Goal: Task Accomplishment & Management: Manage account settings

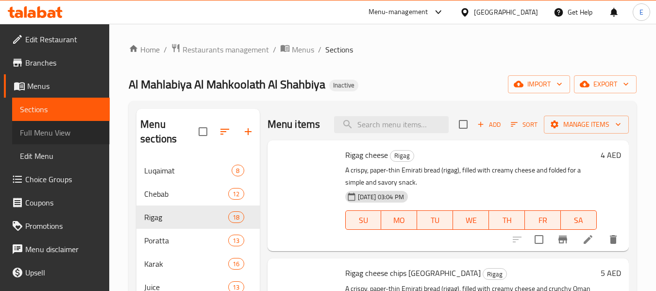
click at [77, 133] on span "Full Menu View" at bounding box center [61, 133] width 82 height 12
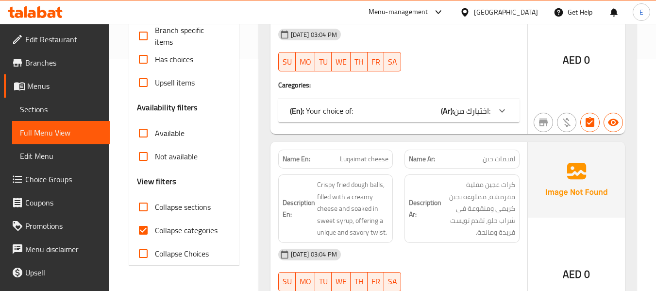
scroll to position [233, 0]
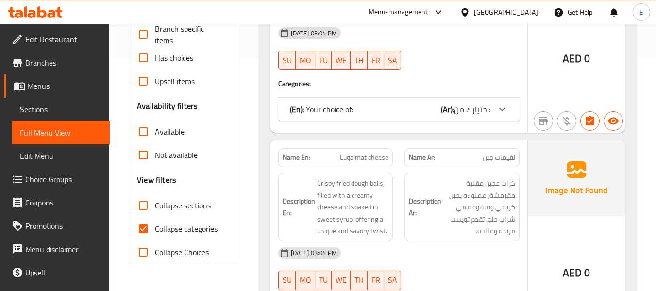
click at [145, 229] on input "Collapse categories" at bounding box center [143, 228] width 23 height 23
checkbox input "false"
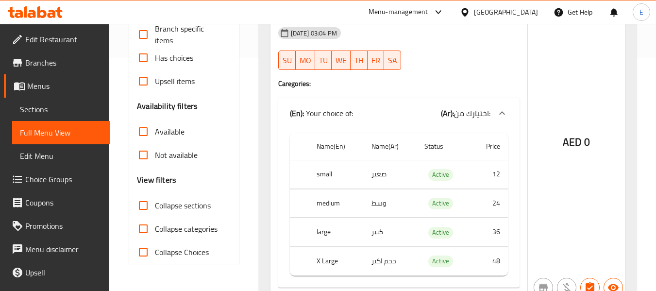
scroll to position [282, 0]
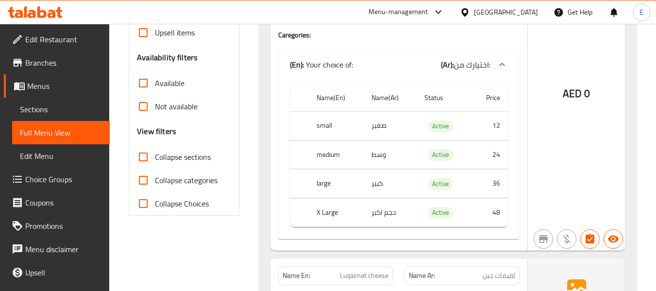
click at [139, 159] on input "Collapse sections" at bounding box center [143, 156] width 23 height 23
checkbox input "true"
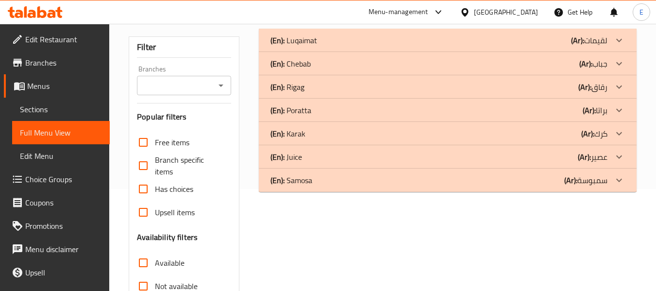
scroll to position [80, 0]
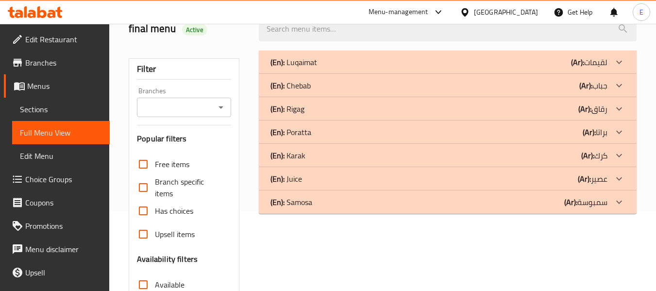
click at [549, 135] on div "(En): Poratta (Ar): براتا" at bounding box center [439, 132] width 337 height 12
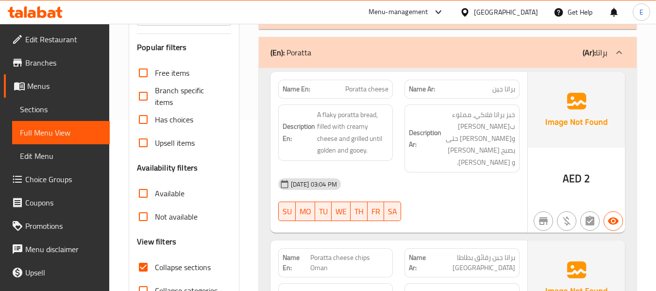
scroll to position [177, 0]
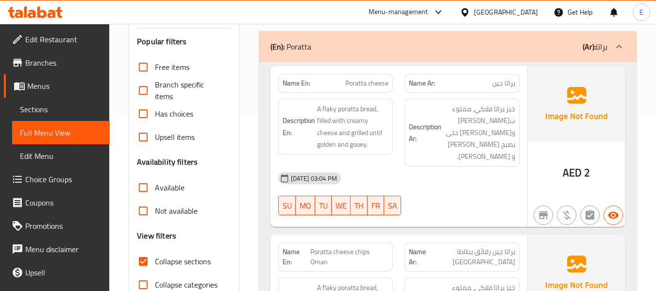
click at [508, 84] on span "براتا جين" at bounding box center [503, 83] width 23 height 10
click at [380, 82] on span "Poratta cheese" at bounding box center [366, 83] width 43 height 10
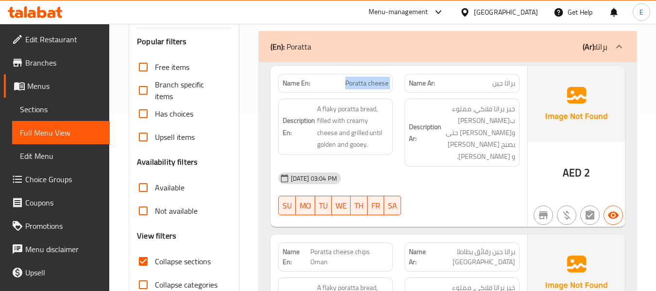
click at [380, 82] on span "Poratta cheese" at bounding box center [366, 83] width 43 height 10
copy span "Poratta cheese"
click at [460, 169] on div "[DATE] 03:04 PM" at bounding box center [398, 178] width 253 height 23
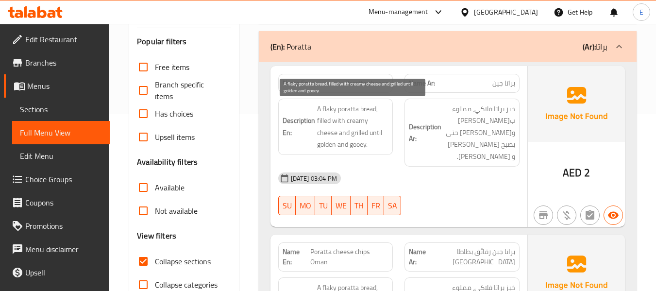
click at [380, 108] on span "A flaky poratta bread, filled with creamy cheese and grilled until golden and g…" at bounding box center [353, 127] width 72 height 48
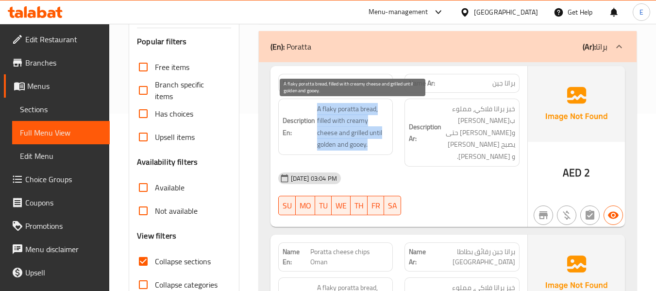
click at [380, 108] on span "A flaky poratta bread, filled with creamy cheese and grilled until golden and g…" at bounding box center [353, 127] width 72 height 48
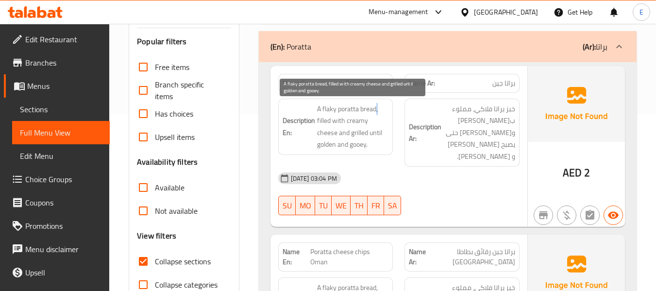
click at [380, 108] on span "A flaky poratta bread, filled with creamy cheese and grilled until golden and g…" at bounding box center [353, 127] width 72 height 48
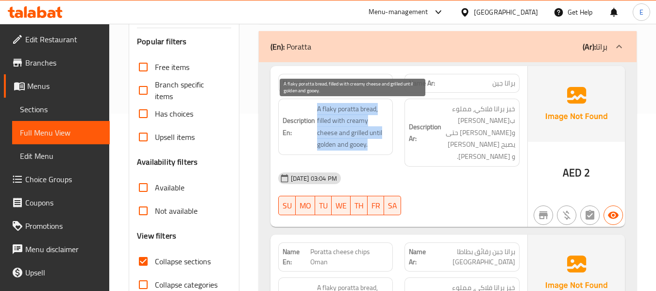
click at [380, 108] on span "A flaky poratta bread, filled with creamy cheese and grilled until golden and g…" at bounding box center [353, 127] width 72 height 48
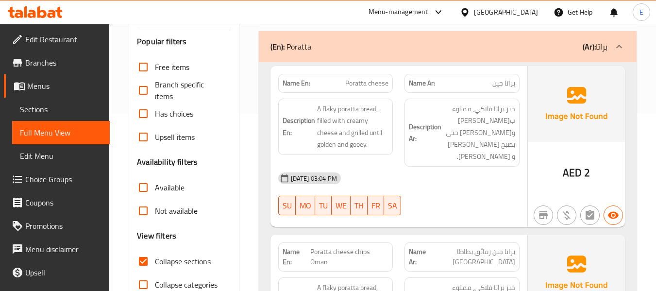
click at [477, 195] on div "09-09-2025 03:04 PM SU MO TU WE TH FR SA" at bounding box center [398, 194] width 253 height 54
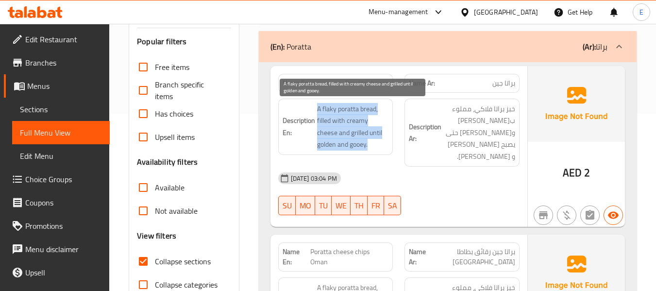
drag, startPoint x: 315, startPoint y: 108, endPoint x: 386, endPoint y: 147, distance: 80.4
click at [386, 147] on h6 "Description En: A flaky poratta bread, filled with creamy cheese and grilled un…" at bounding box center [336, 127] width 106 height 48
click at [386, 147] on span "A flaky poratta bread, filled with creamy cheese and grilled until golden and g…" at bounding box center [353, 127] width 72 height 48
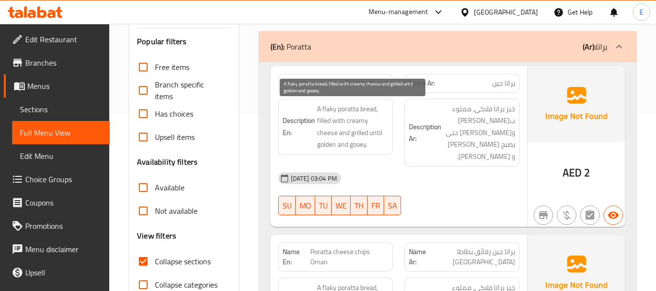
click at [386, 147] on span "A flaky poratta bread, filled with creamy cheese and grilled until golden and g…" at bounding box center [353, 127] width 72 height 48
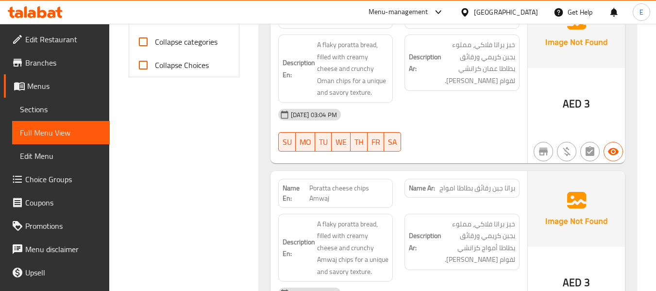
scroll to position [372, 0]
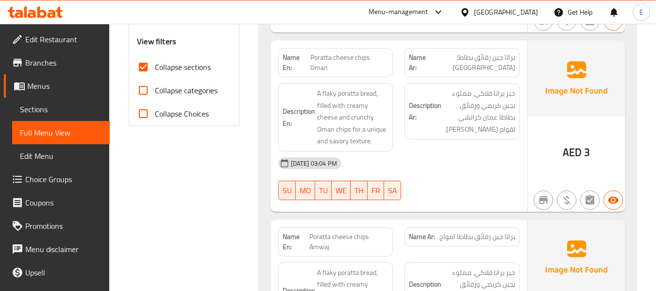
click at [354, 52] on span "Poratta cheese chips Oman" at bounding box center [349, 62] width 79 height 20
click at [355, 52] on span "Poratta cheese chips Oman" at bounding box center [349, 62] width 79 height 20
click at [504, 53] on div "Name Ar: براتا جبن رقائق بطاطا عمان" at bounding box center [462, 62] width 115 height 29
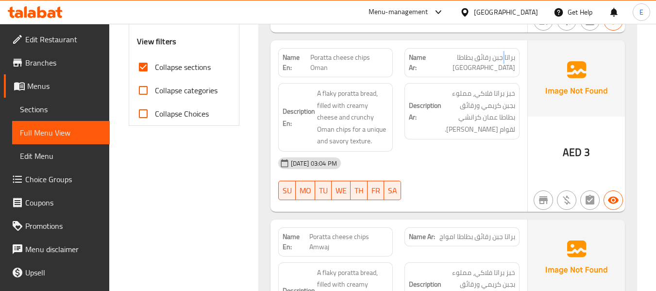
click at [504, 53] on div "Name Ar: براتا جبن رقائق بطاطا عمان" at bounding box center [462, 62] width 115 height 29
click at [446, 152] on div "[DATE] 03:04 PM" at bounding box center [398, 163] width 253 height 23
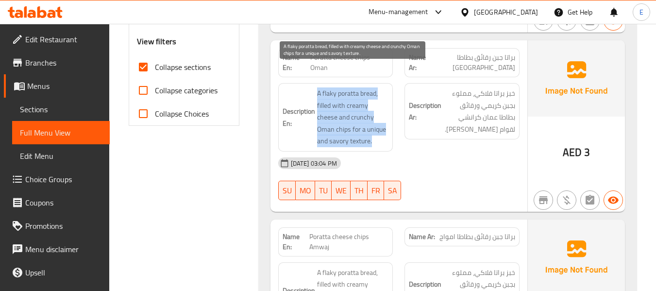
drag, startPoint x: 311, startPoint y: 69, endPoint x: 385, endPoint y: 118, distance: 87.7
click at [385, 118] on h6 "Description En: A flaky poratta bread, filled with creamy cheese and crunchy Om…" at bounding box center [336, 117] width 106 height 60
click at [385, 118] on span "A flaky poratta bread, filled with creamy cheese and crunchy Oman chips for a u…" at bounding box center [353, 117] width 72 height 60
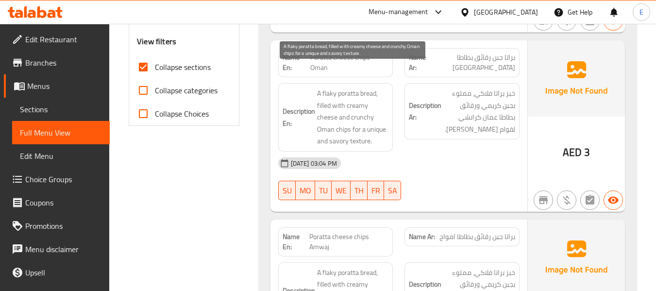
click at [385, 118] on span "A flaky poratta bread, filled with creamy cheese and crunchy Oman chips for a u…" at bounding box center [353, 117] width 72 height 60
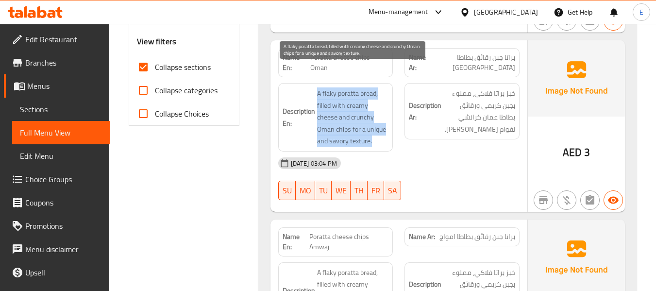
click at [385, 118] on span "A flaky poratta bread, filled with creamy cheese and crunchy Oman chips for a u…" at bounding box center [353, 117] width 72 height 60
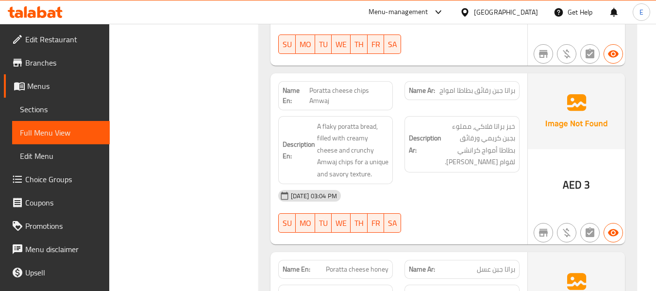
scroll to position [517, 0]
click at [363, 86] on span "Poratta cheese chips Amwaj" at bounding box center [348, 96] width 79 height 20
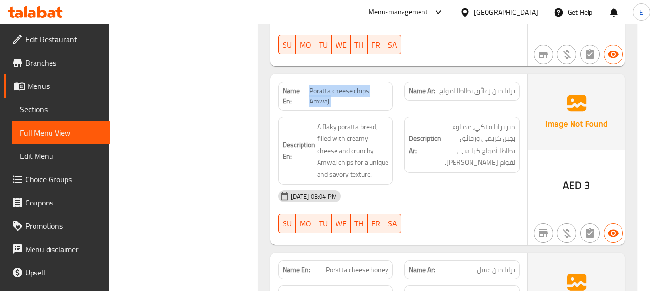
click at [363, 86] on span "Poratta cheese chips Amwaj" at bounding box center [348, 96] width 79 height 20
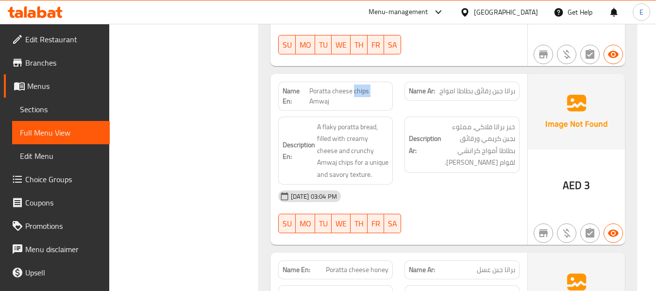
click at [363, 86] on span "Poratta cheese chips Amwaj" at bounding box center [348, 96] width 79 height 20
click at [352, 86] on span "Poratta cheese chips Amwaj" at bounding box center [348, 96] width 79 height 20
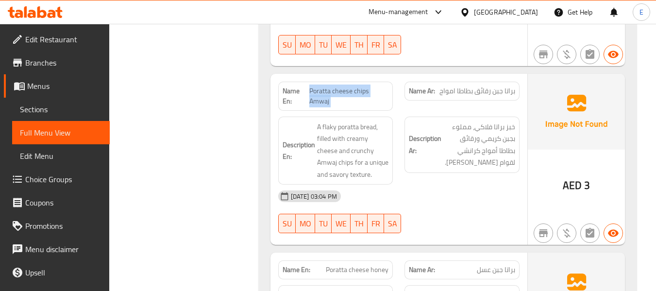
click at [352, 86] on span "Poratta cheese chips Amwaj" at bounding box center [348, 96] width 79 height 20
click at [465, 86] on span "براتا جبن رقائق بطاطا امواج" at bounding box center [478, 91] width 76 height 10
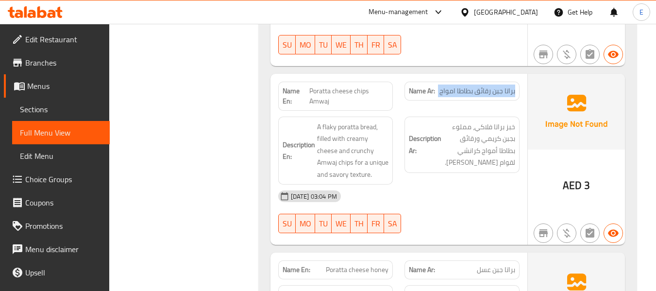
click at [465, 86] on span "براتا جبن رقائق بطاطا امواج" at bounding box center [478, 91] width 76 height 10
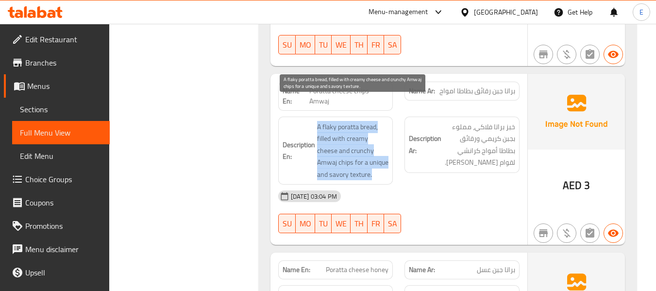
drag, startPoint x: 312, startPoint y: 104, endPoint x: 388, endPoint y: 151, distance: 89.2
click at [388, 151] on h6 "Description En: A flaky poratta bread, filled with creamy cheese and crunchy Am…" at bounding box center [336, 151] width 106 height 60
click at [388, 151] on span "A flaky poratta bread, filled with creamy cheese and crunchy Amwaj chips for a …" at bounding box center [353, 151] width 72 height 60
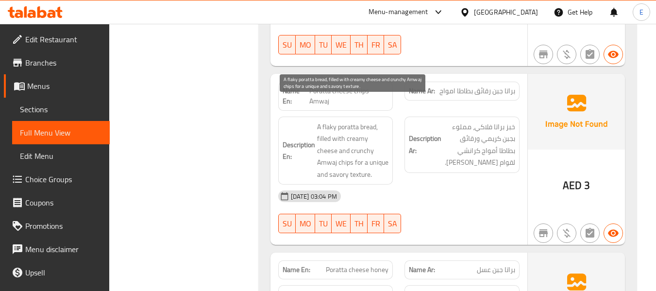
click at [388, 151] on span "A flaky poratta bread, filled with creamy cheese and crunchy Amwaj chips for a …" at bounding box center [353, 151] width 72 height 60
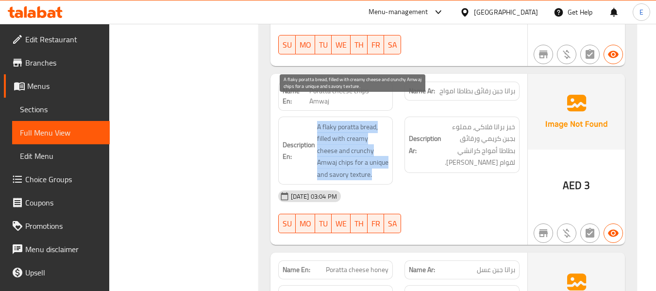
click at [388, 151] on span "A flaky poratta bread, filled with creamy cheese and crunchy Amwaj chips for a …" at bounding box center [353, 151] width 72 height 60
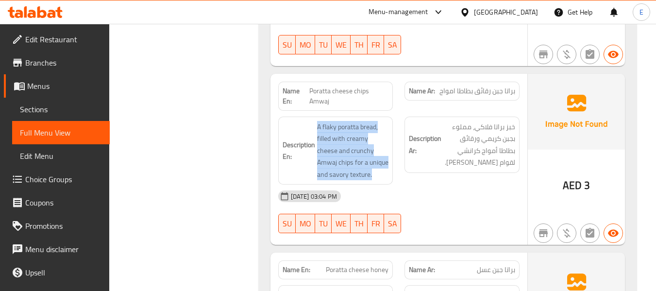
click at [446, 185] on div "[DATE] 03:04 PM" at bounding box center [398, 196] width 253 height 23
drag, startPoint x: 309, startPoint y: 104, endPoint x: 392, endPoint y: 152, distance: 95.5
click at [392, 152] on div "Description En: A flaky poratta bread, filled with creamy cheese and crunchy Am…" at bounding box center [335, 151] width 115 height 68
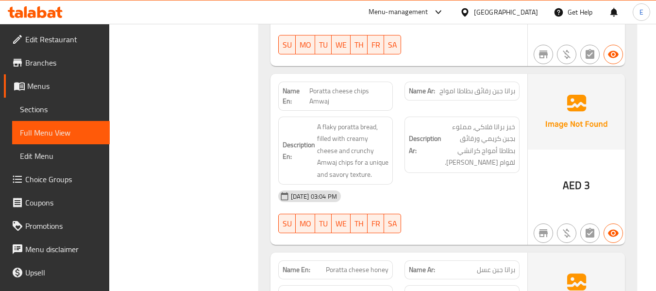
click at [392, 152] on div "Description En: A flaky poratta bread, filled with creamy cheese and crunchy Am…" at bounding box center [335, 151] width 115 height 68
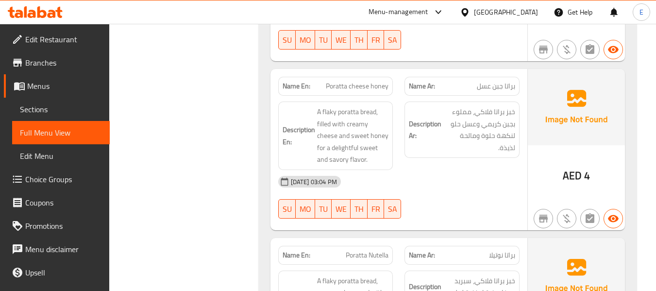
scroll to position [712, 0]
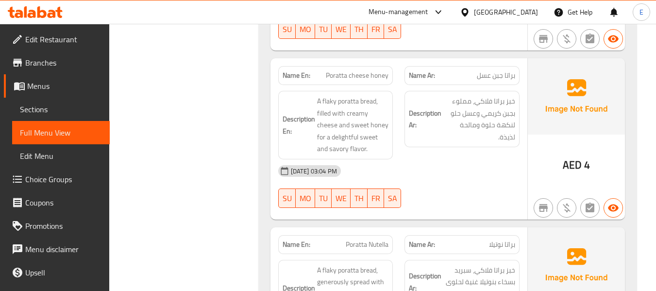
click at [590, 144] on div "AED 4" at bounding box center [576, 138] width 97 height 161
click at [345, 70] on span "Poratta cheese honey" at bounding box center [357, 75] width 63 height 10
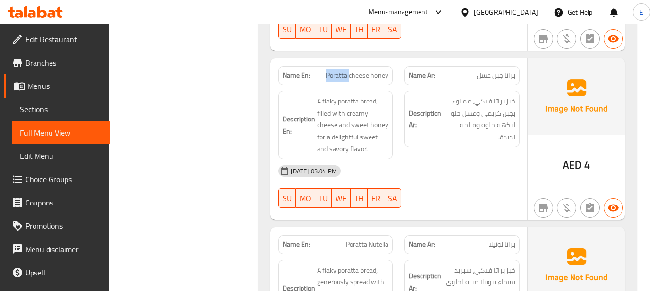
click at [345, 70] on span "Poratta cheese honey" at bounding box center [357, 75] width 63 height 10
click at [483, 70] on span "براتا جبن عسل" at bounding box center [496, 75] width 38 height 10
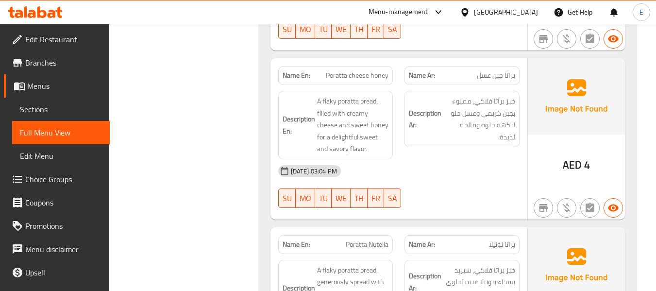
click at [359, 70] on span "Poratta cheese honey" at bounding box center [357, 75] width 63 height 10
click at [438, 159] on div "[DATE] 03:04 PM" at bounding box center [398, 170] width 253 height 23
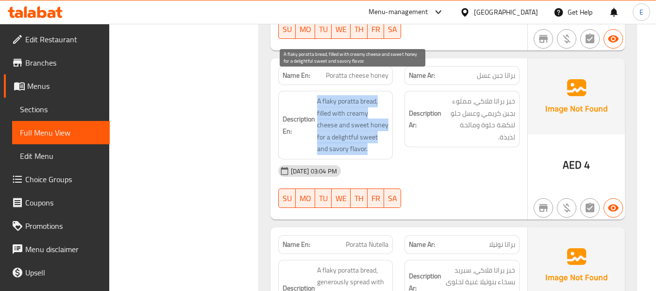
drag, startPoint x: 314, startPoint y: 76, endPoint x: 386, endPoint y: 126, distance: 87.2
click at [386, 126] on h6 "Description En: A flaky poratta bread, filled with creamy cheese and sweet hone…" at bounding box center [336, 125] width 106 height 60
click at [386, 126] on span "A flaky poratta bread, filled with creamy cheese and sweet honey for a delightf…" at bounding box center [353, 125] width 72 height 60
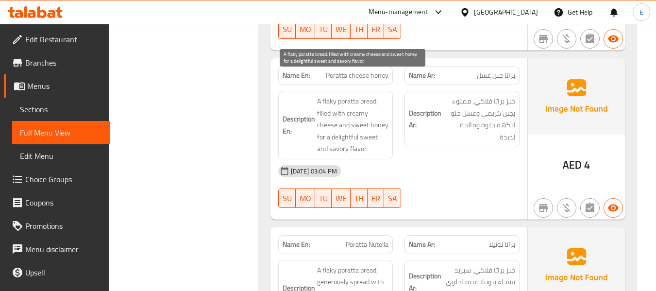
click at [386, 126] on span "A flaky poratta bread, filled with creamy cheese and sweet honey for a delightf…" at bounding box center [353, 125] width 72 height 60
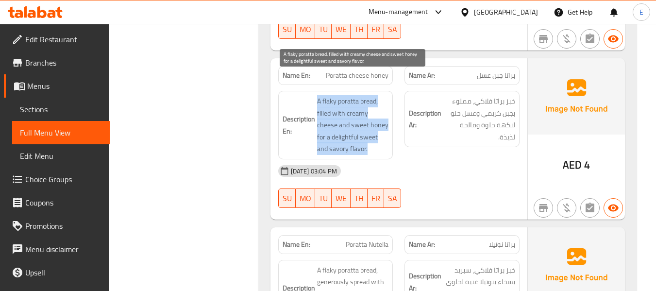
click at [386, 126] on span "A flaky poratta bread, filled with creamy cheese and sweet honey for a delightf…" at bounding box center [353, 125] width 72 height 60
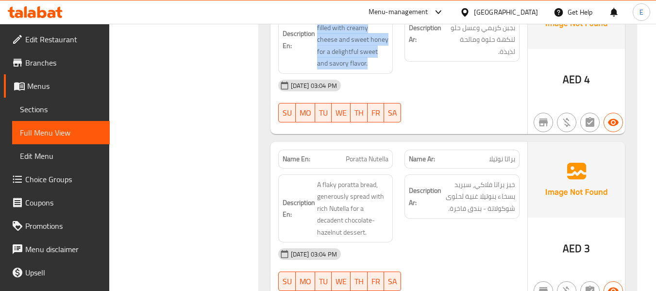
scroll to position [857, 0]
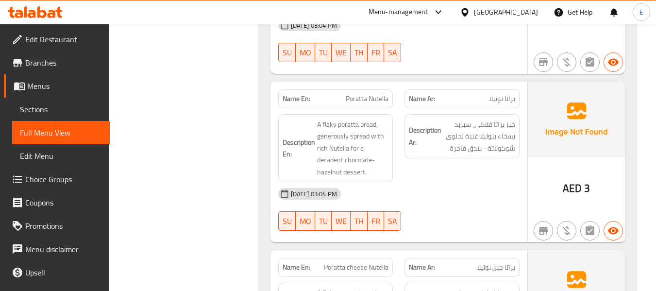
click at [511, 94] on span "براتا نوتيلا" at bounding box center [502, 99] width 26 height 10
click at [374, 89] on div "Name En: Poratta Nutella" at bounding box center [335, 98] width 115 height 19
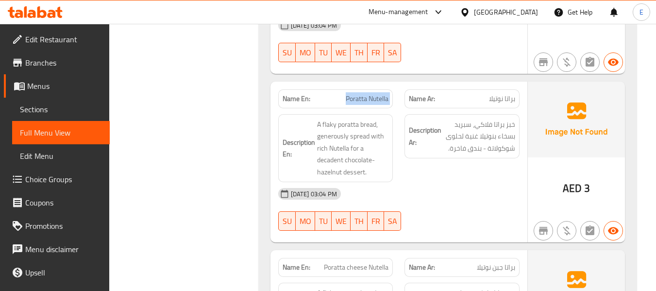
click at [374, 89] on div "Name En: Poratta Nutella" at bounding box center [335, 98] width 115 height 19
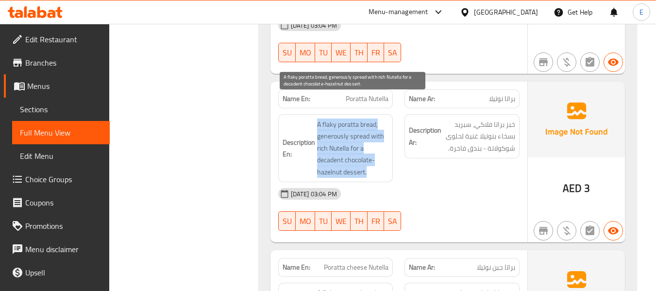
drag, startPoint x: 313, startPoint y: 101, endPoint x: 384, endPoint y: 150, distance: 85.8
click at [384, 150] on h6 "Description En: A flaky poratta bread, generously spread with rich Nutella for …" at bounding box center [336, 149] width 106 height 60
click at [384, 150] on span "A flaky poratta bread, generously spread with rich Nutella for a decadent choco…" at bounding box center [353, 149] width 72 height 60
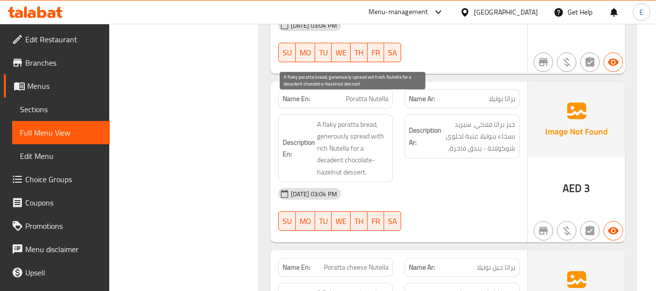
click at [384, 150] on span "A flaky poratta bread, generously spread with rich Nutella for a decadent choco…" at bounding box center [353, 149] width 72 height 60
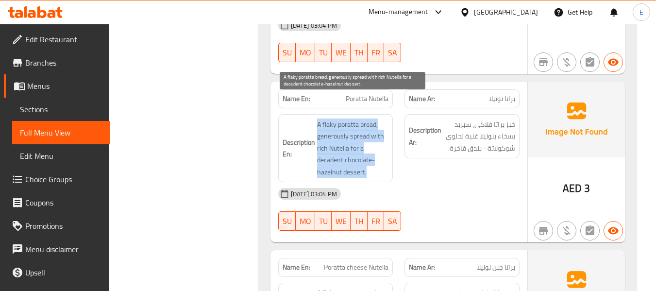
click at [384, 150] on span "A flaky poratta bread, generously spread with rich Nutella for a decadent choco…" at bounding box center [353, 149] width 72 height 60
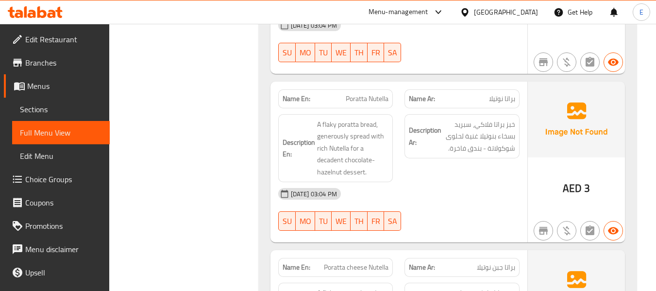
click at [468, 182] on div "[DATE] 03:04 PM" at bounding box center [398, 193] width 253 height 23
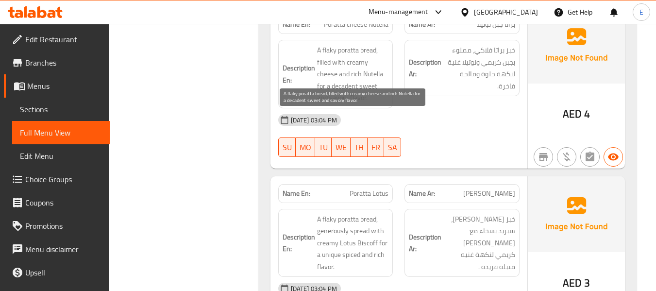
scroll to position [1051, 0]
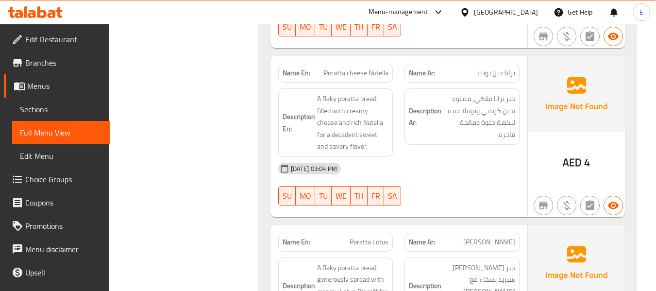
click at [584, 153] on span "4" at bounding box center [587, 162] width 6 height 19
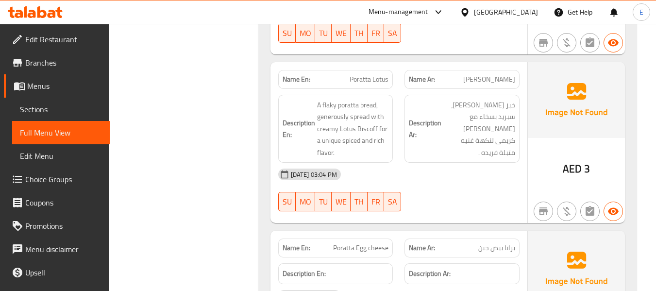
scroll to position [1197, 0]
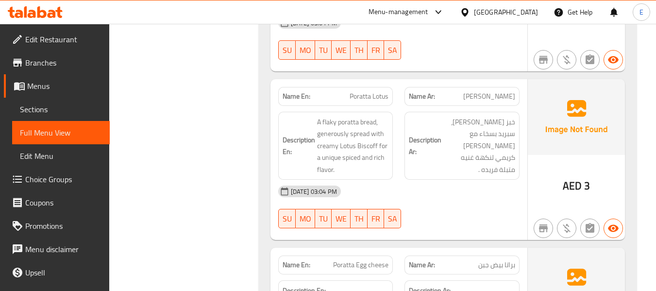
click at [515, 91] on span "[PERSON_NAME]" at bounding box center [489, 96] width 52 height 10
click at [375, 91] on span "Poratta Lotus" at bounding box center [369, 96] width 39 height 10
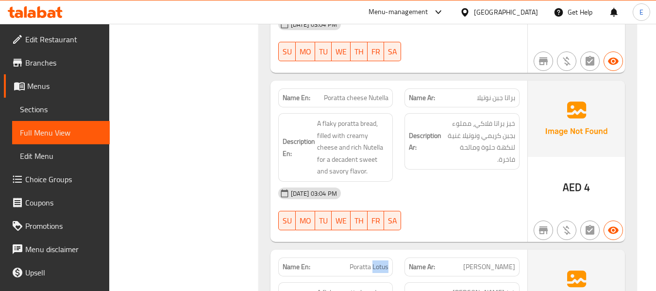
scroll to position [1003, 0]
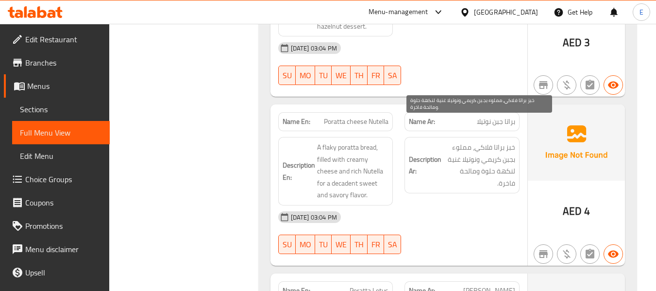
click at [491, 141] on span "خبز براتا فلاكي، مملوء بجبن كريمي ونوتيلا غنية لنكهة حلوة ومالحة فاخرة." at bounding box center [479, 165] width 72 height 48
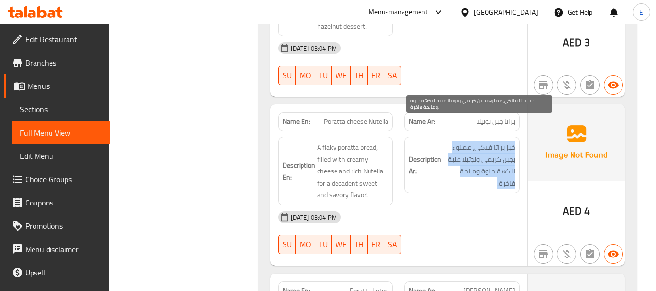
click at [491, 141] on span "خبز براتا فلاكي، مملوء بجبن كريمي ونوتيلا غنية لنكهة حلوة ومالحة فاخرة." at bounding box center [479, 165] width 72 height 48
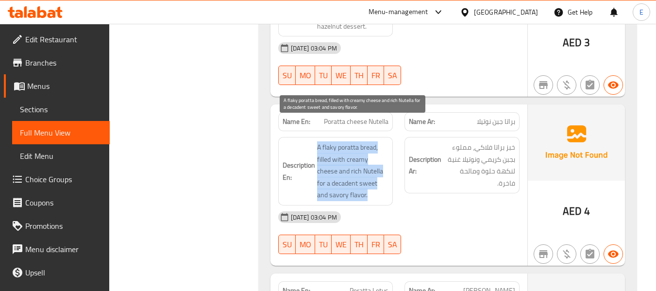
drag, startPoint x: 314, startPoint y: 121, endPoint x: 378, endPoint y: 172, distance: 81.6
click at [378, 172] on h6 "Description En: A flaky poratta bread, filled with creamy cheese and rich Nutel…" at bounding box center [336, 171] width 106 height 60
click at [378, 172] on span "A flaky poratta bread, filled with creamy cheese and rich Nutella for a decaden…" at bounding box center [353, 171] width 72 height 60
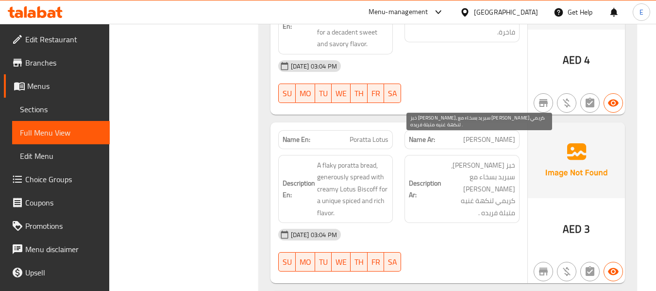
scroll to position [1197, 0]
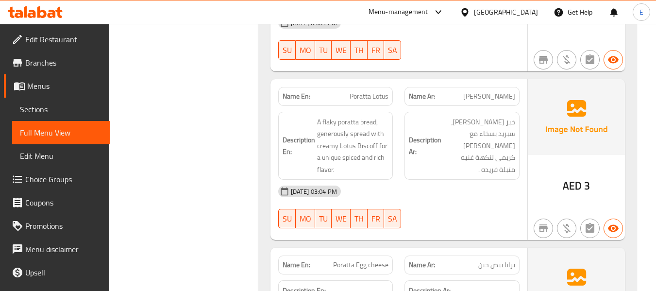
click at [495, 91] on span "[PERSON_NAME]" at bounding box center [489, 96] width 52 height 10
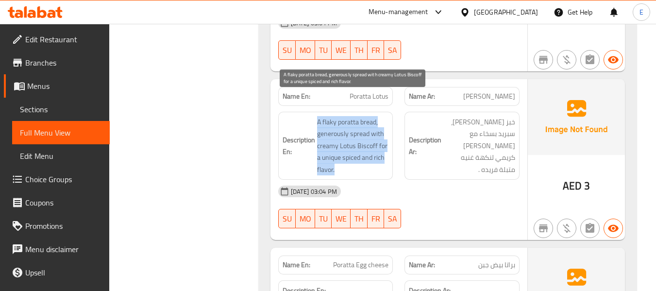
drag, startPoint x: 315, startPoint y: 99, endPoint x: 387, endPoint y: 146, distance: 85.9
click at [387, 146] on h6 "Description En: A flaky poratta bread, generously spread with creamy Lotus Bisc…" at bounding box center [336, 146] width 106 height 60
click at [387, 146] on span "A flaky poratta bread, generously spread with creamy Lotus Biscoff for a unique…" at bounding box center [353, 146] width 72 height 60
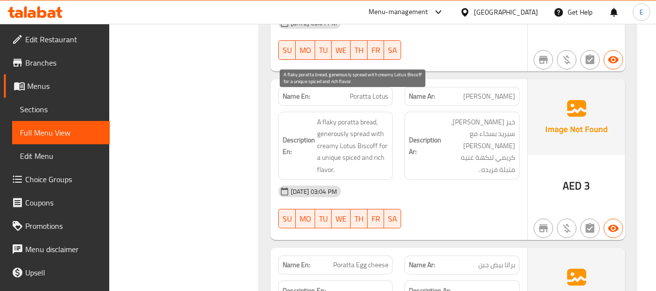
click at [387, 146] on span "A flaky poratta bread, generously spread with creamy Lotus Biscoff for a unique…" at bounding box center [353, 146] width 72 height 60
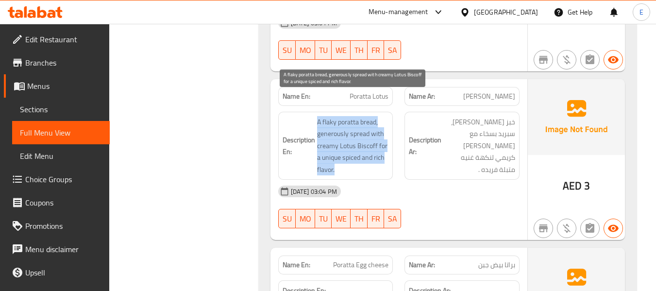
click at [387, 146] on span "A flaky poratta bread, generously spread with creamy Lotus Biscoff for a unique…" at bounding box center [353, 146] width 72 height 60
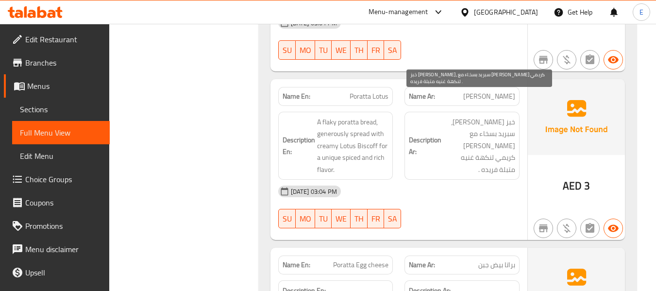
click at [499, 134] on span "خبز [PERSON_NAME]، سبريد بسخاء مع [PERSON_NAME] كريمي لنكهة غنيه متبلة فريده ." at bounding box center [479, 146] width 72 height 60
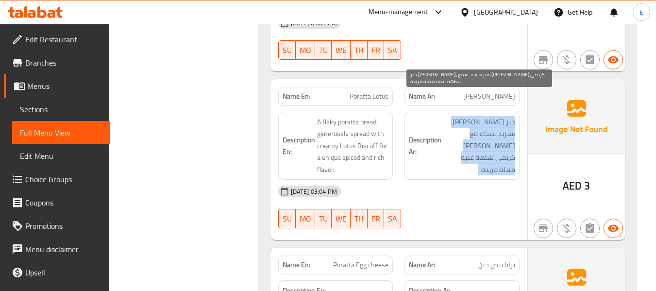
click at [499, 134] on span "خبز [PERSON_NAME]، سبريد بسخاء مع [PERSON_NAME] كريمي لنكهة غنيه متبلة فريده ." at bounding box center [479, 146] width 72 height 60
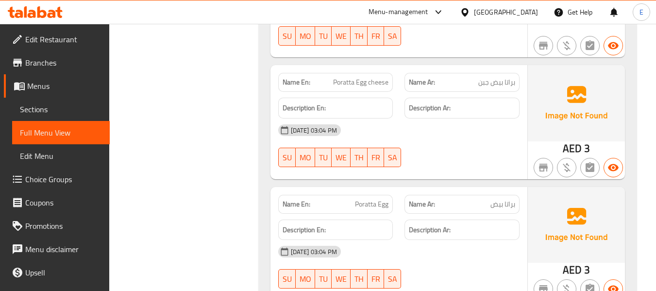
scroll to position [1391, 0]
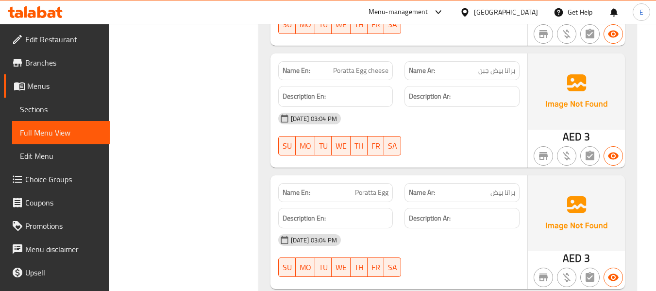
click at [375, 66] on span "Poratta Egg cheese" at bounding box center [360, 71] width 55 height 10
click at [496, 66] on span "براتا بيض جبن" at bounding box center [496, 71] width 37 height 10
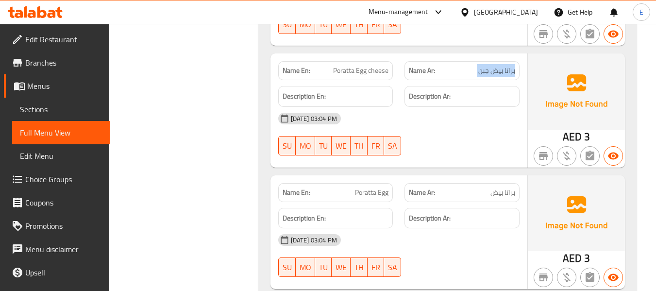
click at [496, 66] on span "براتا بيض جبن" at bounding box center [496, 71] width 37 height 10
click at [507, 187] on span "براتا بيض" at bounding box center [503, 192] width 25 height 10
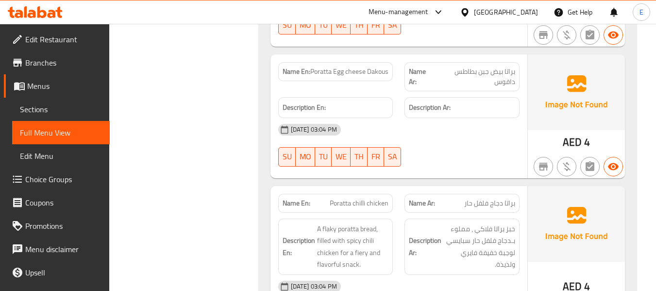
scroll to position [1634, 0]
click at [583, 135] on div "AED 4" at bounding box center [576, 142] width 27 height 15
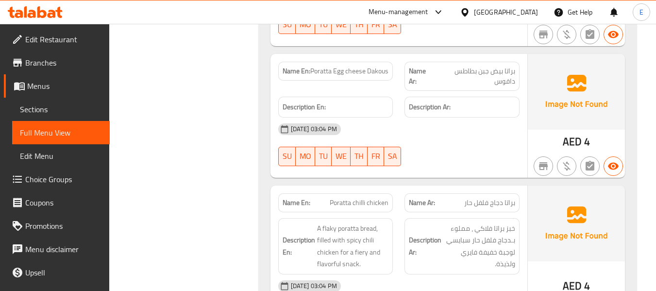
click at [371, 66] on span "Poratta Egg cheese Dakous" at bounding box center [349, 71] width 78 height 10
click at [512, 66] on span "براتا بيض جبن بطاطس داقوس" at bounding box center [475, 76] width 81 height 20
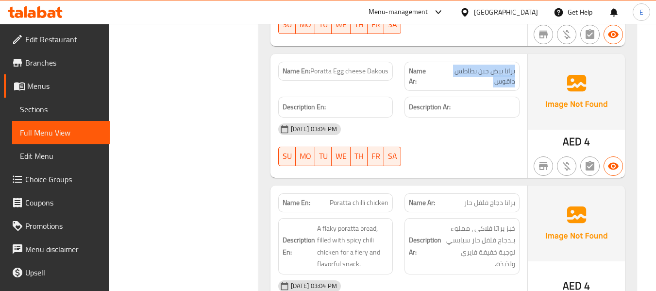
click at [512, 66] on span "براتا بيض جبن بطاطس داقوس" at bounding box center [475, 76] width 81 height 20
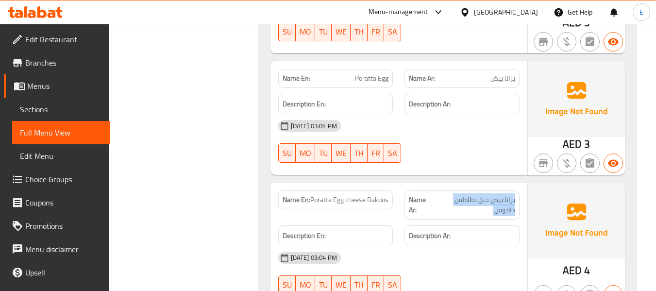
scroll to position [1489, 0]
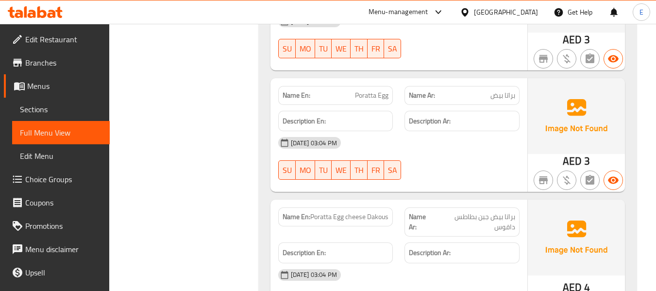
click at [347, 212] on span "Poratta Egg cheese Dakous" at bounding box center [349, 217] width 78 height 10
click at [340, 212] on span "Poratta Egg cheese Dakous" at bounding box center [349, 217] width 78 height 10
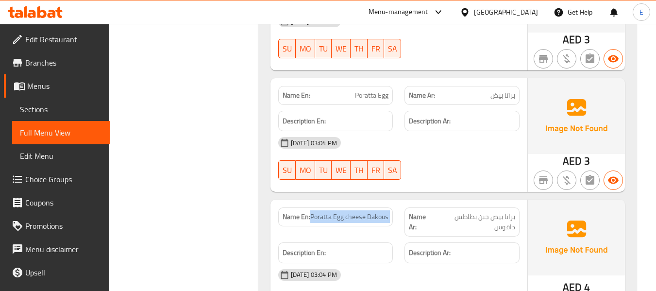
click at [340, 212] on span "Poratta Egg cheese Dakous" at bounding box center [349, 217] width 78 height 10
click at [346, 212] on span "Poratta Egg cheese Dakous" at bounding box center [349, 217] width 78 height 10
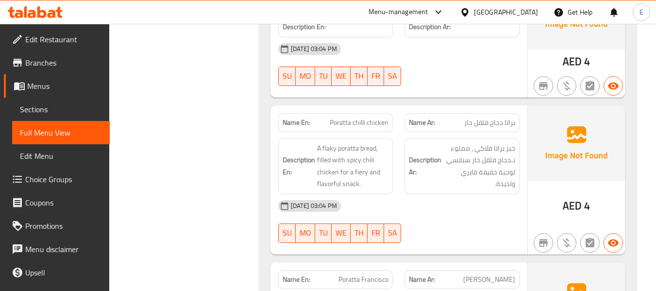
scroll to position [1731, 0]
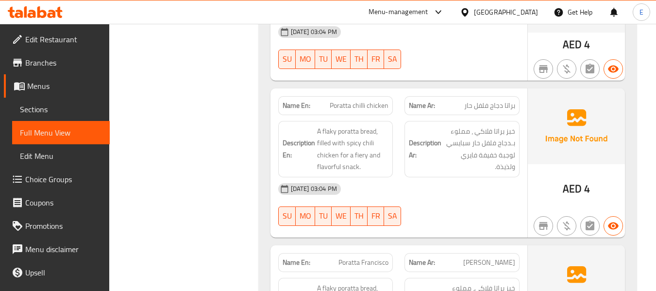
click at [570, 176] on div "AED 4" at bounding box center [576, 162] width 97 height 149
click at [359, 101] on span "Poratta chilli chicken" at bounding box center [359, 106] width 59 height 10
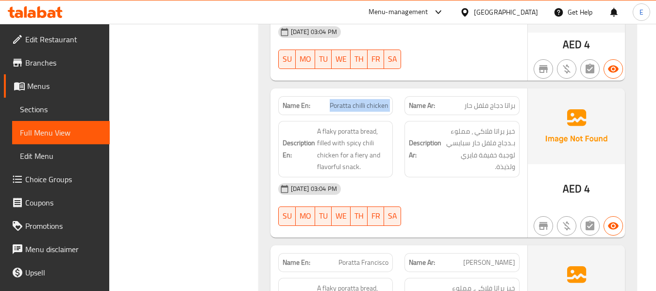
click at [359, 101] on span "Poratta chilli chicken" at bounding box center [359, 106] width 59 height 10
click at [497, 101] on span "براتا دجاج فلفل حار" at bounding box center [489, 106] width 51 height 10
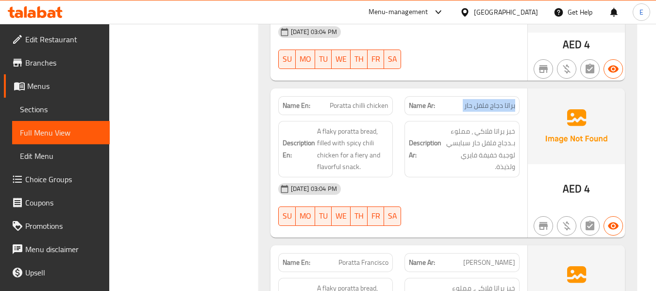
click at [497, 101] on span "براتا دجاج فلفل حار" at bounding box center [489, 106] width 51 height 10
click at [343, 101] on span "Poratta chilli chicken" at bounding box center [359, 106] width 59 height 10
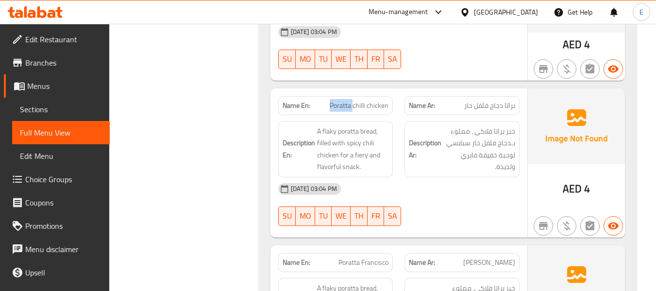
click at [343, 101] on span "Poratta chilli chicken" at bounding box center [359, 106] width 59 height 10
click at [468, 182] on div "09-09-2025 03:04 PM SU MO TU WE TH FR SA" at bounding box center [398, 204] width 253 height 54
click at [499, 96] on div "Name Ar: براتا دجاج فلفل حار" at bounding box center [462, 105] width 115 height 19
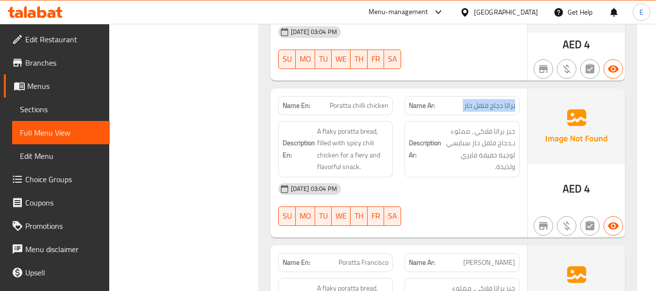
click at [499, 96] on div "Name Ar: براتا دجاج فلفل حار" at bounding box center [462, 105] width 115 height 19
click at [476, 178] on div "[DATE] 03:04 PM" at bounding box center [398, 188] width 253 height 23
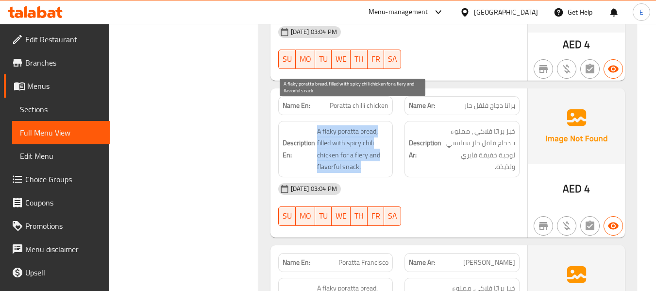
drag, startPoint x: 314, startPoint y: 108, endPoint x: 381, endPoint y: 142, distance: 74.7
click at [381, 142] on h6 "Description En: A flaky poratta bread, filled with spicy chili chicken for a fi…" at bounding box center [336, 149] width 106 height 48
click at [381, 142] on span "A flaky poratta bread, filled with spicy chili chicken for a fiery and flavorfu…" at bounding box center [353, 149] width 72 height 48
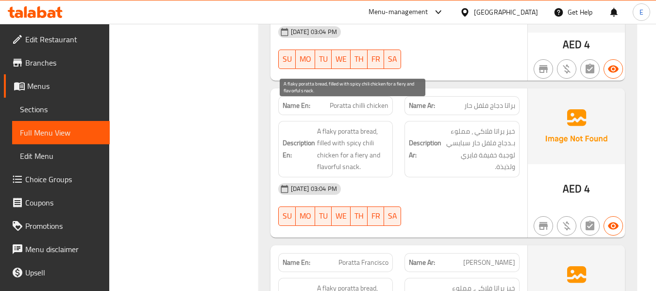
click at [381, 142] on span "A flaky poratta bread, filled with spicy chili chicken for a fiery and flavorfu…" at bounding box center [353, 149] width 72 height 48
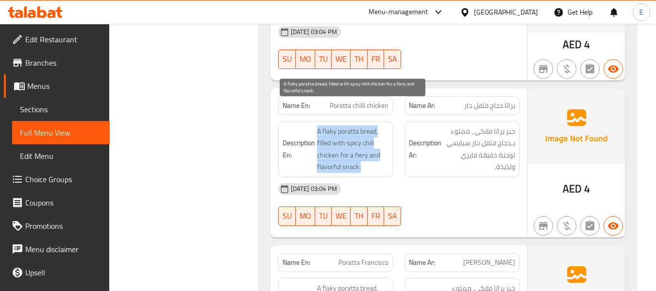
click at [381, 142] on span "A flaky poratta bread, filled with spicy chili chicken for a fiery and flavorfu…" at bounding box center [353, 149] width 72 height 48
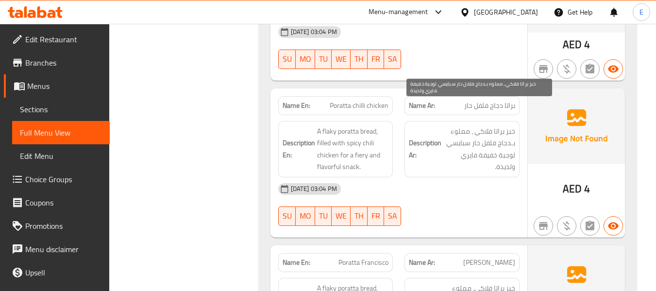
click at [484, 127] on span "خبز براتا فلاكي ، مملوء بـدجاج فلفل حار سبايسي لوجبة خفيفة فايري ولذيذة." at bounding box center [479, 149] width 72 height 48
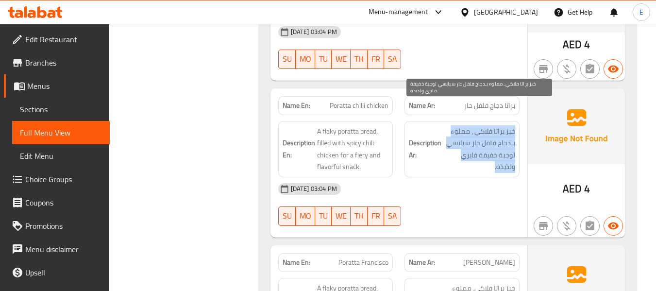
click at [484, 127] on span "خبز براتا فلاكي ، مملوء بـدجاج فلفل حار سبايسي لوجبة خفيفة فايري ولذيذة." at bounding box center [479, 149] width 72 height 48
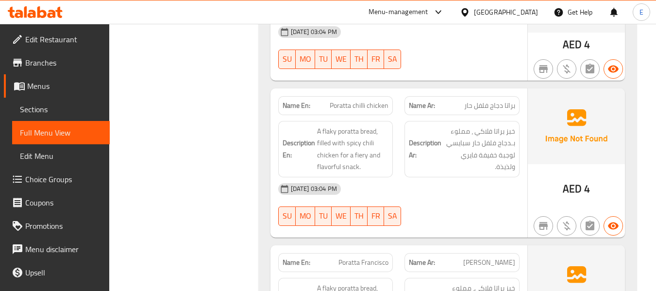
click at [459, 177] on div "[DATE] 03:04 PM" at bounding box center [398, 188] width 253 height 23
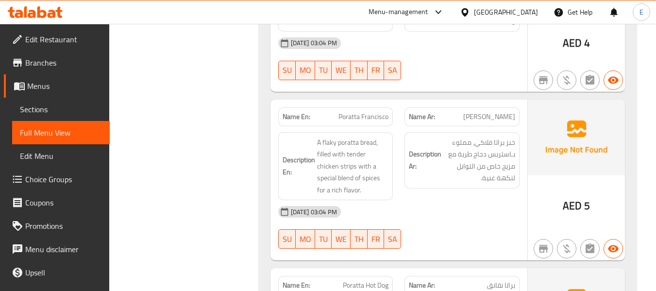
scroll to position [1926, 0]
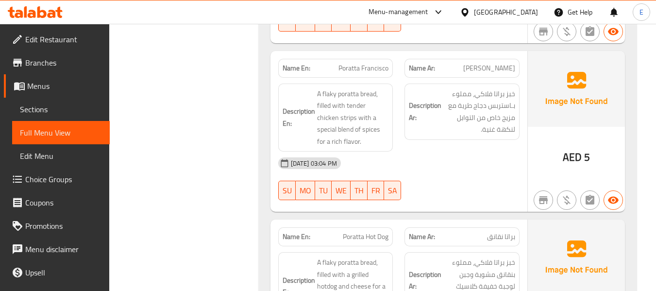
click at [495, 63] on span "[PERSON_NAME]" at bounding box center [489, 68] width 52 height 10
click at [565, 148] on span "AED" at bounding box center [572, 157] width 19 height 19
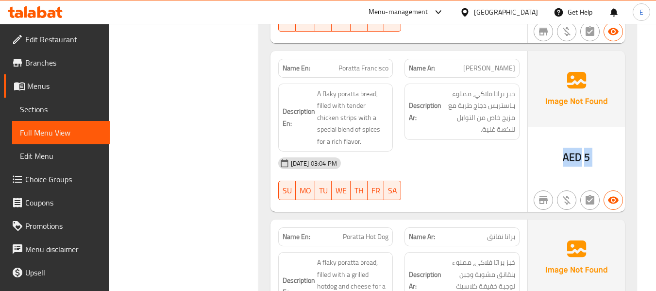
click at [565, 148] on span "AED" at bounding box center [572, 157] width 19 height 19
click at [347, 63] on span "Poratta Francisco" at bounding box center [364, 68] width 50 height 10
click at [509, 53] on div "Name Ar: براتا فرانسيسكو" at bounding box center [462, 68] width 127 height 31
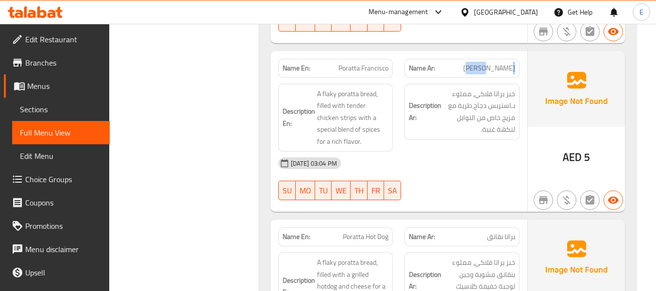
click at [509, 53] on div "Name Ar: براتا فرانسيسكو" at bounding box center [462, 68] width 127 height 31
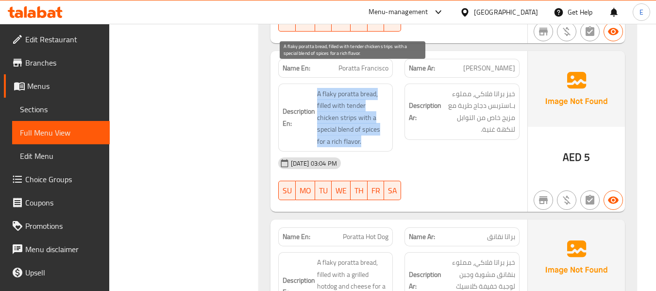
drag, startPoint x: 308, startPoint y: 70, endPoint x: 382, endPoint y: 124, distance: 91.3
click at [382, 124] on h6 "Description En: A flaky poratta bread, filled with tender chicken strips with a…" at bounding box center [336, 118] width 106 height 60
click at [382, 124] on span "A flaky poratta bread, filled with tender chicken strips with a special blend o…" at bounding box center [353, 118] width 72 height 60
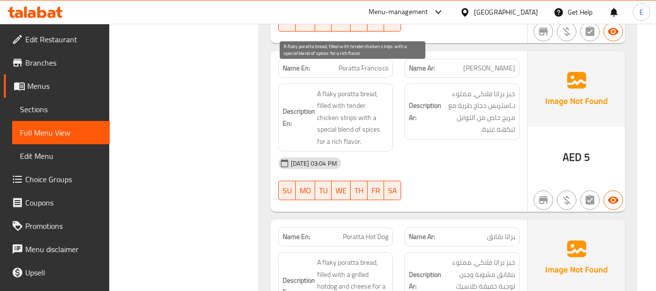
click at [382, 124] on span "A flaky poratta bread, filled with tender chicken strips with a special blend o…" at bounding box center [353, 118] width 72 height 60
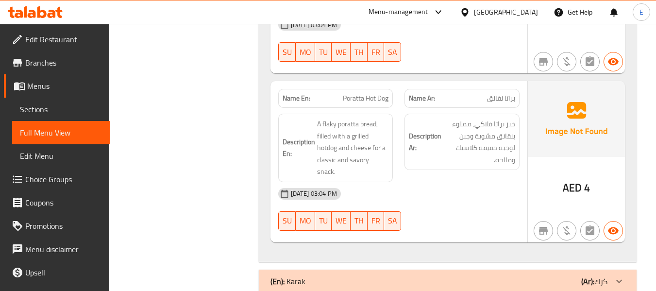
scroll to position [2071, 0]
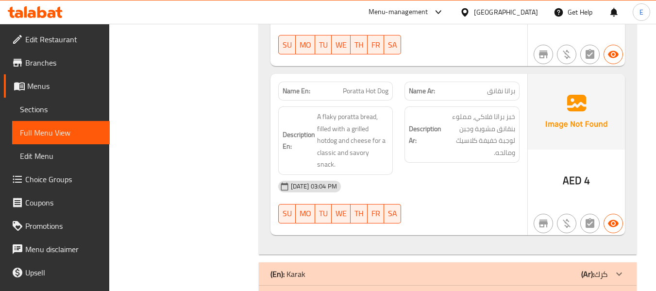
click at [385, 82] on div "Name En: Poratta Hot Dog" at bounding box center [335, 91] width 115 height 19
click at [490, 86] on span "براتا نقانق" at bounding box center [501, 91] width 28 height 10
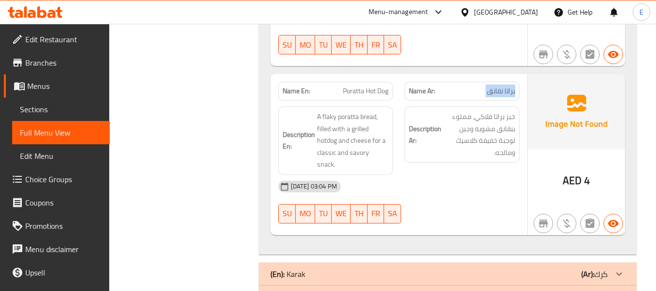
click at [490, 86] on span "براتا نقانق" at bounding box center [501, 91] width 28 height 10
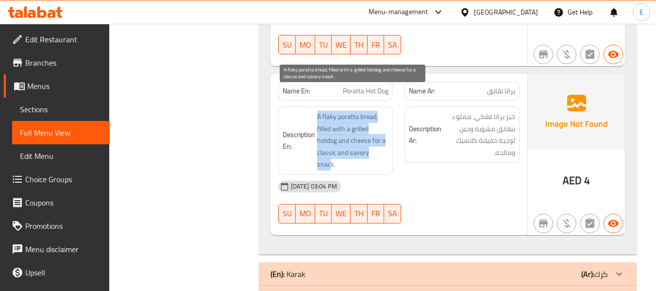
drag, startPoint x: 310, startPoint y: 92, endPoint x: 384, endPoint y: 130, distance: 82.3
click at [384, 130] on h6 "Description En: A flaky poratta bread, filled with a grilled hotdog and cheese …" at bounding box center [336, 141] width 106 height 60
click at [384, 130] on span "A flaky poratta bread, filled with a grilled hotdog and cheese for a classic an…" at bounding box center [353, 141] width 72 height 60
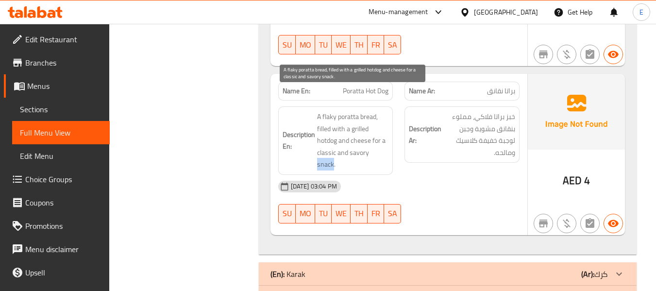
click at [384, 130] on span "A flaky poratta bread, filled with a grilled hotdog and cheese for a classic an…" at bounding box center [353, 141] width 72 height 60
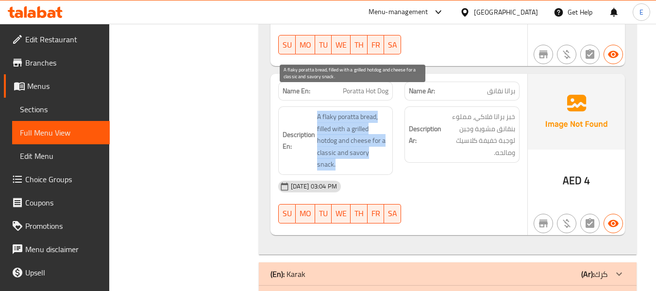
click at [384, 130] on span "A flaky poratta bread, filled with a grilled hotdog and cheese for a classic an…" at bounding box center [353, 141] width 72 height 60
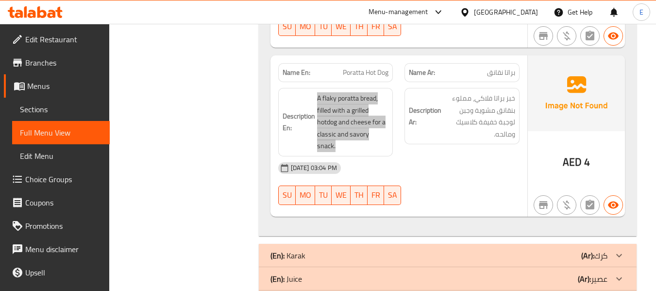
scroll to position [2098, 0]
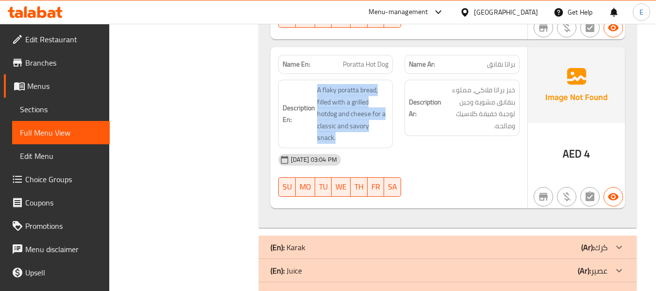
drag, startPoint x: 556, startPoint y: 234, endPoint x: 539, endPoint y: 236, distance: 17.1
click at [556, 265] on div "(En): Juice (Ar): عصير" at bounding box center [439, 271] width 337 height 12
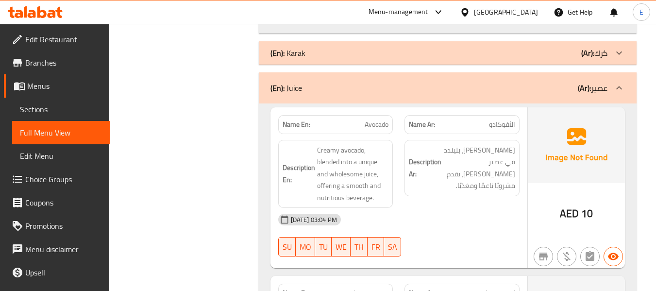
scroll to position [2341, 0]
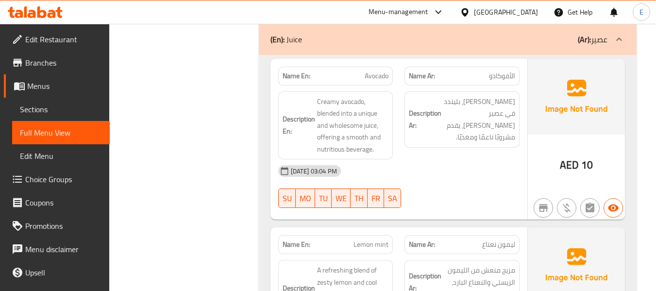
click at [509, 67] on div "Name Ar: الأفوكادو" at bounding box center [462, 76] width 115 height 19
click at [384, 71] on span "Avocado" at bounding box center [377, 76] width 24 height 10
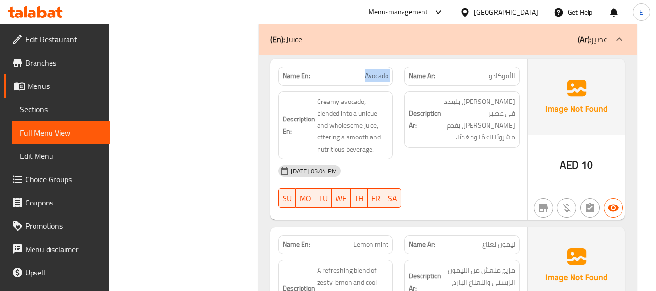
click at [384, 71] on span "Avocado" at bounding box center [377, 76] width 24 height 10
click at [476, 96] on span "[PERSON_NAME]، بليندد في عصير [PERSON_NAME]، يقدم مشروبًا ناعمًا ومغذيًا." at bounding box center [479, 120] width 72 height 48
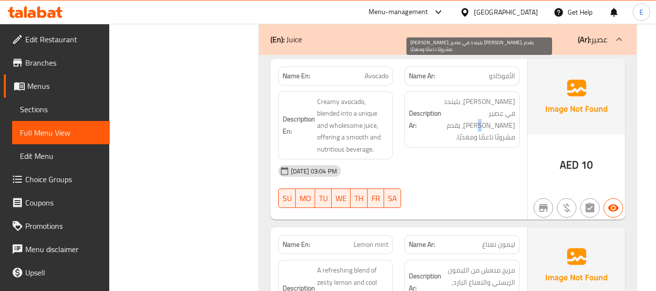
click at [476, 96] on span "[PERSON_NAME]، بليندد في عصير [PERSON_NAME]، يقدم مشروبًا ناعمًا ومغذيًا." at bounding box center [479, 120] width 72 height 48
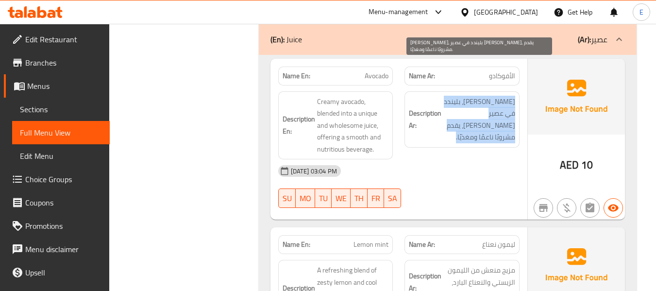
click at [476, 96] on span "[PERSON_NAME]، بليندد في عصير [PERSON_NAME]، يقدم مشروبًا ناعمًا ومغذيًا." at bounding box center [479, 120] width 72 height 48
click at [472, 116] on div "Description Ar: أفوكادو كريمي، بليندد في عصير فريد وصحي، يقدم مشروبًا ناعمًا وم…" at bounding box center [462, 125] width 127 height 80
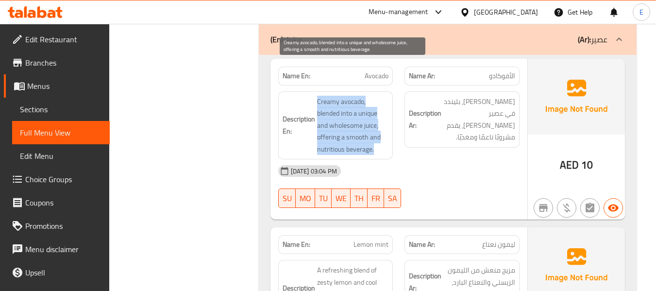
drag, startPoint x: 314, startPoint y: 63, endPoint x: 385, endPoint y: 112, distance: 86.6
click at [385, 112] on h6 "Description En: Creamy avocado, blended into a unique and wholesome juice, offe…" at bounding box center [336, 126] width 106 height 60
click at [385, 112] on span "Creamy avocado, blended into a unique and wholesome juice, offering a smooth an…" at bounding box center [353, 126] width 72 height 60
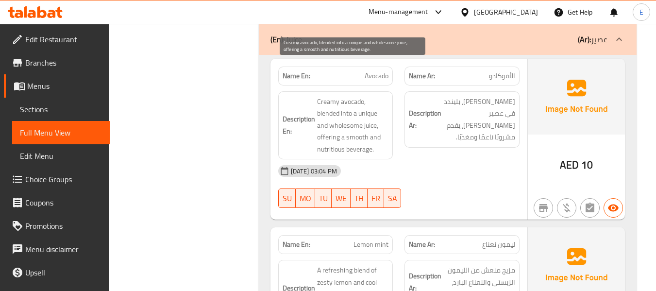
click at [385, 112] on span "Creamy avocado, blended into a unique and wholesome juice, offering a smooth an…" at bounding box center [353, 126] width 72 height 60
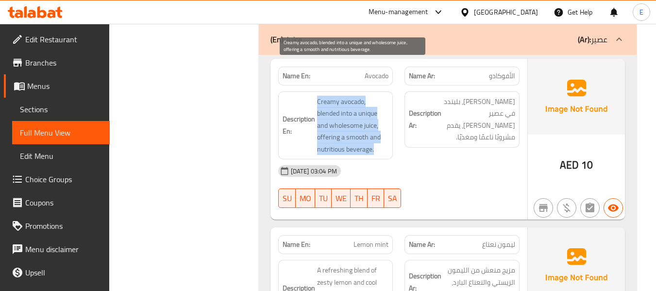
click at [385, 112] on span "Creamy avocado, blended into a unique and wholesome juice, offering a smooth an…" at bounding box center [353, 126] width 72 height 60
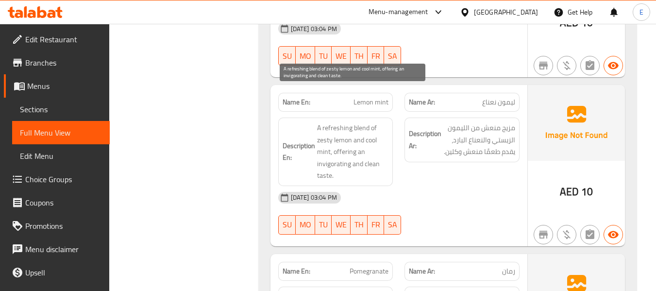
scroll to position [2487, 0]
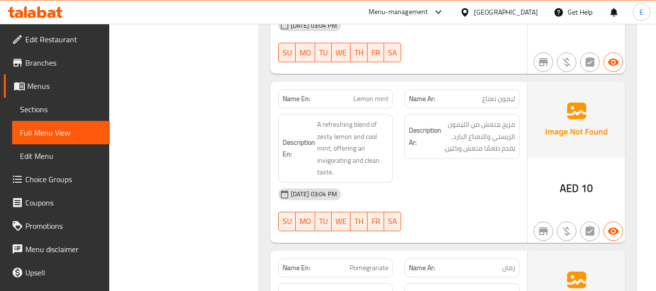
drag, startPoint x: 519, startPoint y: 147, endPoint x: 515, endPoint y: 138, distance: 9.8
click at [519, 147] on div "Description Ar: مزيج منعش من الليمون الزيستي والنعناع البارد، يقدم طعمًا منعش و…" at bounding box center [462, 148] width 127 height 80
click at [501, 94] on span "ليمون نعناع" at bounding box center [498, 99] width 33 height 10
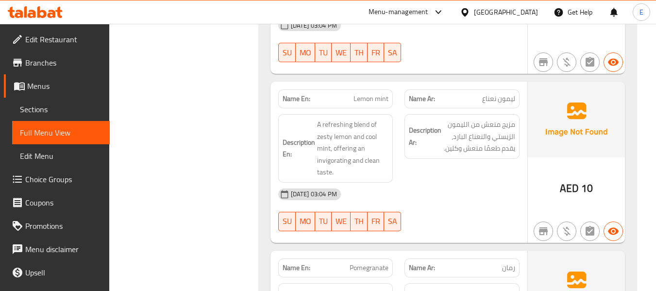
click at [371, 94] on span "Lemon mint" at bounding box center [371, 99] width 35 height 10
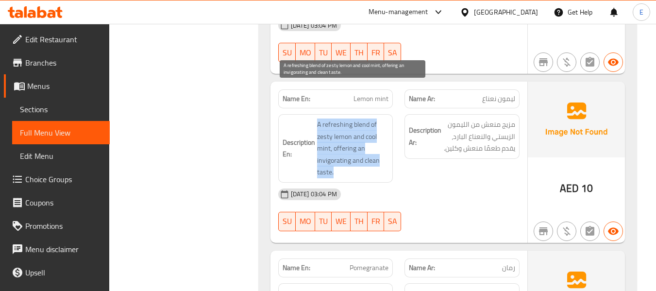
drag, startPoint x: 310, startPoint y: 86, endPoint x: 380, endPoint y: 135, distance: 84.9
click at [380, 135] on h6 "Description En: A refreshing blend of zesty lemon and cool mint, offering an in…" at bounding box center [336, 149] width 106 height 60
click at [380, 135] on span "A refreshing blend of zesty lemon and cool mint, offering an invigorating and c…" at bounding box center [353, 149] width 72 height 60
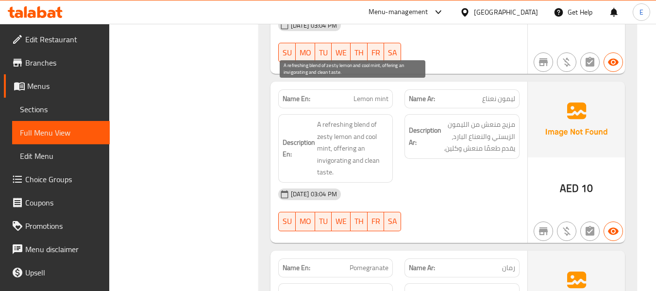
click at [380, 135] on span "A refreshing blend of zesty lemon and cool mint, offering an invigorating and c…" at bounding box center [353, 149] width 72 height 60
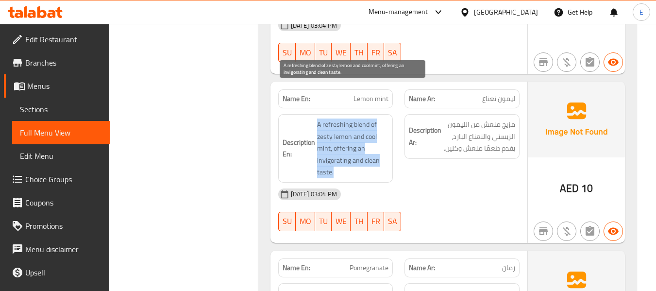
click at [380, 135] on span "A refreshing blend of zesty lemon and cool mint, offering an invigorating and c…" at bounding box center [353, 149] width 72 height 60
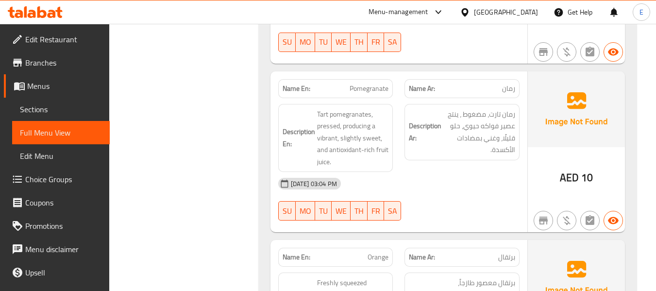
scroll to position [2681, 0]
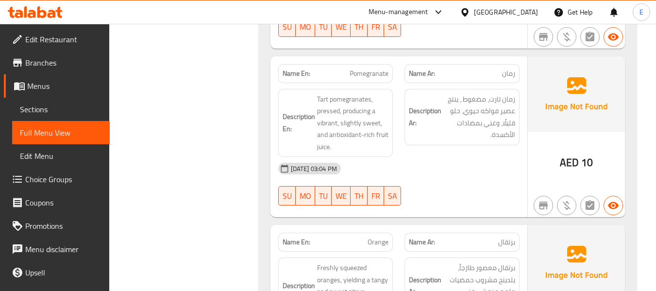
click at [515, 68] on span "رمان" at bounding box center [508, 73] width 13 height 10
click at [378, 68] on span "Pomegranate" at bounding box center [369, 73] width 39 height 10
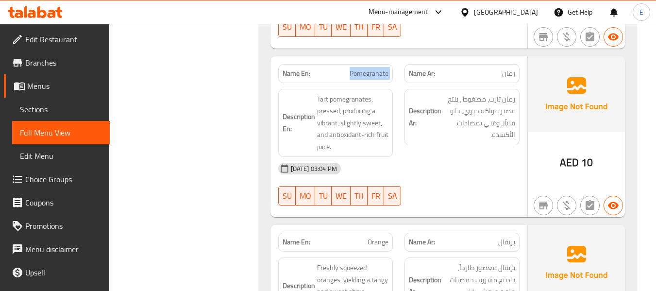
click at [378, 68] on span "Pomegranate" at bounding box center [369, 73] width 39 height 10
click at [516, 64] on div "Name Ar: رمان" at bounding box center [462, 73] width 115 height 19
click at [517, 64] on div "Name Ar: رمان" at bounding box center [462, 73] width 115 height 19
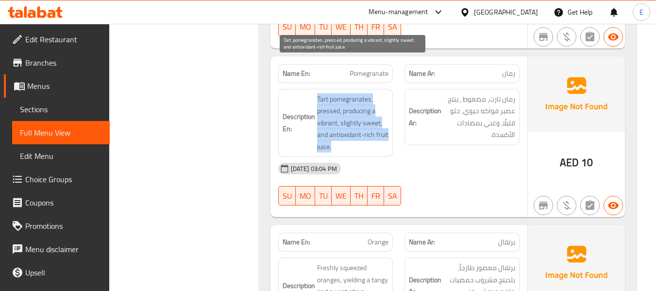
drag, startPoint x: 313, startPoint y: 61, endPoint x: 377, endPoint y: 116, distance: 84.0
click at [377, 116] on h6 "Description En: Tart pomegranates, pressed, producing a vibrant, slightly sweet…" at bounding box center [336, 123] width 106 height 60
click at [377, 116] on span "Tart pomegranates, pressed, producing a vibrant, slightly sweet, and antioxidan…" at bounding box center [353, 123] width 72 height 60
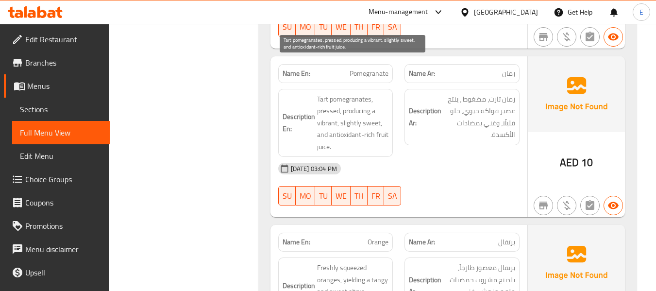
click at [377, 116] on span "Tart pomegranates, pressed, producing a vibrant, slightly sweet, and antioxidan…" at bounding box center [353, 123] width 72 height 60
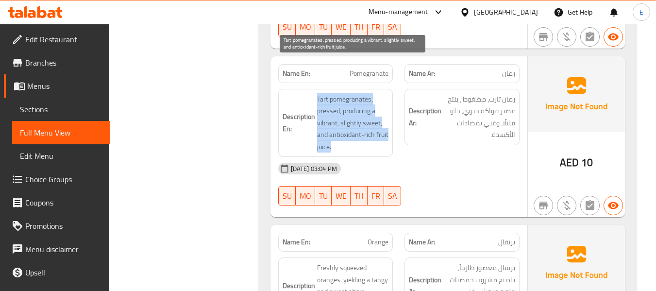
click at [377, 116] on span "Tart pomegranates, pressed, producing a vibrant, slightly sweet, and antioxidan…" at bounding box center [353, 123] width 72 height 60
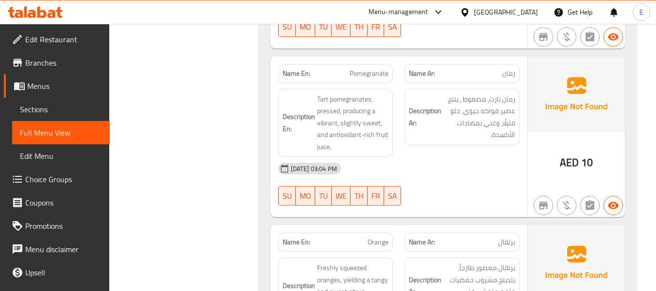
click at [443, 116] on div "Description Ar: رمان تارت، مضغوط ، ينتج عصير فواكه حيوي، حلو قليلًا، وغني بمضاد…" at bounding box center [462, 123] width 127 height 80
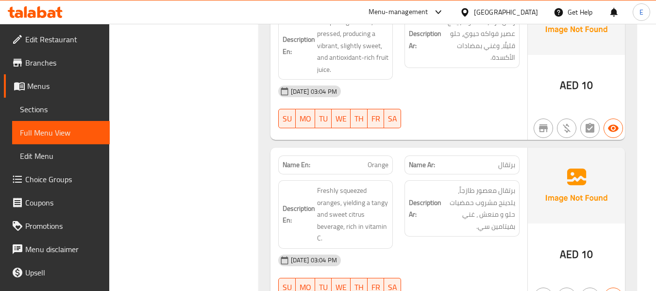
scroll to position [2827, 0]
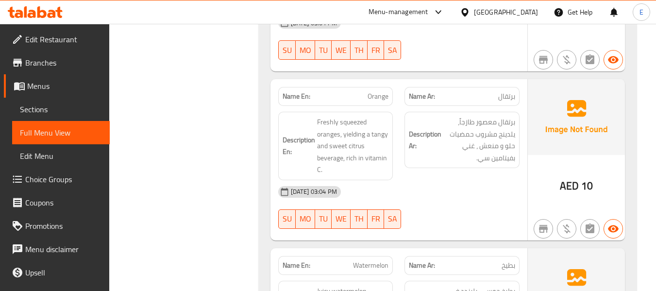
click at [502, 91] on span "برتقال" at bounding box center [506, 96] width 17 height 10
click at [380, 91] on span "Orange" at bounding box center [378, 96] width 21 height 10
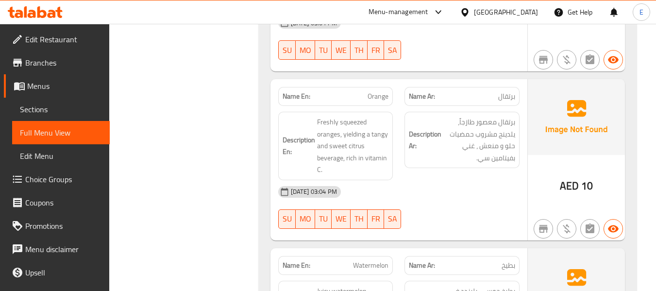
click at [515, 91] on span "برتقال" at bounding box center [506, 96] width 17 height 10
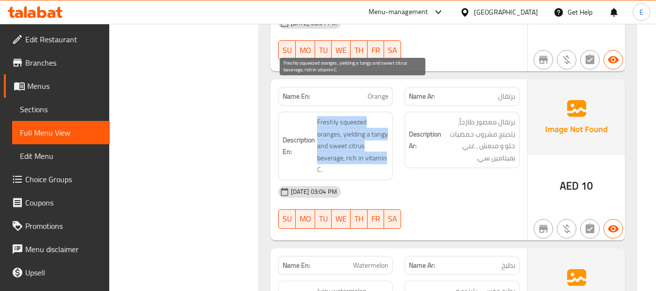
drag, startPoint x: 314, startPoint y: 85, endPoint x: 386, endPoint y: 124, distance: 81.9
click at [386, 124] on h6 "Description En: Freshly squeezed oranges, yielding a tangy and sweet citrus bev…" at bounding box center [336, 146] width 106 height 60
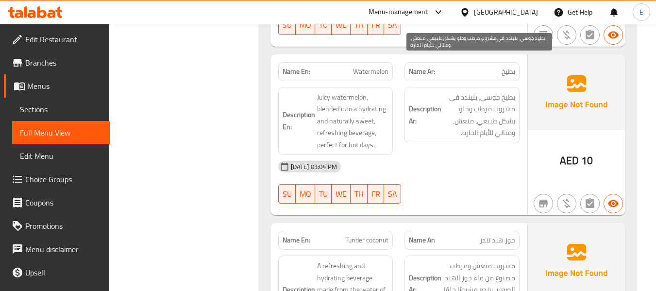
scroll to position [3021, 0]
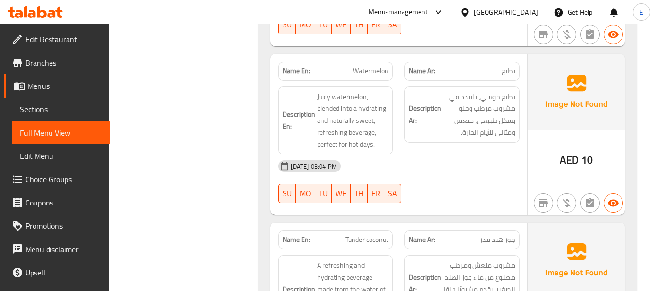
click at [379, 62] on div "Name En: Watermelon" at bounding box center [335, 71] width 115 height 19
click at [512, 66] on span "بطيخ" at bounding box center [509, 71] width 14 height 10
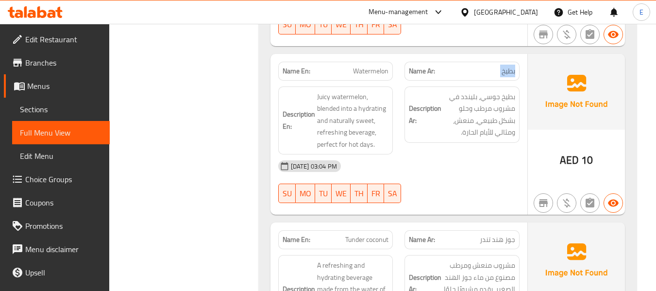
click at [512, 66] on span "بطيخ" at bounding box center [509, 71] width 14 height 10
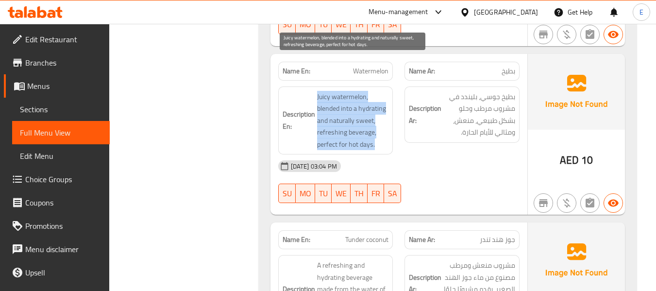
drag, startPoint x: 314, startPoint y: 59, endPoint x: 382, endPoint y: 113, distance: 86.8
click at [382, 113] on h6 "Description En: Juicy watermelon, blended into a hydrating and naturally sweet,…" at bounding box center [336, 121] width 106 height 60
click at [382, 113] on span "Juicy watermelon, blended into a hydrating and naturally sweet, refreshing beve…" at bounding box center [353, 121] width 72 height 60
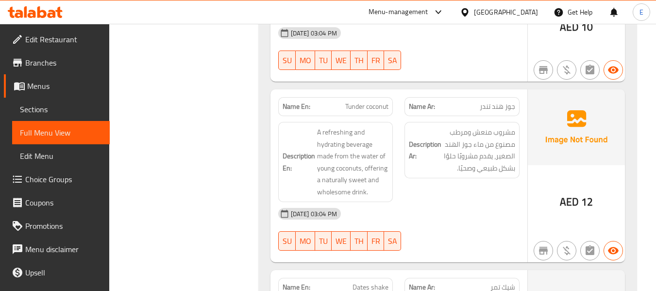
scroll to position [3167, 0]
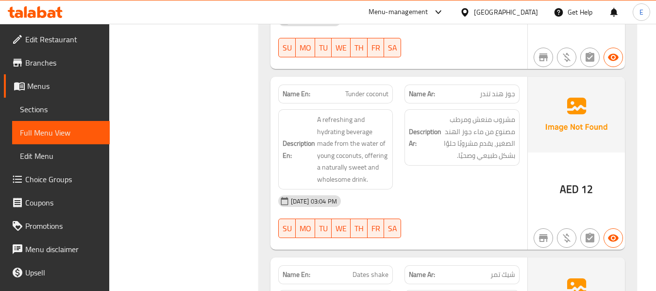
click at [569, 180] on span "AED" at bounding box center [569, 189] width 19 height 19
click at [489, 85] on div "Name Ar: جوز هند تندر" at bounding box center [462, 94] width 115 height 19
click at [490, 85] on div "Name Ar: جوز هند تندر" at bounding box center [462, 94] width 115 height 19
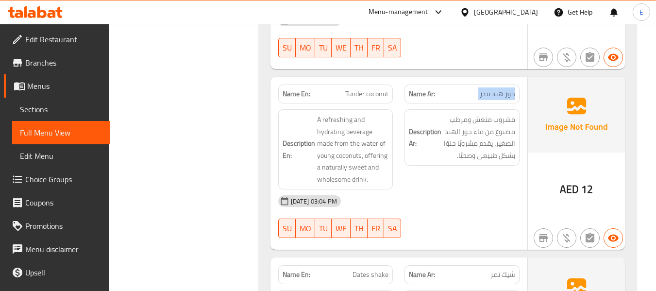
click at [490, 85] on div "Name Ar: جوز هند تندر" at bounding box center [462, 94] width 115 height 19
click at [372, 89] on span "Tunder coconut" at bounding box center [366, 94] width 43 height 10
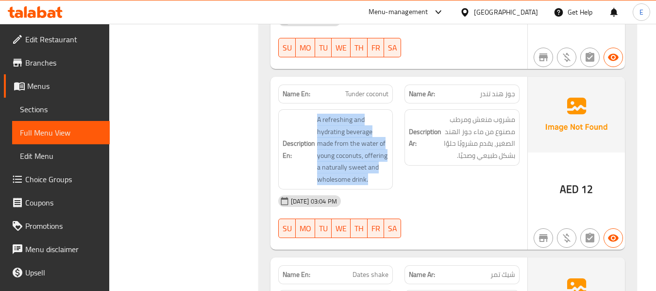
drag, startPoint x: 311, startPoint y: 84, endPoint x: 390, endPoint y: 141, distance: 97.4
click at [390, 141] on div "Description En: A refreshing and hydrating beverage made from the water of youn…" at bounding box center [335, 149] width 115 height 80
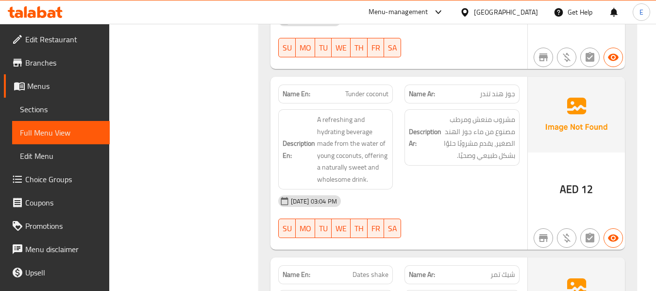
click at [390, 141] on div "Description En: A refreshing and hydrating beverage made from the water of youn…" at bounding box center [335, 149] width 115 height 80
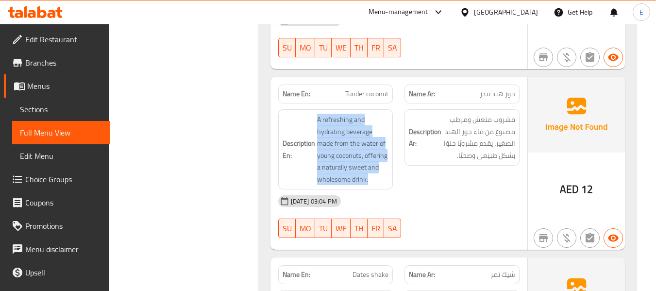
click at [390, 141] on div "Description En: A refreshing and hydrating beverage made from the water of youn…" at bounding box center [335, 149] width 115 height 80
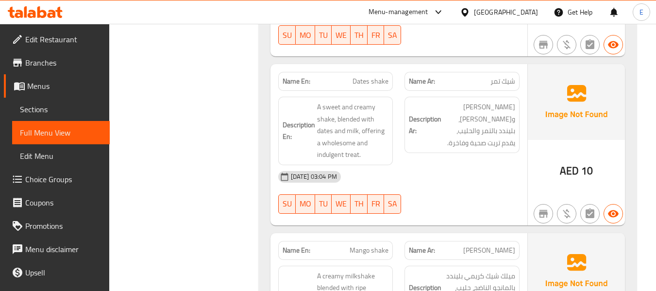
scroll to position [3361, 0]
click at [514, 71] on div "Name Ar: شيك تمر" at bounding box center [462, 80] width 115 height 19
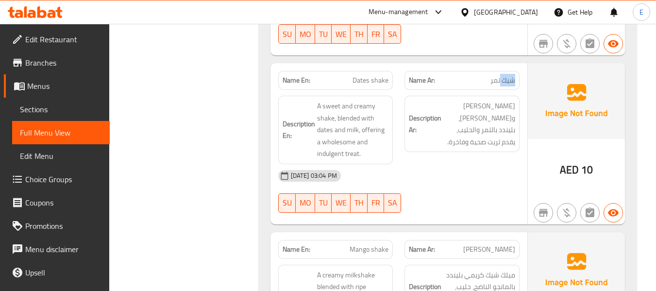
click at [514, 71] on div "Name Ar: شيك تمر" at bounding box center [462, 80] width 115 height 19
click at [382, 75] on span "Dates shake" at bounding box center [371, 80] width 36 height 10
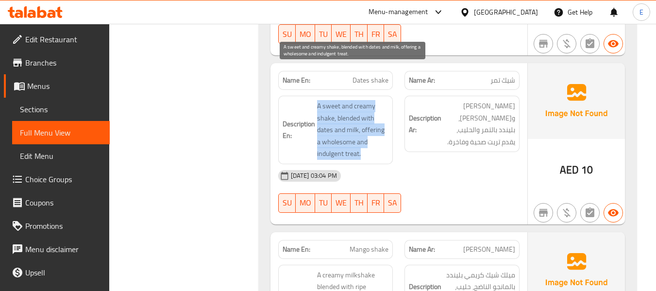
drag, startPoint x: 325, startPoint y: 69, endPoint x: 381, endPoint y: 118, distance: 73.6
click at [381, 118] on h6 "Description En: A sweet and creamy shake, blended with dates and milk, offering…" at bounding box center [336, 130] width 106 height 60
click at [381, 118] on span "A sweet and creamy shake, blended with dates and milk, offering a wholesome and…" at bounding box center [353, 130] width 72 height 60
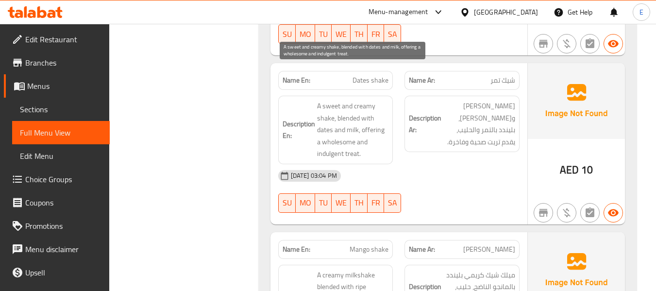
click at [381, 118] on span "A sweet and creamy shake, blended with dates and milk, offering a wholesome and…" at bounding box center [353, 130] width 72 height 60
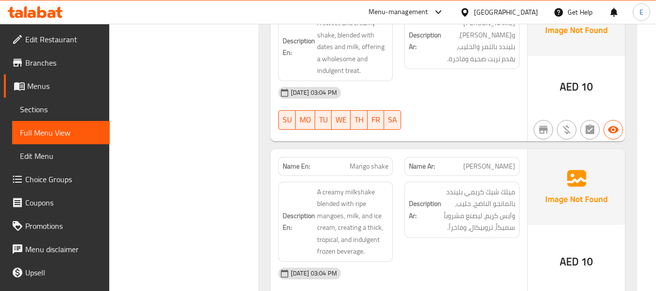
scroll to position [3507, 0]
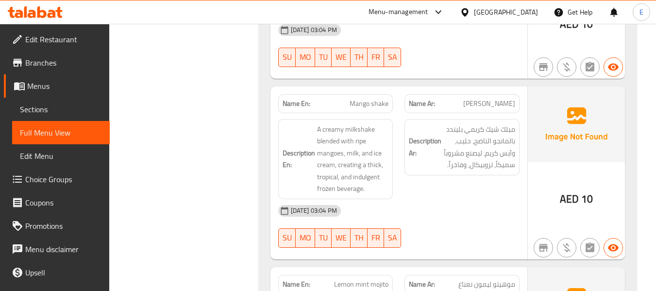
click at [576, 189] on span "AED" at bounding box center [569, 198] width 19 height 19
click at [509, 99] on span "[PERSON_NAME]" at bounding box center [489, 104] width 52 height 10
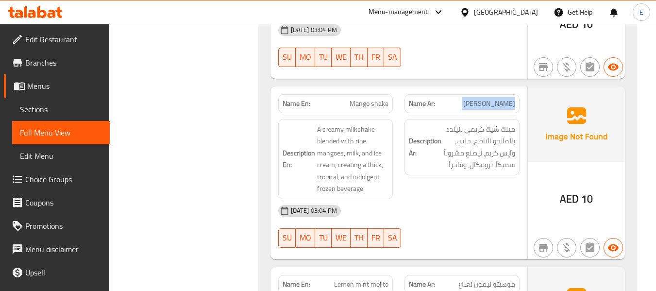
click at [509, 99] on span "[PERSON_NAME]" at bounding box center [489, 104] width 52 height 10
click at [365, 99] on span "Mango shake" at bounding box center [369, 104] width 39 height 10
click at [509, 99] on span "[PERSON_NAME]" at bounding box center [489, 104] width 52 height 10
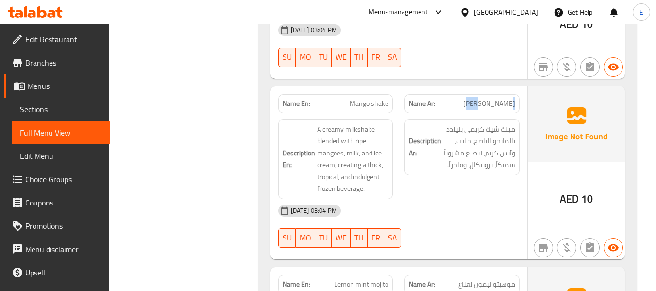
click at [509, 99] on span "[PERSON_NAME]" at bounding box center [489, 104] width 52 height 10
click at [445, 199] on div "[DATE] 03:04 PM" at bounding box center [398, 210] width 253 height 23
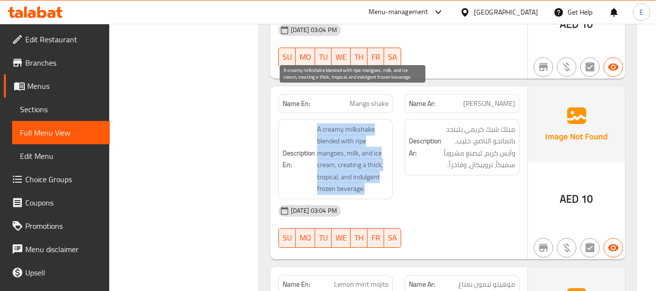
drag, startPoint x: 315, startPoint y: 90, endPoint x: 380, endPoint y: 154, distance: 91.7
click at [380, 154] on h6 "Description En: A creamy milkshake blended with ripe mangoes, milk, and ice cre…" at bounding box center [336, 158] width 106 height 71
click at [380, 154] on span "A creamy milkshake blended with ripe mangoes, milk, and ice cream, creating a t…" at bounding box center [353, 158] width 72 height 71
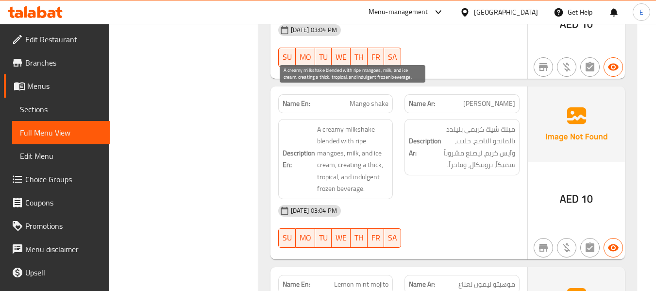
click at [380, 154] on span "A creamy milkshake blended with ripe mangoes, milk, and ice cream, creating a t…" at bounding box center [353, 158] width 72 height 71
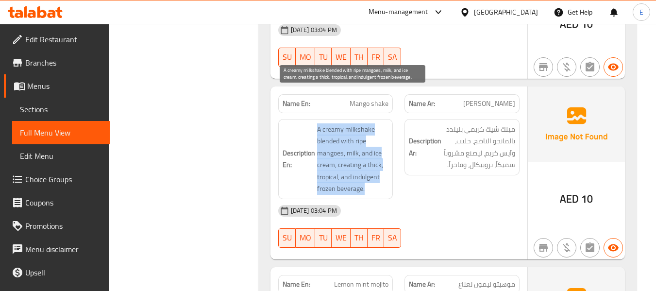
click at [380, 154] on span "A creamy milkshake blended with ripe mangoes, milk, and ice cream, creating a t…" at bounding box center [353, 158] width 72 height 71
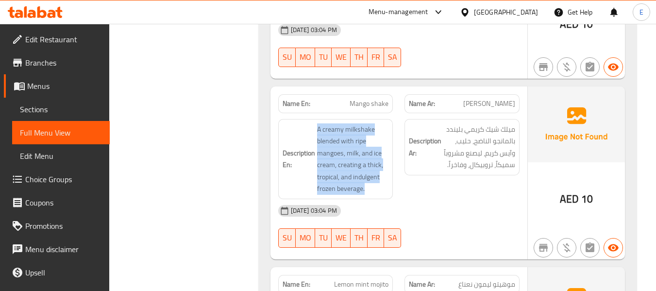
click at [490, 199] on div "[DATE] 03:04 PM" at bounding box center [398, 210] width 253 height 23
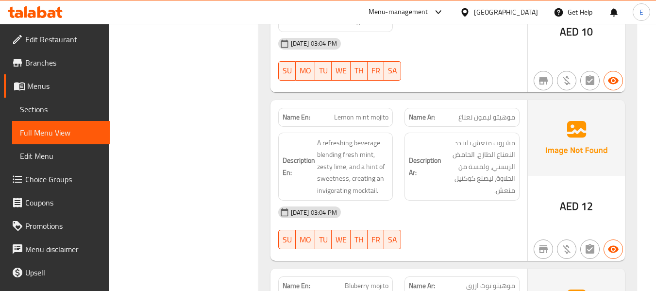
scroll to position [3701, 0]
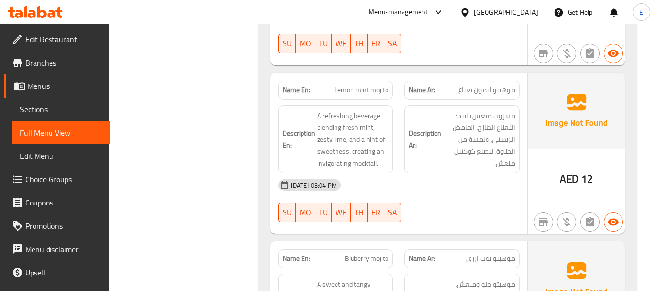
click at [561, 169] on span "AED" at bounding box center [569, 178] width 19 height 19
click at [505, 85] on span "موهيتو ليمون نعناع" at bounding box center [486, 90] width 57 height 10
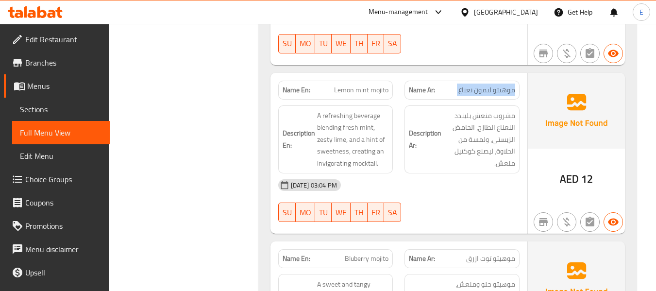
click at [505, 85] on span "موهيتو ليمون نعناع" at bounding box center [486, 90] width 57 height 10
click at [346, 85] on span "Lemon mint mojito" at bounding box center [361, 90] width 54 height 10
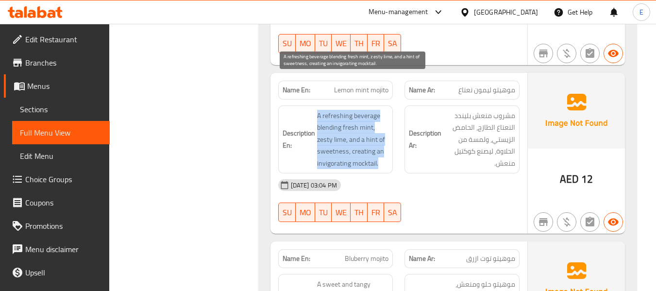
drag, startPoint x: 316, startPoint y: 80, endPoint x: 380, endPoint y: 133, distance: 82.8
click at [380, 133] on h6 "Description En: A refreshing beverage blending fresh mint, zesty lime, and a hi…" at bounding box center [336, 140] width 106 height 60
click at [380, 133] on span "A refreshing beverage blending fresh mint, zesty lime, and a hint of sweetness,…" at bounding box center [353, 140] width 72 height 60
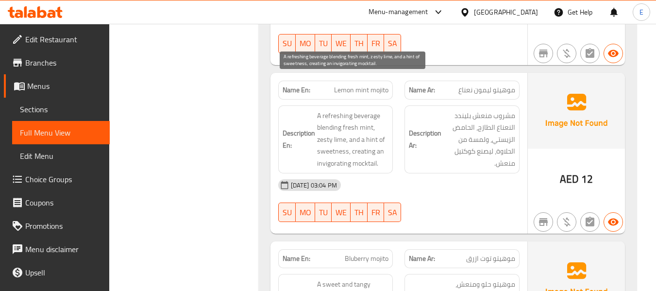
click at [380, 133] on span "A refreshing beverage blending fresh mint, zesty lime, and a hint of sweetness,…" at bounding box center [353, 140] width 72 height 60
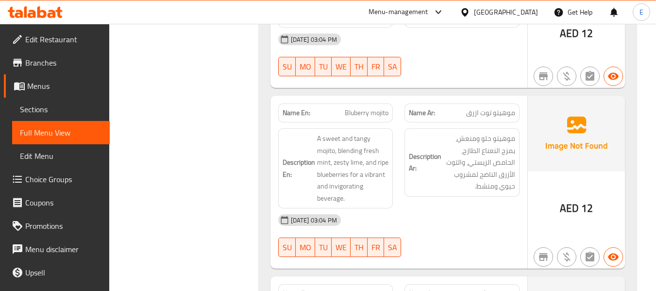
scroll to position [3895, 0]
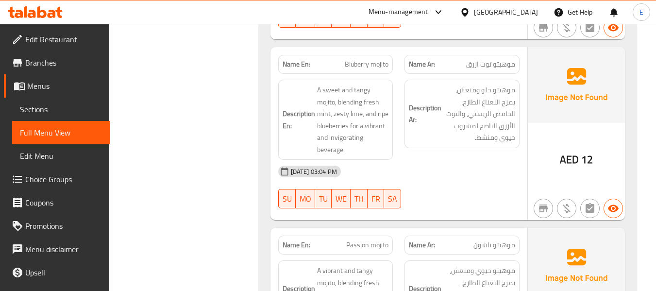
click at [496, 59] on span "موهيتو توت ازرق" at bounding box center [490, 64] width 49 height 10
click at [376, 59] on span "Bluberry mojito" at bounding box center [367, 64] width 44 height 10
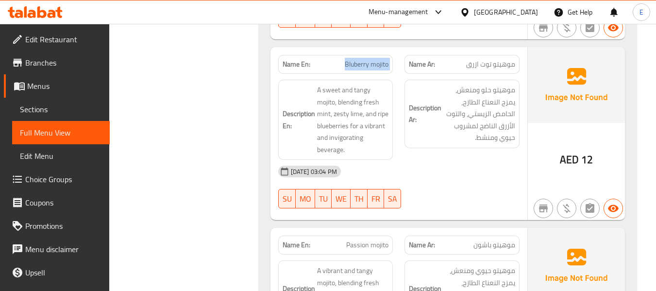
click at [376, 59] on span "Bluberry mojito" at bounding box center [367, 64] width 44 height 10
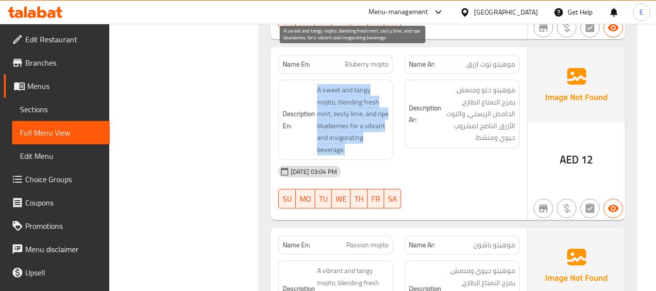
drag, startPoint x: 313, startPoint y: 54, endPoint x: 376, endPoint y: 113, distance: 86.3
click at [376, 113] on h6 "Description En: A sweet and tangy mojito, blending fresh mint, zesty lime, and …" at bounding box center [336, 119] width 106 height 71
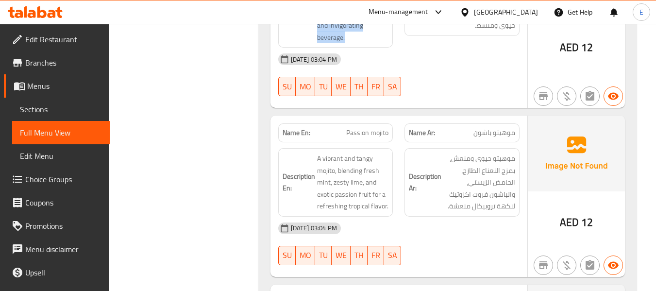
scroll to position [4041, 0]
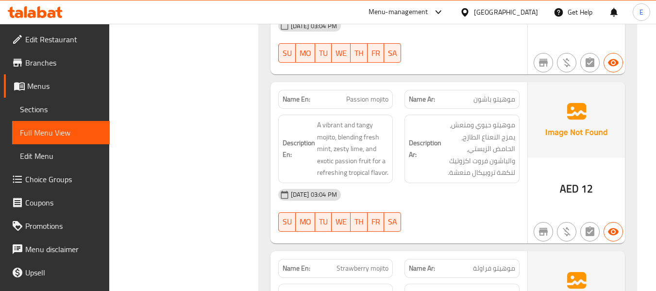
click at [493, 94] on span "موهيتو باشون" at bounding box center [495, 99] width 42 height 10
click at [372, 90] on div "Name En: Passion mojito" at bounding box center [335, 99] width 115 height 19
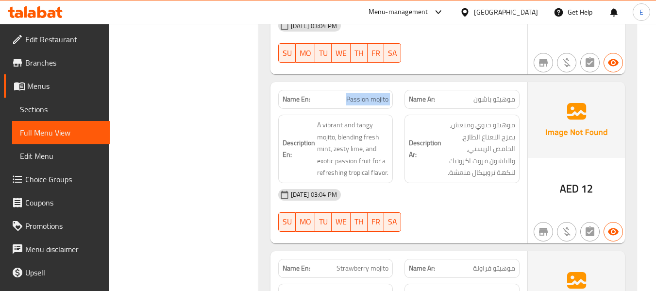
click at [372, 90] on div "Name En: Passion mojito" at bounding box center [335, 99] width 115 height 19
click at [485, 94] on span "موهيتو باشون" at bounding box center [495, 99] width 42 height 10
click at [507, 226] on div at bounding box center [462, 232] width 127 height 12
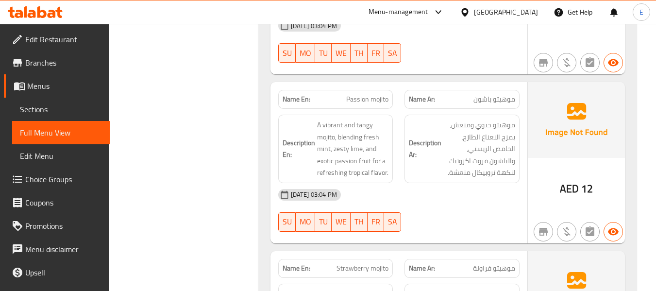
click at [507, 226] on div at bounding box center [462, 232] width 127 height 12
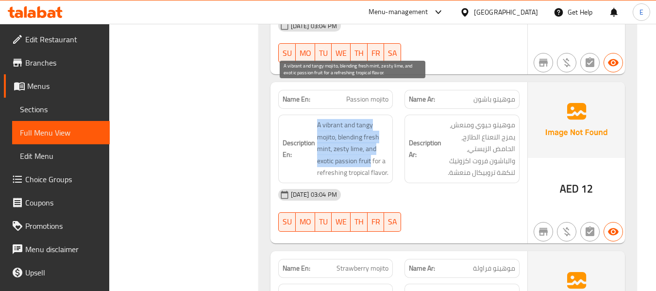
drag, startPoint x: 313, startPoint y: 88, endPoint x: 370, endPoint y: 123, distance: 67.0
click at [370, 123] on h6 "Description En: A vibrant and tangy mojito, blending fresh mint, zesty lime, an…" at bounding box center [336, 149] width 106 height 60
click at [373, 120] on span "A vibrant and tangy mojito, blending fresh mint, zesty lime, and exotic passion…" at bounding box center [353, 149] width 72 height 60
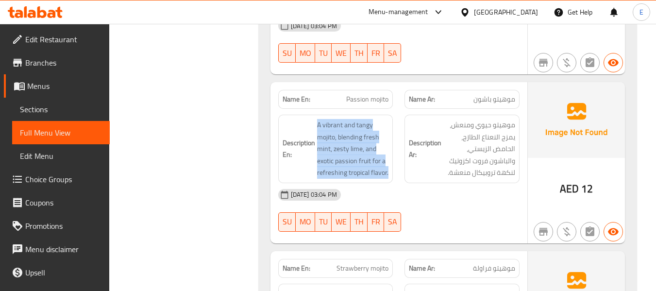
drag, startPoint x: 311, startPoint y: 83, endPoint x: 389, endPoint y: 133, distance: 93.1
click at [389, 133] on div "Description En: A vibrant and tangy mojito, blending fresh mint, zesty lime, an…" at bounding box center [335, 149] width 115 height 68
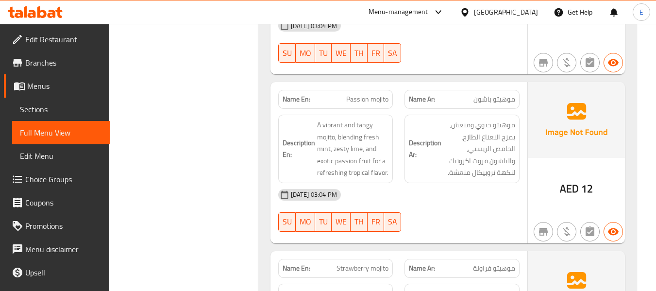
click at [389, 133] on div "Description En: A vibrant and tangy mojito, blending fresh mint, zesty lime, an…" at bounding box center [335, 149] width 115 height 68
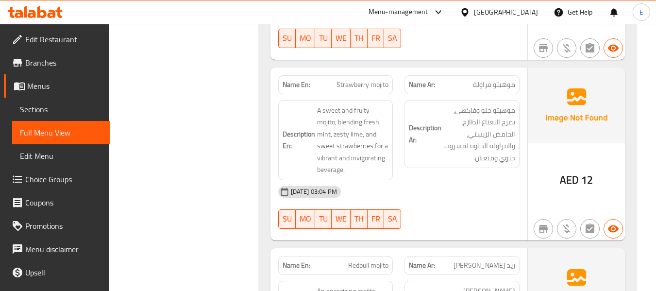
scroll to position [4235, 0]
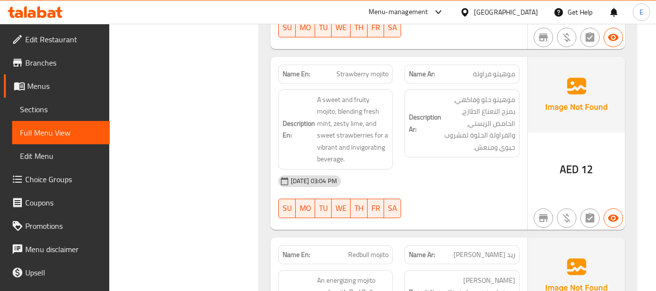
click at [577, 160] on span "AED" at bounding box center [569, 169] width 19 height 19
click at [500, 69] on span "موهيتو فراولة" at bounding box center [494, 74] width 42 height 10
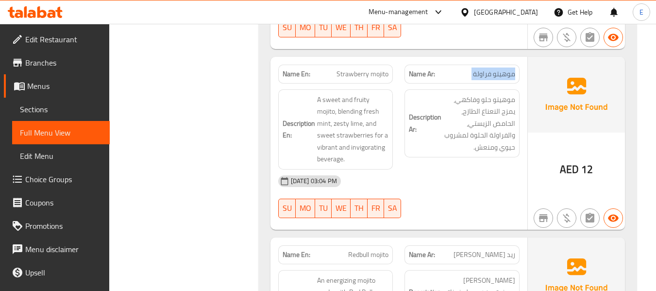
click at [500, 69] on span "موهيتو فراولة" at bounding box center [494, 74] width 42 height 10
click at [375, 69] on span "Strawberry mojito" at bounding box center [363, 74] width 52 height 10
click at [475, 169] on div "[DATE] 03:04 PM" at bounding box center [398, 180] width 253 height 23
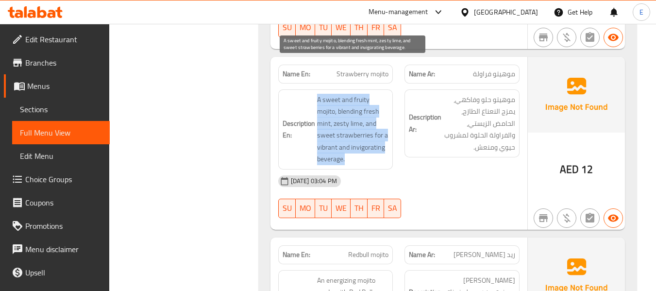
drag, startPoint x: 323, startPoint y: 65, endPoint x: 387, endPoint y: 124, distance: 87.3
click at [387, 124] on span "A sweet and fruity mojito, blending fresh mint, zesty lime, and sweet strawberr…" at bounding box center [353, 129] width 72 height 71
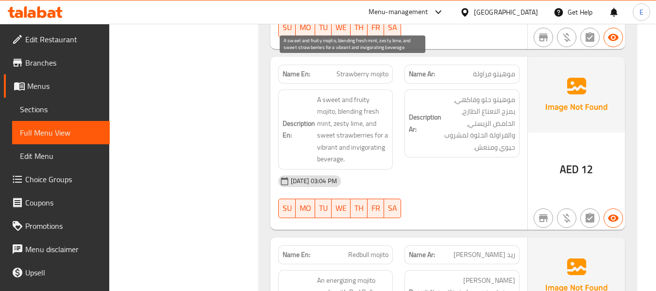
click at [387, 124] on span "A sweet and fruity mojito, blending fresh mint, zesty lime, and sweet strawberr…" at bounding box center [353, 129] width 72 height 71
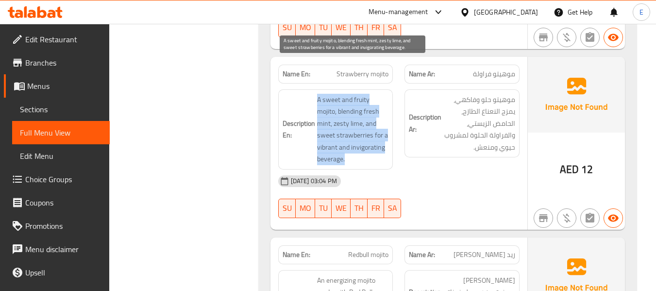
click at [387, 124] on span "A sweet and fruity mojito, blending fresh mint, zesty lime, and sweet strawberr…" at bounding box center [353, 129] width 72 height 71
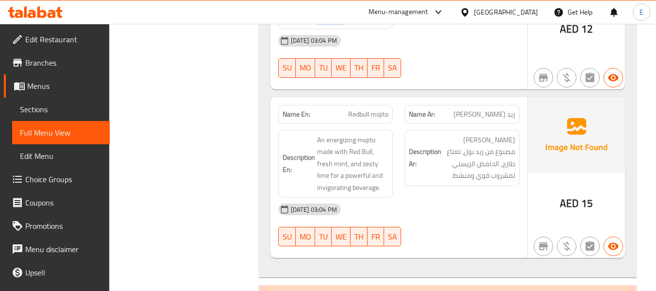
scroll to position [4378, 0]
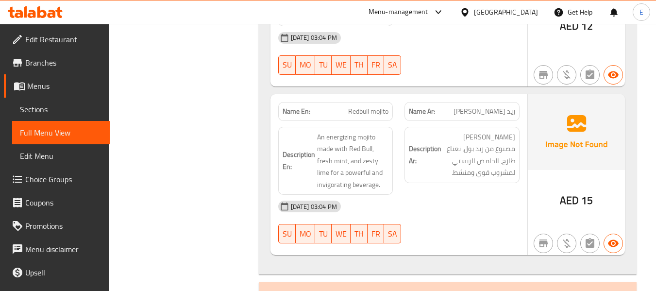
click at [494, 106] on span "ريد [PERSON_NAME]" at bounding box center [485, 111] width 62 height 10
click at [375, 106] on span "Redbull mojito" at bounding box center [368, 111] width 40 height 10
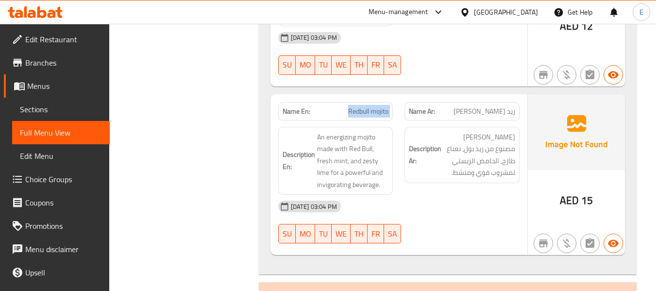
click at [375, 106] on span "Redbull mojito" at bounding box center [368, 111] width 40 height 10
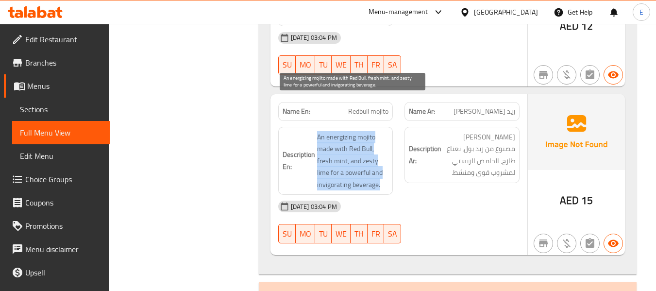
drag, startPoint x: 313, startPoint y: 99, endPoint x: 381, endPoint y: 151, distance: 85.6
click at [381, 151] on h6 "Description En: An energizing mojito made with Red Bull, fresh mint, and zesty …" at bounding box center [336, 161] width 106 height 60
click at [381, 151] on span "An energizing mojito made with Red Bull, fresh mint, and zesty lime for a power…" at bounding box center [353, 161] width 72 height 60
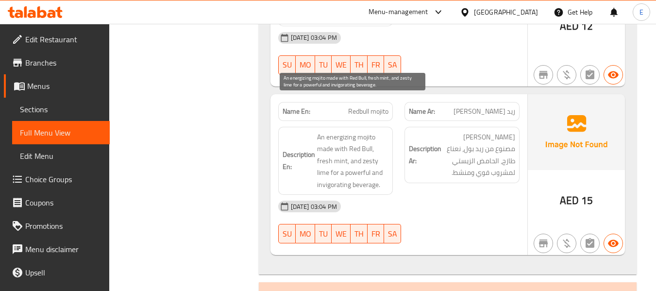
click at [381, 151] on span "An energizing mojito made with Red Bull, fresh mint, and zesty lime for a power…" at bounding box center [353, 161] width 72 height 60
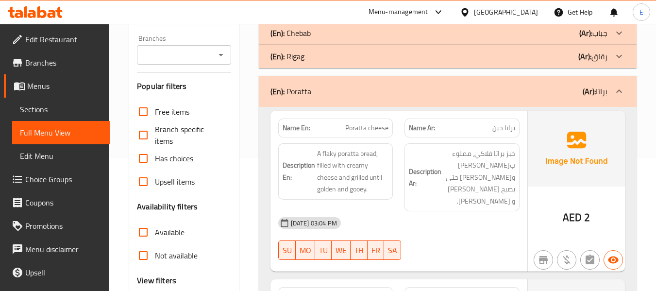
scroll to position [116, 0]
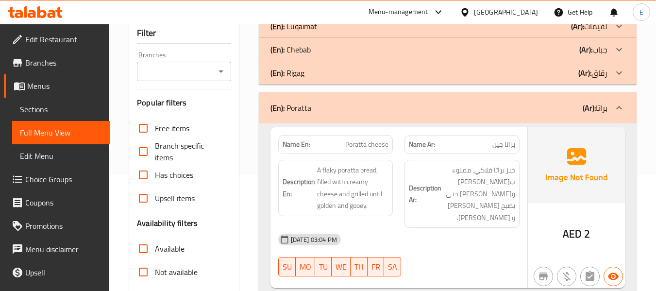
click at [515, 104] on div "(En): Poratta (Ar): براتا" at bounding box center [439, 108] width 337 height 12
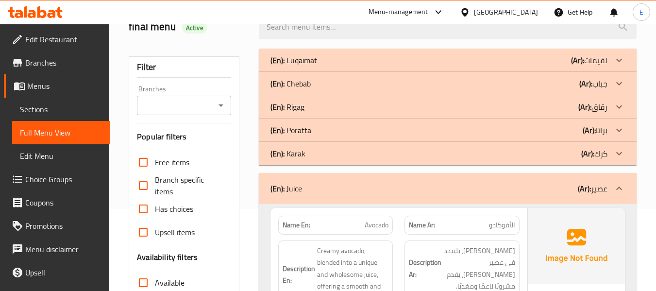
scroll to position [19, 0]
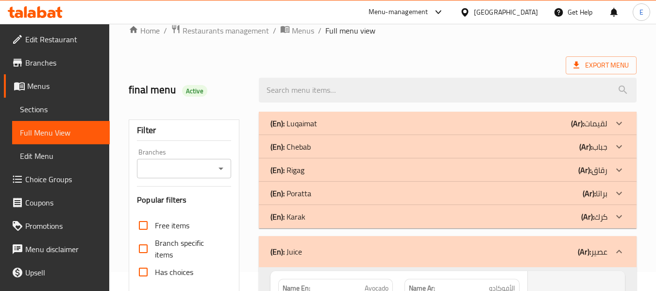
click at [544, 242] on div "(En): Juice (Ar): عصير" at bounding box center [448, 251] width 378 height 31
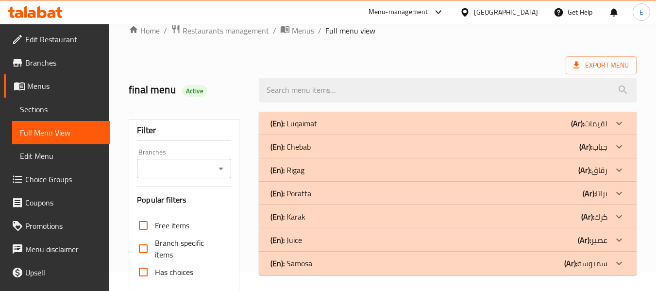
drag, startPoint x: 548, startPoint y: 215, endPoint x: 454, endPoint y: 214, distance: 94.2
click at [548, 215] on div "(En): Karak (Ar): كرك" at bounding box center [439, 217] width 337 height 12
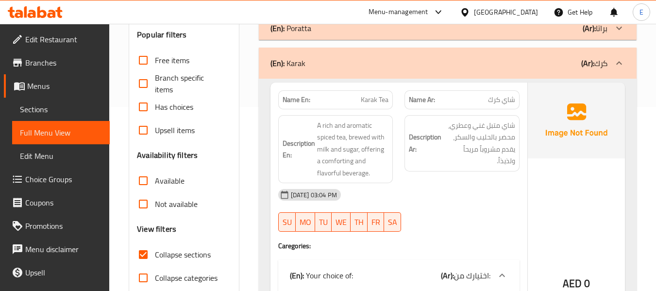
scroll to position [213, 0]
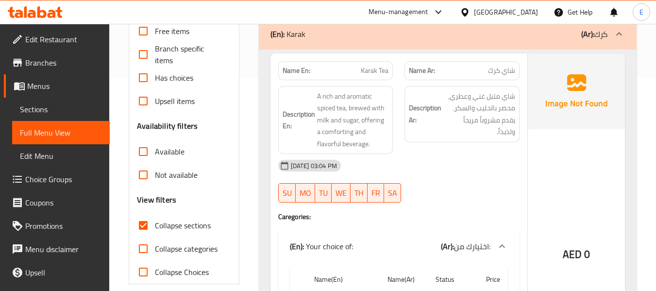
click at [500, 184] on div "09-09-2025 03:04 PM SU MO TU WE TH FR SA" at bounding box center [398, 181] width 253 height 54
click at [392, 72] on div "Name En: Karak Tea" at bounding box center [335, 70] width 115 height 19
click at [391, 72] on div "Name En: Karak Tea" at bounding box center [335, 70] width 115 height 19
click at [508, 68] on span "شاي كرك" at bounding box center [501, 71] width 27 height 10
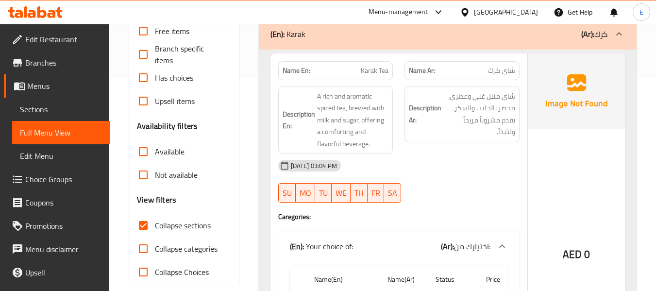
click at [508, 68] on span "شاي كرك" at bounding box center [501, 71] width 27 height 10
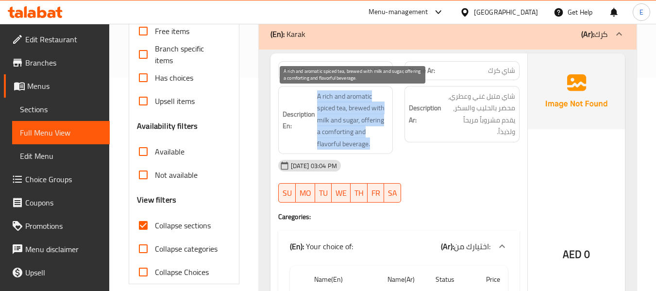
drag, startPoint x: 308, startPoint y: 93, endPoint x: 383, endPoint y: 141, distance: 88.2
click at [383, 141] on h6 "Description En: A rich and aromatic spiced tea, brewed with milk and sugar, off…" at bounding box center [336, 120] width 106 height 60
click at [383, 141] on span "A rich and aromatic spiced tea, brewed with milk and sugar, offering a comforti…" at bounding box center [353, 120] width 72 height 60
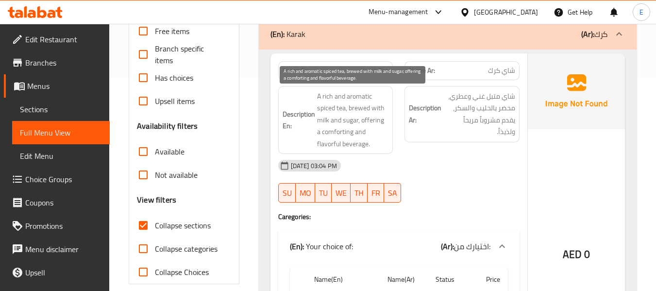
click at [383, 141] on span "A rich and aromatic spiced tea, brewed with milk and sugar, offering a comforti…" at bounding box center [353, 120] width 72 height 60
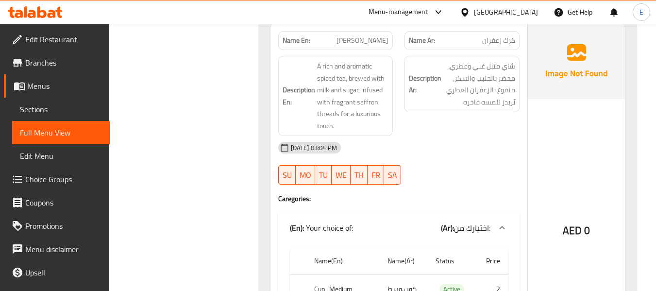
scroll to position [602, 0]
click at [504, 42] on span "كرك زعفران" at bounding box center [498, 39] width 33 height 10
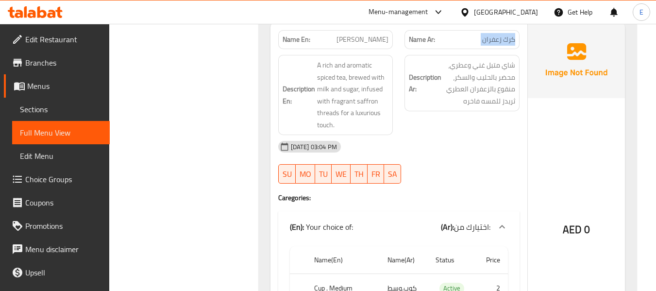
click at [504, 42] on span "كرك زعفران" at bounding box center [498, 39] width 33 height 10
click at [370, 45] on span "[PERSON_NAME]" at bounding box center [363, 39] width 52 height 10
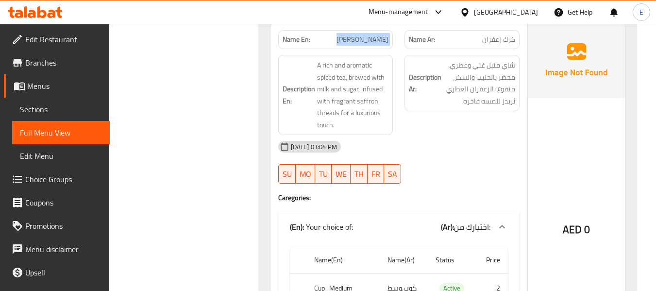
click at [370, 45] on span "[PERSON_NAME]" at bounding box center [363, 39] width 52 height 10
click at [497, 44] on span "كرك زعفران" at bounding box center [498, 39] width 33 height 10
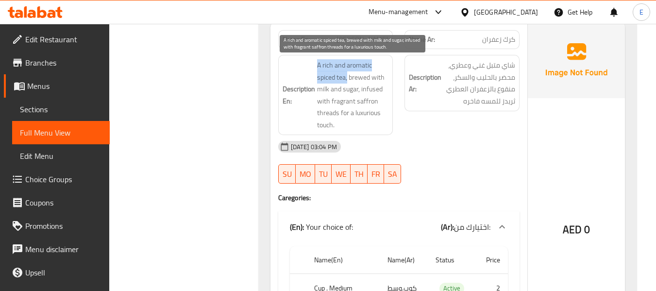
drag, startPoint x: 312, startPoint y: 59, endPoint x: 347, endPoint y: 73, distance: 37.2
click at [347, 73] on h6 "Description En: A rich and aromatic spiced tea, brewed with milk and sugar, inf…" at bounding box center [336, 94] width 106 height 71
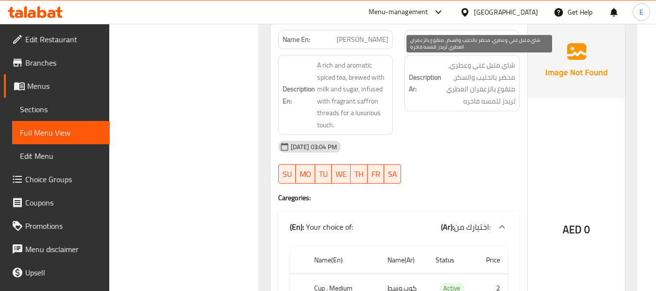
click at [479, 68] on span "شاي متبل غني وعطري، محضر بالحليب والسكر، منقوع بالزعفران العطري ثريدز للمسه فاخ…" at bounding box center [479, 83] width 72 height 48
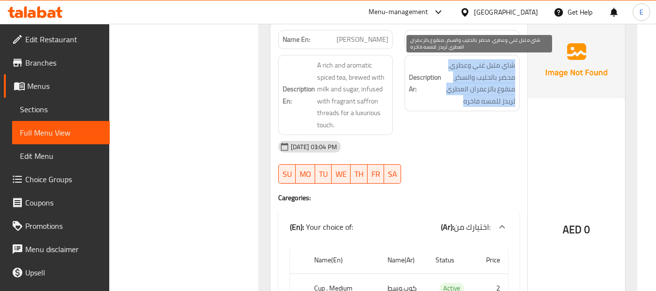
click at [479, 68] on span "شاي متبل غني وعطري، محضر بالحليب والسكر، منقوع بالزعفران العطري ثريدز للمسه فاخ…" at bounding box center [479, 83] width 72 height 48
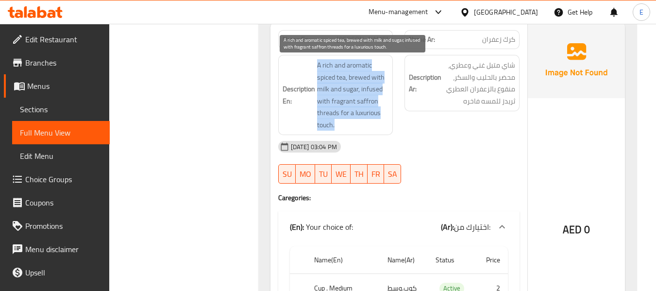
drag, startPoint x: 314, startPoint y: 64, endPoint x: 381, endPoint y: 125, distance: 90.4
click at [381, 125] on h6 "Description En: A rich and aromatic spiced tea, brewed with milk and sugar, inf…" at bounding box center [336, 94] width 106 height 71
click at [381, 125] on span "A rich and aromatic spiced tea, brewed with milk and sugar, infused with fragra…" at bounding box center [353, 94] width 72 height 71
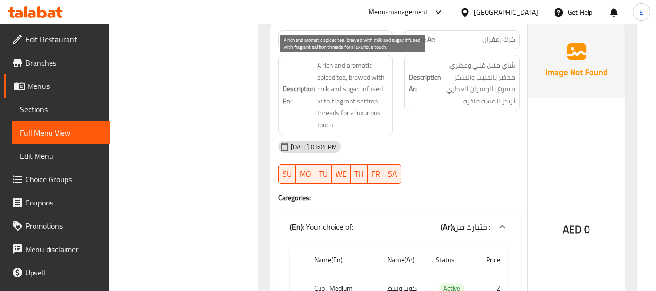
click at [381, 125] on span "A rich and aromatic spiced tea, brewed with milk and sugar, infused with fragra…" at bounding box center [353, 94] width 72 height 71
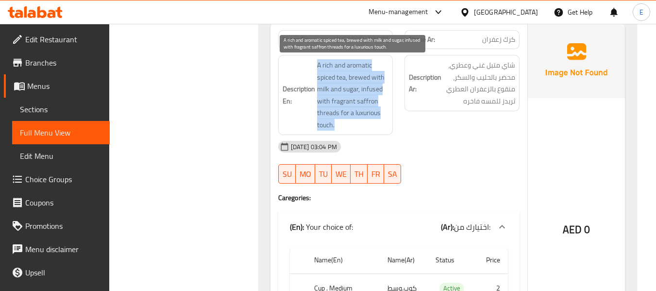
click at [381, 125] on span "A rich and aromatic spiced tea, brewed with milk and sugar, infused with fragra…" at bounding box center [353, 94] width 72 height 71
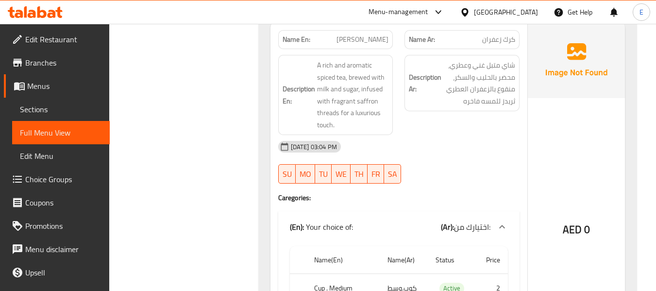
click at [470, 145] on div "[DATE] 03:04 PM" at bounding box center [398, 146] width 253 height 23
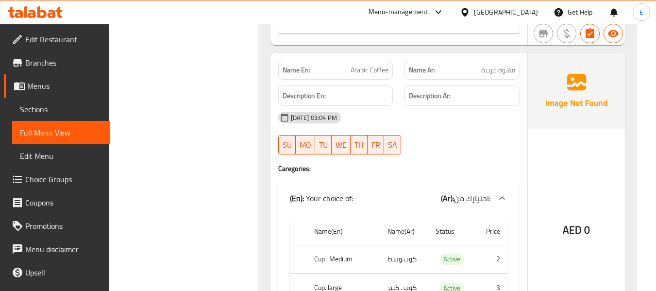
scroll to position [942, 0]
click at [381, 67] on span "Arabic Coffee" at bounding box center [370, 69] width 38 height 10
click at [480, 72] on p "Name Ar: قهوة عربية" at bounding box center [462, 69] width 106 height 10
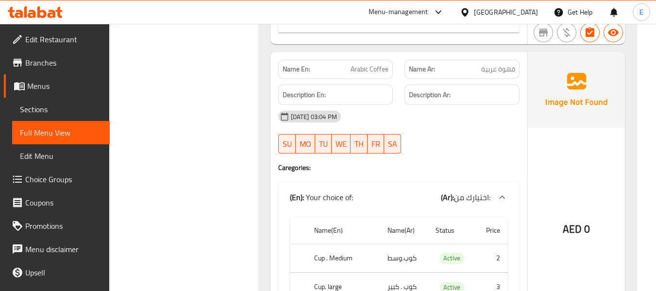
click at [480, 72] on p "Name Ar: قهوة عربية" at bounding box center [462, 69] width 106 height 10
click at [524, 163] on div "Name En: Arabic Coffee Name Ar: قهوة عربية Description En: Description Ar: 09-0…" at bounding box center [399, 203] width 257 height 302
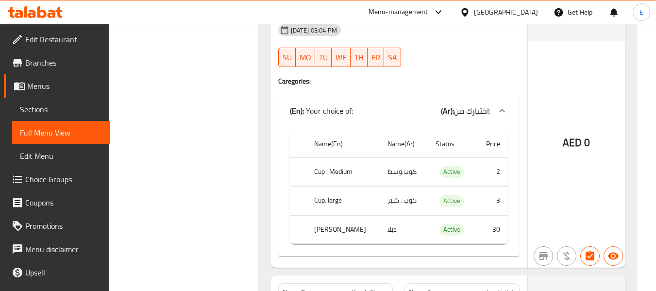
scroll to position [1039, 0]
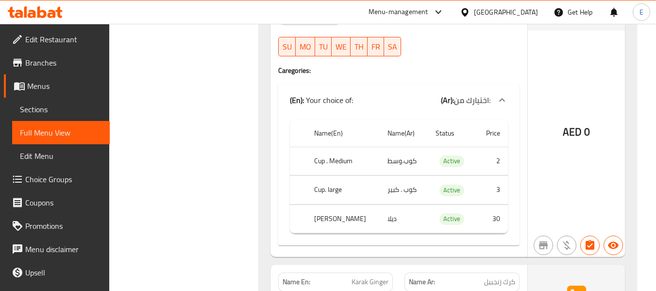
click at [330, 161] on th "Cup . Medium" at bounding box center [342, 161] width 73 height 29
click at [395, 163] on td "كوب.وسط" at bounding box center [404, 161] width 49 height 29
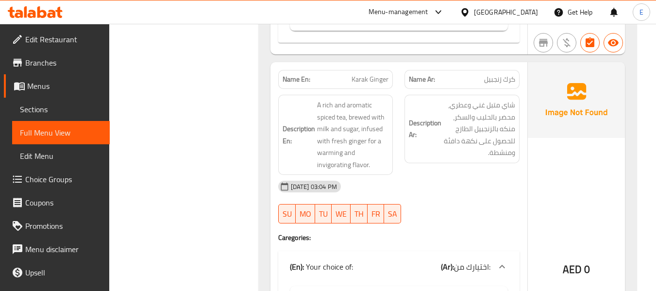
scroll to position [1282, 0]
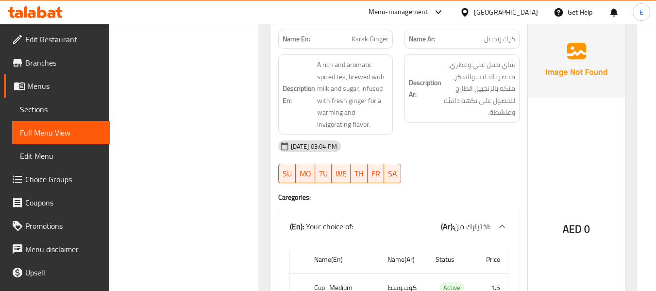
click at [356, 44] on span "Karak Ginger" at bounding box center [370, 39] width 37 height 10
click at [489, 43] on span "كرك زنجبيل" at bounding box center [499, 39] width 31 height 10
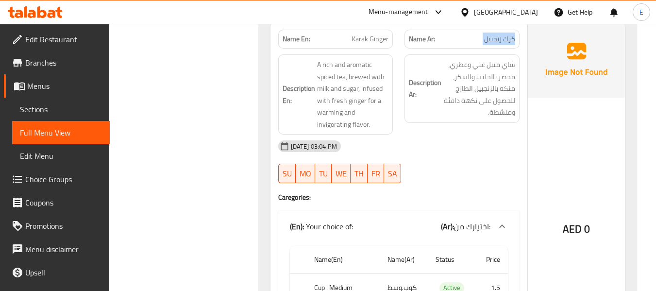
click at [489, 43] on span "كرك زنجبيل" at bounding box center [499, 39] width 31 height 10
click at [476, 150] on div "[DATE] 03:04 PM" at bounding box center [398, 146] width 253 height 23
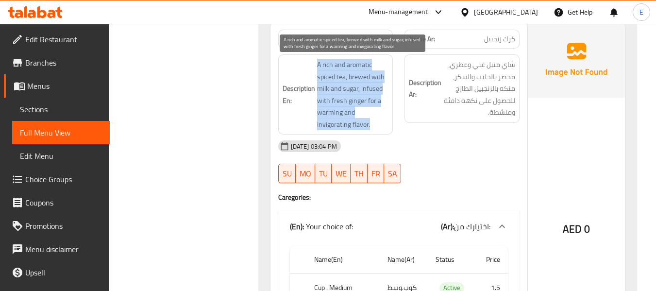
drag, startPoint x: 306, startPoint y: 58, endPoint x: 377, endPoint y: 127, distance: 98.6
click at [377, 127] on div "Description En: A rich and aromatic spiced tea, brewed with milk and sugar, inf…" at bounding box center [335, 94] width 115 height 80
click at [377, 127] on span "A rich and aromatic spiced tea, brewed with milk and sugar, infused with fresh …" at bounding box center [353, 94] width 72 height 71
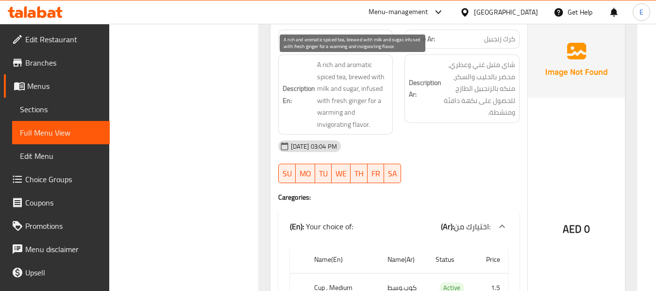
click at [377, 127] on span "A rich and aromatic spiced tea, brewed with milk and sugar, infused with fresh …" at bounding box center [353, 94] width 72 height 71
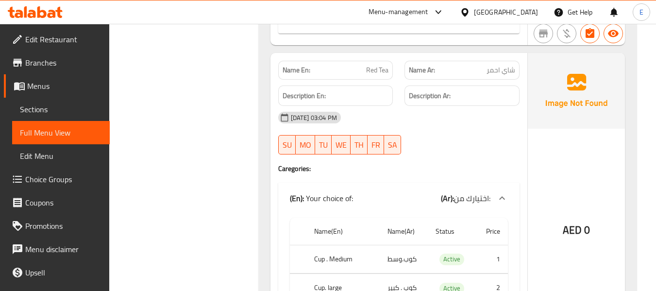
scroll to position [1622, 0]
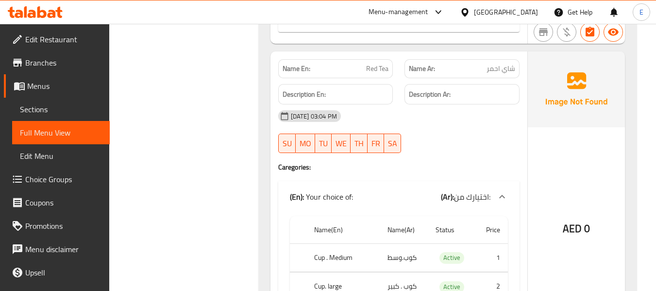
click at [368, 68] on span "Red Tea" at bounding box center [377, 69] width 22 height 10
click at [506, 69] on span "شاي احمر" at bounding box center [501, 69] width 29 height 10
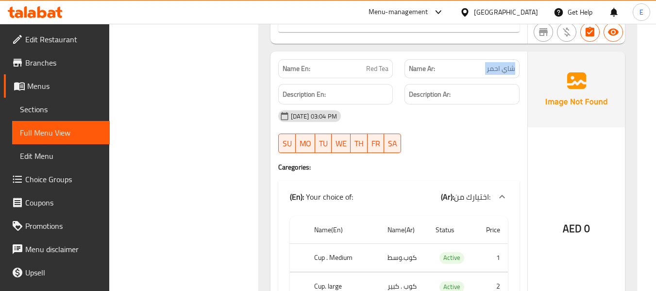
click at [506, 69] on span "شاي احمر" at bounding box center [501, 69] width 29 height 10
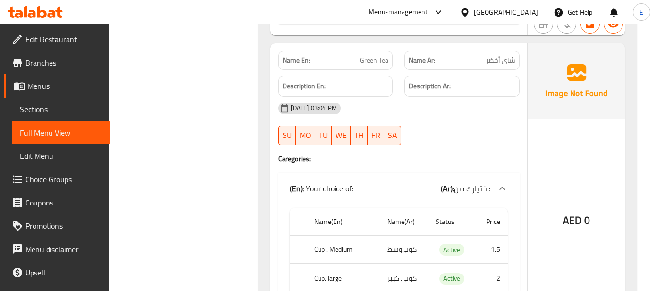
scroll to position [1962, 0]
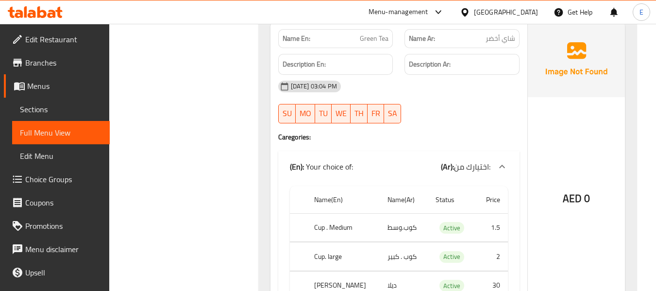
click at [374, 40] on span "Green Tea" at bounding box center [374, 39] width 29 height 10
click at [494, 38] on span "شاي أخضر" at bounding box center [501, 39] width 30 height 10
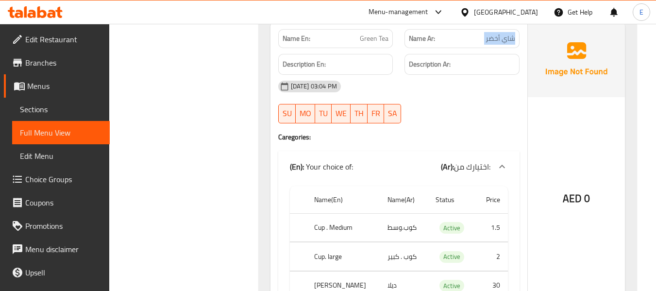
click at [494, 38] on span "شاي أخضر" at bounding box center [501, 39] width 30 height 10
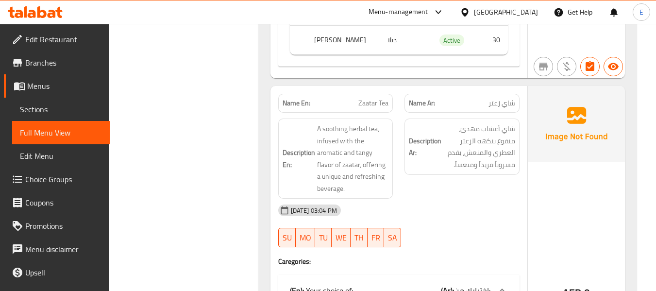
scroll to position [2253, 0]
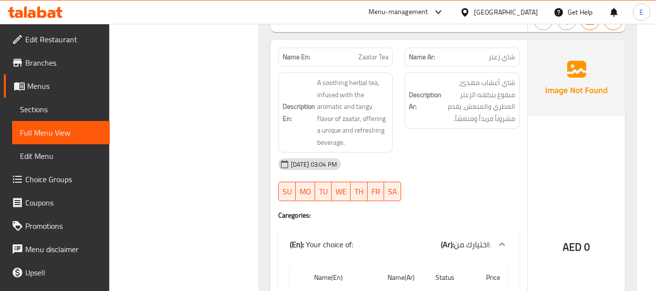
click at [378, 55] on span "Zaatar Tea" at bounding box center [373, 57] width 30 height 10
click at [509, 53] on span "شاي زعتر" at bounding box center [502, 57] width 27 height 10
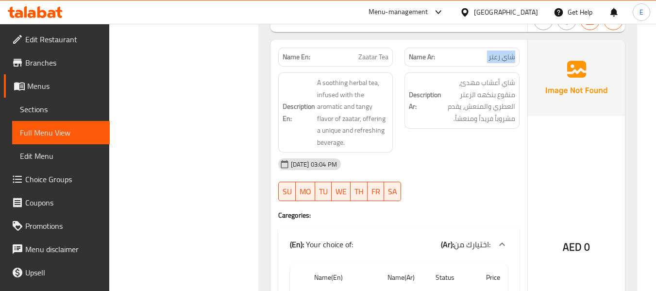
click at [509, 53] on span "شاي زعتر" at bounding box center [502, 57] width 27 height 10
click at [377, 55] on span "Zaatar Tea" at bounding box center [373, 57] width 30 height 10
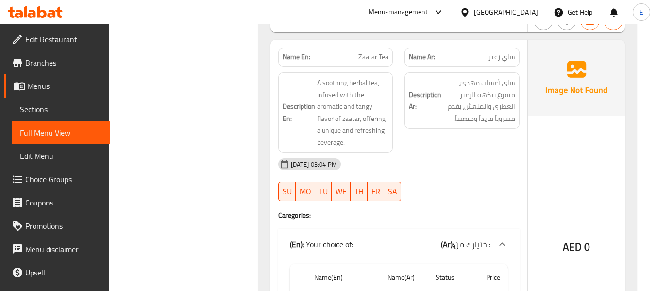
click at [508, 174] on div "[DATE] 03:04 PM" at bounding box center [398, 164] width 253 height 23
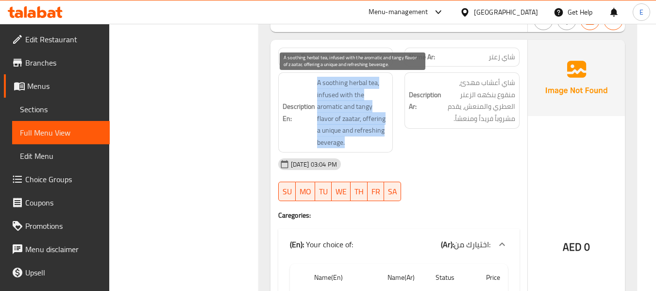
drag, startPoint x: 310, startPoint y: 81, endPoint x: 384, endPoint y: 137, distance: 92.9
click at [384, 137] on h6 "Description En: A soothing herbal tea, infused with the aromatic and tangy flav…" at bounding box center [336, 112] width 106 height 71
click at [384, 137] on span "A soothing herbal tea, infused with the aromatic and tangy flavor of zaatar, of…" at bounding box center [353, 112] width 72 height 71
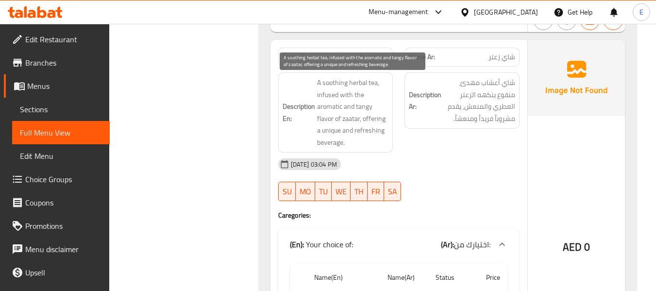
click at [384, 137] on span "A soothing herbal tea, infused with the aromatic and tangy flavor of zaatar, of…" at bounding box center [353, 112] width 72 height 71
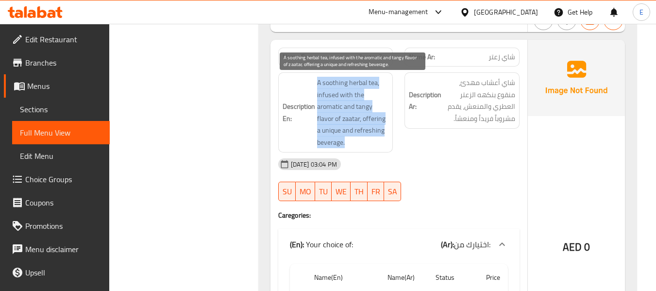
click at [384, 137] on span "A soothing herbal tea, infused with the aromatic and tangy flavor of zaatar, of…" at bounding box center [353, 112] width 72 height 71
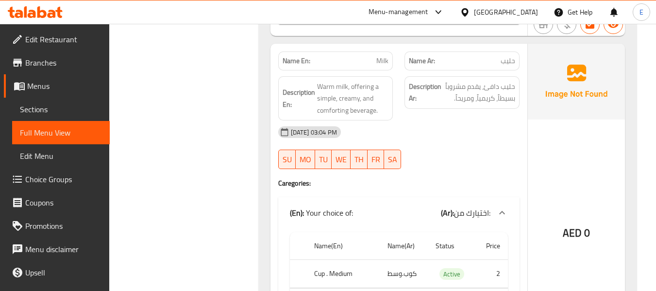
scroll to position [2642, 0]
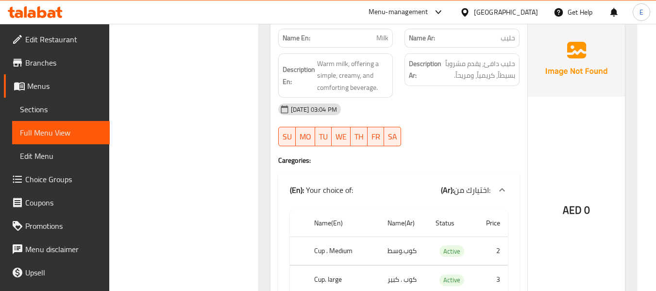
click at [384, 39] on span "Milk" at bounding box center [382, 38] width 12 height 10
click at [517, 34] on div "Name Ar: حليب" at bounding box center [462, 38] width 115 height 19
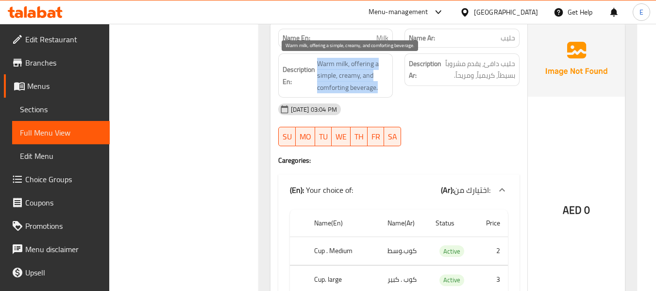
drag, startPoint x: 319, startPoint y: 61, endPoint x: 382, endPoint y: 85, distance: 67.6
click at [382, 85] on span "Warm milk, offering a simple, creamy, and comforting beverage." at bounding box center [353, 76] width 72 height 36
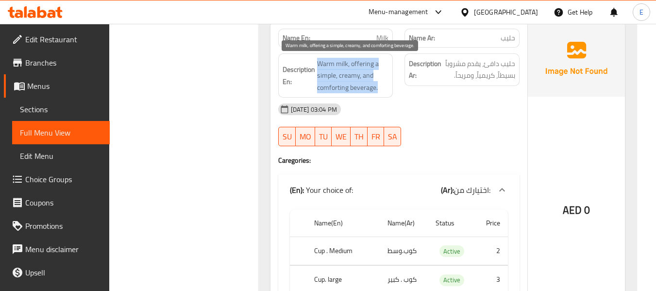
click at [382, 85] on span "Warm milk, offering a simple, creamy, and comforting beverage." at bounding box center [353, 76] width 72 height 36
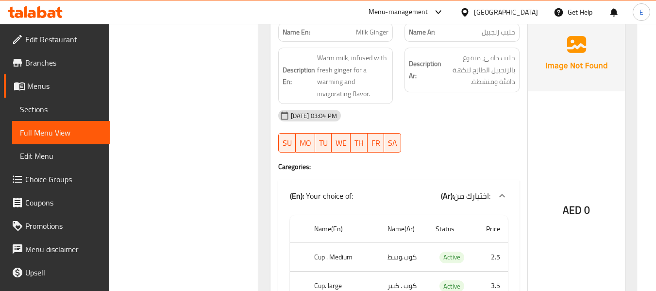
scroll to position [2982, 0]
click at [492, 37] on span "حليب زنجبيل" at bounding box center [499, 32] width 34 height 10
click at [375, 34] on span "Milk Ginger" at bounding box center [372, 32] width 33 height 10
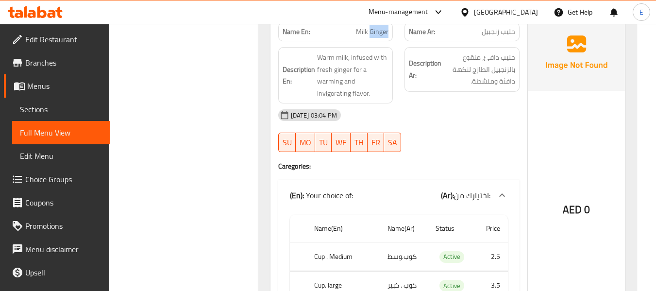
click at [375, 34] on span "Milk Ginger" at bounding box center [372, 32] width 33 height 10
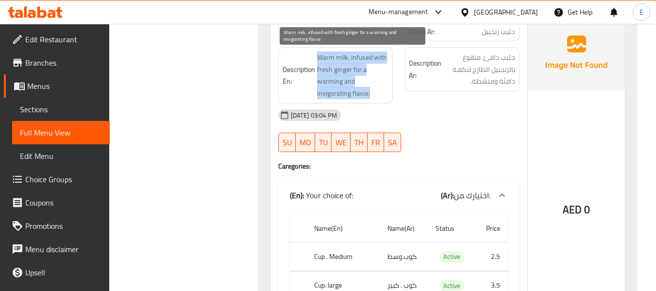
drag, startPoint x: 318, startPoint y: 57, endPoint x: 378, endPoint y: 92, distance: 70.1
click at [378, 92] on span "Warm milk, infused with fresh ginger for a warming and invigorating flavor." at bounding box center [353, 75] width 72 height 48
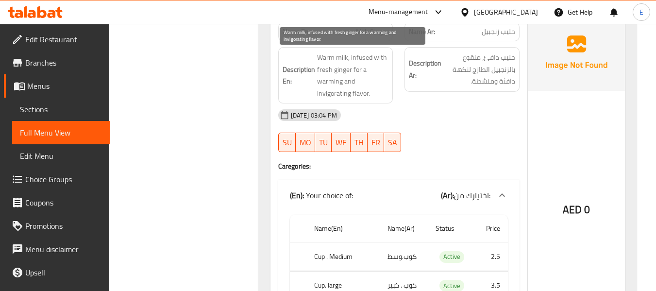
click at [378, 92] on span "Warm milk, infused with fresh ginger for a warming and invigorating flavor." at bounding box center [353, 75] width 72 height 48
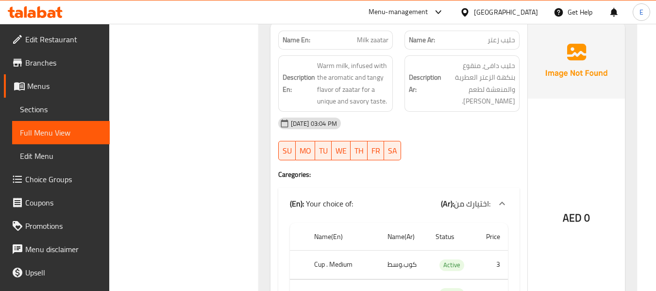
scroll to position [3321, 0]
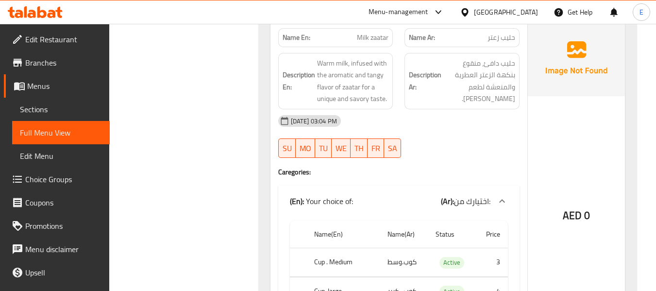
click at [364, 40] on span "Milk zaatar" at bounding box center [373, 38] width 32 height 10
click at [502, 36] on span "حليب زعتر" at bounding box center [502, 38] width 28 height 10
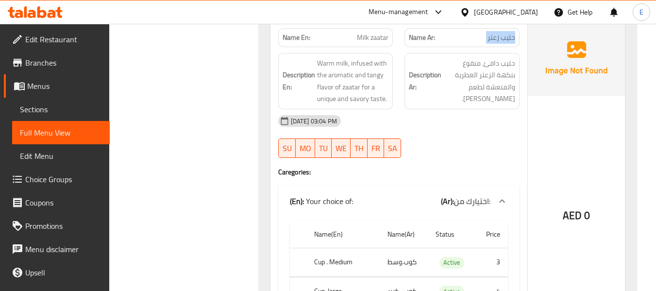
click at [502, 36] on span "حليب زعتر" at bounding box center [502, 38] width 28 height 10
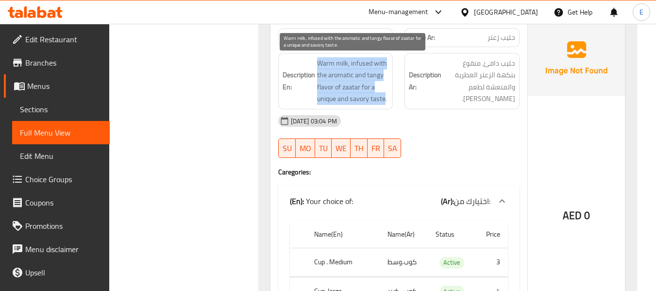
drag, startPoint x: 316, startPoint y: 58, endPoint x: 384, endPoint y: 98, distance: 79.0
click at [384, 98] on h6 "Description En: Warm milk, infused with the aromatic and tangy flavor of zaatar…" at bounding box center [336, 81] width 106 height 48
click at [384, 98] on span "Warm milk, infused with the aromatic and tangy flavor of zaatar for a unique an…" at bounding box center [353, 81] width 72 height 48
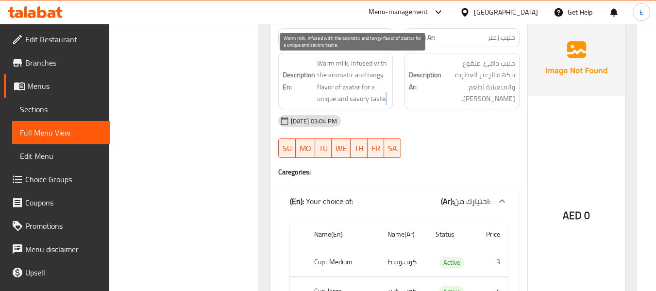
click at [384, 98] on span "Warm milk, infused with the aromatic and tangy flavor of zaatar for a unique an…" at bounding box center [353, 81] width 72 height 48
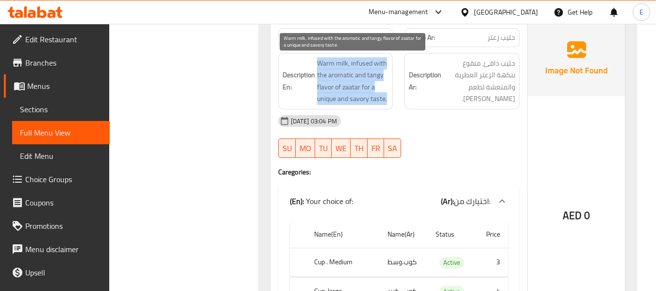
click at [384, 98] on span "Warm milk, infused with the aromatic and tangy flavor of zaatar for a unique an…" at bounding box center [353, 81] width 72 height 48
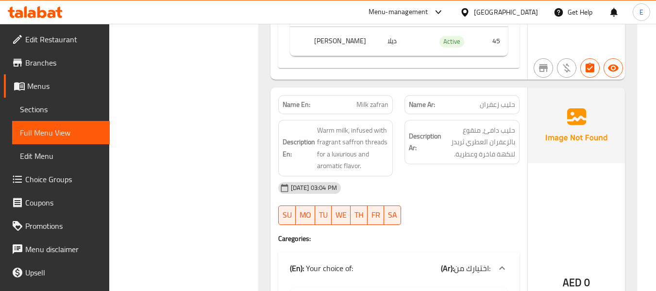
scroll to position [3661, 0]
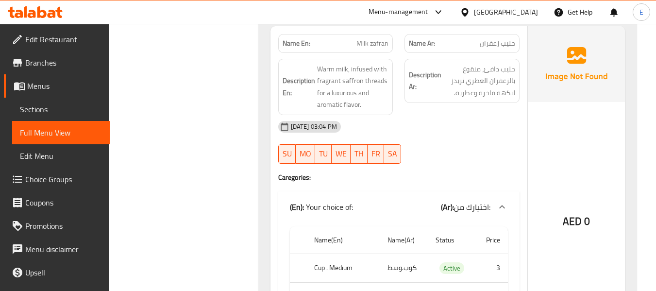
click at [494, 47] on span "حليب زعفران" at bounding box center [497, 43] width 35 height 10
click at [351, 45] on p "Name En: Milk zafran" at bounding box center [336, 43] width 106 height 10
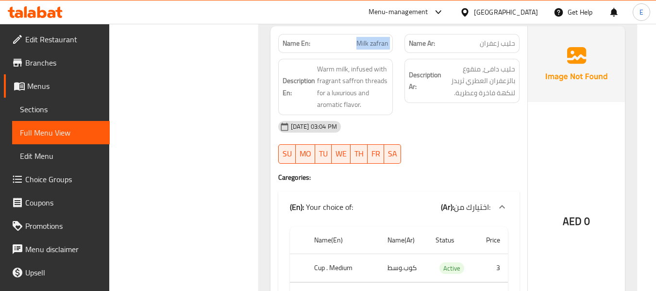
click at [351, 45] on p "Name En: Milk zafran" at bounding box center [336, 43] width 106 height 10
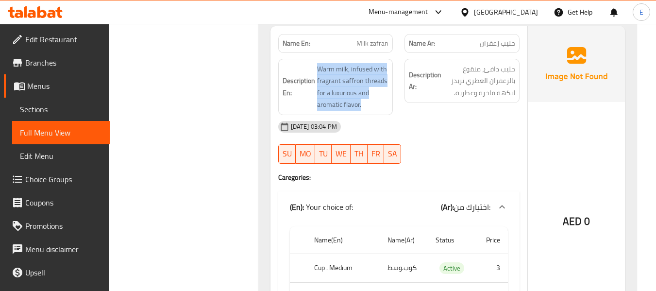
drag, startPoint x: 321, startPoint y: 66, endPoint x: 390, endPoint y: 102, distance: 78.0
click at [390, 102] on div "Description En: Warm milk, infused with fragrant saffron threads for a luxuriou…" at bounding box center [335, 87] width 115 height 56
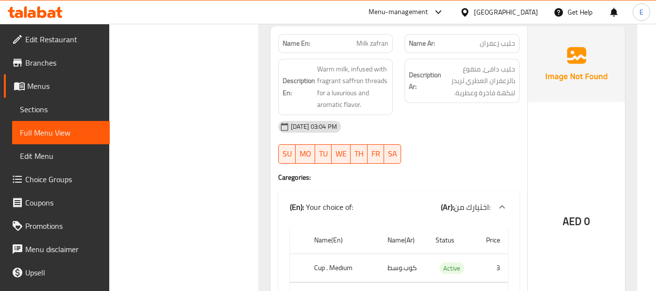
click at [390, 102] on div "Description En: Warm milk, infused with fragrant saffron threads for a luxuriou…" at bounding box center [335, 87] width 115 height 56
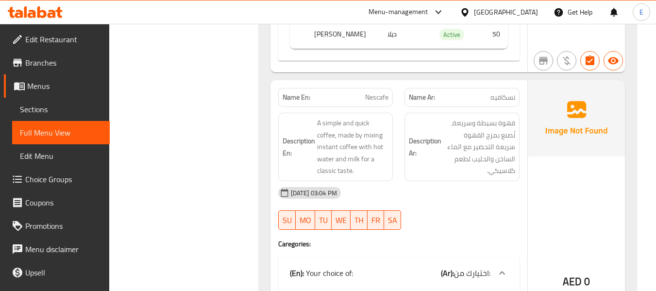
scroll to position [4001, 0]
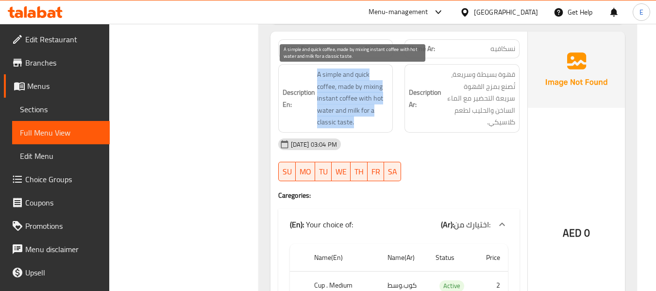
drag, startPoint x: 307, startPoint y: 70, endPoint x: 377, endPoint y: 120, distance: 85.9
click at [377, 120] on h6 "Description En: A simple and quick coffee, made by mixing instant coffee with h…" at bounding box center [336, 98] width 106 height 60
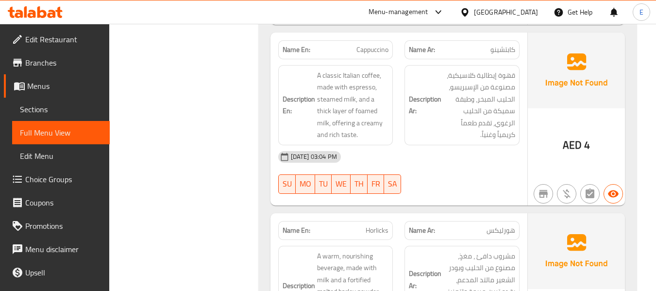
scroll to position [4341, 0]
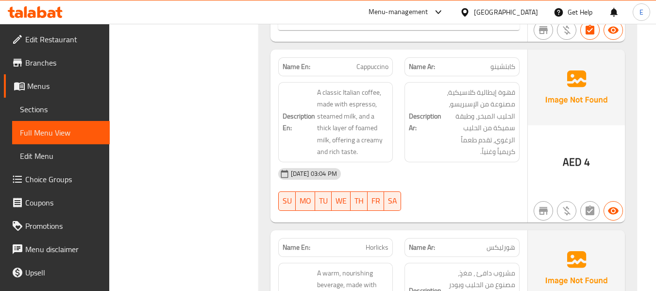
click at [501, 65] on span "كابتشينو" at bounding box center [503, 67] width 25 height 10
click at [389, 64] on div "Name En: Cappuccino" at bounding box center [335, 66] width 115 height 19
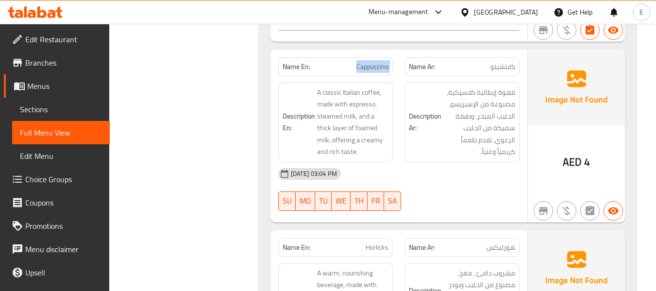
click at [389, 64] on div "Name En: Cappuccino" at bounding box center [335, 66] width 115 height 19
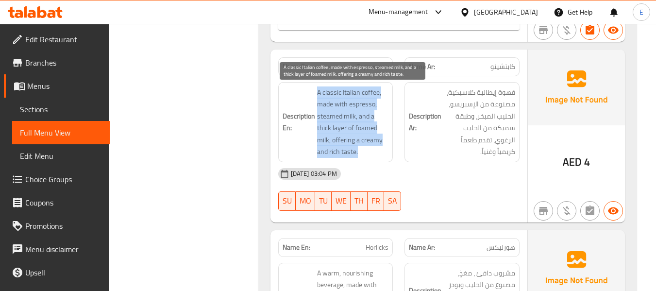
drag, startPoint x: 314, startPoint y: 89, endPoint x: 382, endPoint y: 152, distance: 92.5
click at [382, 152] on h6 "Description En: A classic Italian coffee, made with espresso, steamed milk, and…" at bounding box center [336, 121] width 106 height 71
click at [382, 152] on span "A classic Italian coffee, made with espresso, steamed milk, and a thick layer o…" at bounding box center [353, 121] width 72 height 71
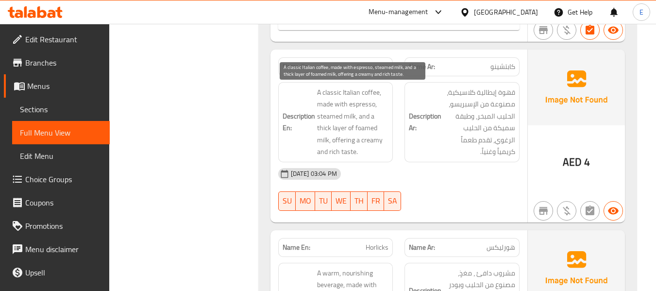
click at [382, 152] on span "A classic Italian coffee, made with espresso, steamed milk, and a thick layer o…" at bounding box center [353, 121] width 72 height 71
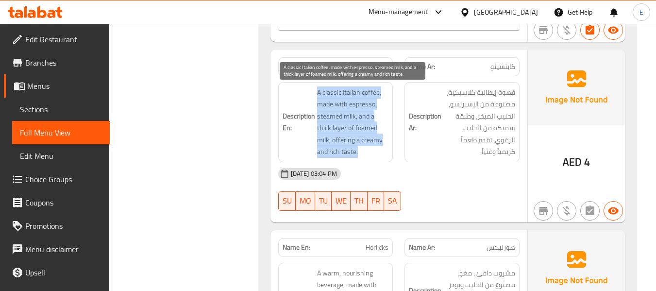
click at [382, 152] on span "A classic Italian coffee, made with espresso, steamed milk, and a thick layer o…" at bounding box center [353, 121] width 72 height 71
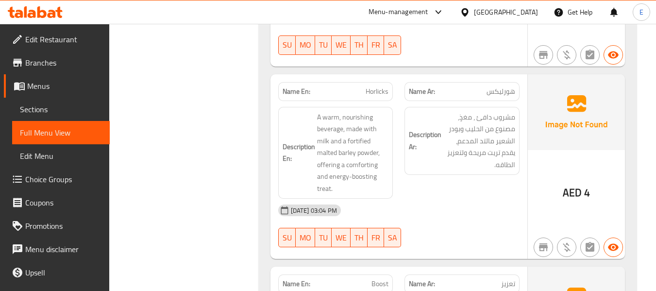
scroll to position [4536, 0]
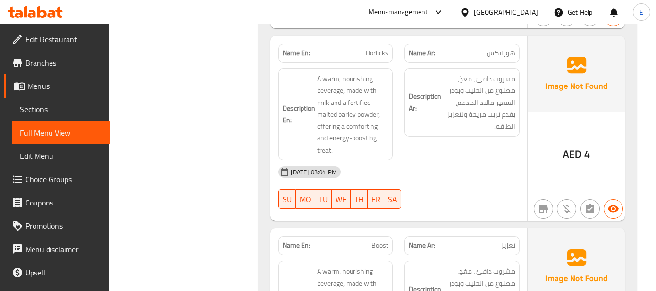
click at [500, 60] on div "Name Ar: هورليكس" at bounding box center [462, 53] width 115 height 19
click at [381, 53] on span "Horlicks" at bounding box center [377, 53] width 23 height 10
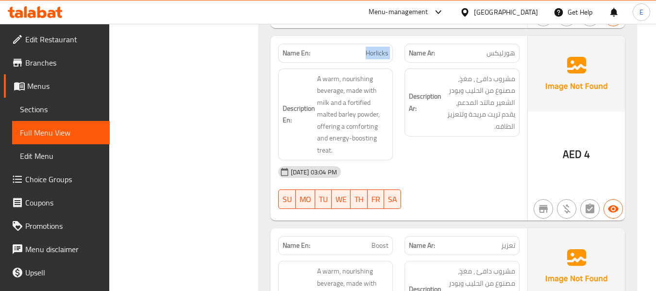
click at [381, 53] on span "Horlicks" at bounding box center [377, 53] width 23 height 10
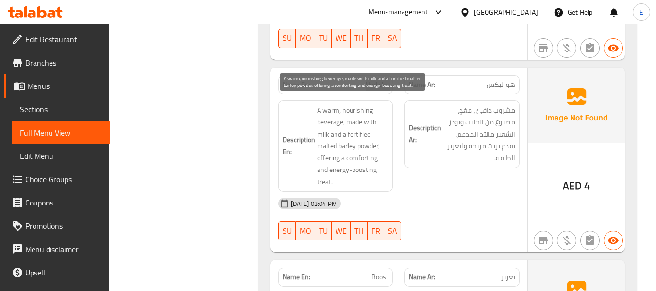
scroll to position [4487, 0]
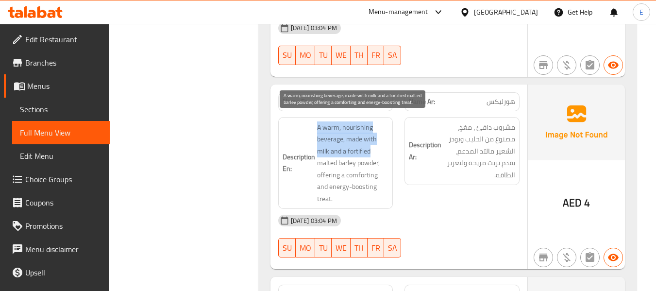
drag, startPoint x: 314, startPoint y: 125, endPoint x: 377, endPoint y: 153, distance: 69.1
click at [377, 153] on h6 "Description En: A warm, nourishing beverage, made with milk and a fortified mal…" at bounding box center [336, 163] width 106 height 84
click at [377, 153] on span "A warm, nourishing beverage, made with milk and a fortified malted barley powde…" at bounding box center [353, 163] width 72 height 84
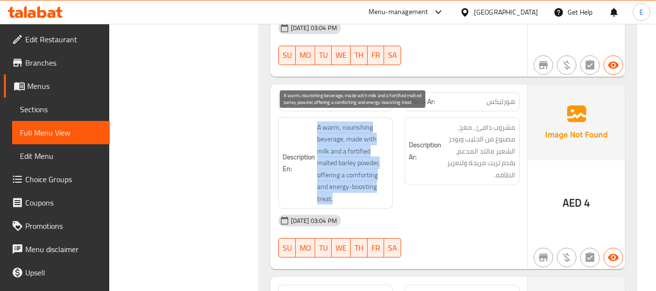
drag, startPoint x: 313, startPoint y: 128, endPoint x: 382, endPoint y: 196, distance: 96.8
click at [382, 196] on h6 "Description En: A warm, nourishing beverage, made with milk and a fortified mal…" at bounding box center [336, 163] width 106 height 84
click at [382, 196] on span "A warm, nourishing beverage, made with milk and a fortified malted barley powde…" at bounding box center [353, 163] width 72 height 84
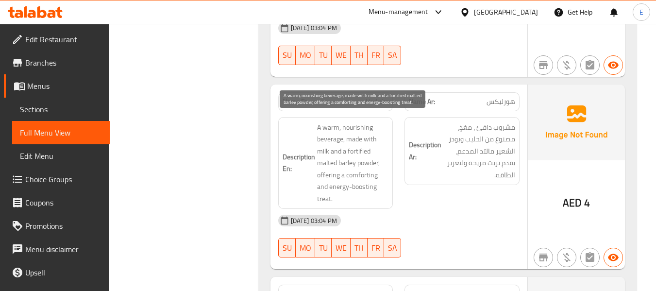
click at [382, 196] on span "A warm, nourishing beverage, made with milk and a fortified malted barley powde…" at bounding box center [353, 163] width 72 height 84
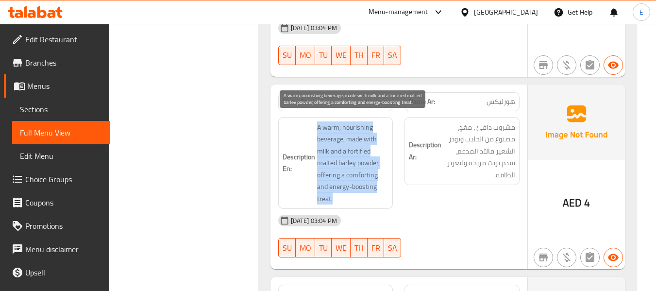
click at [382, 196] on span "A warm, nourishing beverage, made with milk and a fortified malted barley powde…" at bounding box center [353, 163] width 72 height 84
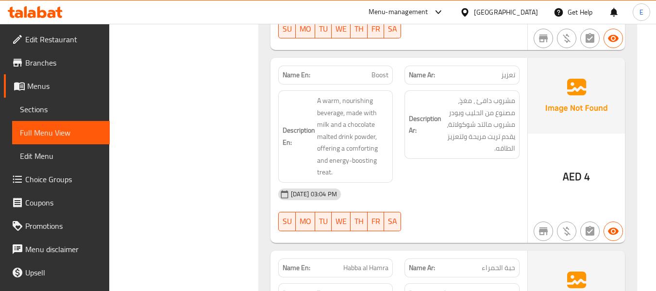
scroll to position [4730, 0]
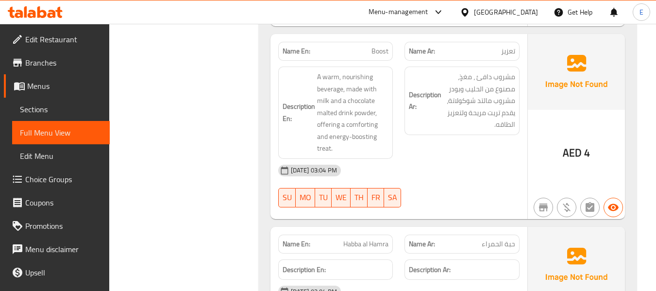
click at [505, 46] on span "تعزيز" at bounding box center [508, 51] width 14 height 10
click at [368, 55] on p "Name En: Boost" at bounding box center [336, 51] width 106 height 10
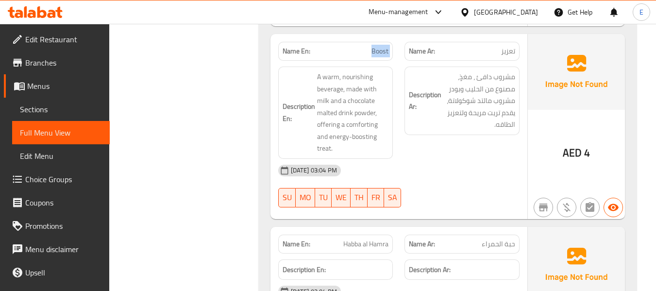
click at [368, 55] on p "Name En: Boost" at bounding box center [336, 51] width 106 height 10
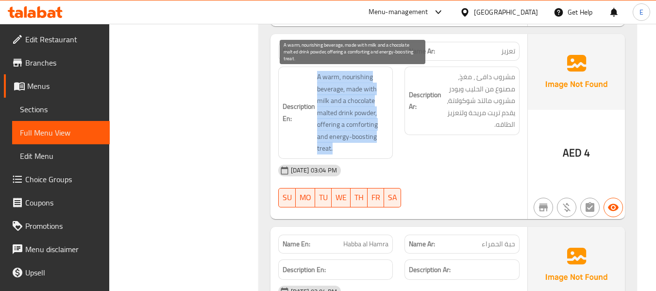
drag, startPoint x: 309, startPoint y: 73, endPoint x: 382, endPoint y: 147, distance: 103.4
click at [382, 147] on h6 "Description En: A warm, nourishing beverage, made with milk and a chocolate mal…" at bounding box center [336, 113] width 106 height 84
click at [382, 147] on span "A warm, nourishing beverage, made with milk and a chocolate malted drink powder…" at bounding box center [353, 113] width 72 height 84
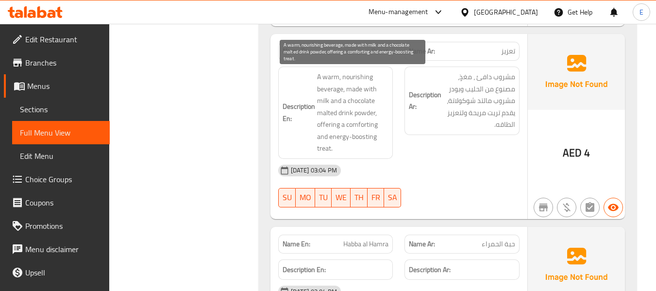
click at [382, 147] on span "A warm, nourishing beverage, made with milk and a chocolate malted drink powder…" at bounding box center [353, 113] width 72 height 84
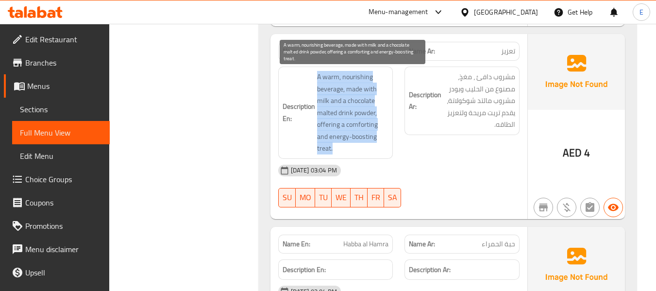
click at [382, 147] on span "A warm, nourishing beverage, made with milk and a chocolate malted drink powder…" at bounding box center [353, 113] width 72 height 84
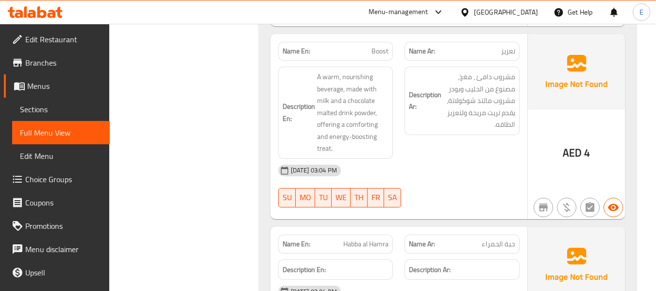
click at [439, 179] on div "[DATE] 03:04 PM" at bounding box center [398, 170] width 253 height 23
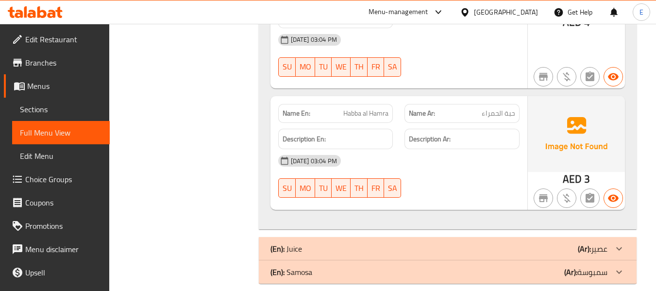
scroll to position [4873, 0]
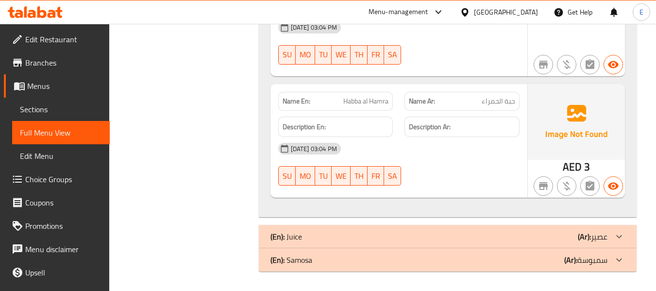
click at [499, 101] on span "حبة الحمراء" at bounding box center [499, 101] width 34 height 10
click at [355, 113] on div "Description En:" at bounding box center [335, 127] width 127 height 33
drag, startPoint x: 536, startPoint y: 257, endPoint x: 513, endPoint y: 227, distance: 37.8
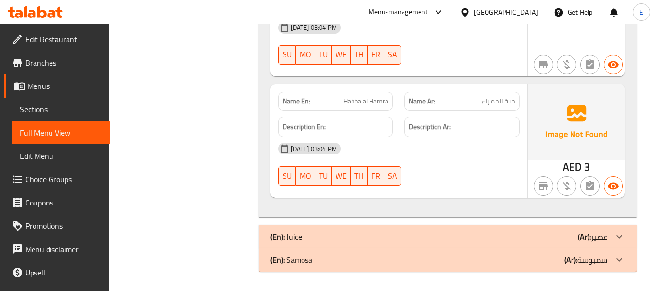
click at [536, 257] on div "(En): Samosa (Ar): سمبوسة" at bounding box center [439, 260] width 337 height 12
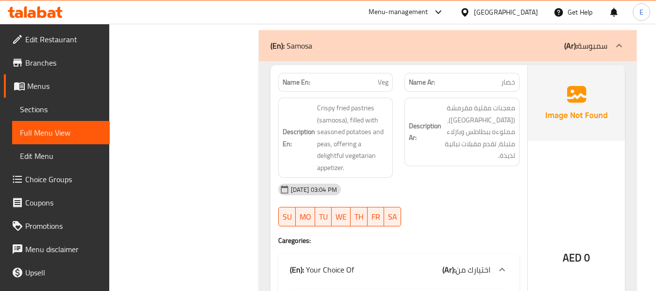
scroll to position [5116, 0]
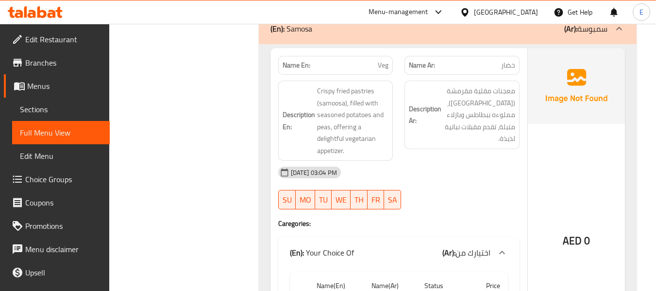
click at [514, 68] on span "خضار" at bounding box center [508, 65] width 14 height 10
click at [378, 63] on span "Veg" at bounding box center [383, 65] width 11 height 10
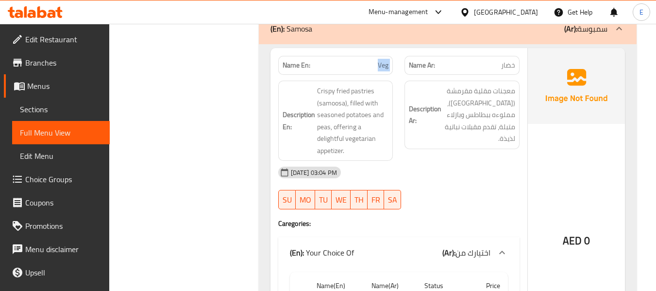
click at [378, 63] on span "Veg" at bounding box center [383, 65] width 11 height 10
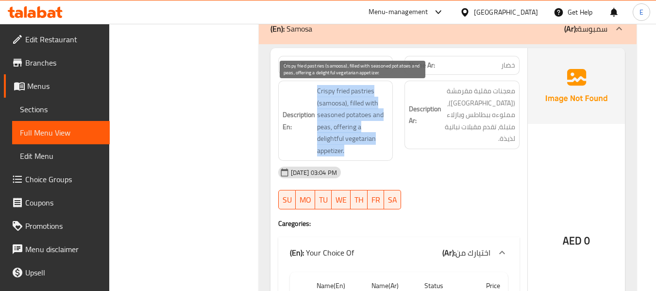
drag, startPoint x: 308, startPoint y: 85, endPoint x: 376, endPoint y: 149, distance: 93.1
click at [376, 149] on div "Description En: Crispy fried pastries (samoosa), filled with seasoned potatoes …" at bounding box center [335, 121] width 115 height 80
click at [376, 149] on span "Crispy fried pastries (samoosa), filled with seasoned potatoes and peas, offeri…" at bounding box center [353, 120] width 72 height 71
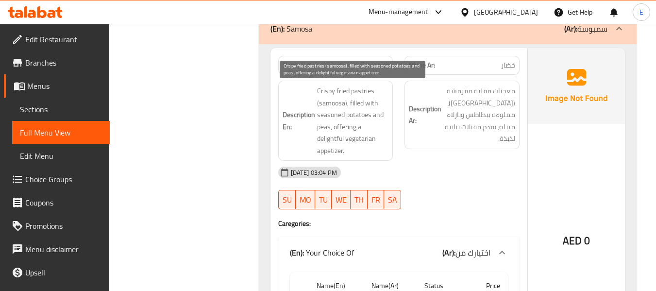
click at [376, 149] on span "Crispy fried pastries (samoosa), filled with seasoned potatoes and peas, offeri…" at bounding box center [353, 120] width 72 height 71
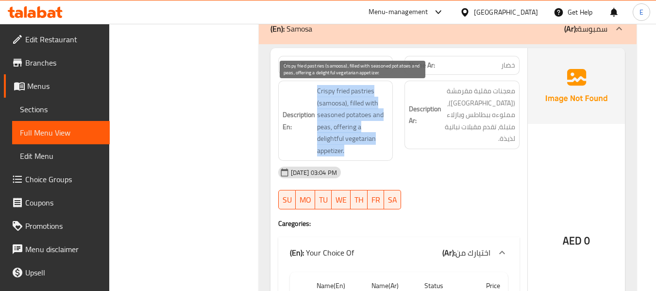
click at [376, 149] on span "Crispy fried pastries (samoosa), filled with seasoned potatoes and peas, offeri…" at bounding box center [353, 120] width 72 height 71
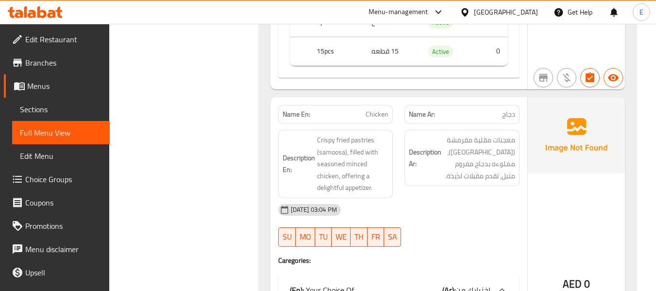
scroll to position [5456, 0]
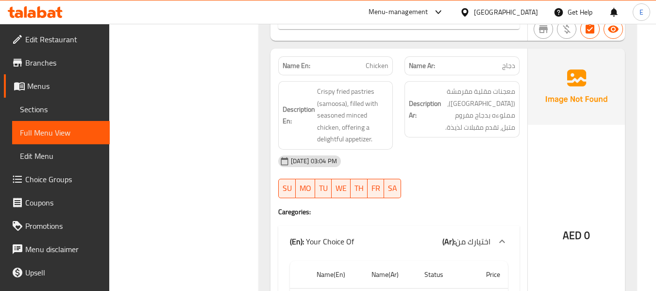
click at [508, 63] on span "دجاج" at bounding box center [508, 66] width 13 height 10
click at [394, 63] on div "Name En: Chicken" at bounding box center [335, 66] width 127 height 31
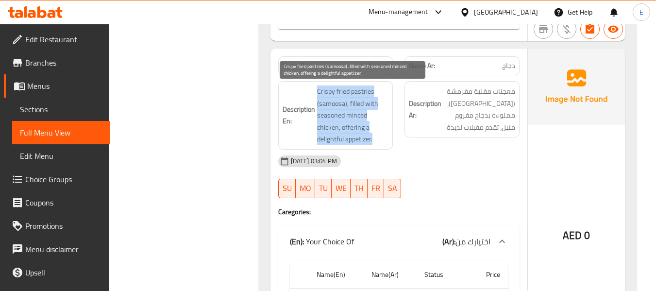
drag, startPoint x: 316, startPoint y: 91, endPoint x: 379, endPoint y: 136, distance: 77.3
click at [379, 136] on h6 "Description En: Crispy fried pastries (samoosa), filled with seasoned minced ch…" at bounding box center [336, 115] width 106 height 60
click at [379, 136] on span "Crispy fried pastries (samoosa), filled with seasoned minced chicken, offering …" at bounding box center [353, 115] width 72 height 60
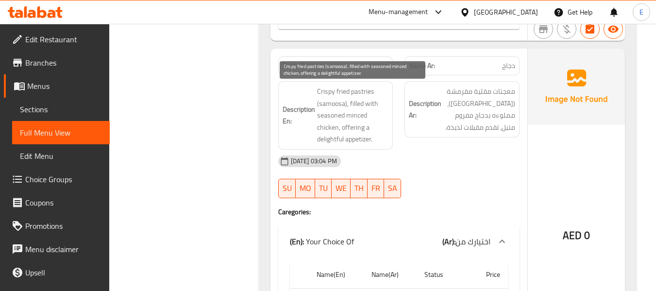
click at [379, 136] on span "Crispy fried pastries (samoosa), filled with seasoned minced chicken, offering …" at bounding box center [353, 115] width 72 height 60
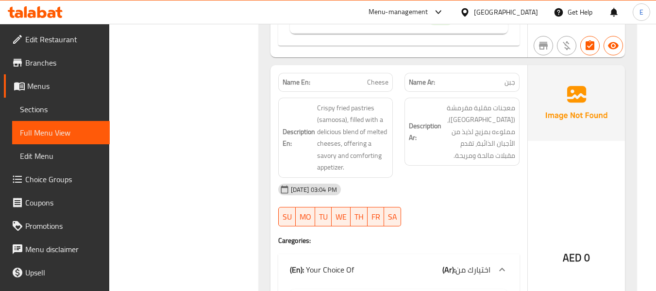
scroll to position [5795, 0]
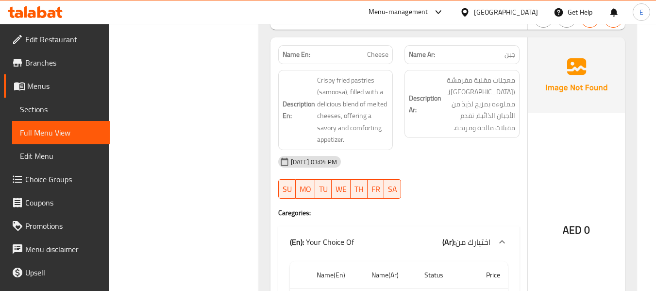
click at [516, 58] on div "Name Ar: جبن" at bounding box center [462, 54] width 115 height 19
click at [375, 67] on div "Description En: Crispy fried pastries (samoosa), filled with a delicious blend …" at bounding box center [335, 110] width 127 height 92
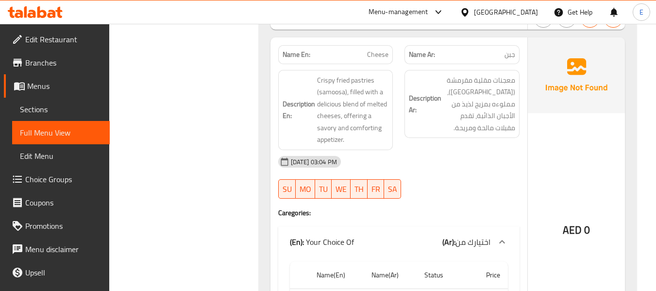
click at [378, 56] on span "Cheese" at bounding box center [377, 55] width 21 height 10
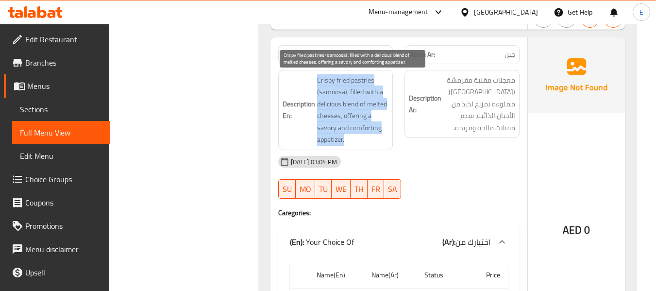
drag, startPoint x: 313, startPoint y: 69, endPoint x: 378, endPoint y: 139, distance: 95.5
click at [378, 139] on div "Description En: Crispy fried pastries (samoosa), filled with a delicious blend …" at bounding box center [335, 110] width 115 height 80
click at [378, 139] on span "Crispy fried pastries (samoosa), filled with a delicious blend of melted cheese…" at bounding box center [353, 109] width 72 height 71
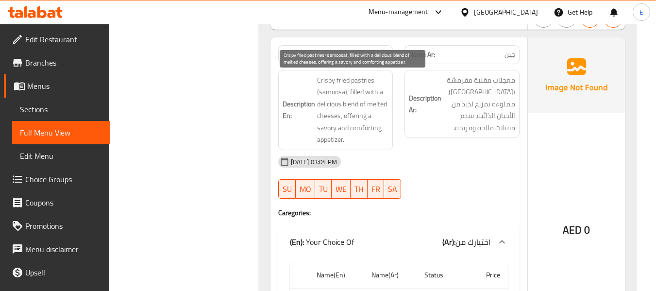
click at [378, 139] on span "Crispy fried pastries (samoosa), filled with a delicious blend of melted cheese…" at bounding box center [353, 109] width 72 height 71
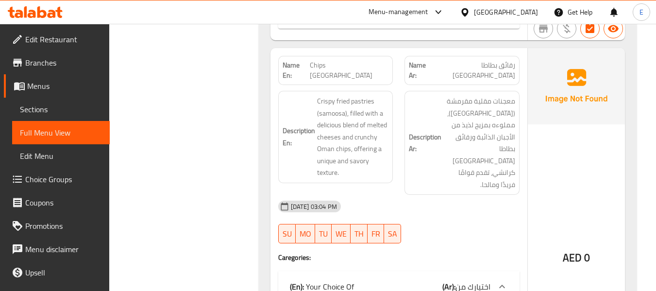
scroll to position [6135, 0]
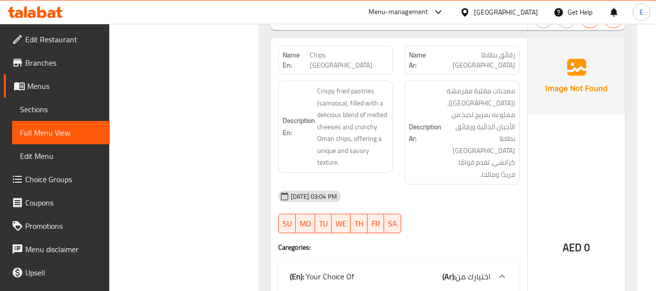
click at [381, 55] on span "Chips [GEOGRAPHIC_DATA]" at bounding box center [349, 60] width 79 height 20
click at [488, 75] on div "Description Ar: معجنات مقلية مقرمشة (سمبوسة)، مملوءه بمزيج لذيذ من الأجبان الذا…" at bounding box center [462, 133] width 127 height 116
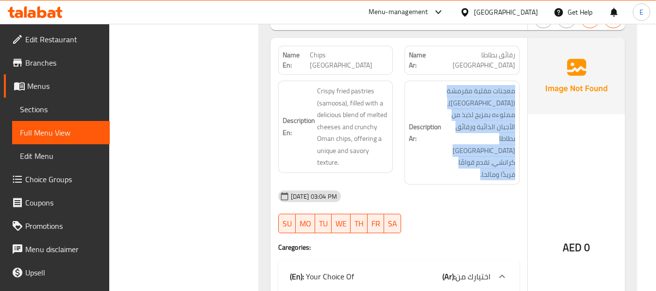
click at [488, 75] on div "Description Ar: معجنات مقلية مقرمشة (سمبوسة)، مملوءه بمزيج لذيذ من الأجبان الذا…" at bounding box center [462, 133] width 127 height 116
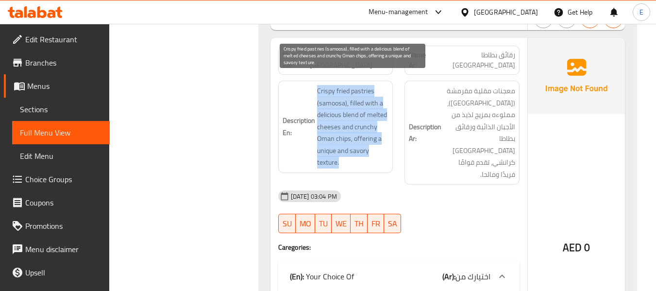
drag, startPoint x: 307, startPoint y: 77, endPoint x: 379, endPoint y: 149, distance: 101.7
click at [379, 149] on h6 "Description En: Crispy fried pastries (samoosa), filled with a delicious blend …" at bounding box center [336, 127] width 106 height 84
click at [379, 149] on span "Crispy fried pastries (samoosa), filled with a delicious blend of melted cheese…" at bounding box center [353, 127] width 72 height 84
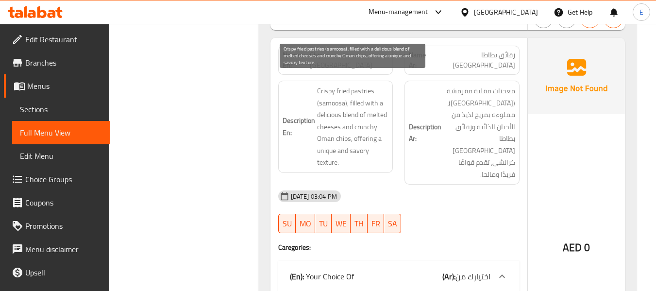
click at [379, 149] on span "Crispy fried pastries (samoosa), filled with a delicious blend of melted cheese…" at bounding box center [353, 127] width 72 height 84
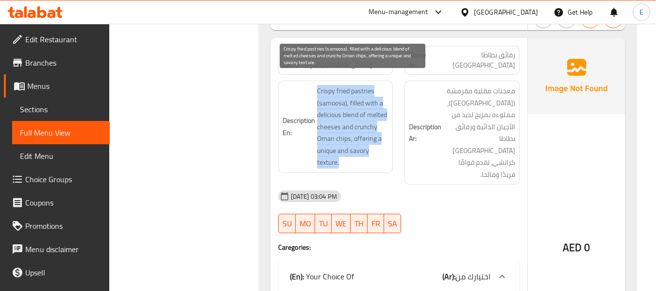
click at [379, 149] on span "Crispy fried pastries (samoosa), filled with a delicious blend of melted cheese…" at bounding box center [353, 127] width 72 height 84
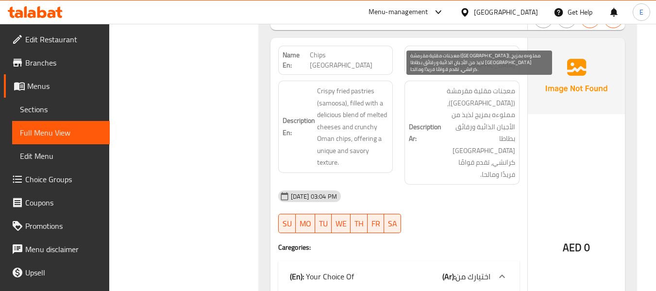
click at [495, 140] on span "معجنات مقلية مقرمشة ([GEOGRAPHIC_DATA])، مملوءه بمزيج لذيذ من الأجبان الذائبة و…" at bounding box center [479, 132] width 72 height 95
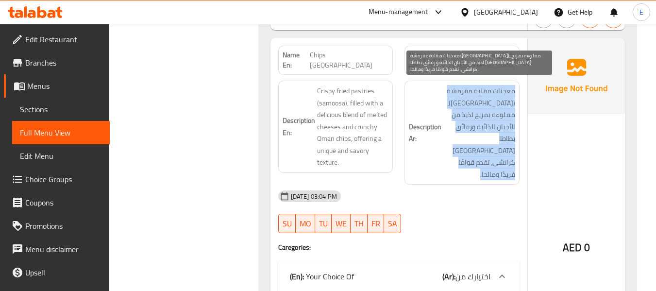
click at [495, 140] on span "معجنات مقلية مقرمشة ([GEOGRAPHIC_DATA])، مملوءه بمزيج لذيذ من الأجبان الذائبة و…" at bounding box center [479, 132] width 72 height 95
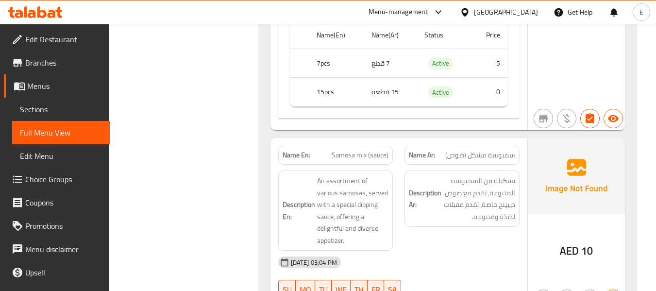
scroll to position [6447, 0]
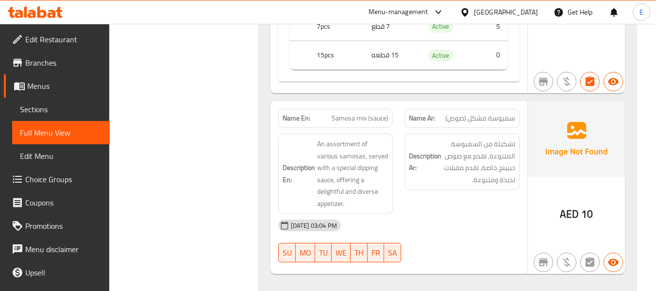
click at [593, 193] on div "AED 10" at bounding box center [576, 187] width 97 height 173
click at [498, 113] on span "سمبوسة مشكل (صوص)" at bounding box center [480, 118] width 70 height 10
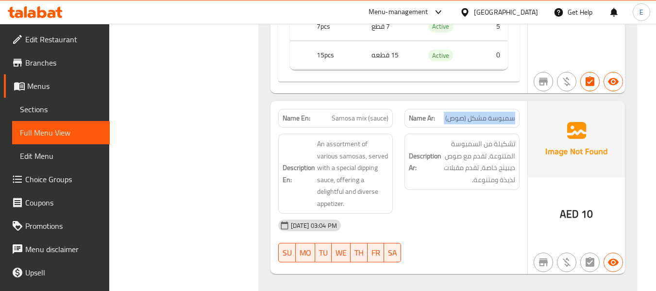
click at [498, 113] on span "سمبوسة مشكل (صوص)" at bounding box center [480, 118] width 70 height 10
click at [385, 113] on span "Samosa mix (sauce)" at bounding box center [360, 118] width 57 height 10
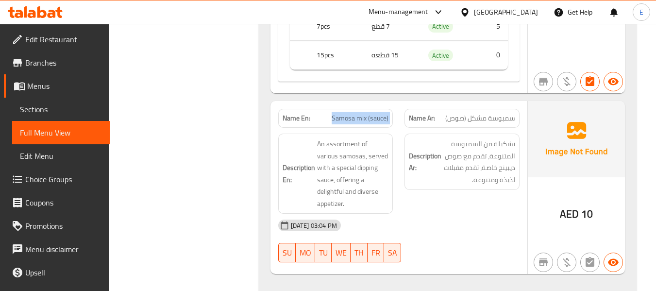
click at [385, 113] on span "Samosa mix (sauce)" at bounding box center [360, 118] width 57 height 10
click at [456, 214] on div "[DATE] 03:04 PM" at bounding box center [398, 225] width 253 height 23
click at [357, 113] on span "Samosa mix (sauce)" at bounding box center [360, 118] width 57 height 10
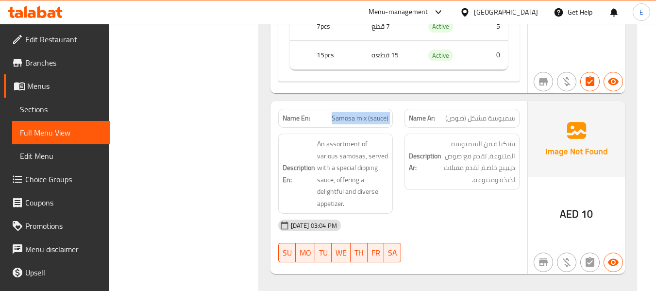
click at [357, 113] on span "Samosa mix (sauce)" at bounding box center [360, 118] width 57 height 10
copy span "Samosa mix (sauce)"
click at [449, 113] on span "سمبوسة مشكل (صوص)" at bounding box center [480, 118] width 70 height 10
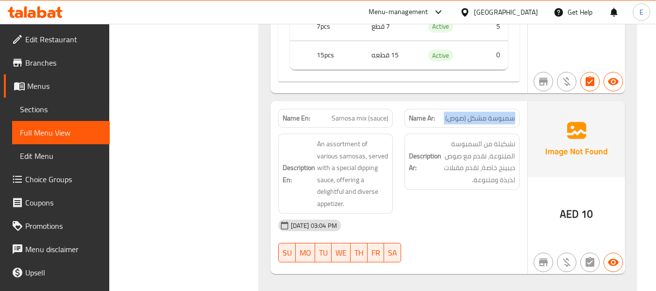
click at [449, 113] on span "سمبوسة مشكل (صوص)" at bounding box center [480, 118] width 70 height 10
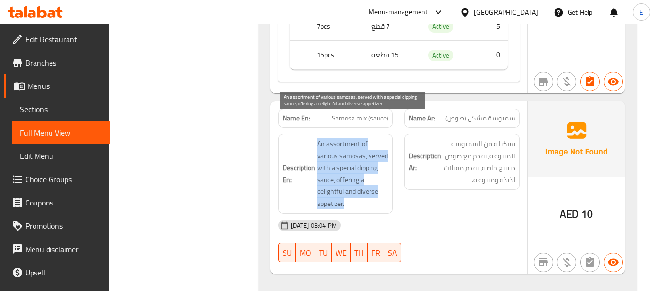
drag, startPoint x: 312, startPoint y: 119, endPoint x: 382, endPoint y: 184, distance: 94.5
click at [382, 184] on h6 "Description En: An assortment of various samosas, served with a special dipping…" at bounding box center [336, 173] width 106 height 71
click at [382, 184] on span "An assortment of various samosas, served with a special dipping sauce, offering…" at bounding box center [353, 173] width 72 height 71
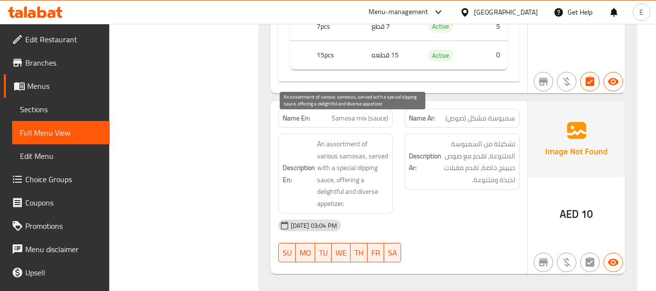
click at [382, 184] on span "An assortment of various samosas, served with a special dipping sauce, offering…" at bounding box center [353, 173] width 72 height 71
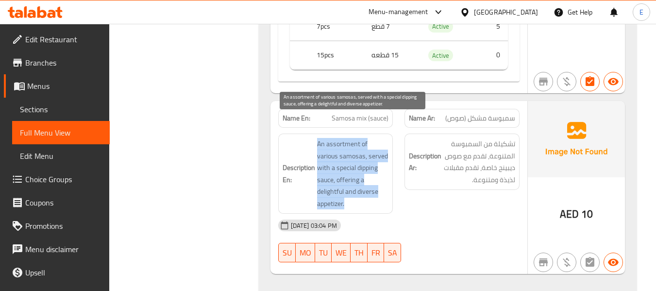
click at [382, 184] on span "An assortment of various samosas, served with a special dipping sauce, offering…" at bounding box center [353, 173] width 72 height 71
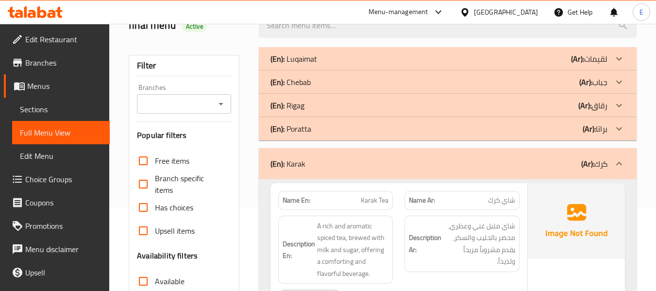
scroll to position [0, 0]
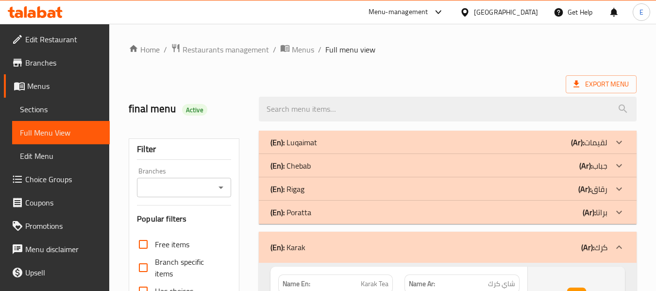
click at [522, 140] on div "(En): Luqaimat (Ar): لقيمات" at bounding box center [439, 142] width 337 height 12
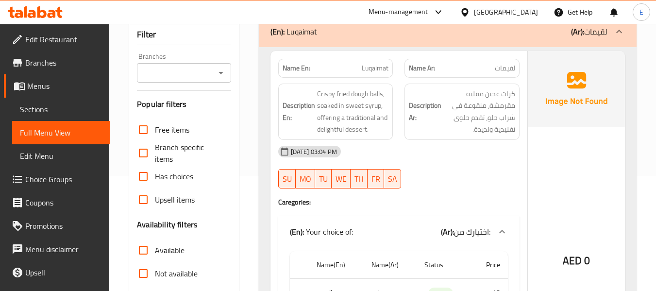
scroll to position [146, 0]
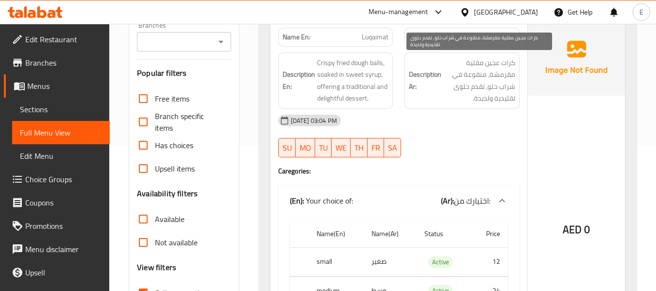
click at [491, 65] on span "كرات عجين مقلية مقرمشة، منقوعة في شراب حلو، تقدم حلوى تقليدية ولذيذة." at bounding box center [479, 81] width 72 height 48
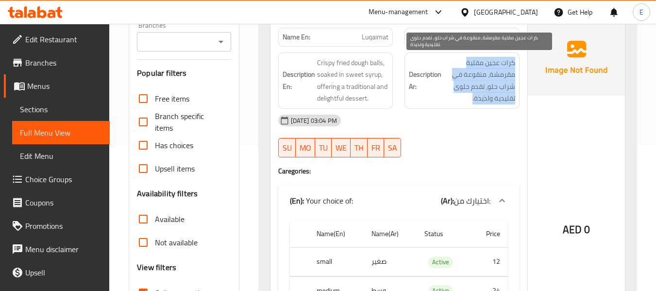
click at [491, 65] on span "كرات عجين مقلية مقرمشة، منقوعة في شراب حلو، تقدم حلوى تقليدية ولذيذة." at bounding box center [479, 81] width 72 height 48
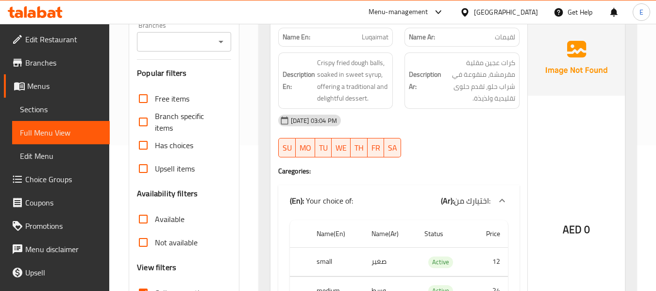
click at [378, 38] on span "Luqaimat" at bounding box center [375, 37] width 27 height 10
click at [516, 39] on div "Name Ar: لقيمات" at bounding box center [462, 37] width 115 height 19
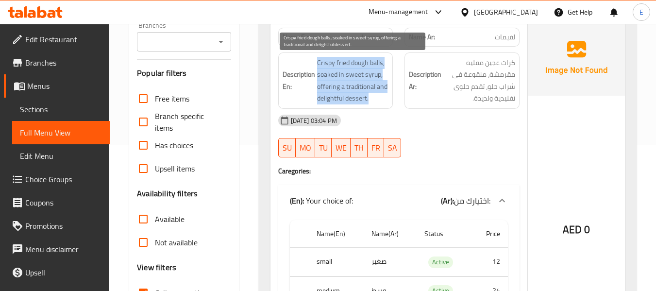
drag, startPoint x: 314, startPoint y: 60, endPoint x: 384, endPoint y: 96, distance: 78.6
click at [384, 96] on h6 "Description En: Crispy fried dough balls, soaked in sweet syrup, offering a tra…" at bounding box center [336, 81] width 106 height 48
click at [384, 96] on span "Crispy fried dough balls, soaked in sweet syrup, offering a traditional and del…" at bounding box center [353, 81] width 72 height 48
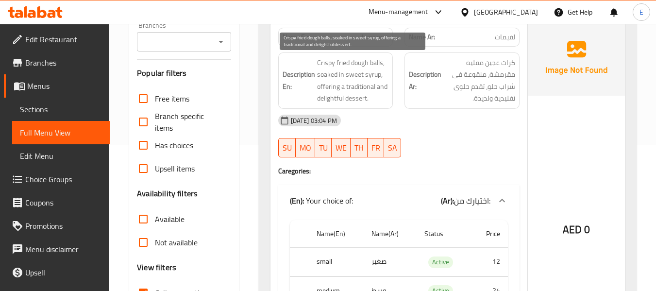
click at [384, 96] on span "Crispy fried dough balls, soaked in sweet syrup, offering a traditional and del…" at bounding box center [353, 81] width 72 height 48
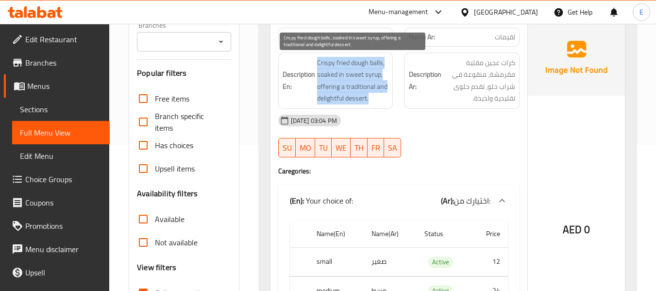
click at [384, 96] on span "Crispy fried dough balls, soaked in sweet syrup, offering a traditional and del…" at bounding box center [353, 81] width 72 height 48
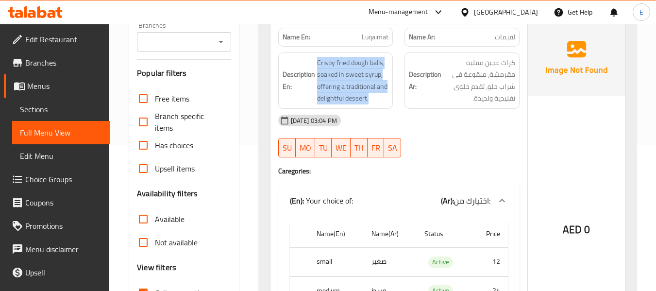
click at [452, 131] on div "[DATE] 03:04 PM" at bounding box center [398, 120] width 253 height 23
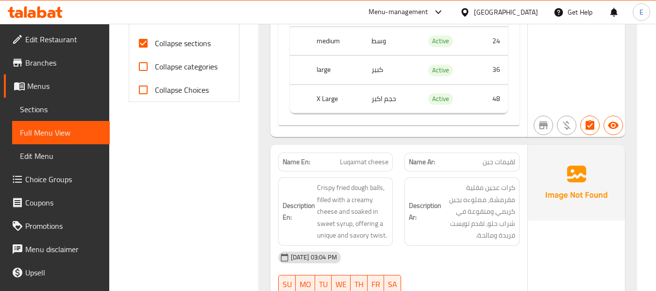
scroll to position [486, 0]
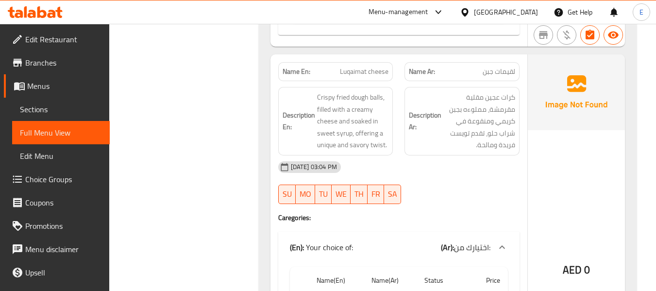
click at [501, 71] on span "لقيمات جبن" at bounding box center [499, 72] width 33 height 10
click at [363, 69] on span "Luqaimat cheese" at bounding box center [364, 72] width 49 height 10
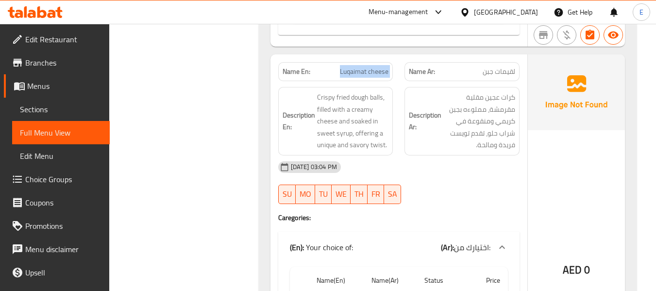
click at [363, 69] on span "Luqaimat cheese" at bounding box center [364, 72] width 49 height 10
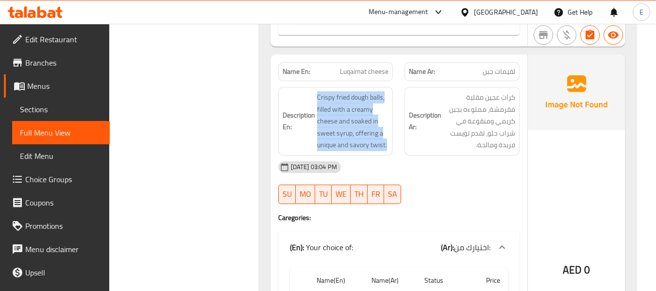
drag, startPoint x: 316, startPoint y: 96, endPoint x: 391, endPoint y: 145, distance: 89.4
click at [391, 145] on div "Description En: Crispy fried dough balls, filled with a creamy cheese and soake…" at bounding box center [335, 121] width 115 height 68
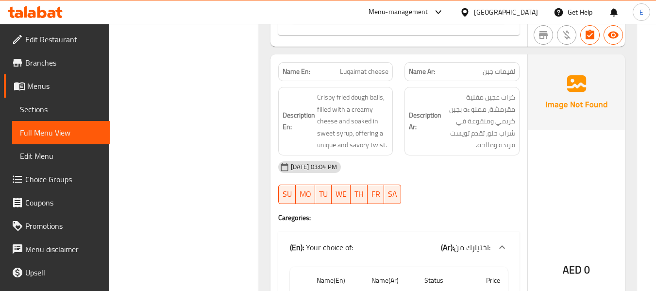
click at [391, 145] on div "Description En: Crispy fried dough balls, filled with a creamy cheese and soake…" at bounding box center [335, 121] width 115 height 68
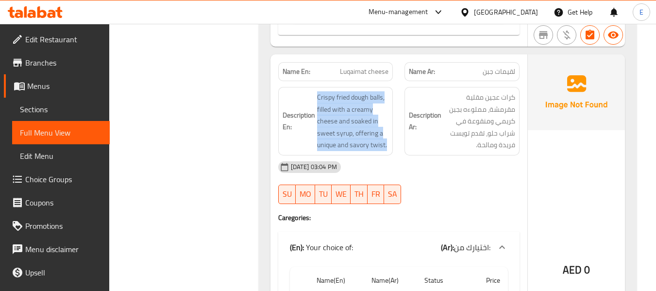
click at [391, 145] on div "Description En: Crispy fried dough balls, filled with a creamy cheese and soake…" at bounding box center [335, 121] width 115 height 68
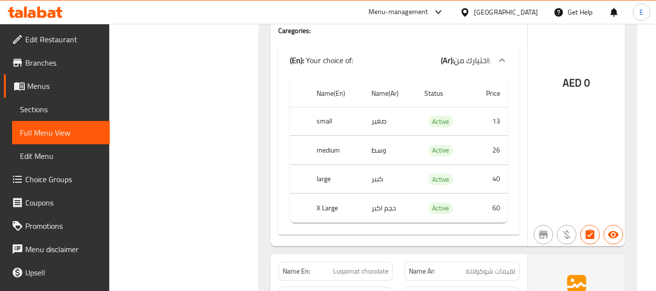
scroll to position [680, 0]
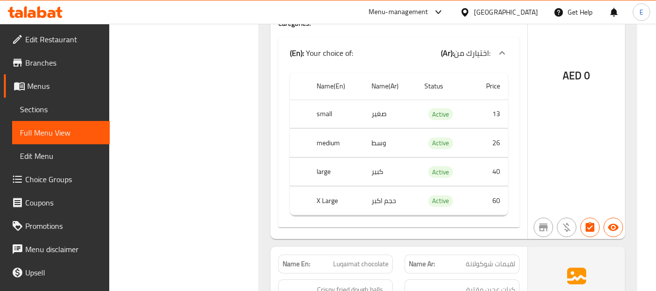
click at [328, 108] on th "small" at bounding box center [336, 114] width 55 height 29
click at [364, 110] on td "صغير" at bounding box center [390, 114] width 53 height 29
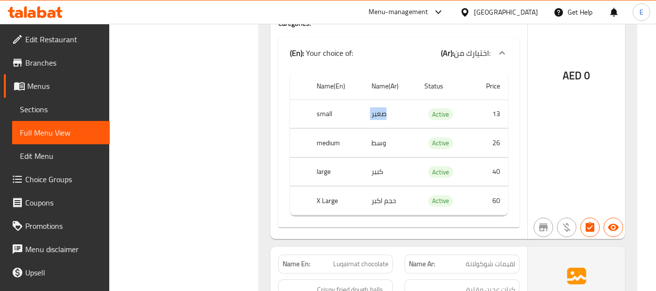
click at [364, 110] on td "صغير" at bounding box center [390, 114] width 53 height 29
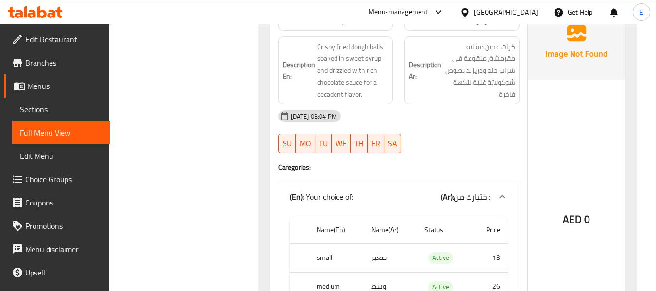
scroll to position [874, 0]
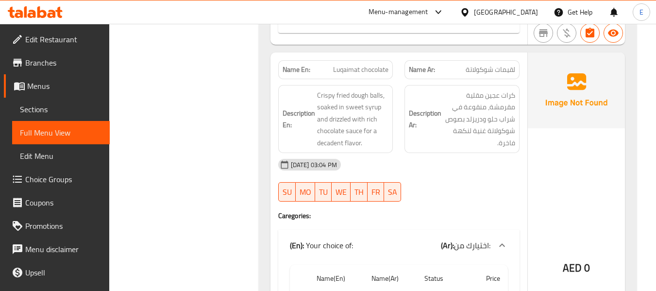
click at [468, 67] on span "لقيمات شوكولاتة" at bounding box center [491, 70] width 50 height 10
click at [350, 74] on span "Luqaimat chocolate" at bounding box center [360, 70] width 55 height 10
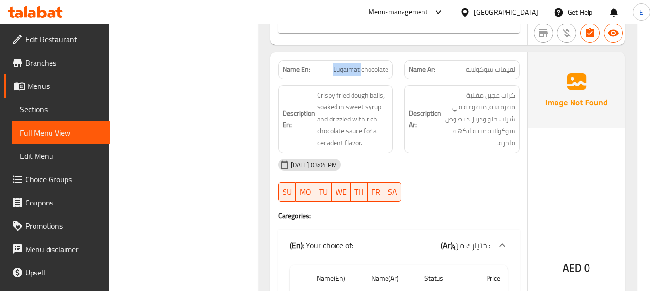
click at [350, 74] on span "Luqaimat chocolate" at bounding box center [360, 70] width 55 height 10
click at [454, 176] on div "[DATE] 03:04 PM" at bounding box center [398, 164] width 253 height 23
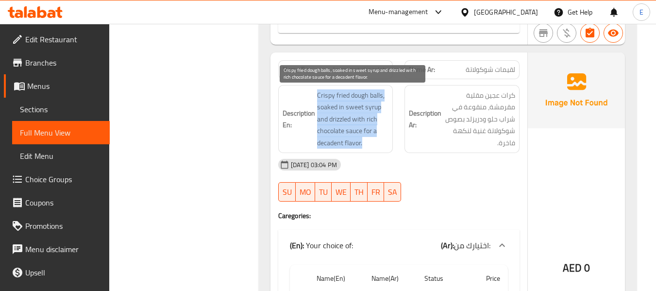
drag, startPoint x: 316, startPoint y: 92, endPoint x: 373, endPoint y: 138, distance: 73.2
click at [373, 138] on h6 "Description En: Crispy fried dough balls, soaked in sweet syrup and drizzled wi…" at bounding box center [336, 119] width 106 height 60
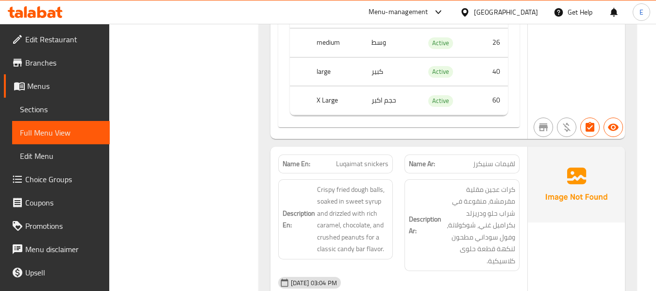
scroll to position [1263, 0]
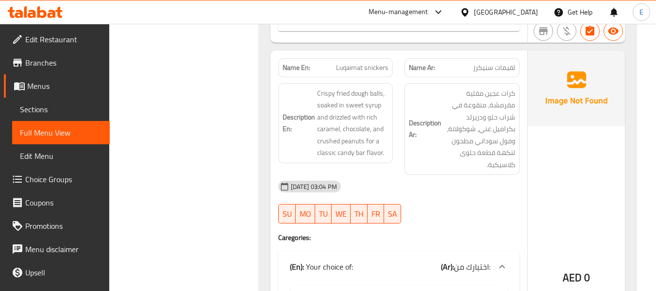
click at [494, 69] on span "لقيمات سنيكرز" at bounding box center [494, 68] width 42 height 10
click at [360, 70] on span "Luqaimat snickers" at bounding box center [362, 68] width 52 height 10
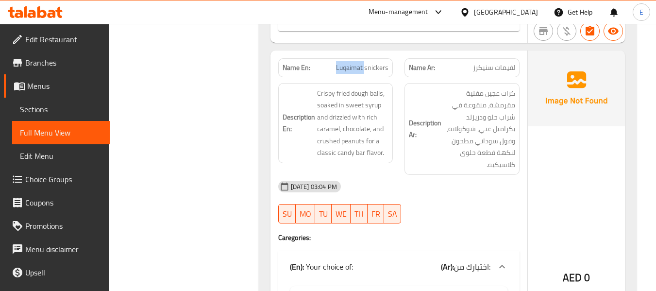
click at [360, 70] on span "Luqaimat snickers" at bounding box center [362, 68] width 52 height 10
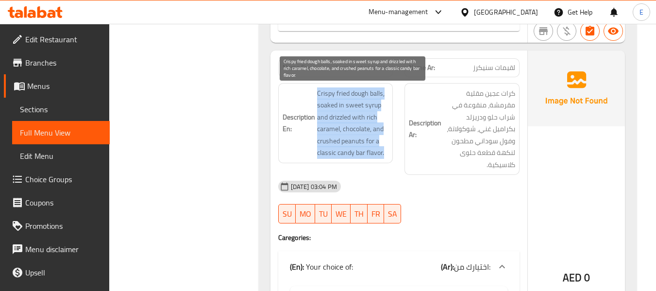
drag, startPoint x: 317, startPoint y: 89, endPoint x: 387, endPoint y: 157, distance: 98.2
click at [387, 157] on span "Crispy fried dough balls, soaked in sweet syrup and drizzled with rich caramel,…" at bounding box center [353, 122] width 72 height 71
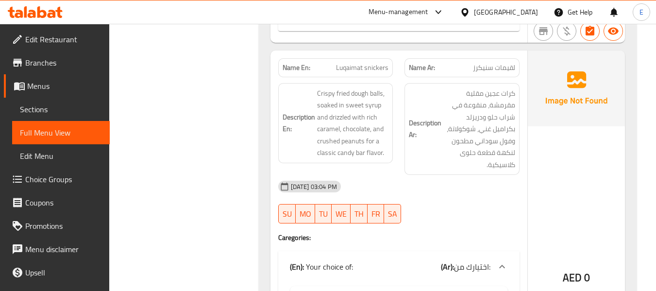
click at [445, 176] on div "[DATE] 03:04 PM" at bounding box center [398, 186] width 253 height 23
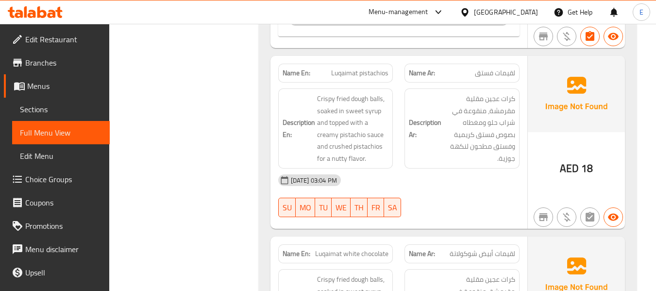
scroll to position [1651, 0]
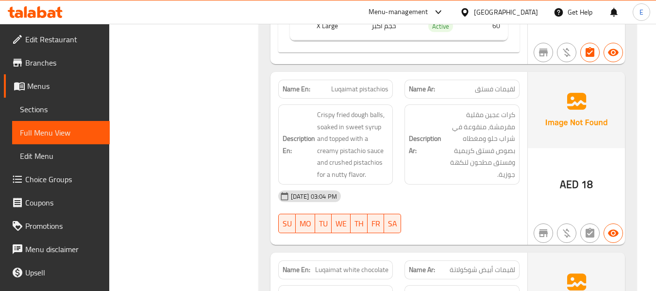
click at [503, 84] on span "لقيمات فستق" at bounding box center [495, 89] width 40 height 10
click at [364, 80] on div "Name En: Luqaimat pistachios" at bounding box center [335, 89] width 115 height 19
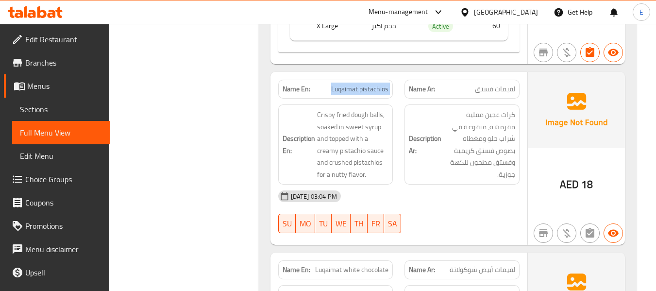
click at [364, 80] on div "Name En: Luqaimat pistachios" at bounding box center [335, 89] width 115 height 19
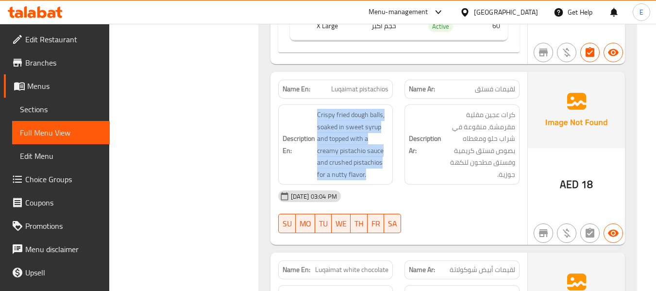
drag, startPoint x: 307, startPoint y: 99, endPoint x: 390, endPoint y: 162, distance: 103.9
click at [390, 162] on div "Description En: Crispy fried dough balls, soaked in sweet syrup and topped with…" at bounding box center [335, 144] width 115 height 80
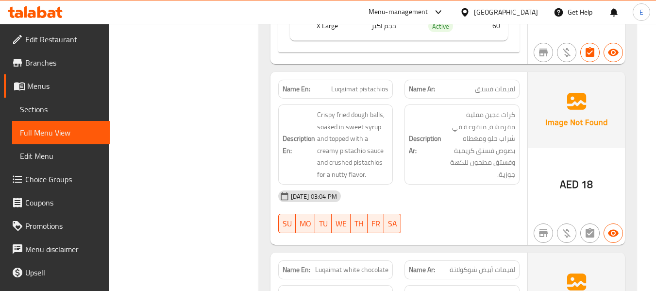
click at [390, 162] on div "Description En: Crispy fried dough balls, soaked in sweet syrup and topped with…" at bounding box center [335, 144] width 115 height 80
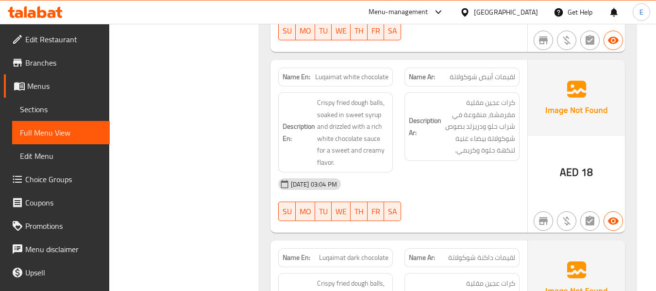
scroll to position [1846, 0]
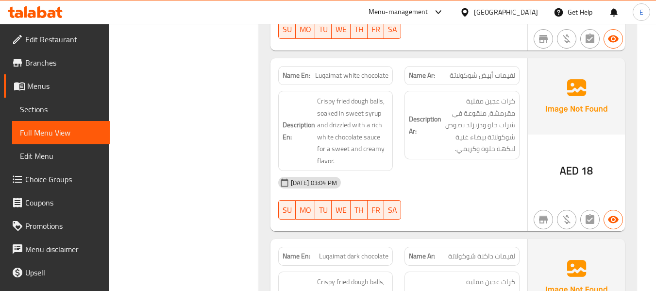
click at [473, 70] on span "لقيمات أبيض شوكولاتة" at bounding box center [483, 75] width 66 height 10
click at [364, 70] on span "Luqaimat white chocolate" at bounding box center [351, 75] width 73 height 10
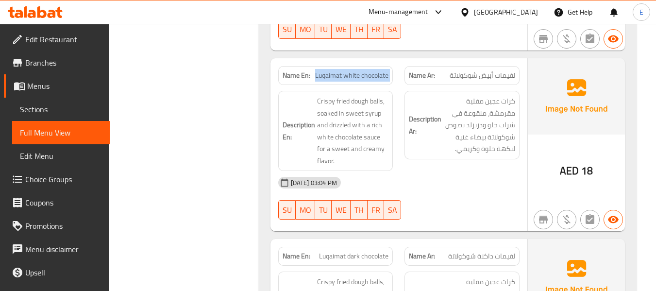
click at [364, 70] on span "Luqaimat white chocolate" at bounding box center [351, 75] width 73 height 10
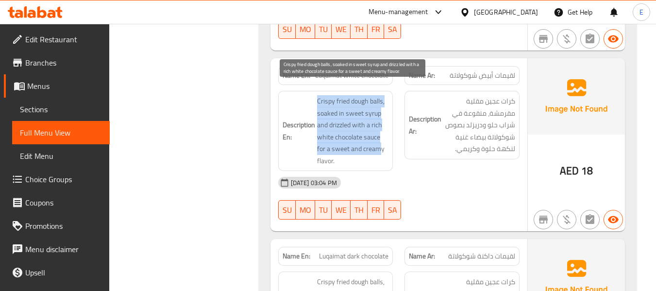
drag, startPoint x: 324, startPoint y: 85, endPoint x: 379, endPoint y: 141, distance: 78.3
click at [379, 141] on h6 "Description En: Crispy fried dough balls, soaked in sweet syrup and drizzled wi…" at bounding box center [336, 130] width 106 height 71
click at [379, 141] on span "Crispy fried dough balls, soaked in sweet syrup and drizzled with a rich white …" at bounding box center [353, 130] width 72 height 71
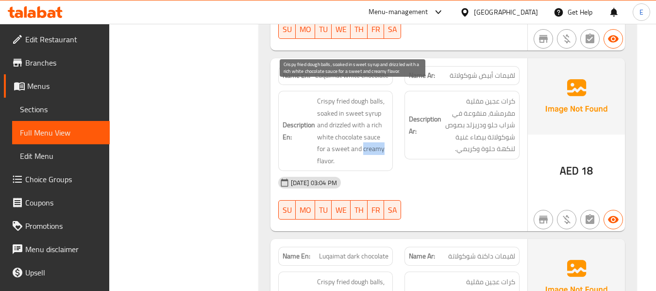
click at [379, 141] on span "Crispy fried dough balls, soaked in sweet syrup and drizzled with a rich white …" at bounding box center [353, 130] width 72 height 71
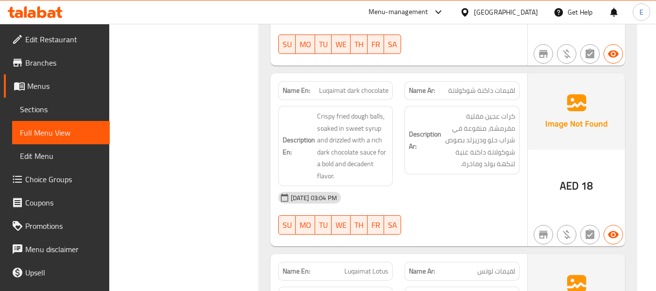
scroll to position [2040, 0]
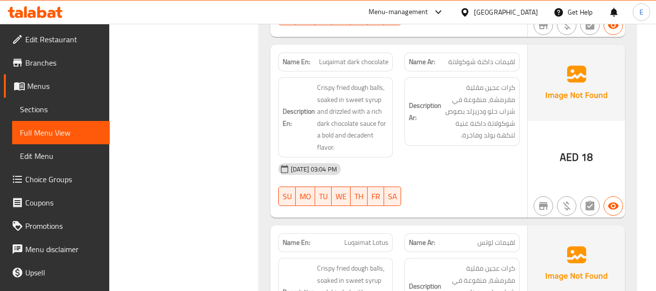
click at [458, 157] on div "[DATE] 03:04 PM" at bounding box center [398, 168] width 253 height 23
click at [491, 57] on span "لقيمات داكنة شوكولاتة" at bounding box center [481, 62] width 67 height 10
click at [367, 57] on span "Luqaimat dark chocolate" at bounding box center [353, 62] width 69 height 10
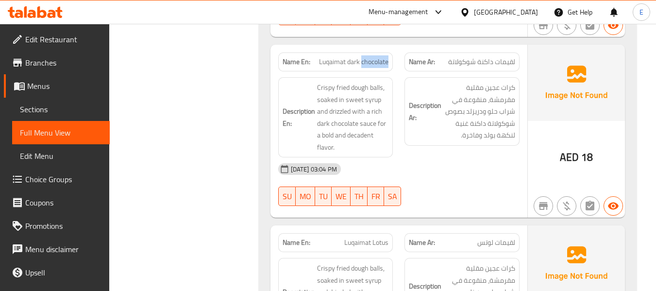
click at [367, 57] on span "Luqaimat dark chocolate" at bounding box center [353, 62] width 69 height 10
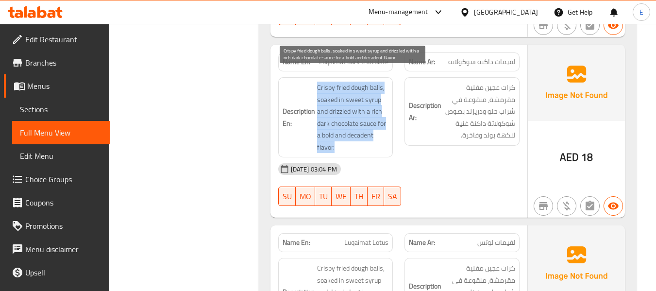
drag, startPoint x: 314, startPoint y: 71, endPoint x: 373, endPoint y: 132, distance: 85.5
click at [373, 132] on h6 "Description En: Crispy fried dough balls, soaked in sweet syrup and drizzled wi…" at bounding box center [336, 117] width 106 height 71
click at [373, 132] on span "Crispy fried dough balls, soaked in sweet syrup and drizzled with a rich dark c…" at bounding box center [353, 117] width 72 height 71
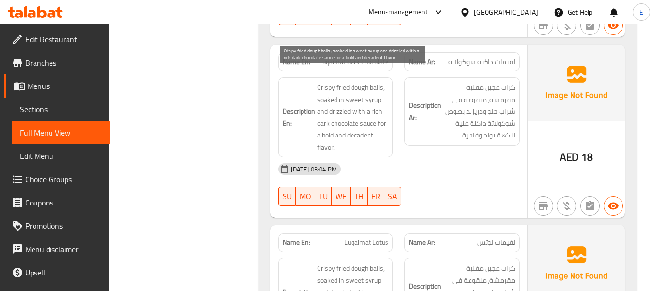
click at [373, 132] on span "Crispy fried dough balls, soaked in sweet syrup and drizzled with a rich dark c…" at bounding box center [353, 117] width 72 height 71
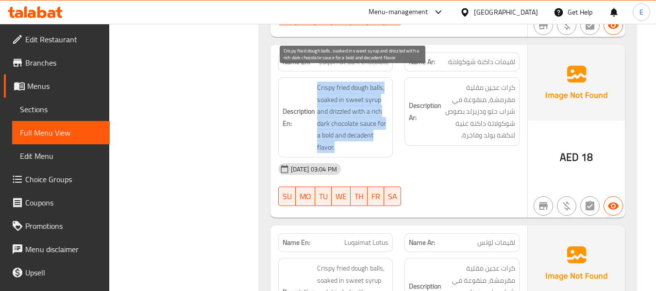
click at [373, 132] on span "Crispy fried dough balls, soaked in sweet syrup and drizzled with a rich dark c…" at bounding box center [353, 117] width 72 height 71
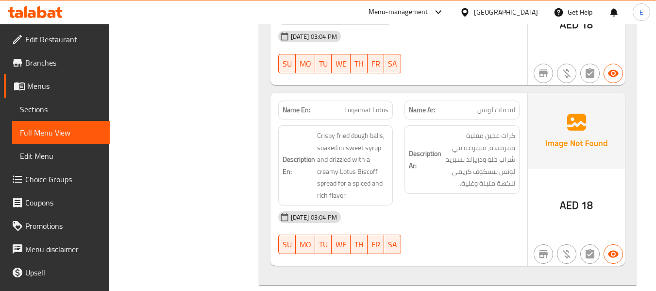
scroll to position [2186, 0]
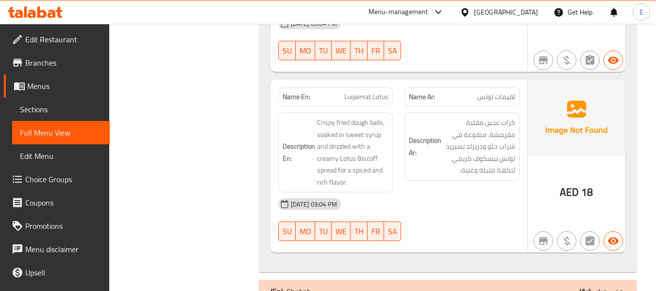
click at [502, 92] on span "لقيمات لوتس" at bounding box center [496, 97] width 38 height 10
click at [362, 92] on span "Luqaimat Lotus" at bounding box center [366, 97] width 44 height 10
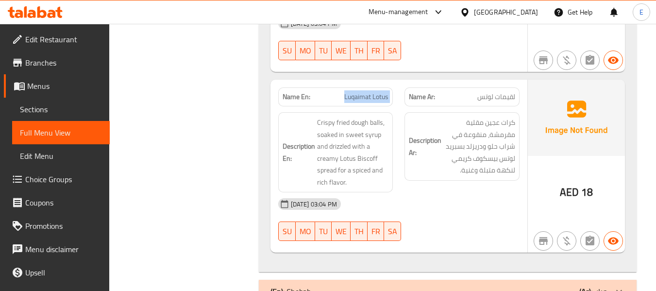
click at [362, 92] on span "Luqaimat Lotus" at bounding box center [366, 97] width 44 height 10
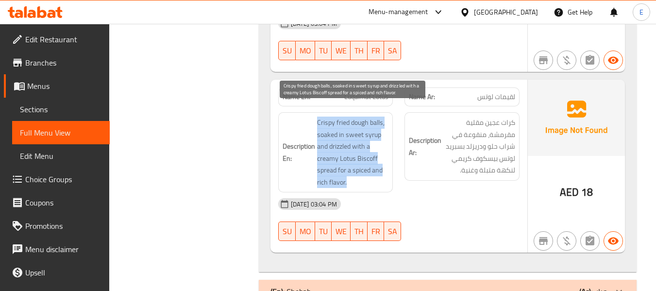
drag, startPoint x: 316, startPoint y: 108, endPoint x: 387, endPoint y: 166, distance: 91.9
click at [387, 166] on h6 "Description En: Crispy fried dough balls, soaked in sweet syrup and drizzled wi…" at bounding box center [336, 152] width 106 height 71
click at [387, 166] on span "Crispy fried dough balls, soaked in sweet syrup and drizzled with a creamy Lotu…" at bounding box center [353, 152] width 72 height 71
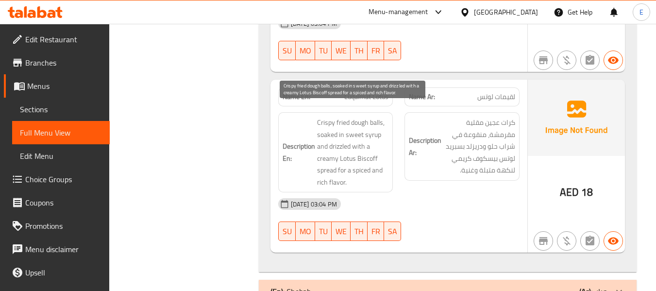
click at [387, 166] on span "Crispy fried dough balls, soaked in sweet syrup and drizzled with a creamy Lotu…" at bounding box center [353, 152] width 72 height 71
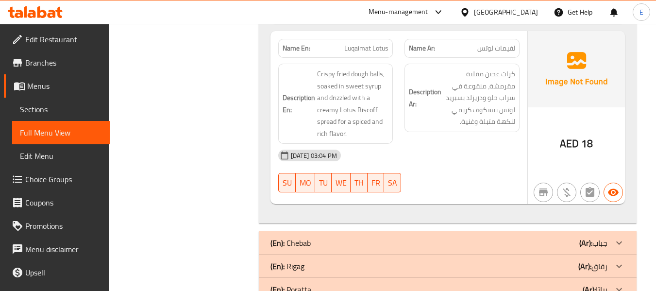
scroll to position [2380, 0]
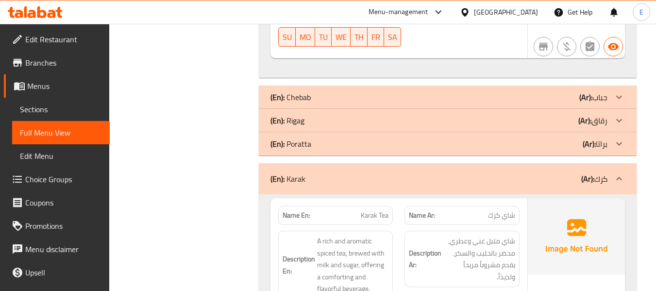
click at [542, 95] on div "(En): Chebab (Ar): جباب" at bounding box center [448, 96] width 378 height 23
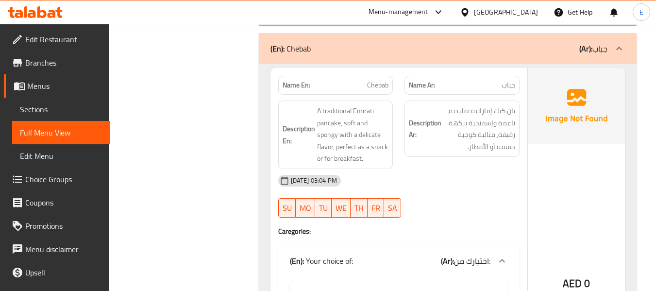
scroll to position [2428, 0]
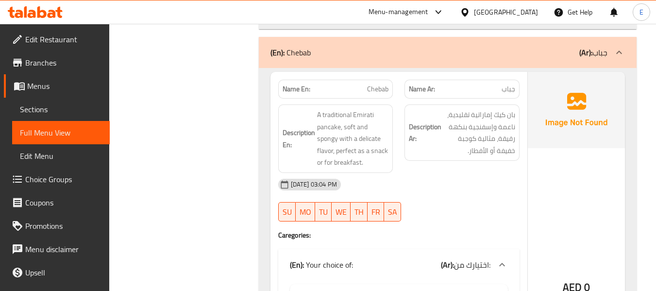
click at [511, 84] on span "جباب" at bounding box center [509, 89] width 14 height 10
click at [382, 84] on span "Chebab" at bounding box center [377, 89] width 21 height 10
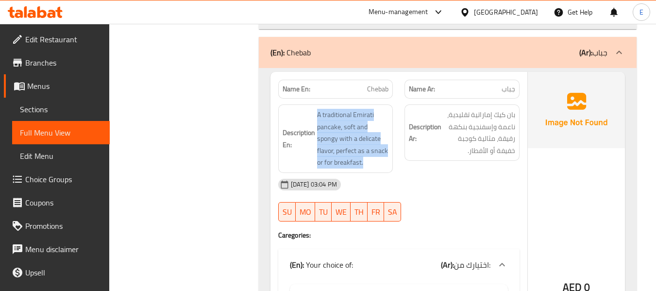
drag, startPoint x: 307, startPoint y: 100, endPoint x: 392, endPoint y: 150, distance: 98.6
click at [392, 150] on div "Description En: A traditional Emirati pancake, soft and spongy with a delicate …" at bounding box center [335, 138] width 115 height 68
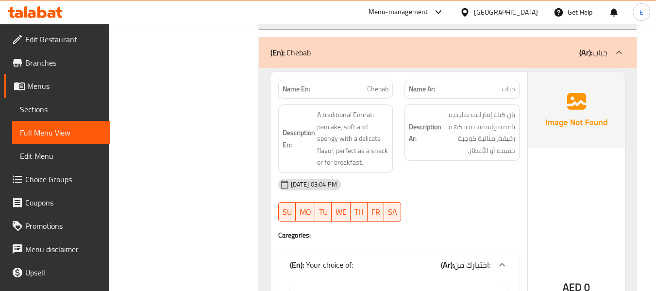
click at [392, 150] on div "Description En: A traditional Emirati pancake, soft and spongy with a delicate …" at bounding box center [335, 138] width 115 height 68
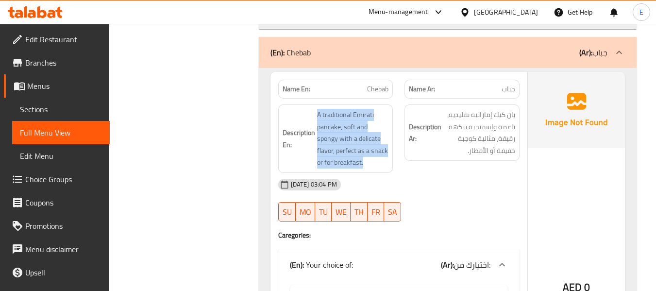
click at [392, 150] on div "Description En: A traditional Emirati pancake, soft and spongy with a delicate …" at bounding box center [335, 138] width 115 height 68
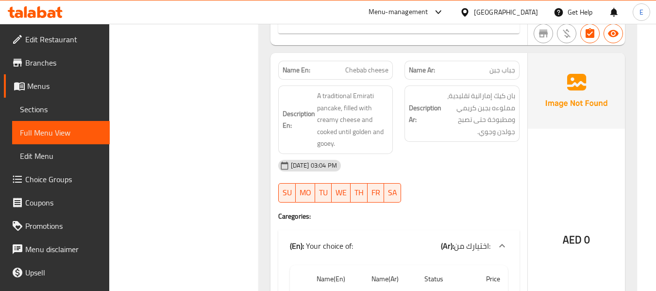
scroll to position [2817, 0]
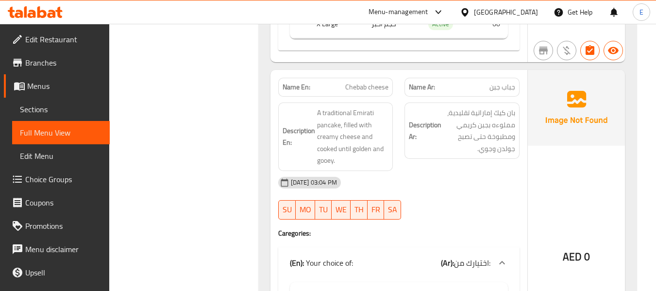
click at [502, 82] on span "جباب جبن" at bounding box center [503, 87] width 26 height 10
click at [362, 82] on span "Chebab cheese" at bounding box center [366, 87] width 43 height 10
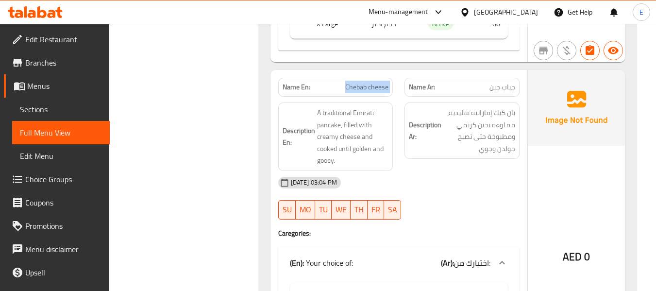
click at [362, 82] on span "Chebab cheese" at bounding box center [366, 87] width 43 height 10
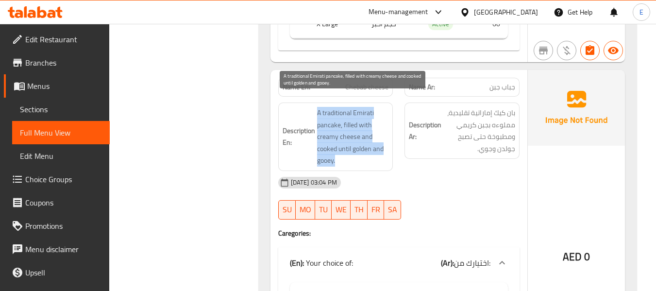
drag, startPoint x: 312, startPoint y: 103, endPoint x: 382, endPoint y: 147, distance: 82.1
click at [382, 147] on h6 "Description En: A traditional Emirati pancake, filled with creamy cheese and co…" at bounding box center [336, 137] width 106 height 60
click at [382, 147] on span "A traditional Emirati pancake, filled with creamy cheese and cooked until golde…" at bounding box center [353, 137] width 72 height 60
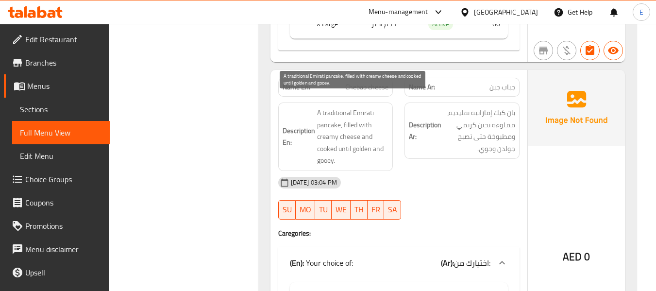
click at [382, 147] on span "A traditional Emirati pancake, filled with creamy cheese and cooked until golde…" at bounding box center [353, 137] width 72 height 60
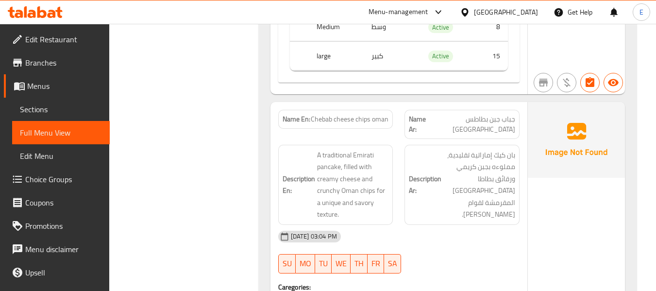
scroll to position [3157, 0]
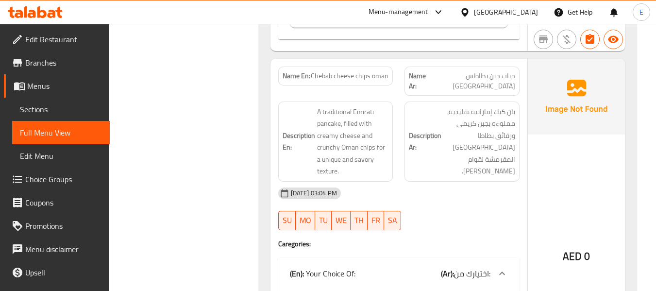
click at [376, 71] on span "Chebab cheese chips oman" at bounding box center [350, 76] width 78 height 10
click at [481, 71] on span "جباب جبن بطاطس عمان" at bounding box center [472, 81] width 86 height 20
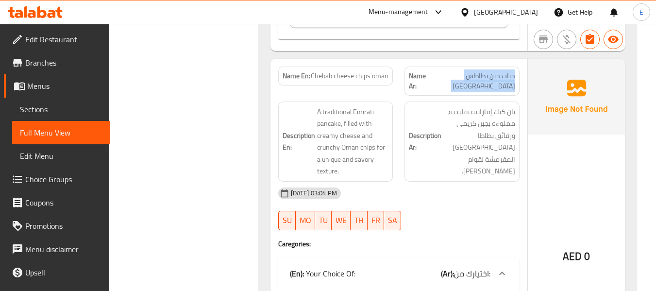
click at [481, 71] on span "جباب جبن بطاطس عمان" at bounding box center [472, 81] width 86 height 20
click at [386, 71] on span "Chebab cheese chips oman" at bounding box center [350, 76] width 78 height 10
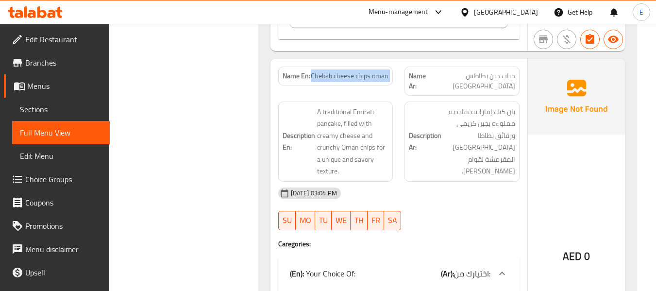
click at [386, 71] on span "Chebab cheese chips oman" at bounding box center [350, 76] width 78 height 10
copy span "Chebab cheese chips oman"
drag, startPoint x: 486, startPoint y: 209, endPoint x: 357, endPoint y: 139, distance: 146.9
click at [486, 224] on div at bounding box center [462, 230] width 127 height 12
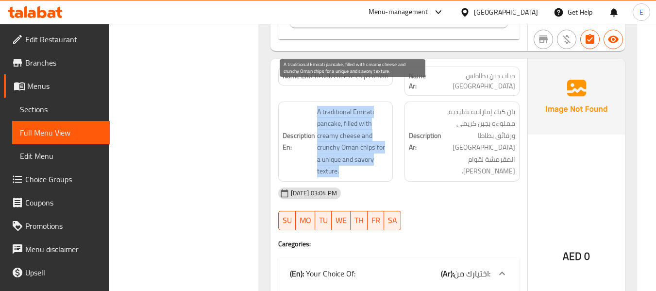
drag, startPoint x: 315, startPoint y: 84, endPoint x: 387, endPoint y: 148, distance: 96.7
click at [387, 148] on h6 "Description En: A traditional Emirati pancake, filled with creamy cheese and cr…" at bounding box center [336, 141] width 106 height 71
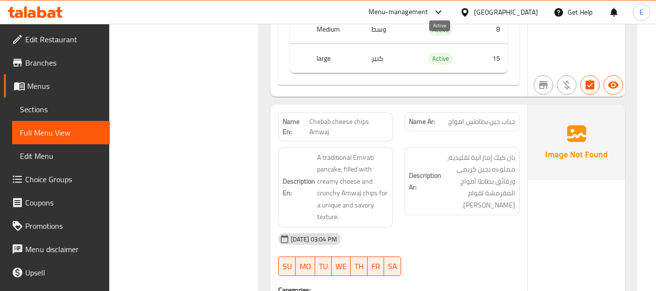
scroll to position [3497, 0]
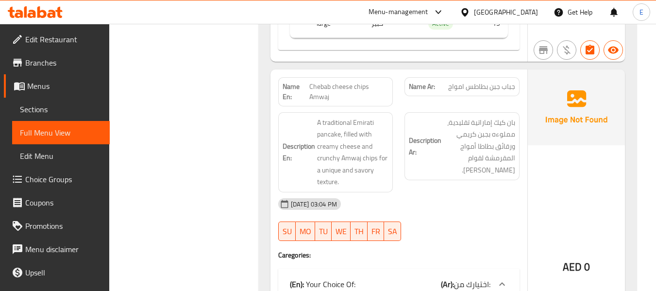
click at [351, 82] on span "Chebab cheese chips Amwaj" at bounding box center [348, 92] width 79 height 20
click at [502, 82] on span "جباب جبن بطاطس امواج" at bounding box center [481, 87] width 67 height 10
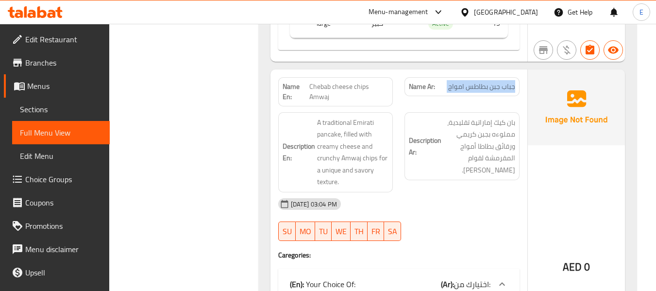
click at [502, 82] on span "جباب جبن بطاطس امواج" at bounding box center [481, 87] width 67 height 10
click at [349, 82] on span "Chebab cheese chips Amwaj" at bounding box center [348, 92] width 79 height 20
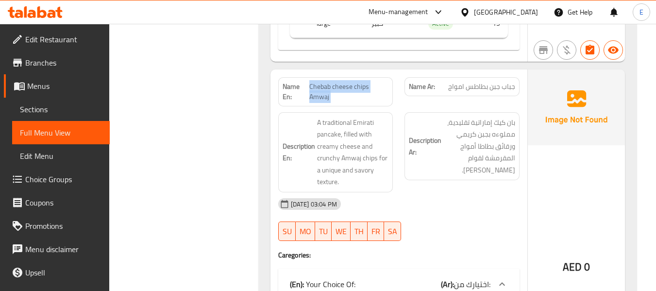
click at [349, 82] on span "Chebab cheese chips Amwaj" at bounding box center [348, 92] width 79 height 20
copy span "Chebab cheese chips Amwaj"
click at [433, 235] on div at bounding box center [462, 241] width 127 height 12
click at [476, 77] on div "Name Ar: جباب جبن بطاطس امواج" at bounding box center [462, 86] width 115 height 19
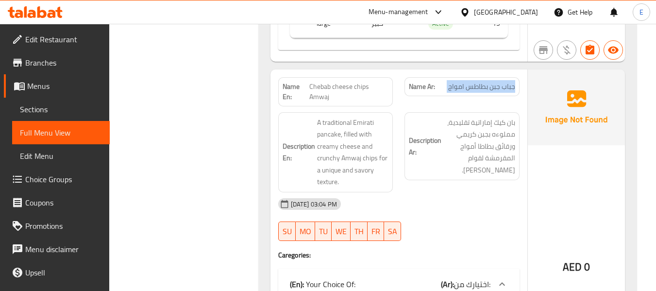
click at [476, 77] on div "Name Ar: جباب جبن بطاطس امواج" at bounding box center [462, 86] width 115 height 19
click at [355, 82] on span "Chebab cheese chips Amwaj" at bounding box center [348, 92] width 79 height 20
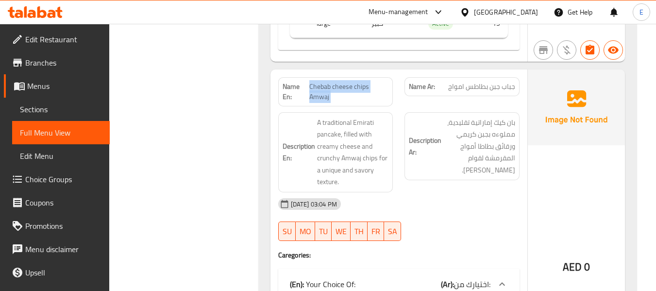
click at [355, 82] on span "Chebab cheese chips Amwaj" at bounding box center [348, 92] width 79 height 20
click at [472, 82] on span "جباب جبن بطاطس امواج" at bounding box center [481, 87] width 67 height 10
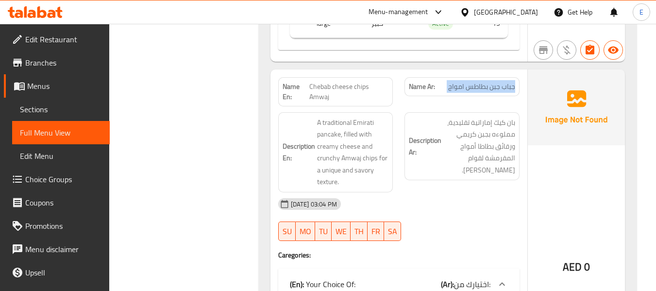
click at [472, 82] on span "جباب جبن بطاطس امواج" at bounding box center [481, 87] width 67 height 10
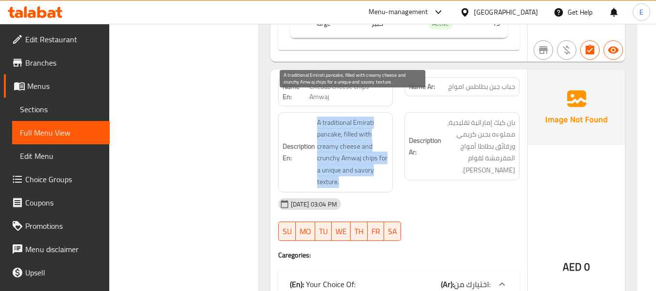
drag, startPoint x: 313, startPoint y: 99, endPoint x: 382, endPoint y: 157, distance: 90.3
click at [382, 157] on h6 "Description En: A traditional Emirati pancake, filled with creamy cheese and cr…" at bounding box center [336, 152] width 106 height 71
click at [382, 157] on span "A traditional Emirati pancake, filled with creamy cheese and crunchy Amwaj chip…" at bounding box center [353, 152] width 72 height 71
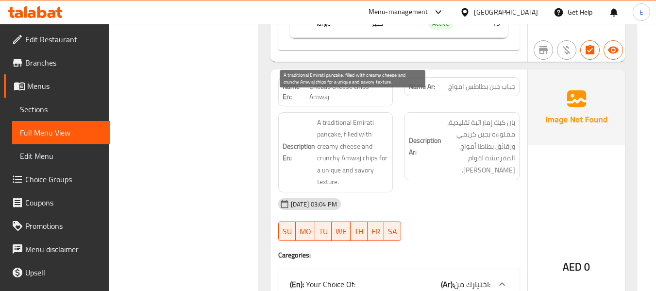
click at [382, 157] on span "A traditional Emirati pancake, filled with creamy cheese and crunchy Amwaj chip…" at bounding box center [353, 152] width 72 height 71
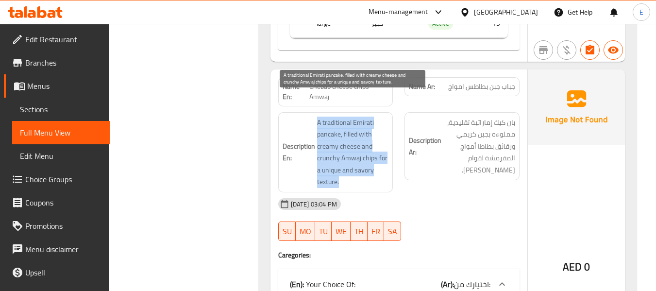
click at [382, 157] on span "A traditional Emirati pancake, filled with creamy cheese and crunchy Amwaj chip…" at bounding box center [353, 152] width 72 height 71
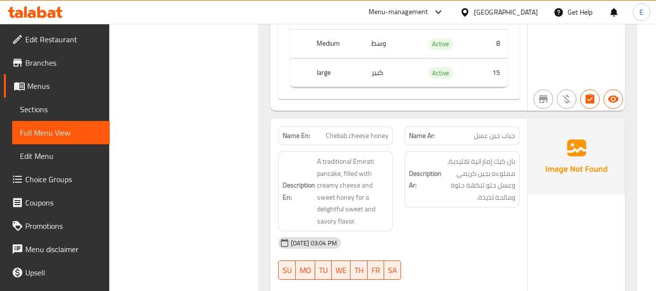
scroll to position [3837, 0]
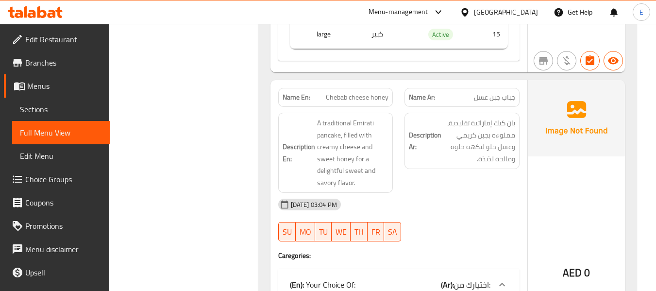
click at [508, 92] on span "جباب جبن عسل" at bounding box center [494, 97] width 41 height 10
click at [378, 92] on span "Chebab cheese honey" at bounding box center [357, 97] width 63 height 10
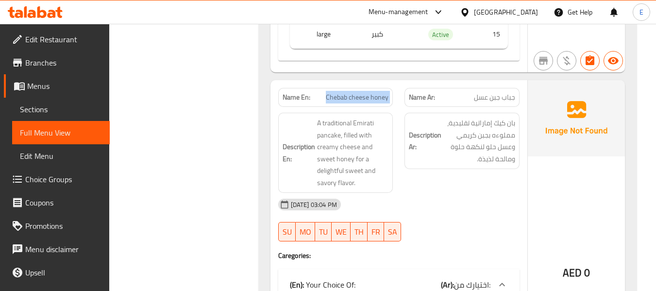
click at [378, 92] on span "Chebab cheese honey" at bounding box center [357, 97] width 63 height 10
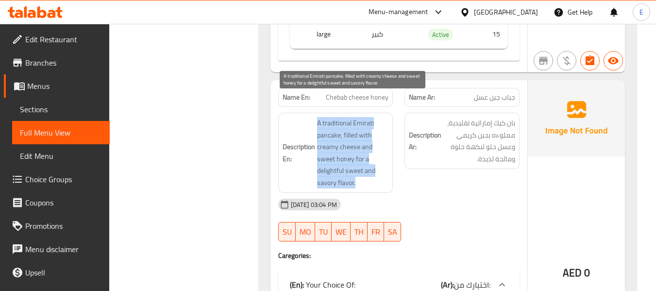
drag, startPoint x: 311, startPoint y: 96, endPoint x: 374, endPoint y: 159, distance: 89.3
click at [374, 159] on h6 "Description En: A traditional Emirati pancake, filled with creamy cheese and sw…" at bounding box center [336, 152] width 106 height 71
click at [374, 159] on span "A traditional Emirati pancake, filled with creamy cheese and sweet honey for a …" at bounding box center [353, 152] width 72 height 71
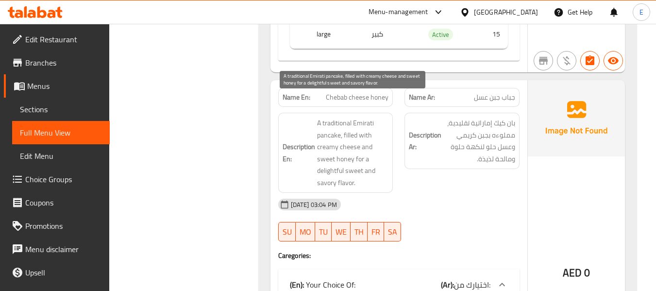
click at [374, 159] on span "A traditional Emirati pancake, filled with creamy cheese and sweet honey for a …" at bounding box center [353, 152] width 72 height 71
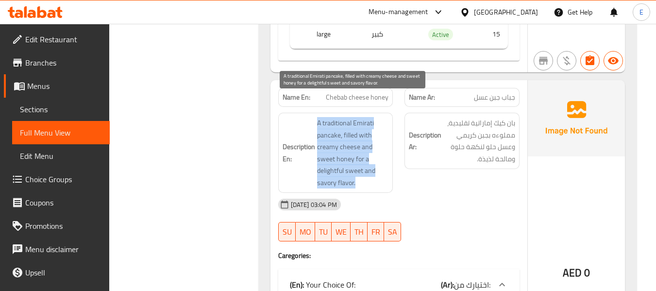
click at [374, 159] on span "A traditional Emirati pancake, filled with creamy cheese and sweet honey for a …" at bounding box center [353, 152] width 72 height 71
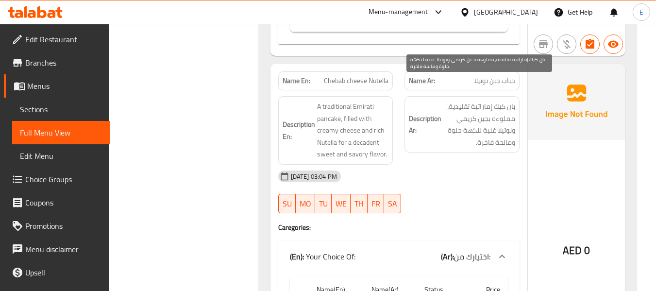
scroll to position [4177, 0]
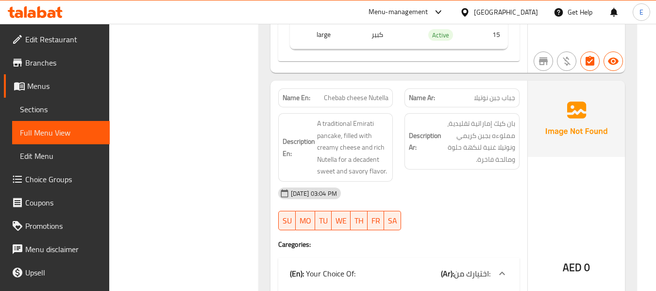
click at [499, 93] on span "جباب جبن نوتيلا" at bounding box center [494, 98] width 41 height 10
click at [356, 93] on span "Chebab cheese Nutella" at bounding box center [356, 98] width 65 height 10
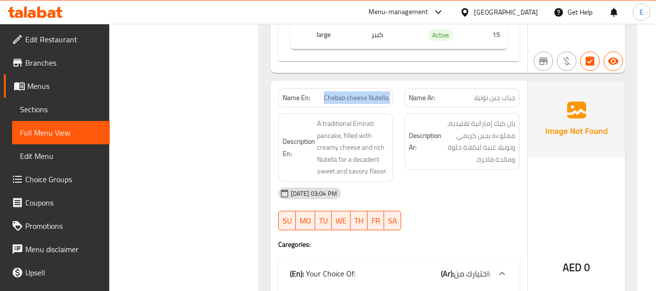
click at [356, 93] on span "Chebab cheese Nutella" at bounding box center [356, 98] width 65 height 10
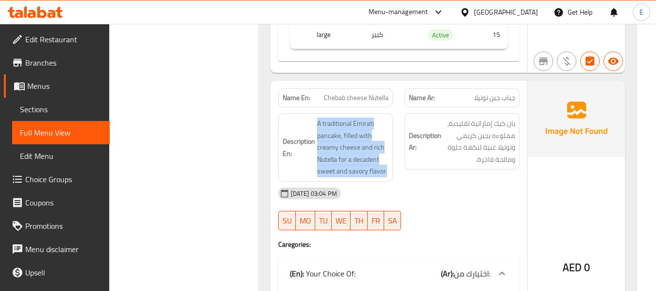
drag, startPoint x: 314, startPoint y: 99, endPoint x: 390, endPoint y: 149, distance: 90.4
click at [390, 149] on div "Description En: A traditional Emirati pancake, filled with creamy cheese and ri…" at bounding box center [335, 147] width 115 height 68
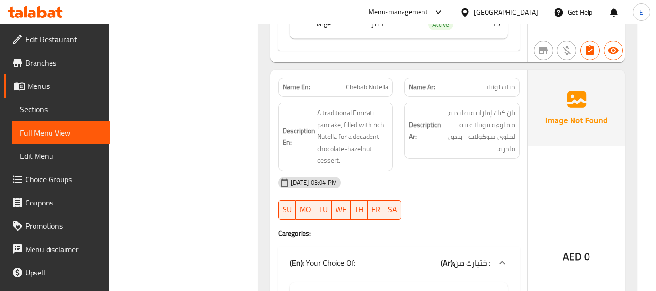
scroll to position [4517, 0]
click at [371, 82] on span "Chebab Nutella" at bounding box center [367, 87] width 43 height 10
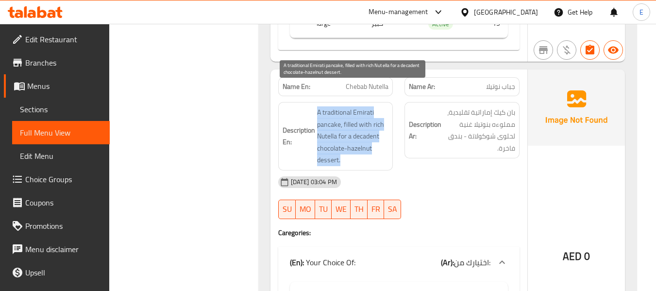
drag, startPoint x: 310, startPoint y: 88, endPoint x: 385, endPoint y: 136, distance: 89.2
click at [385, 136] on h6 "Description En: A traditional Emirati pancake, filled with rich Nutella for a d…" at bounding box center [336, 136] width 106 height 60
click at [385, 136] on span "A traditional Emirati pancake, filled with rich Nutella for a decadent chocolat…" at bounding box center [353, 136] width 72 height 60
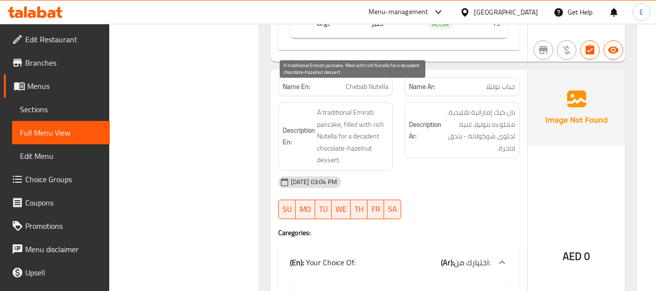
click at [385, 136] on span "A traditional Emirati pancake, filled with rich Nutella for a decadent chocolat…" at bounding box center [353, 136] width 72 height 60
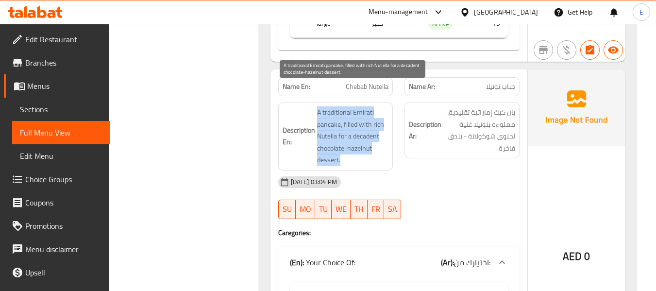
click at [385, 136] on span "A traditional Emirati pancake, filled with rich Nutella for a decadent chocolat…" at bounding box center [353, 136] width 72 height 60
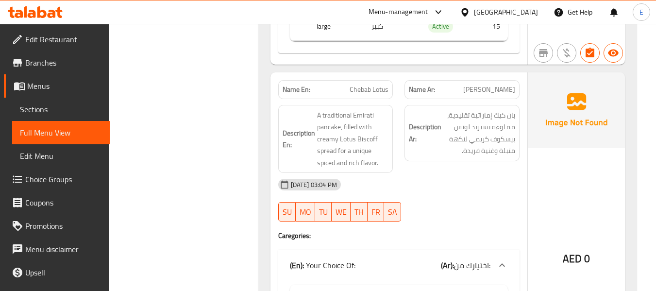
scroll to position [4857, 0]
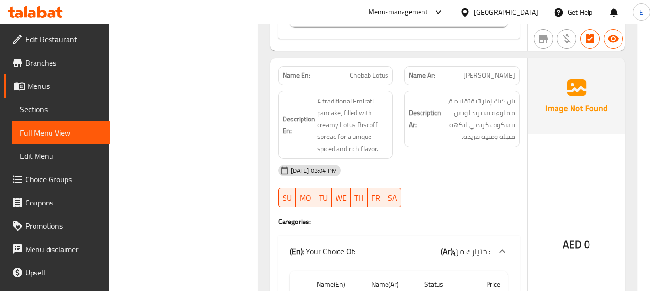
click at [497, 70] on span "[PERSON_NAME]" at bounding box center [489, 75] width 52 height 10
click at [387, 70] on span "Chebab Lotus" at bounding box center [369, 75] width 39 height 10
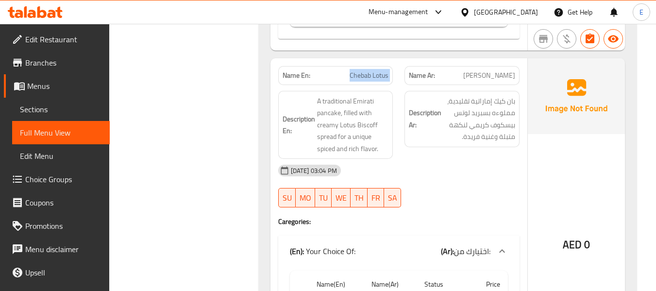
click at [387, 70] on span "Chebab Lotus" at bounding box center [369, 75] width 39 height 10
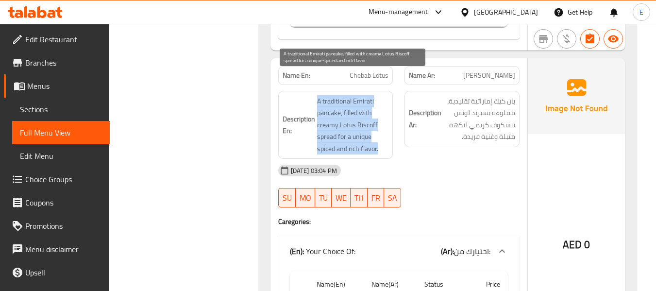
drag, startPoint x: 336, startPoint y: 80, endPoint x: 380, endPoint y: 128, distance: 65.6
click at [380, 128] on h6 "Description En: A traditional Emirati pancake, filled with creamy Lotus Biscoff…" at bounding box center [336, 125] width 106 height 60
click at [380, 128] on span "A traditional Emirati pancake, filled with creamy Lotus Biscoff spread for a un…" at bounding box center [353, 125] width 72 height 60
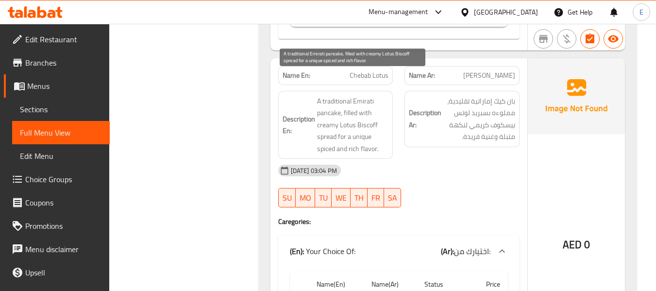
click at [380, 128] on span "A traditional Emirati pancake, filled with creamy Lotus Biscoff spread for a un…" at bounding box center [353, 125] width 72 height 60
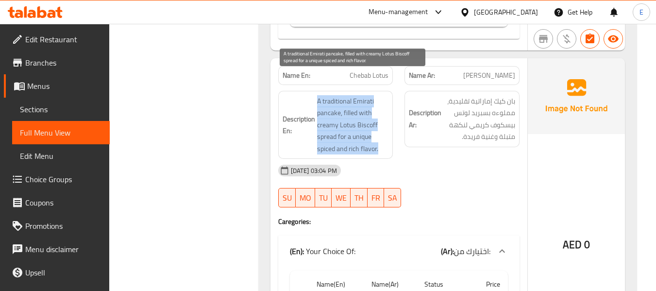
click at [380, 128] on span "A traditional Emirati pancake, filled with creamy Lotus Biscoff spread for a un…" at bounding box center [353, 125] width 72 height 60
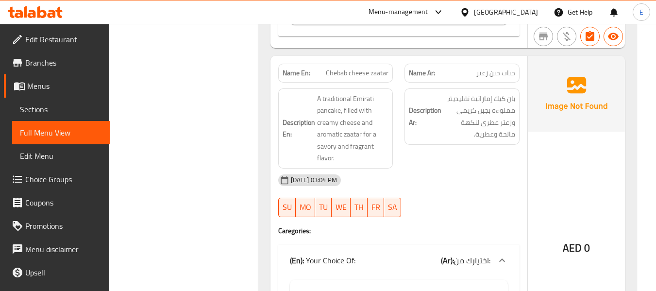
scroll to position [5197, 0]
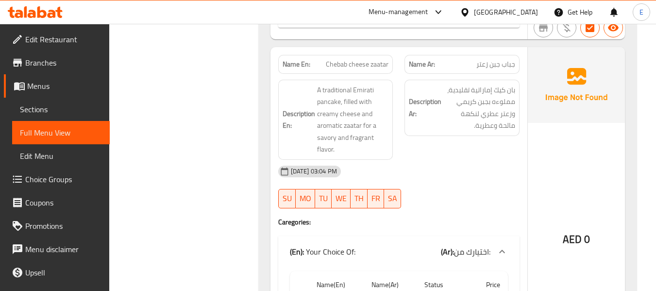
click at [502, 59] on span "جباب جبن زعتر" at bounding box center [495, 64] width 39 height 10
click at [367, 59] on span "Chebab cheese zaatar" at bounding box center [357, 64] width 63 height 10
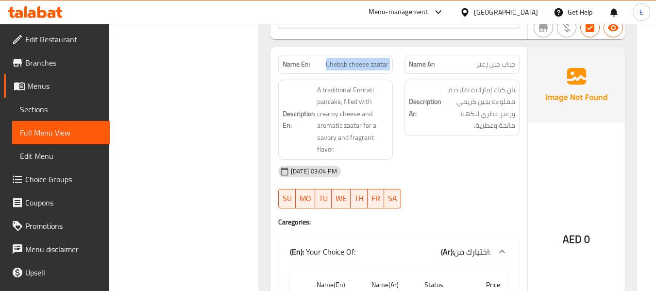
click at [367, 59] on span "Chebab cheese zaatar" at bounding box center [357, 64] width 63 height 10
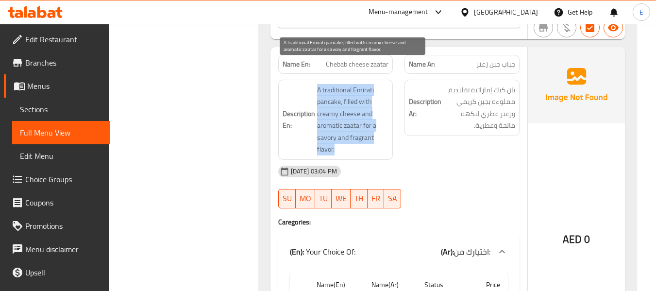
drag, startPoint x: 310, startPoint y: 63, endPoint x: 379, endPoint y: 127, distance: 93.8
click at [379, 127] on h6 "Description En: A traditional Emirati pancake, filled with creamy cheese and ar…" at bounding box center [336, 119] width 106 height 71
click at [379, 127] on span "A traditional Emirati pancake, filled with creamy cheese and aromatic zaatar fo…" at bounding box center [353, 119] width 72 height 71
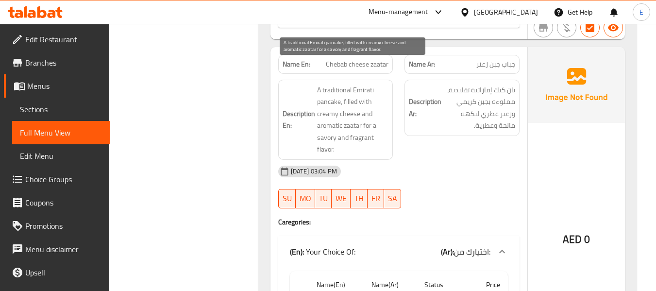
click at [379, 127] on span "A traditional Emirati pancake, filled with creamy cheese and aromatic zaatar fo…" at bounding box center [353, 119] width 72 height 71
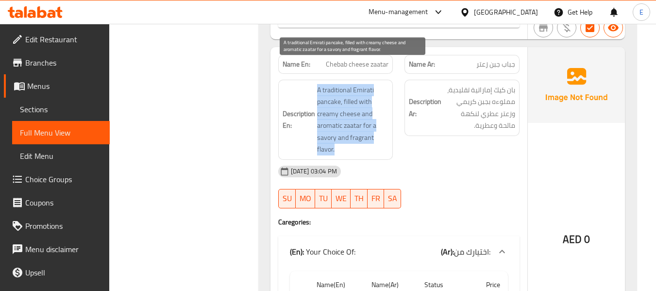
click at [379, 127] on span "A traditional Emirati pancake, filled with creamy cheese and aromatic zaatar fo…" at bounding box center [353, 119] width 72 height 71
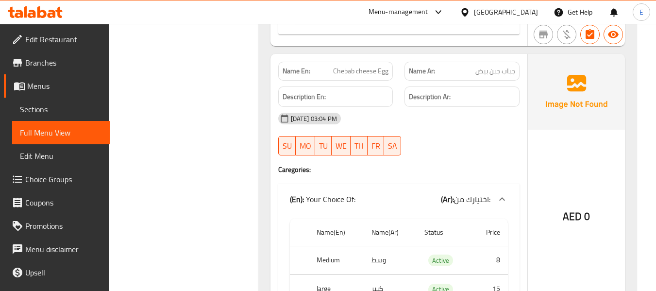
scroll to position [5537, 0]
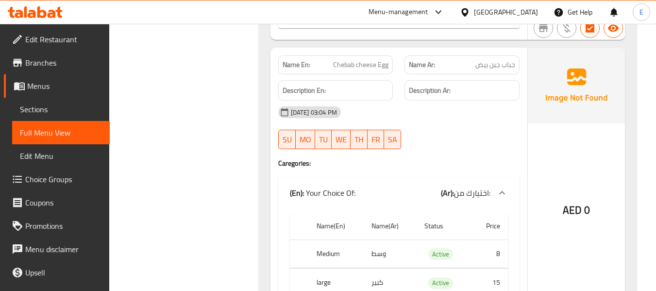
click at [340, 60] on span "Chebab cheese Egg" at bounding box center [360, 65] width 55 height 10
click at [493, 60] on span "جباب جبن بيض" at bounding box center [495, 65] width 40 height 10
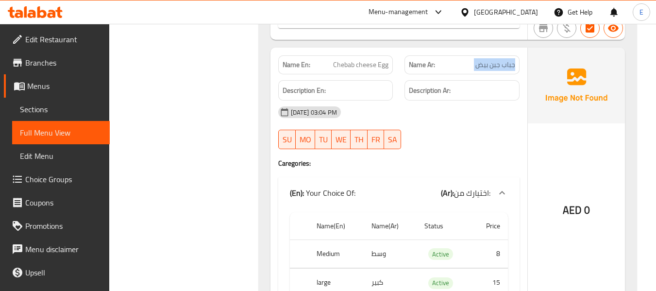
click at [493, 60] on span "جباب جبن بيض" at bounding box center [495, 65] width 40 height 10
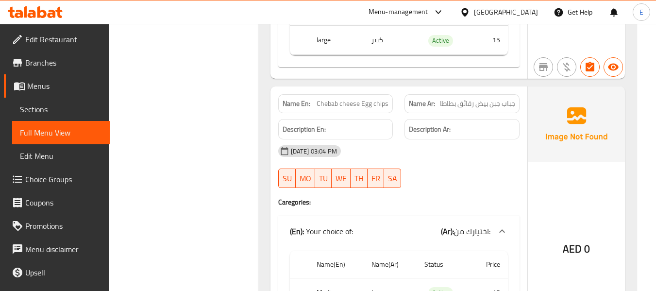
scroll to position [5779, 0]
click at [345, 98] on span "Chebab cheese Egg chips" at bounding box center [353, 103] width 72 height 10
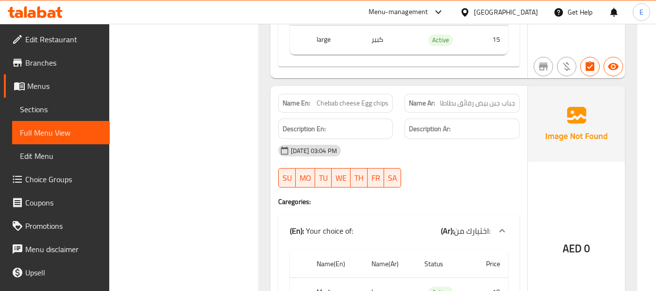
click at [455, 98] on span "جباب جبن بيض رقائق بطاطا" at bounding box center [477, 103] width 75 height 10
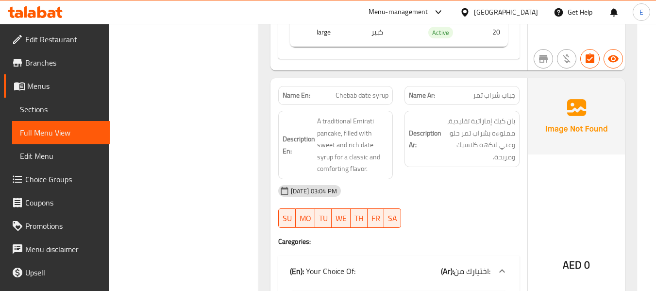
scroll to position [6071, 0]
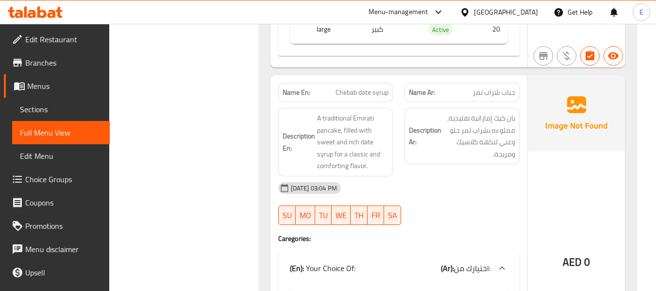
click at [495, 87] on span "جباب شراب تمر" at bounding box center [494, 92] width 42 height 10
click at [377, 87] on span "Chebab date syrup" at bounding box center [362, 92] width 53 height 10
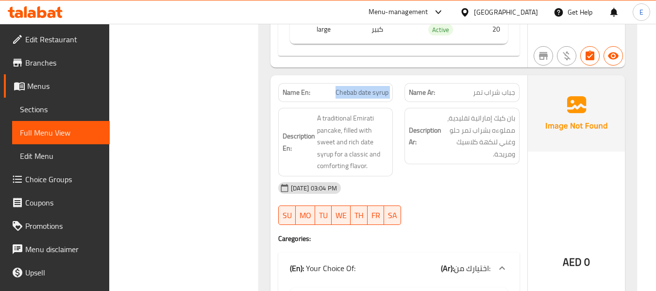
click at [377, 87] on span "Chebab date syrup" at bounding box center [362, 92] width 53 height 10
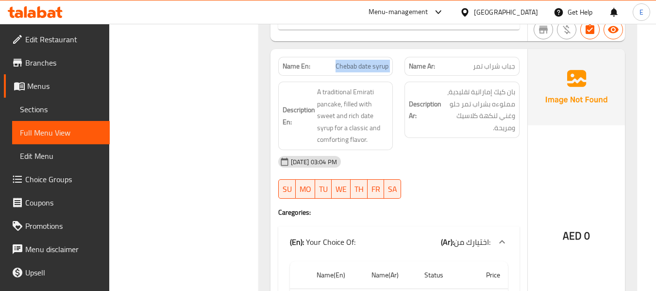
scroll to position [6119, 0]
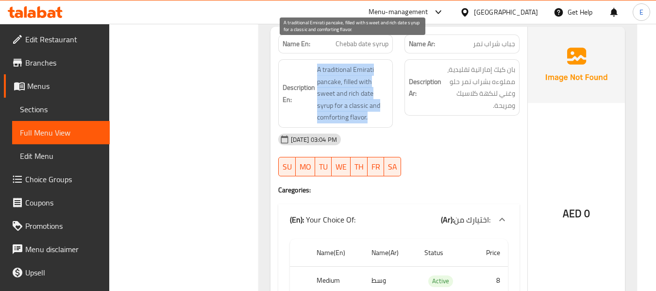
drag, startPoint x: 308, startPoint y: 46, endPoint x: 388, endPoint y: 95, distance: 93.8
click at [388, 95] on h6 "Description En: A traditional Emirati pancake, filled with sweet and rich date …" at bounding box center [336, 94] width 106 height 60
click at [388, 95] on span "A traditional Emirati pancake, filled with sweet and rich date syrup for a clas…" at bounding box center [353, 94] width 72 height 60
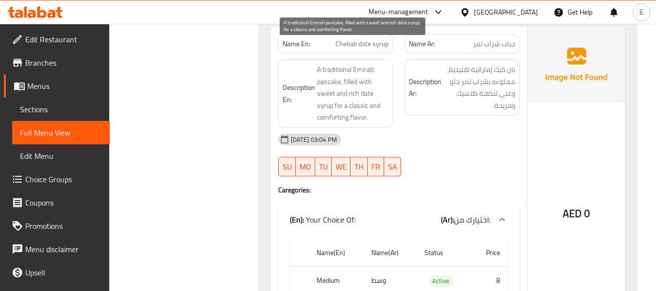
click at [388, 95] on span "A traditional Emirati pancake, filled with sweet and rich date syrup for a clas…" at bounding box center [353, 94] width 72 height 60
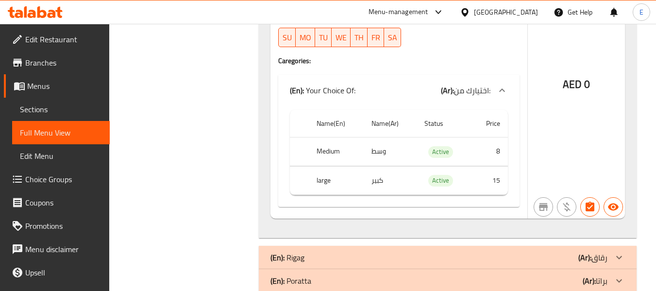
scroll to position [6265, 0]
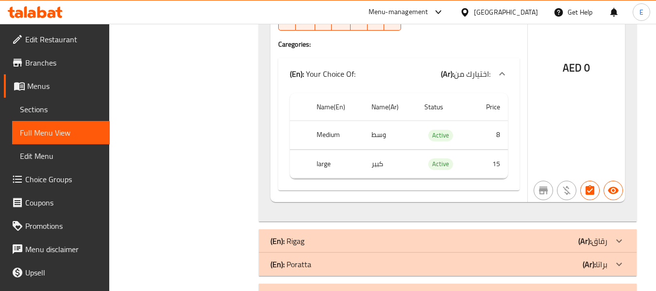
click at [477, 235] on div "(En): Rigag (Ar): رقاق" at bounding box center [439, 241] width 337 height 12
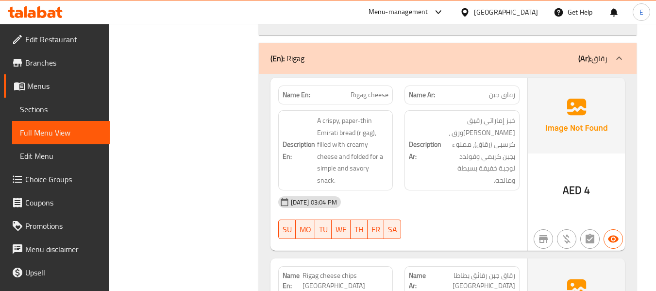
scroll to position [6459, 0]
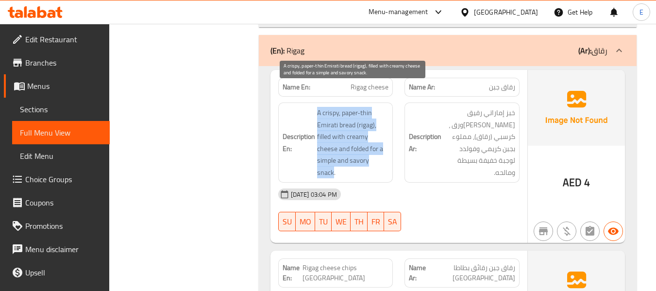
drag, startPoint x: 314, startPoint y: 87, endPoint x: 385, endPoint y: 138, distance: 87.6
click at [385, 138] on h6 "Description En: A crispy, paper-thin Emirati bread (rigag), filled with creamy …" at bounding box center [336, 142] width 106 height 71
click at [385, 138] on span "A crispy, paper-thin Emirati bread (rigag), filled with creamy cheese and folde…" at bounding box center [353, 142] width 72 height 71
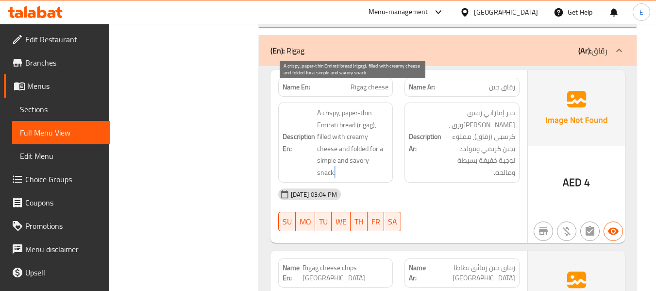
click at [385, 138] on span "A crispy, paper-thin Emirati bread (rigag), filled with creamy cheese and folde…" at bounding box center [353, 142] width 72 height 71
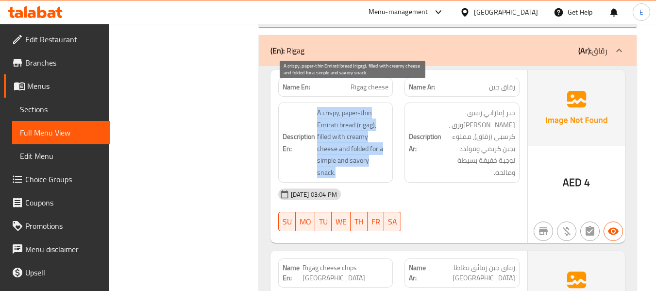
click at [385, 138] on span "A crispy, paper-thin Emirati bread (rigag), filled with creamy cheese and folde…" at bounding box center [353, 142] width 72 height 71
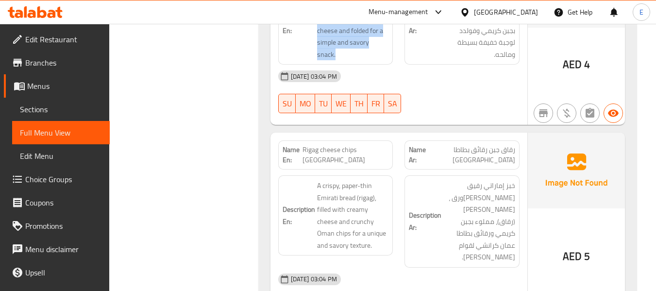
scroll to position [6654, 0]
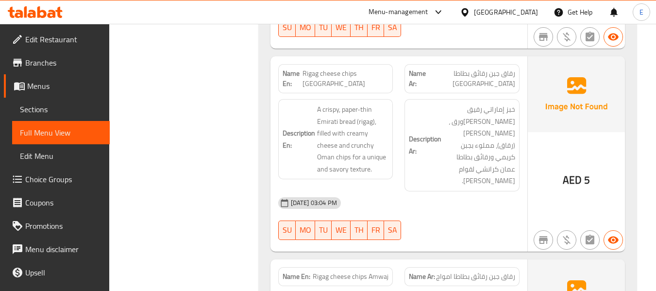
click at [367, 68] on span "Rigag cheese chips [GEOGRAPHIC_DATA]" at bounding box center [346, 78] width 86 height 20
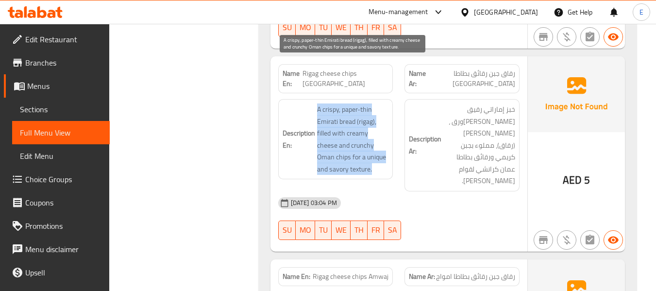
drag, startPoint x: 314, startPoint y: 59, endPoint x: 388, endPoint y: 126, distance: 99.7
click at [388, 126] on h6 "Description En: A crispy, paper-thin Emirati bread (rigag), filled with creamy …" at bounding box center [336, 138] width 106 height 71
click at [388, 126] on span "A crispy, paper-thin Emirati bread (rigag), filled with creamy cheese and crunc…" at bounding box center [353, 138] width 72 height 71
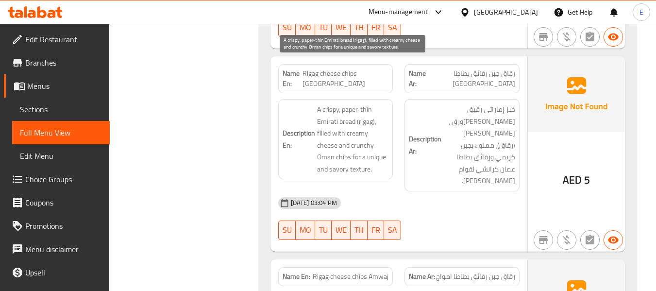
click at [388, 126] on span "A crispy, paper-thin Emirati bread (rigag), filled with creamy cheese and crunc…" at bounding box center [353, 138] width 72 height 71
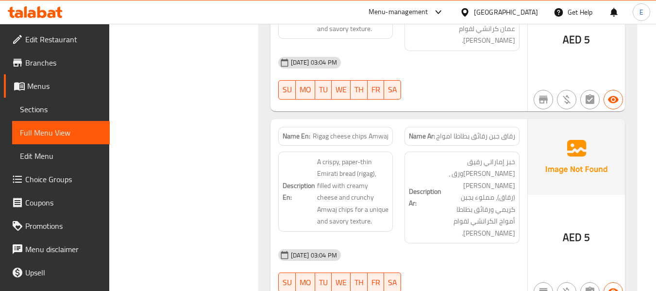
scroll to position [6799, 0]
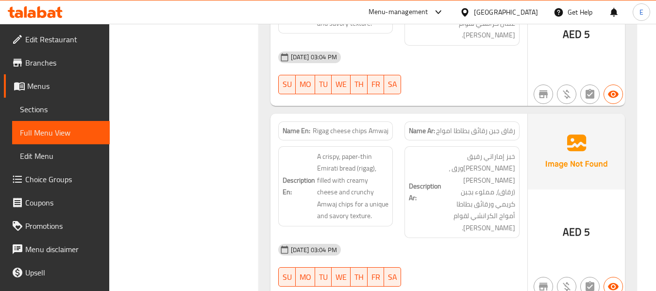
click at [483, 126] on span "رقاق جبن رقائق بطاطا امواج" at bounding box center [475, 131] width 79 height 10
click at [484, 126] on span "رقاق جبن رقائق بطاطا امواج" at bounding box center [475, 131] width 79 height 10
click at [360, 126] on span "Rigag cheese chips Amwaj" at bounding box center [351, 131] width 76 height 10
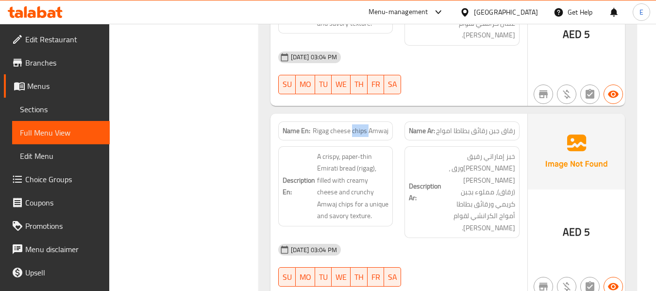
click at [360, 126] on span "Rigag cheese chips Amwaj" at bounding box center [351, 131] width 76 height 10
click at [507, 116] on div "Name Ar: رقاق جبن رقائق بطاطا امواج" at bounding box center [462, 131] width 127 height 31
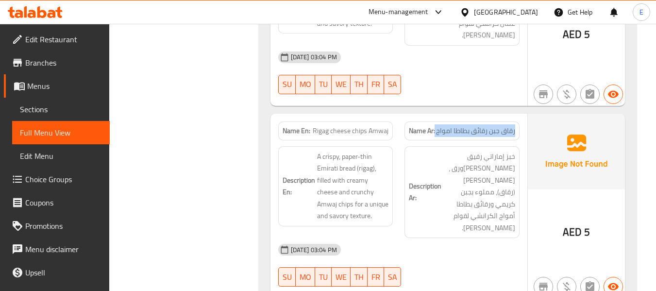
click at [499, 126] on span "رقاق جبن رقائق بطاطا امواج" at bounding box center [475, 131] width 79 height 10
click at [330, 126] on span "Rigag cheese chips Amwaj" at bounding box center [351, 131] width 76 height 10
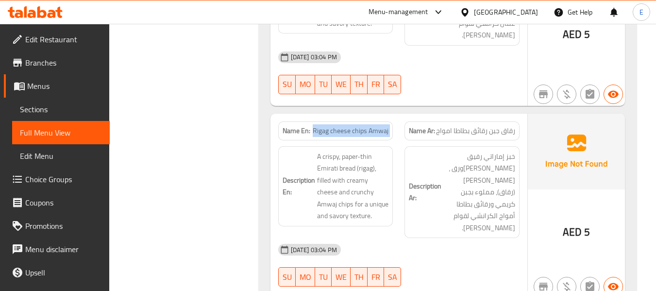
click at [330, 126] on span "Rigag cheese chips Amwaj" at bounding box center [351, 131] width 76 height 10
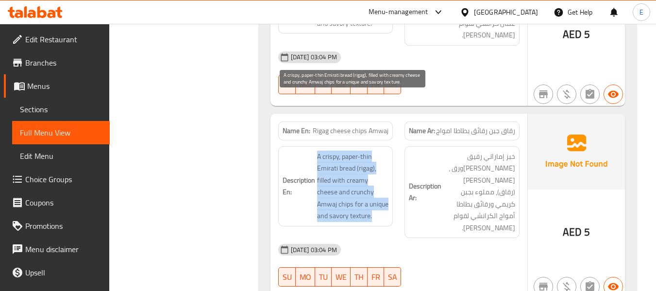
drag, startPoint x: 310, startPoint y: 98, endPoint x: 389, endPoint y: 164, distance: 102.4
click at [389, 164] on h6 "Description En: A crispy, paper-thin Emirati bread (rigag), filled with creamy …" at bounding box center [336, 186] width 106 height 71
click at [389, 164] on span "A crispy, paper-thin Emirati bread (rigag), filled with creamy cheese and crunc…" at bounding box center [353, 186] width 72 height 71
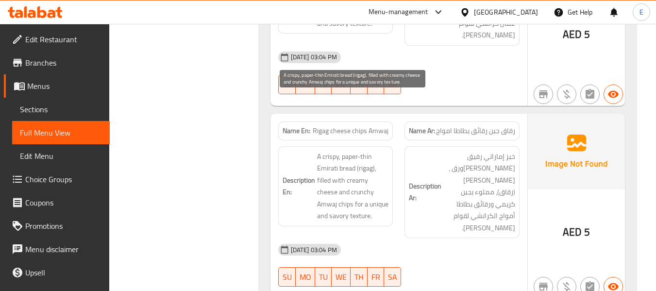
click at [389, 164] on span "A crispy, paper-thin Emirati bread (rigag), filled with creamy cheese and crunc…" at bounding box center [353, 186] width 72 height 71
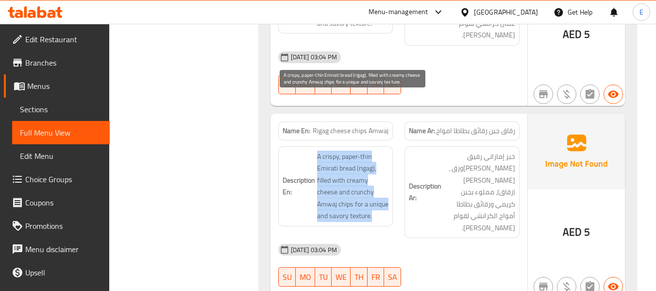
click at [389, 164] on span "A crispy, paper-thin Emirati bread (rigag), filled with creamy cheese and crunc…" at bounding box center [353, 186] width 72 height 71
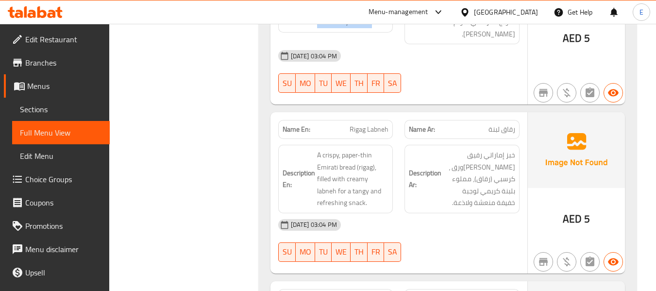
scroll to position [6994, 0]
click at [503, 124] on span "رقاق لبنة" at bounding box center [502, 129] width 27 height 10
click at [347, 119] on div "Name En: Rigag Labneh" at bounding box center [335, 128] width 115 height 19
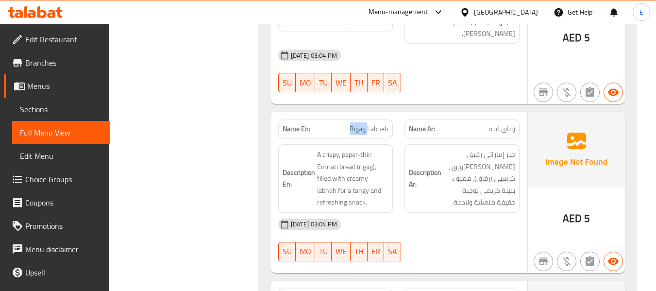
click at [347, 119] on div "Name En: Rigag Labneh" at bounding box center [335, 128] width 115 height 19
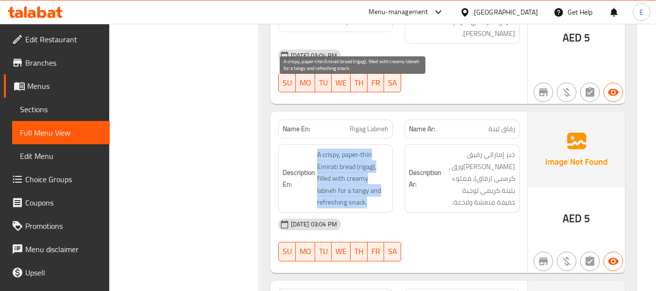
drag, startPoint x: 318, startPoint y: 87, endPoint x: 386, endPoint y: 132, distance: 81.4
click at [386, 149] on span "A crispy, paper-thin Emirati bread (rigag), filled with creamy labneh for a tan…" at bounding box center [353, 179] width 72 height 60
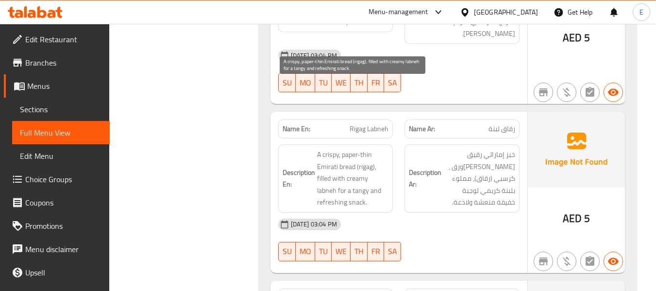
click at [386, 149] on span "A crispy, paper-thin Emirati bread (rigag), filled with creamy labneh for a tan…" at bounding box center [353, 179] width 72 height 60
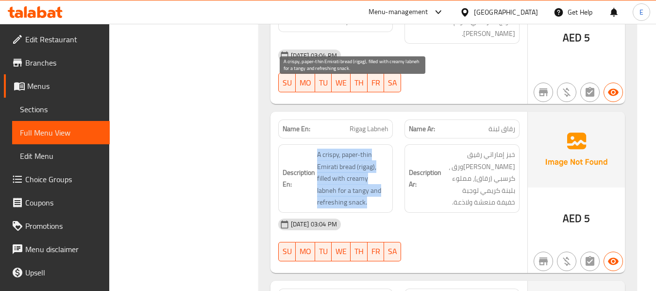
click at [386, 149] on span "A crispy, paper-thin Emirati bread (rigag), filled with creamy labneh for a tan…" at bounding box center [353, 179] width 72 height 60
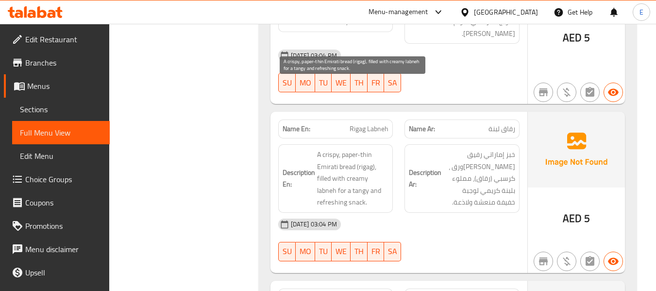
click at [386, 149] on span "A crispy, paper-thin Emirati bread (rigag), filled with creamy labneh for a tan…" at bounding box center [353, 179] width 72 height 60
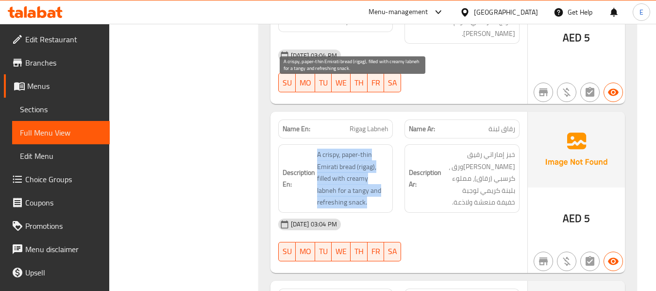
click at [386, 149] on span "A crispy, paper-thin Emirati bread (rigag), filled with creamy labneh for a tan…" at bounding box center [353, 179] width 72 height 60
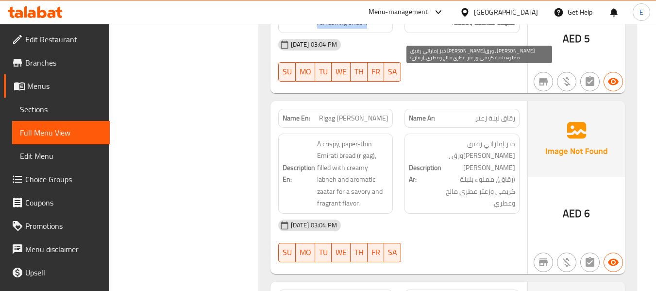
scroll to position [7188, 0]
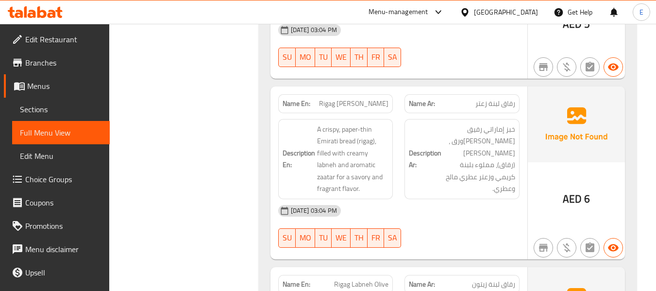
click at [514, 99] on span "رقاق لبنة زعتر" at bounding box center [495, 104] width 40 height 10
click at [515, 99] on span "رقاق لبنة زعتر" at bounding box center [495, 104] width 40 height 10
click at [380, 99] on span "Rigag [PERSON_NAME]" at bounding box center [353, 104] width 69 height 10
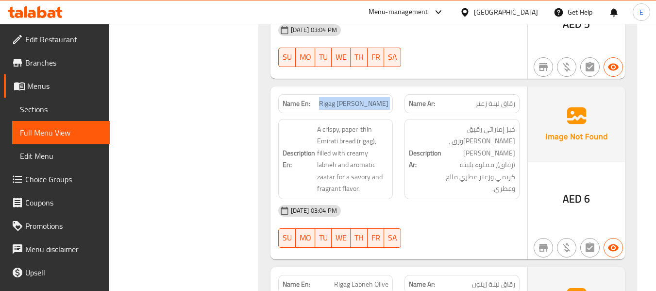
click at [380, 99] on span "Rigag [PERSON_NAME]" at bounding box center [353, 104] width 69 height 10
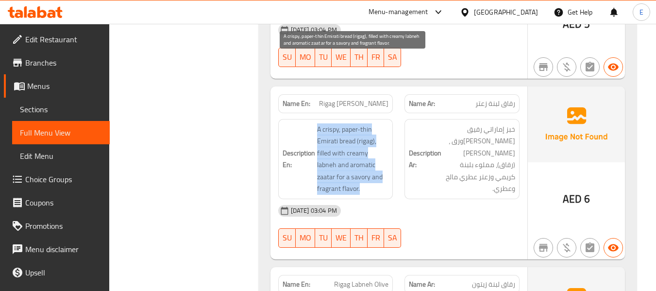
drag, startPoint x: 318, startPoint y: 61, endPoint x: 383, endPoint y: 119, distance: 87.4
click at [383, 123] on span "A crispy, paper-thin Emirati bread (rigag), filled with creamy labneh and aroma…" at bounding box center [353, 158] width 72 height 71
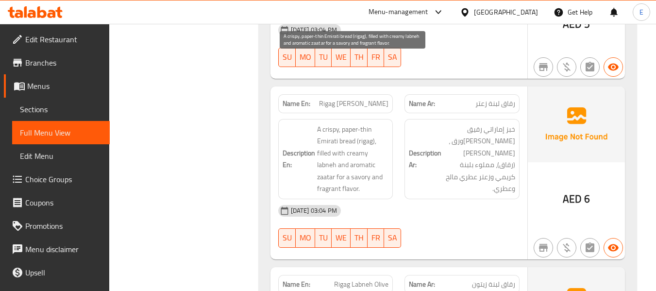
click at [383, 123] on span "A crispy, paper-thin Emirati bread (rigag), filled with creamy labneh and aroma…" at bounding box center [353, 158] width 72 height 71
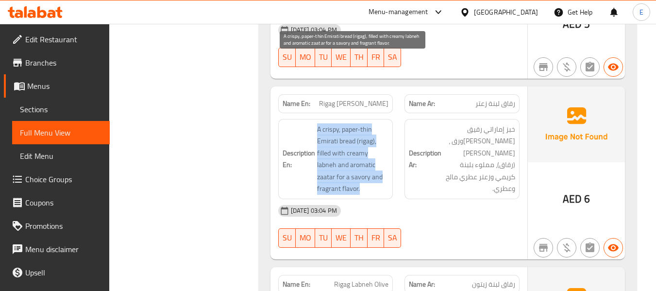
click at [383, 123] on span "A crispy, paper-thin Emirati bread (rigag), filled with creamy labneh and aroma…" at bounding box center [353, 158] width 72 height 71
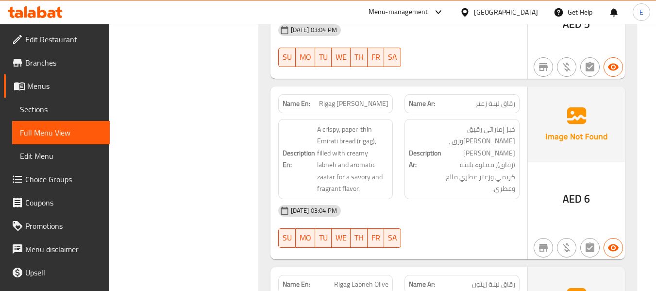
click at [474, 199] on div "[DATE] 03:04 PM" at bounding box center [398, 210] width 253 height 23
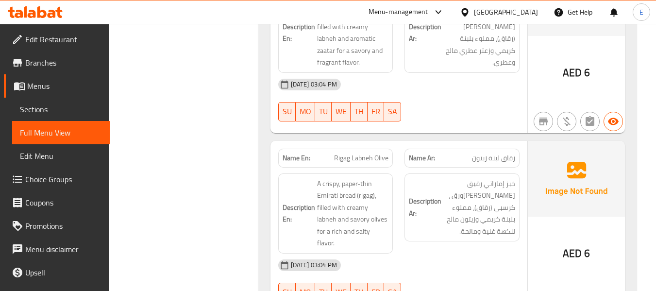
scroll to position [7334, 0]
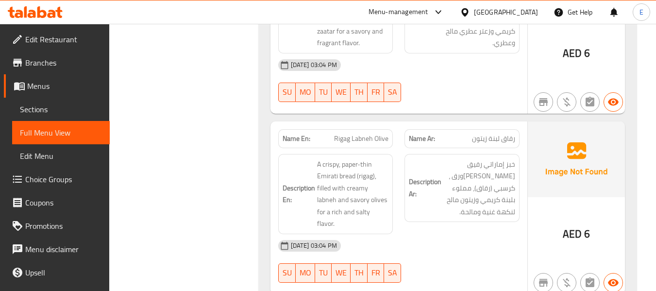
click at [582, 227] on div "AED 6" at bounding box center [576, 234] width 27 height 15
click at [505, 134] on span "رقاق لبنة زيتون" at bounding box center [493, 139] width 43 height 10
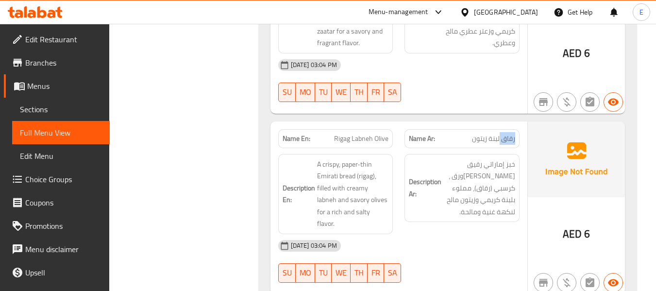
click at [505, 134] on span "رقاق لبنة زيتون" at bounding box center [493, 139] width 43 height 10
click at [383, 134] on span "Rigag Labneh Olive" at bounding box center [361, 139] width 54 height 10
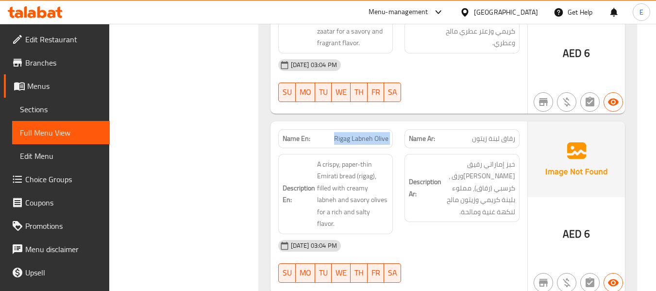
click at [383, 134] on span "Rigag Labneh Olive" at bounding box center [361, 139] width 54 height 10
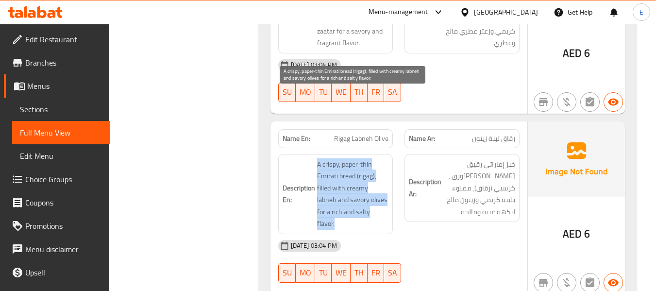
drag, startPoint x: 327, startPoint y: 94, endPoint x: 387, endPoint y: 142, distance: 77.0
click at [387, 158] on h6 "Description En: A crispy, paper-thin Emirati bread (rigag), filled with creamy …" at bounding box center [336, 193] width 106 height 71
click at [387, 158] on span "A crispy, paper-thin Emirati bread (rigag), filled with creamy labneh and savor…" at bounding box center [353, 193] width 72 height 71
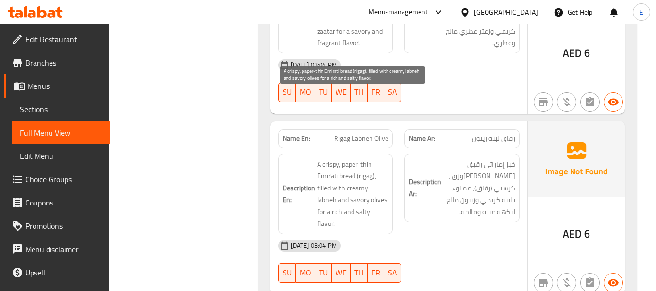
click at [387, 158] on span "A crispy, paper-thin Emirati bread (rigag), filled with creamy labneh and savor…" at bounding box center [353, 193] width 72 height 71
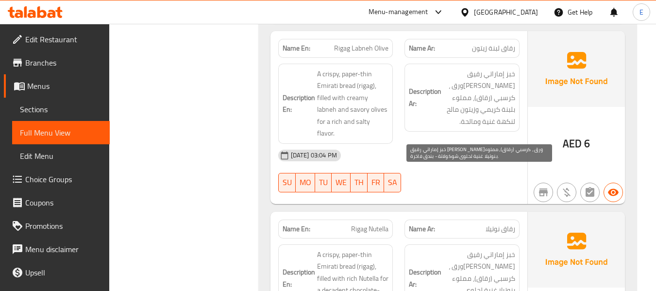
scroll to position [7528, 0]
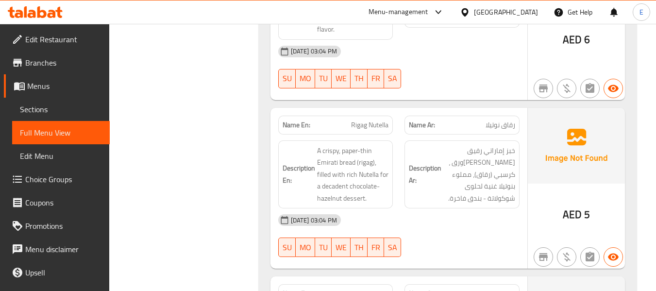
click at [501, 120] on span "رقاق نوتيلا" at bounding box center [501, 125] width 30 height 10
click at [367, 120] on span "Rigag Nutella" at bounding box center [369, 125] width 37 height 10
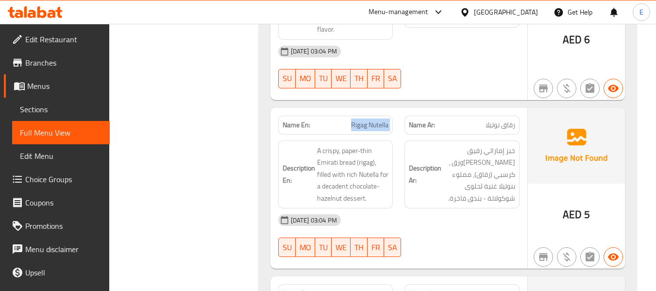
click at [367, 120] on span "Rigag Nutella" at bounding box center [369, 125] width 37 height 10
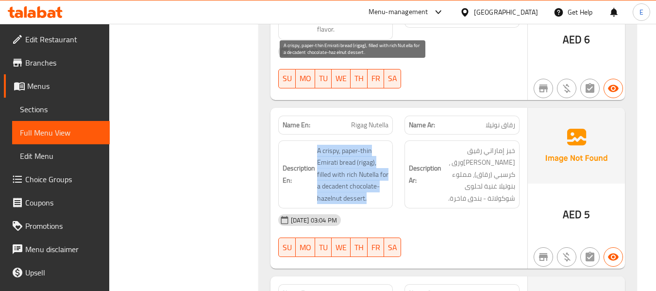
drag, startPoint x: 314, startPoint y: 68, endPoint x: 387, endPoint y: 115, distance: 86.3
click at [387, 145] on h6 "Description En: A crispy, paper-thin Emirati bread (rigag), filled with rich Nu…" at bounding box center [336, 175] width 106 height 60
click at [387, 145] on span "A crispy, paper-thin Emirati bread (rigag), filled with rich Nutella for a deca…" at bounding box center [353, 175] width 72 height 60
drag, startPoint x: 313, startPoint y: 67, endPoint x: 380, endPoint y: 117, distance: 84.3
click at [380, 145] on h6 "Description En: A crispy, paper-thin Emirati bread (rigag), filled with rich Nu…" at bounding box center [336, 175] width 106 height 60
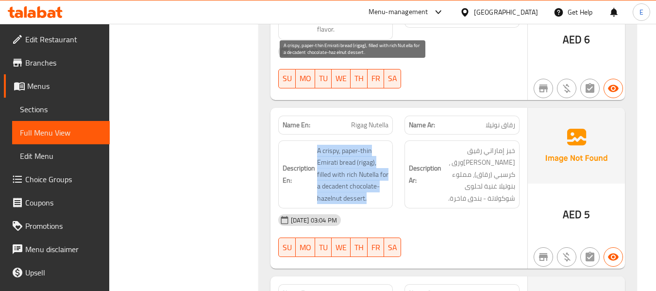
click at [380, 145] on span "A crispy, paper-thin Emirati bread (rigag), filled with rich Nutella for a deca…" at bounding box center [353, 175] width 72 height 60
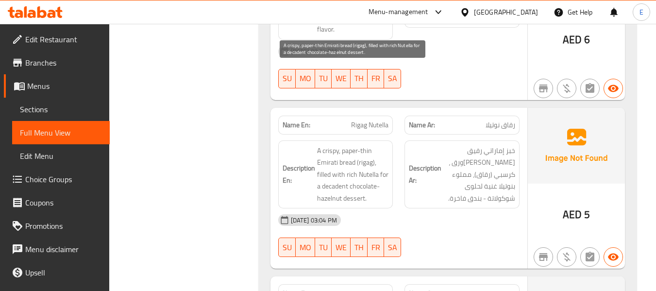
click at [380, 145] on span "A crispy, paper-thin Emirati bread (rigag), filled with rich Nutella for a deca…" at bounding box center [353, 175] width 72 height 60
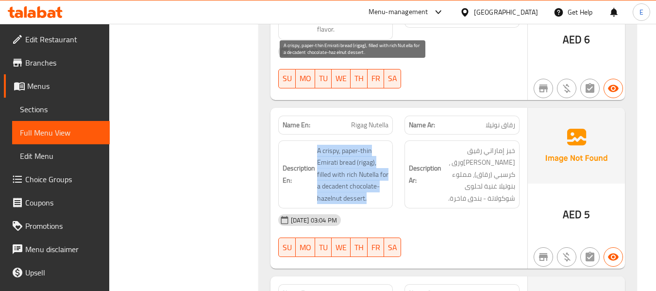
click at [380, 145] on span "A crispy, paper-thin Emirati bread (rigag), filled with rich Nutella for a deca…" at bounding box center [353, 175] width 72 height 60
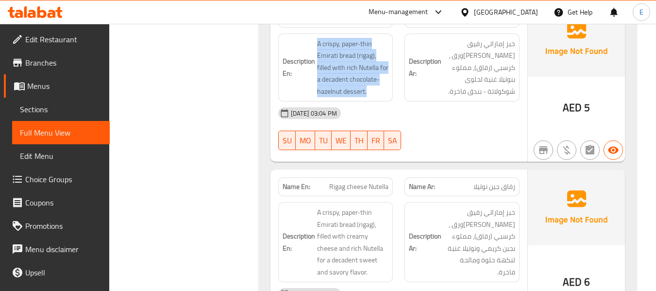
scroll to position [7674, 0]
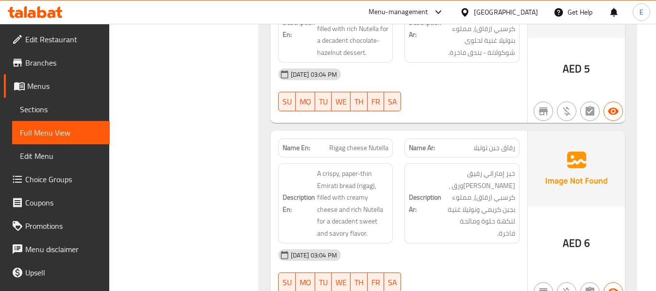
click at [494, 157] on div "Description Ar: خبز إماراتي رقيق كالورق ، كرسبي (رقاق)، مملوء بجبن كريمي ونوتيل…" at bounding box center [462, 203] width 127 height 92
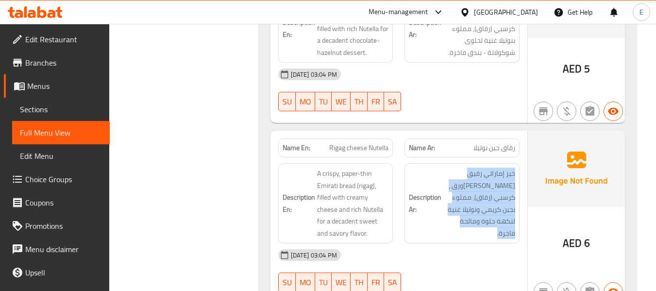
click at [494, 157] on div "Description Ar: خبز إماراتي رقيق كالورق ، كرسبي (رقاق)، مملوء بجبن كريمي ونوتيل…" at bounding box center [462, 203] width 127 height 92
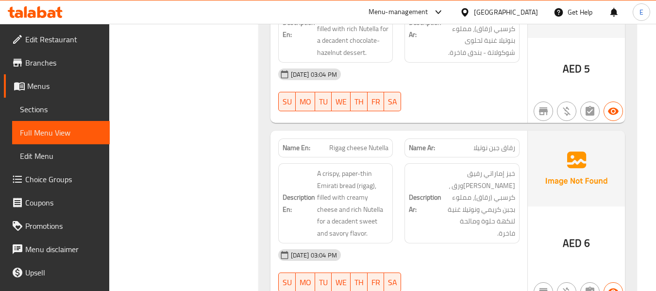
click at [497, 138] on div "Name Ar: رقاق جبن نوتيلا" at bounding box center [462, 147] width 115 height 19
click at [352, 143] on span "Rigag cheese Nutella" at bounding box center [358, 148] width 59 height 10
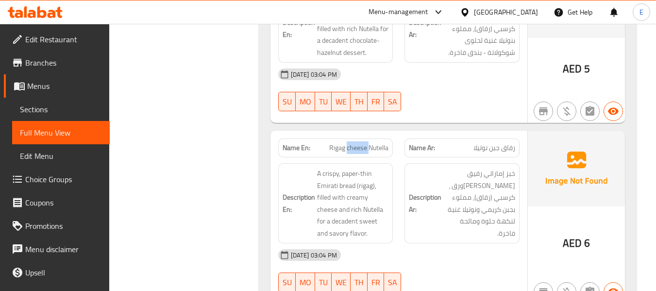
click at [352, 143] on span "Rigag cheese Nutella" at bounding box center [358, 148] width 59 height 10
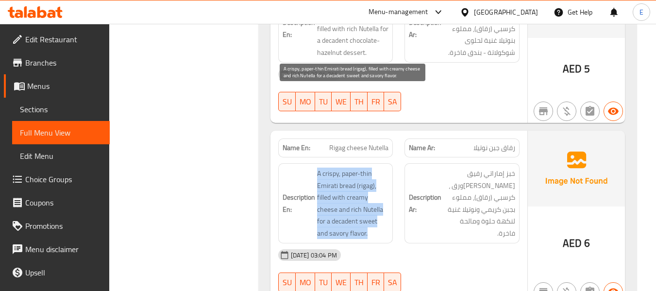
drag, startPoint x: 314, startPoint y: 94, endPoint x: 383, endPoint y: 149, distance: 88.4
click at [383, 168] on h6 "Description En: A crispy, paper-thin Emirati bread (rigag), filled with creamy …" at bounding box center [336, 203] width 106 height 71
click at [383, 168] on span "A crispy, paper-thin Emirati bread (rigag), filled with creamy cheese and rich …" at bounding box center [353, 203] width 72 height 71
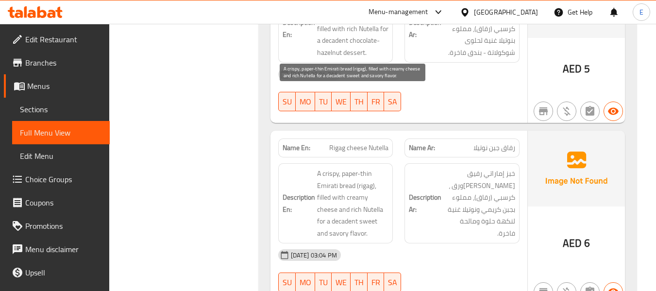
click at [383, 168] on span "A crispy, paper-thin Emirati bread (rigag), filled with creamy cheese and rich …" at bounding box center [353, 203] width 72 height 71
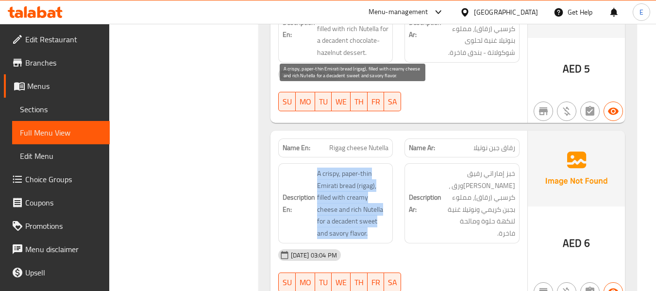
click at [383, 168] on span "A crispy, paper-thin Emirati bread (rigag), filled with creamy cheese and rich …" at bounding box center [353, 203] width 72 height 71
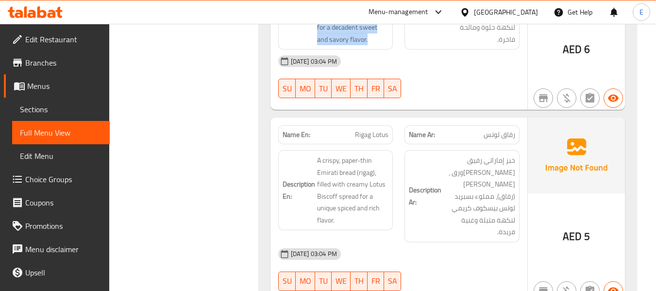
scroll to position [7868, 0]
click at [514, 129] on span "رقاق لوتس" at bounding box center [500, 134] width 32 height 10
click at [382, 129] on span "Rigag Lotus" at bounding box center [372, 134] width 34 height 10
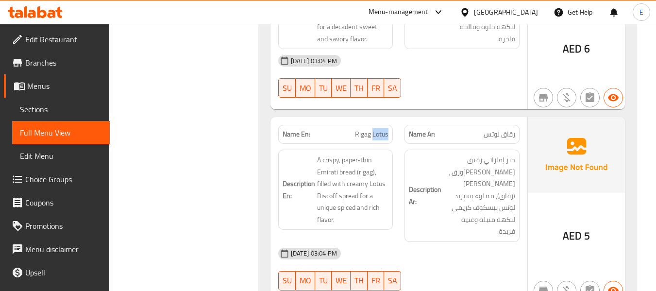
click at [382, 129] on span "Rigag Lotus" at bounding box center [372, 134] width 34 height 10
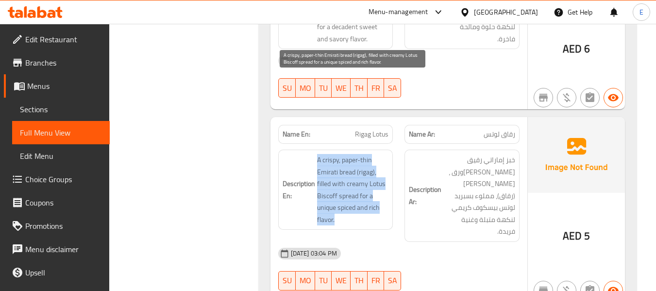
drag, startPoint x: 331, startPoint y: 80, endPoint x: 381, endPoint y: 135, distance: 73.6
click at [381, 154] on h6 "Description En: A crispy, paper-thin Emirati bread (rigag), filled with creamy …" at bounding box center [336, 189] width 106 height 71
click at [381, 154] on span "A crispy, paper-thin Emirati bread (rigag), filled with creamy Lotus Biscoff sp…" at bounding box center [353, 189] width 72 height 71
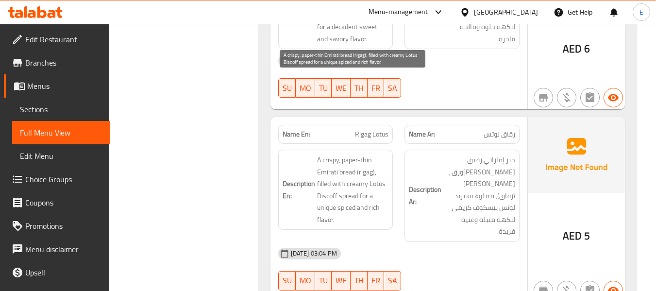
click at [381, 154] on span "A crispy, paper-thin Emirati bread (rigag), filled with creamy Lotus Biscoff sp…" at bounding box center [353, 189] width 72 height 71
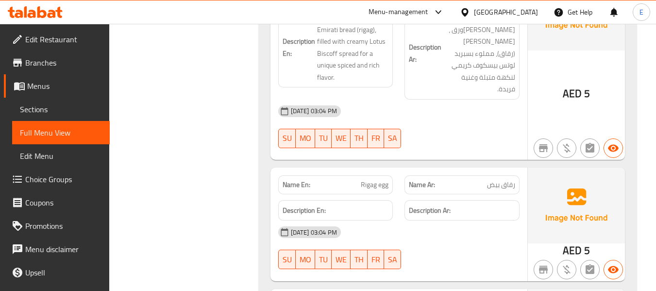
scroll to position [8014, 0]
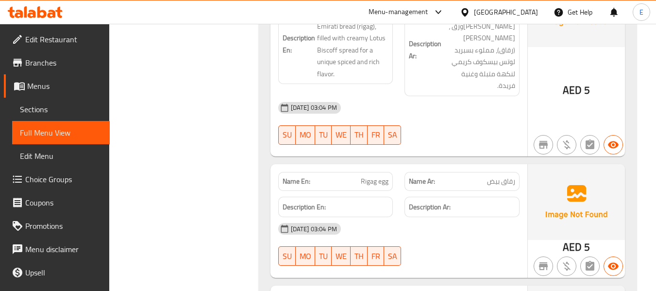
click at [525, 164] on div "Name En: Rigag egg Name Ar: رقاق بيض Description En: Description Ar: 09-09-2025…" at bounding box center [399, 221] width 257 height 114
click at [515, 172] on div "Name Ar: رقاق بيض" at bounding box center [462, 181] width 115 height 19
click at [392, 172] on div "Name En: Rigag egg" at bounding box center [335, 181] width 115 height 19
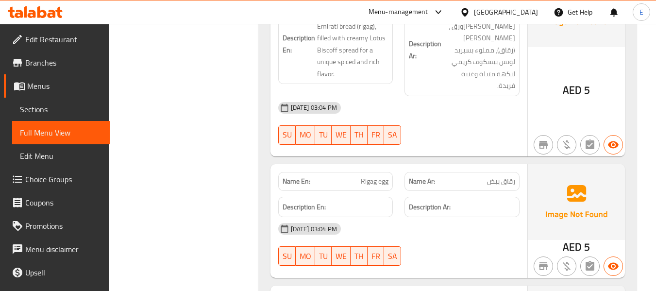
click at [392, 172] on div "Name En: Rigag egg" at bounding box center [335, 181] width 115 height 19
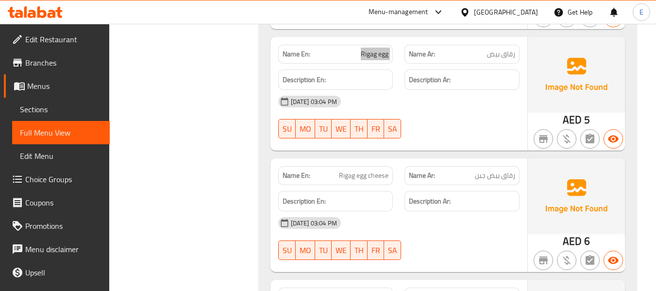
scroll to position [8159, 0]
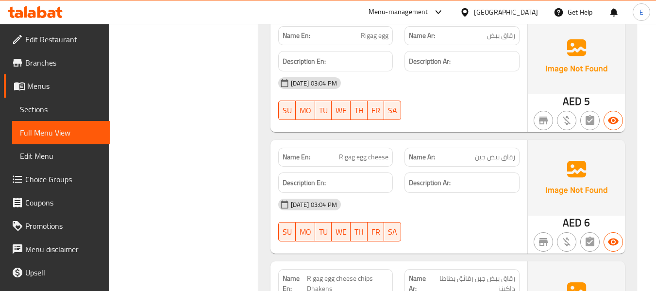
click at [509, 152] on span "رقاق بيض جبن" at bounding box center [495, 157] width 40 height 10
click at [369, 152] on span "Rigag egg cheese" at bounding box center [364, 157] width 50 height 10
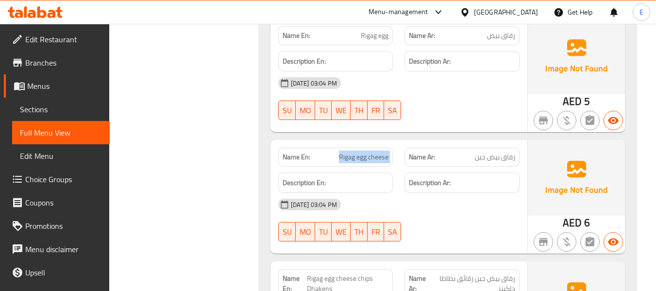
click at [369, 152] on span "Rigag egg cheese" at bounding box center [364, 157] width 50 height 10
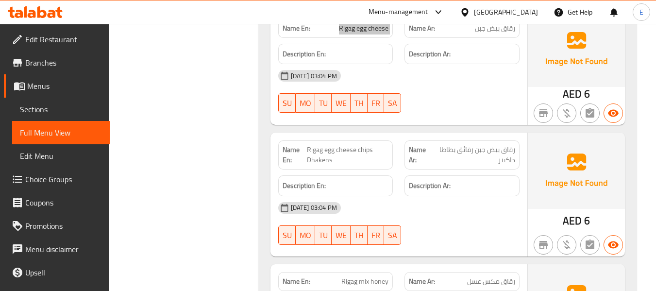
scroll to position [8305, 0]
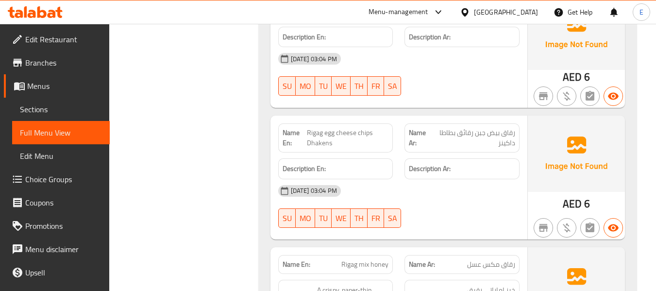
click at [585, 194] on span "6" at bounding box center [587, 203] width 6 height 19
click at [309, 128] on span "Rigag egg cheese chips Dhakens" at bounding box center [348, 138] width 82 height 20
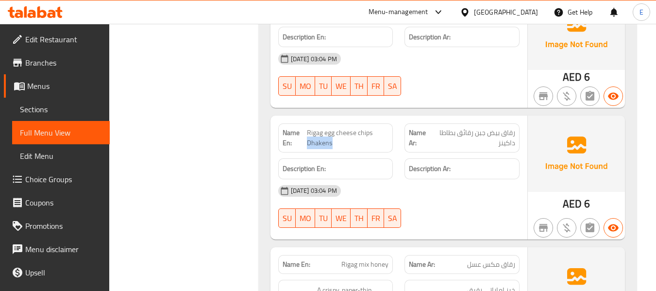
click at [309, 128] on span "Rigag egg cheese chips Dhakens" at bounding box center [348, 138] width 82 height 20
copy span "Rigag egg cheese chips Dhakens"
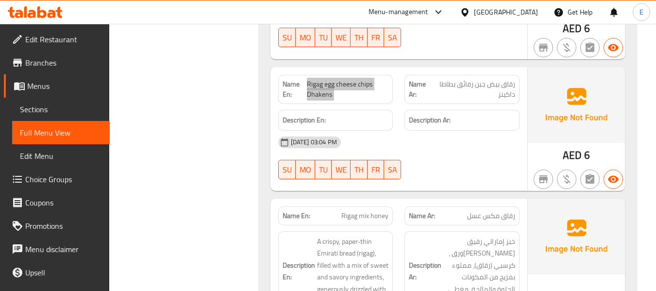
scroll to position [8402, 0]
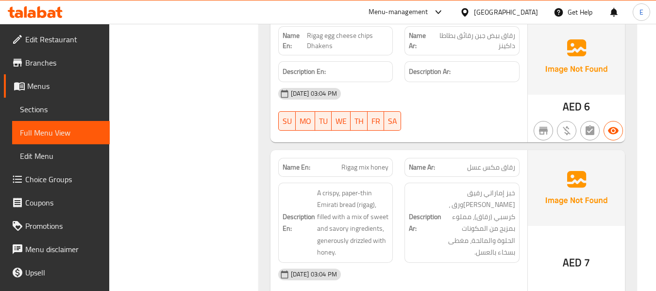
click at [379, 162] on span "Rigag mix honey" at bounding box center [364, 167] width 47 height 10
click at [485, 162] on span "رقاق مكس عسل" at bounding box center [491, 167] width 48 height 10
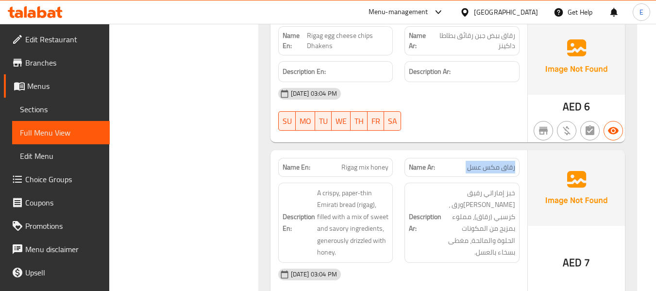
click at [485, 162] on span "رقاق مكس عسل" at bounding box center [491, 167] width 48 height 10
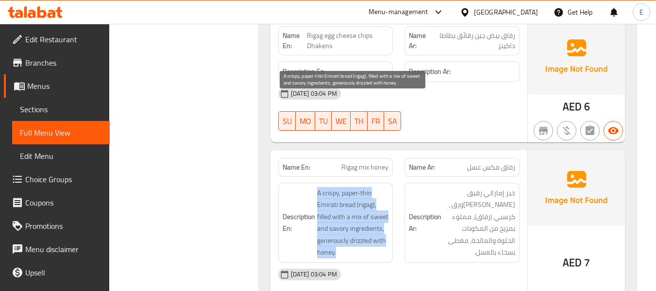
drag, startPoint x: 309, startPoint y: 100, endPoint x: 377, endPoint y: 162, distance: 92.5
click at [377, 187] on h6 "Description En: A crispy, paper-thin Emirati bread (rigag), filled with a mix o…" at bounding box center [336, 222] width 106 height 71
click at [377, 187] on span "A crispy, paper-thin Emirati bread (rigag), filled with a mix of sweet and savo…" at bounding box center [353, 222] width 72 height 71
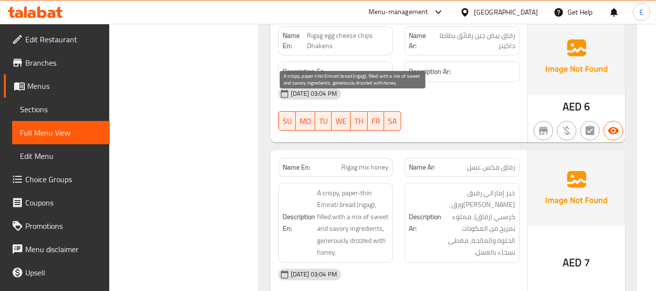
click at [377, 187] on span "A crispy, paper-thin Emirati bread (rigag), filled with a mix of sweet and savo…" at bounding box center [353, 222] width 72 height 71
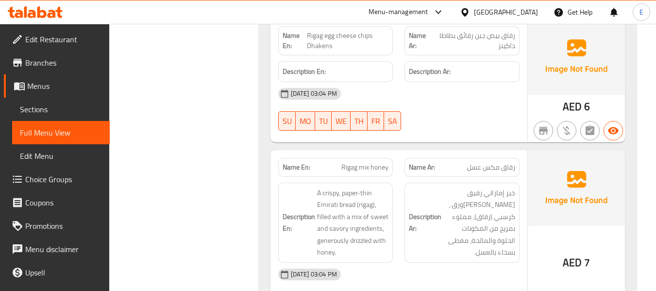
click at [368, 162] on span "Rigag mix honey" at bounding box center [364, 167] width 47 height 10
copy span "Rigag mix honey"
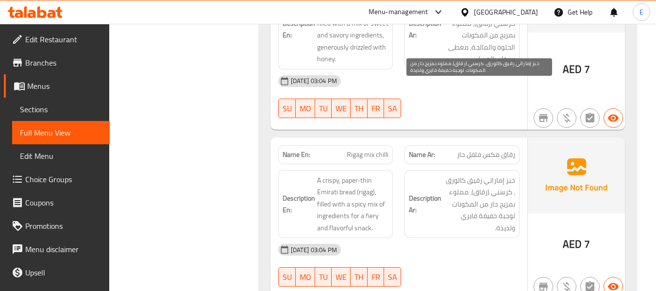
scroll to position [8596, 0]
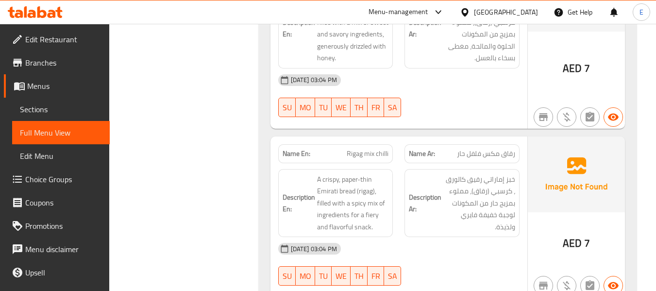
click at [386, 149] on span "Rigag mix chilli" at bounding box center [368, 154] width 42 height 10
click at [508, 149] on span "رقاق مكس فلفل حار" at bounding box center [486, 154] width 58 height 10
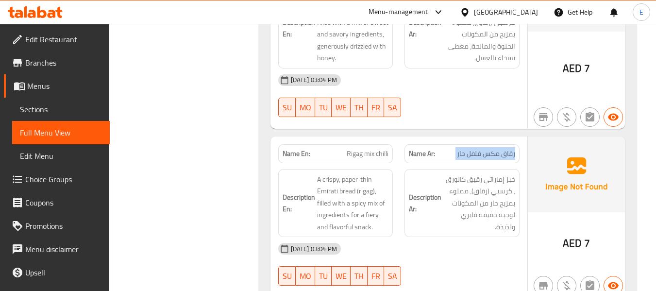
click at [508, 149] on span "رقاق مكس فلفل حار" at bounding box center [486, 154] width 58 height 10
click at [499, 149] on span "رقاق مكس فلفل حار" at bounding box center [486, 154] width 58 height 10
click at [385, 149] on span "Rigag mix chilli" at bounding box center [368, 154] width 42 height 10
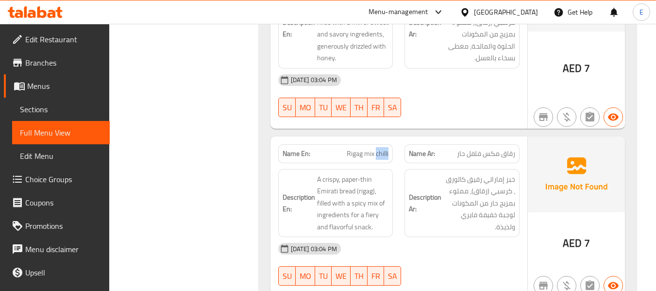
click at [385, 149] on span "Rigag mix chilli" at bounding box center [368, 154] width 42 height 10
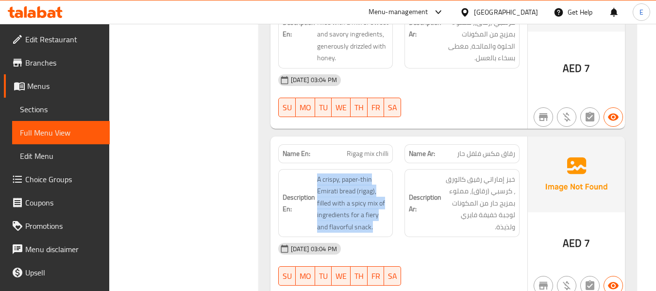
drag, startPoint x: 313, startPoint y: 85, endPoint x: 393, endPoint y: 137, distance: 96.2
click at [393, 163] on div "Description En: A crispy, paper-thin Emirati bread (rigag), filled with a spicy…" at bounding box center [335, 203] width 127 height 80
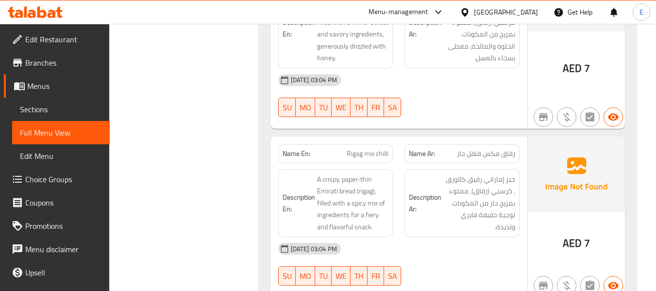
click at [393, 163] on div "Description En: A crispy, paper-thin Emirati bread (rigag), filled with a spicy…" at bounding box center [335, 203] width 127 height 80
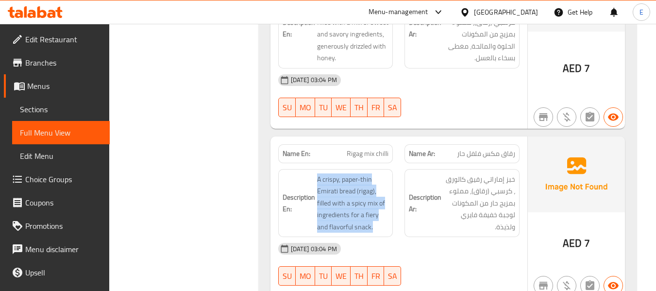
click at [393, 163] on div "Description En: A crispy, paper-thin Emirati bread (rigag), filled with a spicy…" at bounding box center [335, 203] width 127 height 80
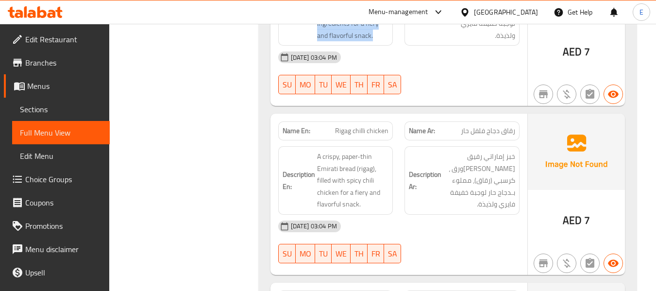
scroll to position [8791, 0]
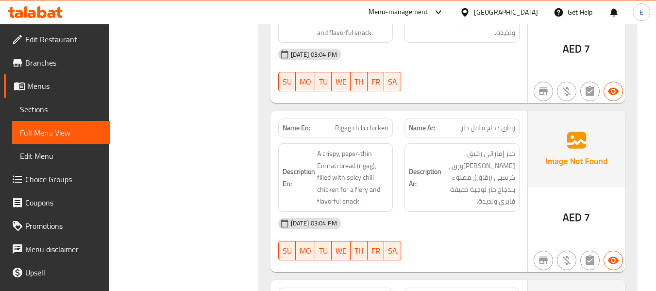
click at [577, 208] on span "AED" at bounding box center [572, 217] width 19 height 19
click at [470, 123] on span "رقاق دجاج فلفل حار" at bounding box center [488, 128] width 54 height 10
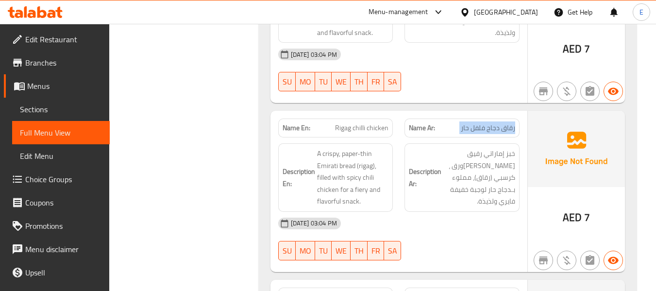
click at [470, 123] on span "رقاق دجاج فلفل حار" at bounding box center [488, 128] width 54 height 10
click at [366, 123] on span "Rigag chilli chicken" at bounding box center [361, 128] width 53 height 10
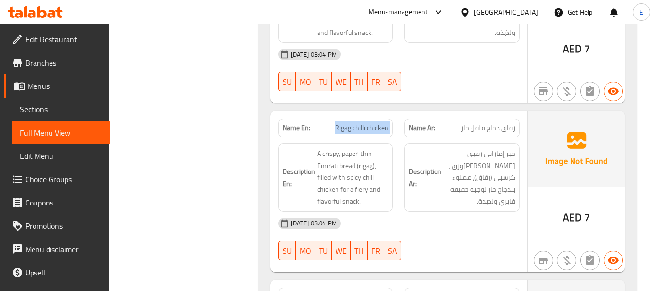
click at [366, 123] on span "Rigag chilli chicken" at bounding box center [361, 128] width 53 height 10
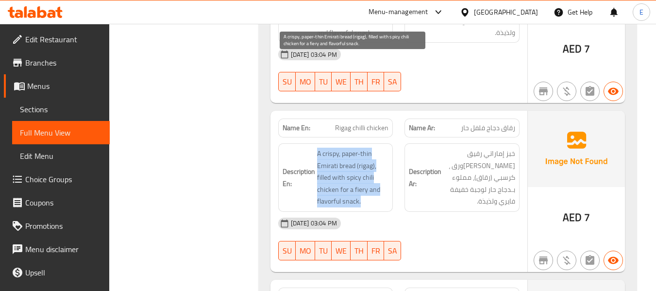
drag, startPoint x: 311, startPoint y: 58, endPoint x: 374, endPoint y: 104, distance: 78.2
click at [374, 148] on h6 "Description En: A crispy, paper-thin Emirati bread (rigag), filled with spicy c…" at bounding box center [336, 178] width 106 height 60
click at [374, 148] on span "A crispy, paper-thin Emirati bread (rigag), filled with spicy chili chicken for…" at bounding box center [353, 178] width 72 height 60
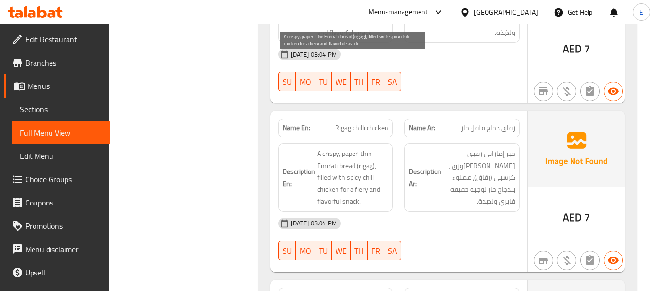
click at [374, 148] on span "A crispy, paper-thin Emirati bread (rigag), filled with spicy chili chicken for…" at bounding box center [353, 178] width 72 height 60
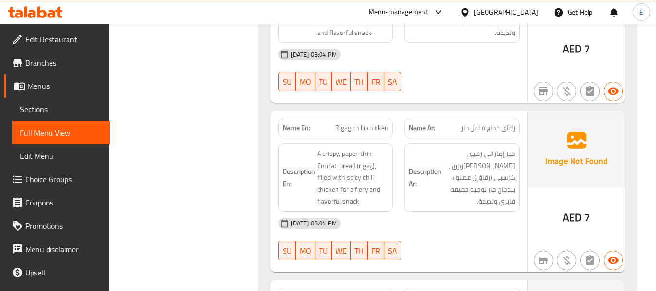
click at [366, 123] on span "Rigag chilli chicken" at bounding box center [361, 128] width 53 height 10
copy span "Rigag chilli chicken"
click at [342, 123] on span "Rigag chilli chicken" at bounding box center [361, 128] width 53 height 10
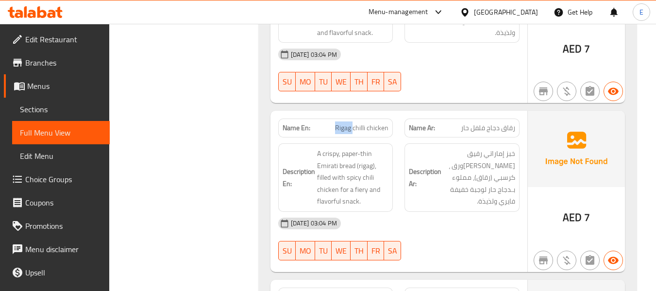
click at [342, 123] on span "Rigag chilli chicken" at bounding box center [361, 128] width 53 height 10
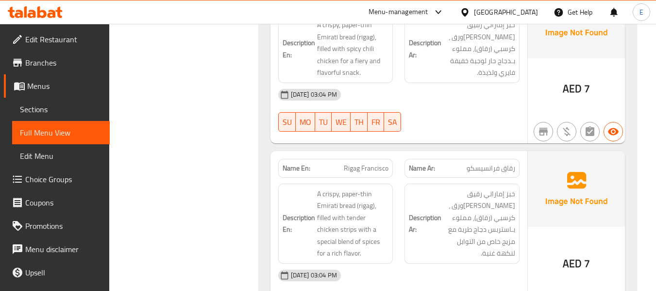
scroll to position [8936, 0]
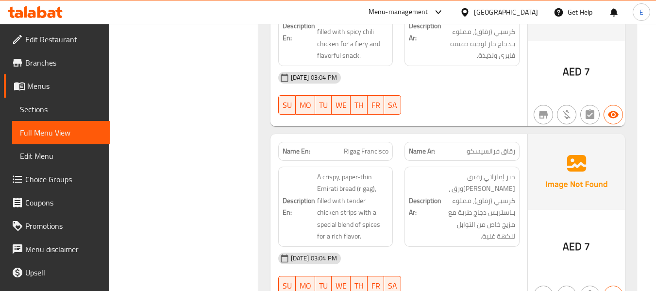
click at [497, 146] on span "رقاق فرانسيسكو" at bounding box center [491, 151] width 49 height 10
click at [364, 146] on span "Rigag Francisco" at bounding box center [366, 151] width 45 height 10
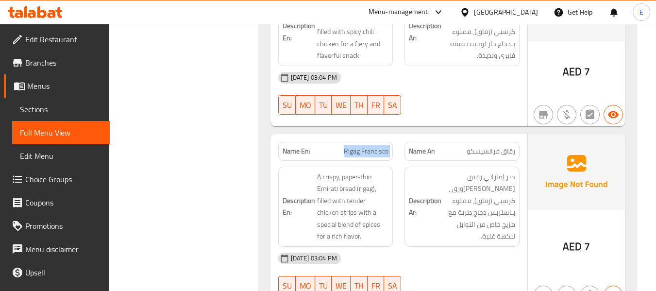
click at [364, 146] on span "Rigag Francisco" at bounding box center [366, 151] width 45 height 10
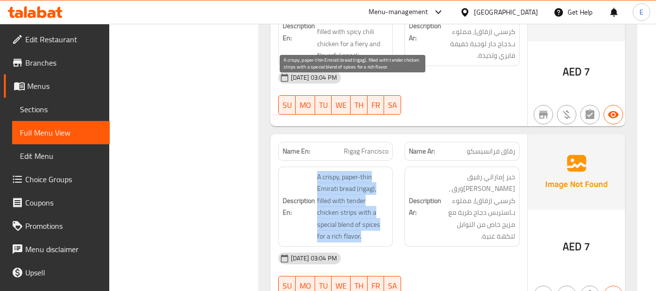
drag, startPoint x: 314, startPoint y: 83, endPoint x: 386, endPoint y: 140, distance: 91.9
click at [386, 171] on h6 "Description En: A crispy, paper-thin Emirati bread (rigag), filled with tender …" at bounding box center [336, 206] width 106 height 71
click at [386, 171] on span "A crispy, paper-thin Emirati bread (rigag), filled with tender chicken strips w…" at bounding box center [353, 206] width 72 height 71
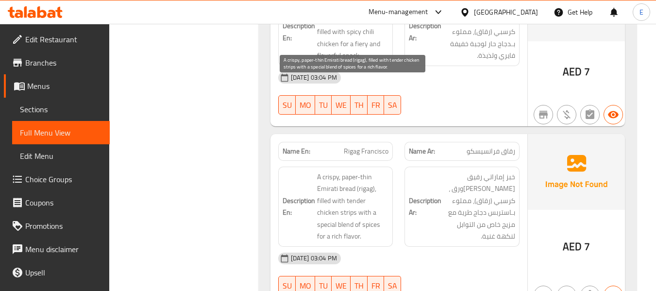
click at [386, 171] on span "A crispy, paper-thin Emirati bread (rigag), filled with tender chicken strips w…" at bounding box center [353, 206] width 72 height 71
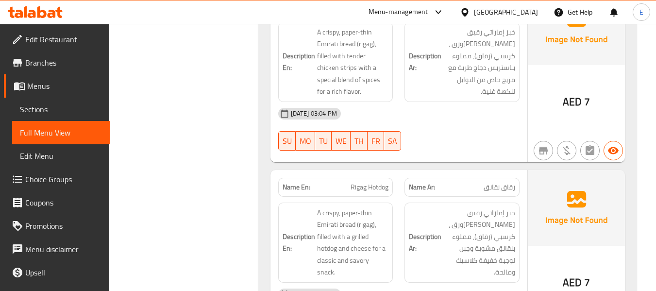
scroll to position [9082, 0]
click at [508, 181] on span "رقاق نقانق" at bounding box center [500, 186] width 32 height 10
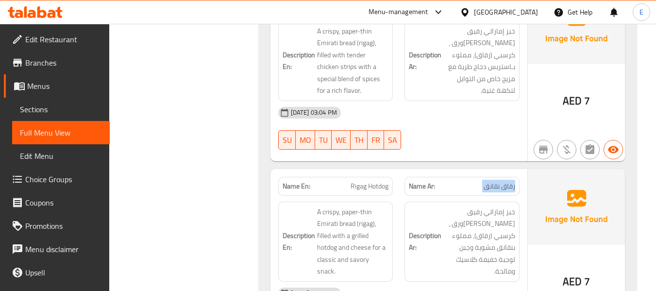
click at [508, 181] on span "رقاق نقانق" at bounding box center [500, 186] width 32 height 10
click at [362, 181] on span "Rigag Hotdog" at bounding box center [370, 186] width 38 height 10
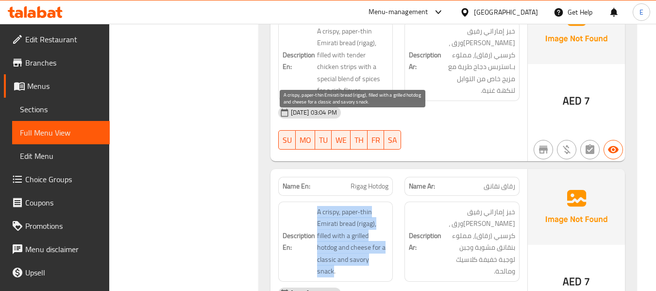
drag, startPoint x: 314, startPoint y: 118, endPoint x: 387, endPoint y: 168, distance: 88.0
click at [387, 206] on h6 "Description En: A crispy, paper-thin Emirati bread (rigag), filled with a grill…" at bounding box center [336, 241] width 106 height 71
click at [387, 206] on span "A crispy, paper-thin Emirati bread (rigag), filled with a grilled hotdog and ch…" at bounding box center [353, 241] width 72 height 71
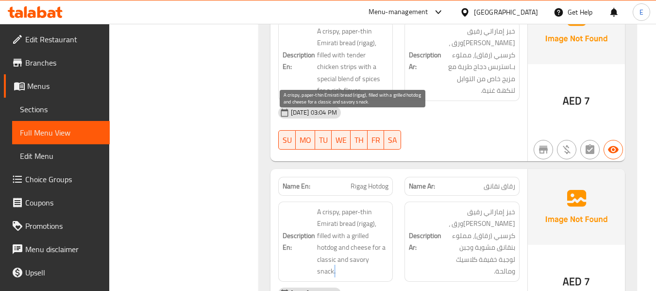
click at [387, 206] on span "A crispy, paper-thin Emirati bread (rigag), filled with a grilled hotdog and ch…" at bounding box center [353, 241] width 72 height 71
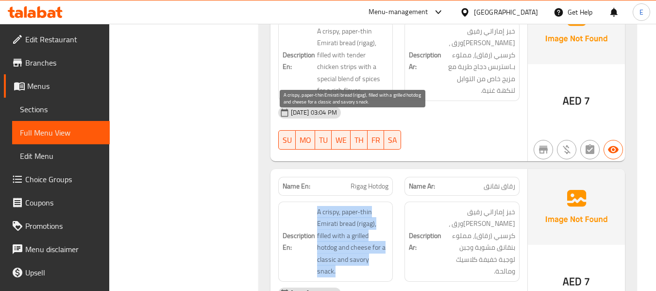
click at [387, 206] on span "A crispy, paper-thin Emirati bread (rigag), filled with a grilled hotdog and ch…" at bounding box center [353, 241] width 72 height 71
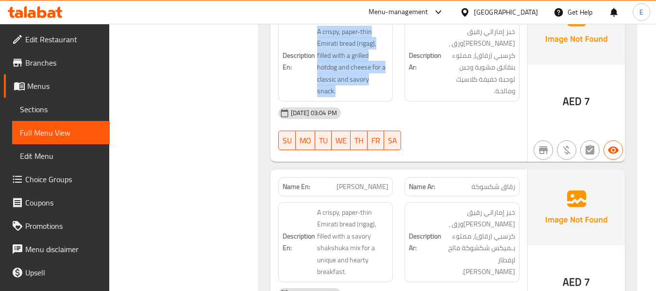
scroll to position [9276, 0]
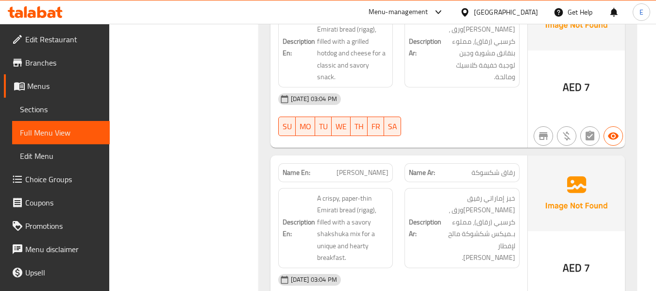
click at [508, 168] on span "رقاق شكسوكة" at bounding box center [494, 173] width 44 height 10
click at [358, 168] on span "Rigag Shaksoka" at bounding box center [363, 173] width 52 height 10
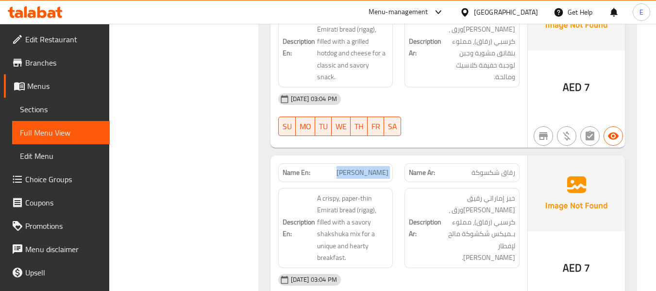
click at [358, 168] on span "Rigag Shaksoka" at bounding box center [363, 173] width 52 height 10
click at [375, 168] on span "Rigag Shaksoka" at bounding box center [363, 173] width 52 height 10
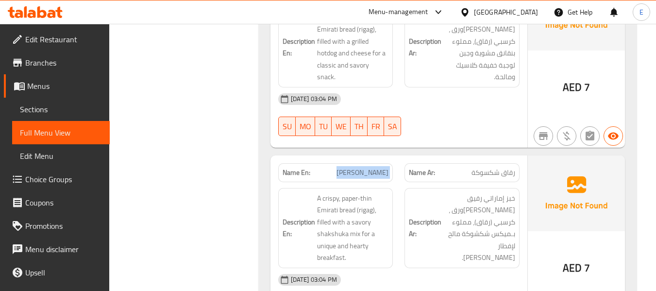
click at [375, 168] on span "Rigag Shaksoka" at bounding box center [363, 173] width 52 height 10
click at [482, 182] on div "Description Ar: خبز إماراتي رقيق كالورق ، كرسبي (رقاق)، مملوء بـميكس شكشوكة مال…" at bounding box center [462, 228] width 127 height 92
click at [481, 192] on span "خبز إماراتي رقيق [PERSON_NAME]ورق ، كرسبي (رقاق)، مملوء بـميكس شكشوكة مالح لإفط…" at bounding box center [479, 227] width 72 height 71
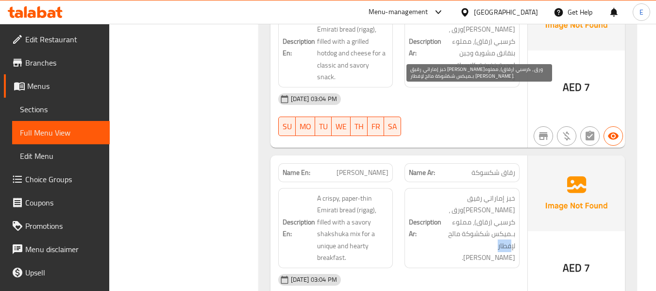
click at [481, 192] on span "خبز إماراتي رقيق [PERSON_NAME]ورق ، كرسبي (رقاق)، مملوء بـميكس شكشوكة مالح لإفط…" at bounding box center [479, 227] width 72 height 71
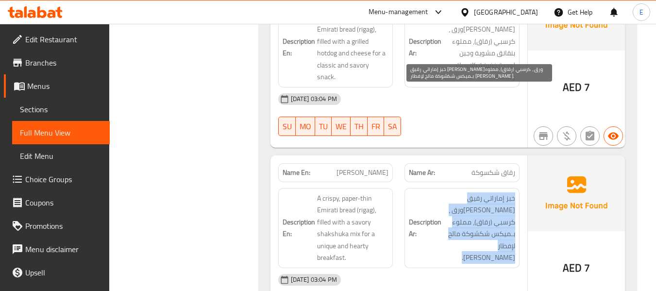
click at [481, 192] on span "خبز إماراتي رقيق [PERSON_NAME]ورق ، كرسبي (رقاق)، مملوء بـميكس شكشوكة مالح لإفط…" at bounding box center [479, 227] width 72 height 71
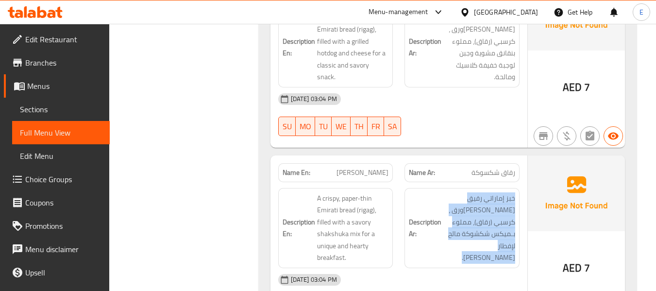
click at [476, 182] on div "Description Ar: خبز إماراتي رقيق كالورق ، كرسبي (رقاق)، مملوء بـميكس شكشوكة مال…" at bounding box center [462, 228] width 127 height 92
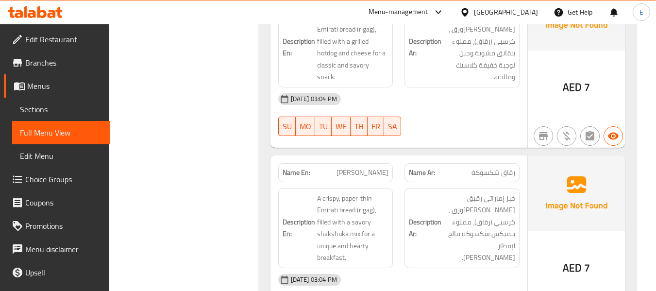
click at [482, 168] on span "رقاق شكسوكة" at bounding box center [494, 173] width 44 height 10
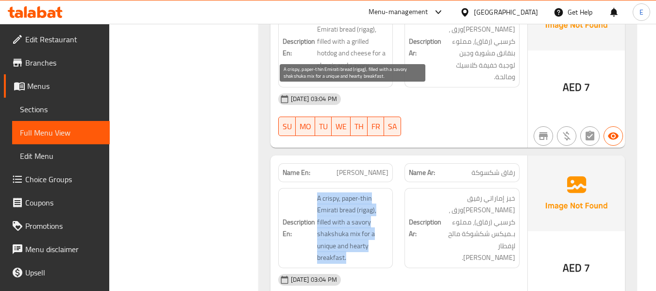
drag, startPoint x: 315, startPoint y: 92, endPoint x: 371, endPoint y: 156, distance: 85.0
click at [371, 192] on h6 "Description En: A crispy, paper-thin Emirati bread (rigag), filled with a savor…" at bounding box center [336, 227] width 106 height 71
click at [371, 192] on span "A crispy, paper-thin Emirati bread (rigag), filled with a savory shakshuka mix …" at bounding box center [353, 227] width 72 height 71
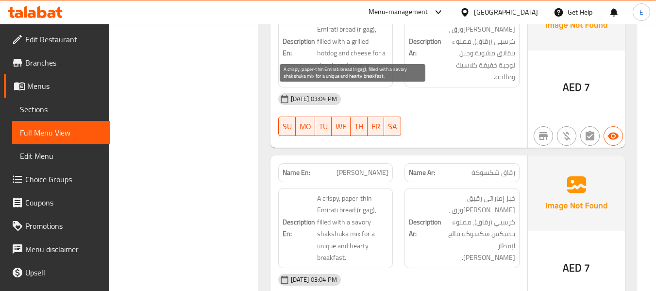
click at [371, 192] on span "A crispy, paper-thin Emirati bread (rigag), filled with a savory shakshuka mix …" at bounding box center [353, 227] width 72 height 71
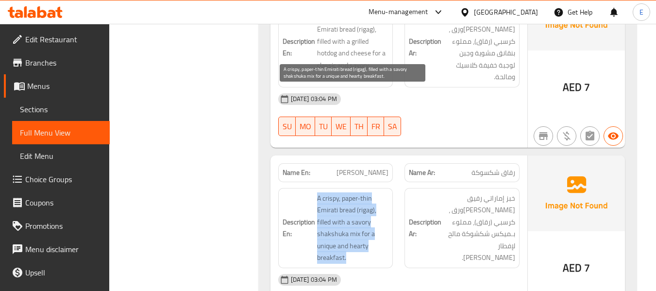
click at [371, 192] on span "A crispy, paper-thin Emirati bread (rigag), filled with a savory shakshuka mix …" at bounding box center [353, 227] width 72 height 71
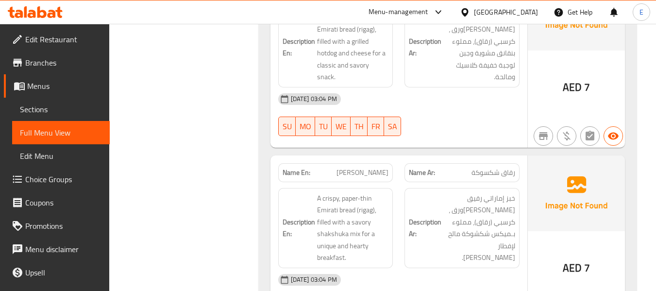
click at [289, 192] on h6 "Description En: A crispy, paper-thin Emirati bread (rigag), filled with a savor…" at bounding box center [336, 227] width 106 height 71
click at [382, 168] on span "Rigag Shaksoka" at bounding box center [363, 173] width 52 height 10
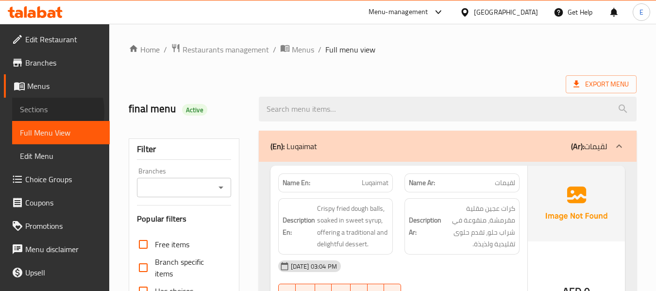
click at [37, 112] on span "Sections" at bounding box center [61, 109] width 82 height 12
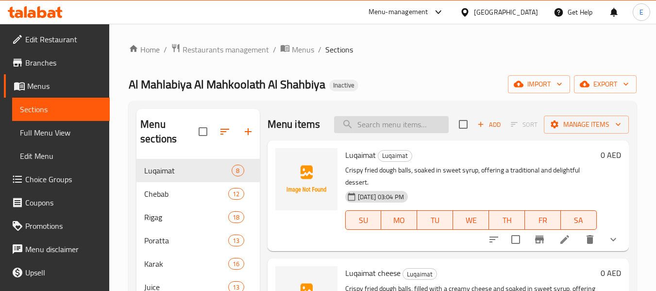
click at [382, 127] on input "search" at bounding box center [391, 124] width 115 height 17
paste input "Poratta cheese"
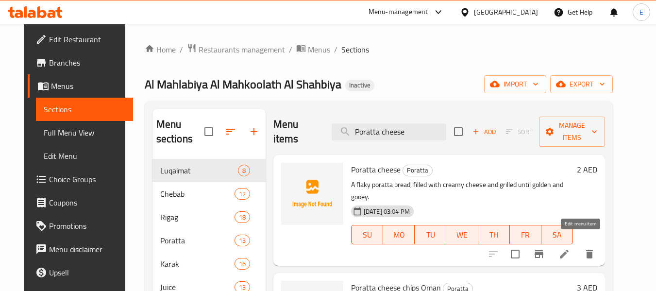
type input "Poratta cheese"
click at [569, 250] on icon at bounding box center [564, 254] width 9 height 9
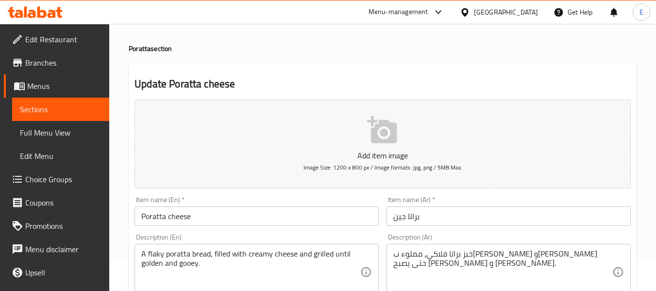
scroll to position [49, 0]
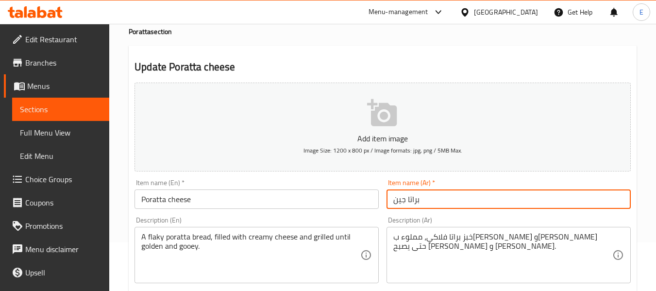
click at [397, 201] on input "براتا جين" at bounding box center [509, 198] width 244 height 19
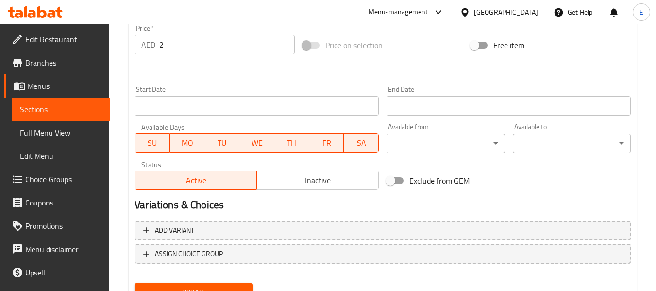
scroll to position [395, 0]
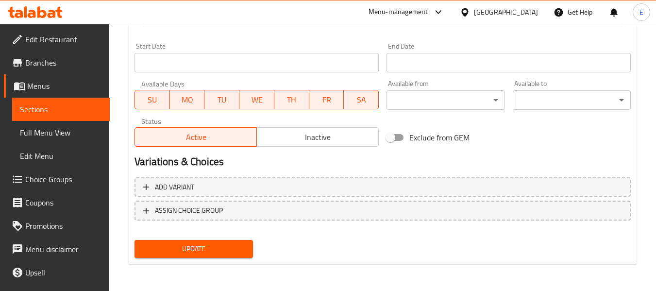
type input "براتا جبن"
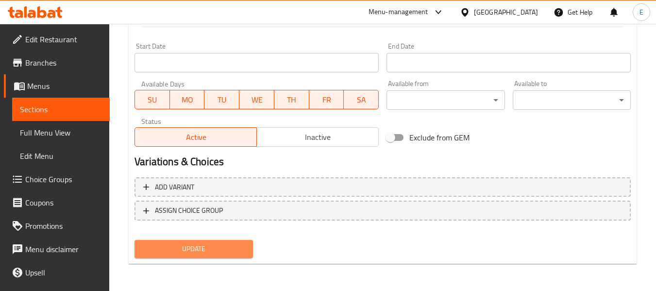
click at [206, 243] on span "Update" at bounding box center [193, 249] width 102 height 12
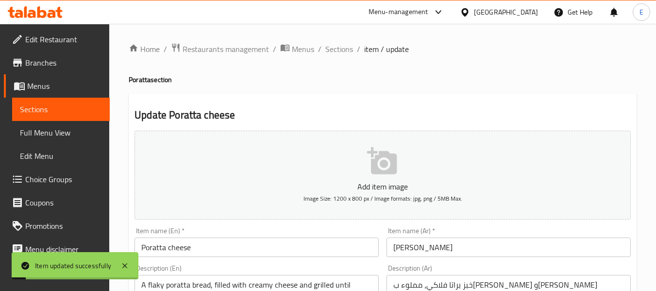
scroll to position [0, 0]
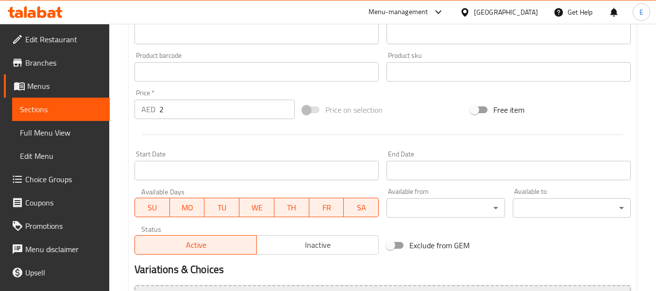
scroll to position [389, 0]
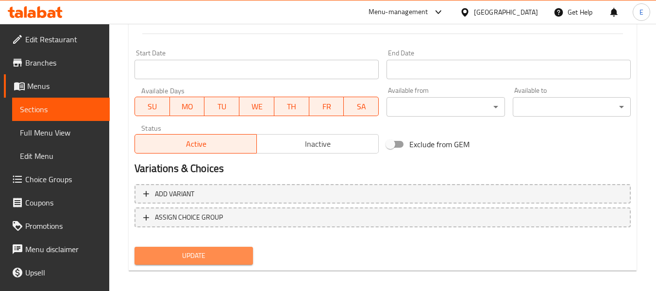
click at [207, 258] on span "Update" at bounding box center [193, 256] width 102 height 12
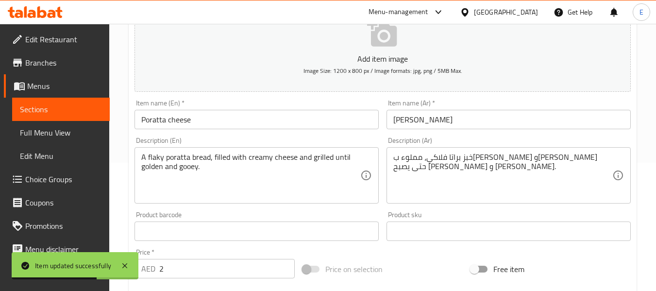
scroll to position [0, 0]
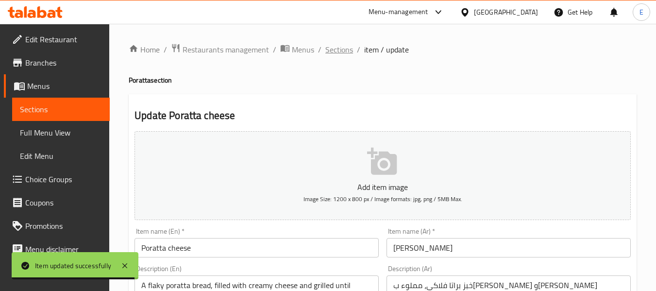
click at [343, 55] on span "Sections" at bounding box center [339, 50] width 28 height 12
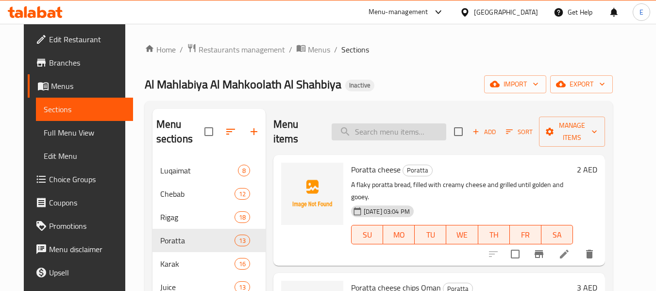
click at [405, 126] on input "search" at bounding box center [389, 131] width 115 height 17
paste input "Chebab cheese chips oman"
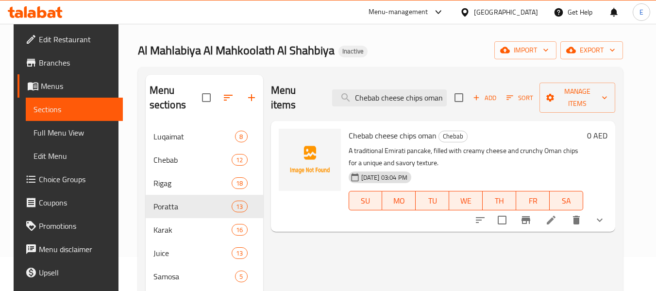
scroll to position [49, 0]
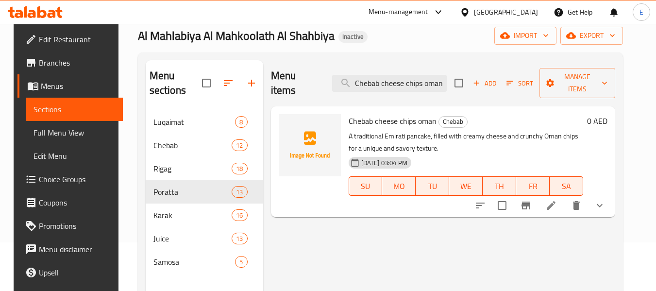
type input "Chebab cheese chips oman"
click at [556, 201] on icon at bounding box center [551, 205] width 9 height 9
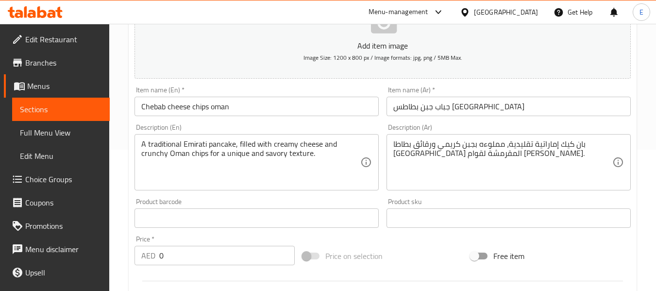
scroll to position [146, 0]
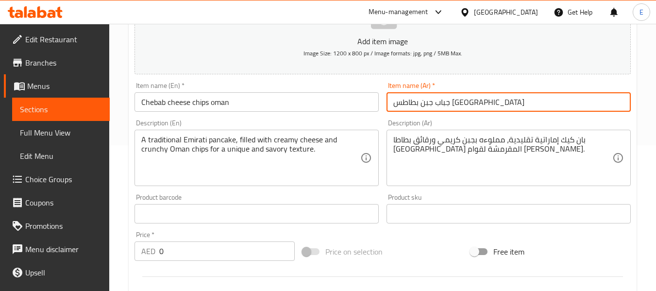
drag, startPoint x: 411, startPoint y: 103, endPoint x: 437, endPoint y: 103, distance: 25.7
click at [437, 103] on input "جباب جبن بطاطس عمان" at bounding box center [509, 101] width 244 height 19
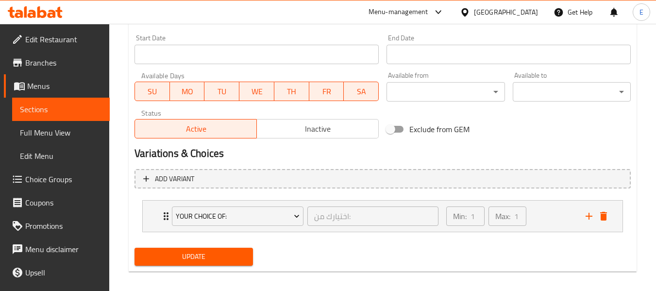
scroll to position [411, 0]
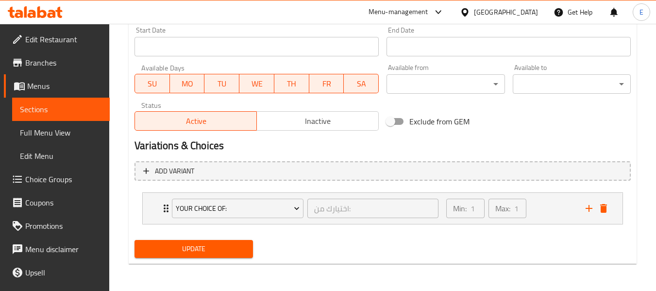
type input "جباب جبن شيبس [GEOGRAPHIC_DATA]"
click at [213, 244] on span "Update" at bounding box center [193, 249] width 102 height 12
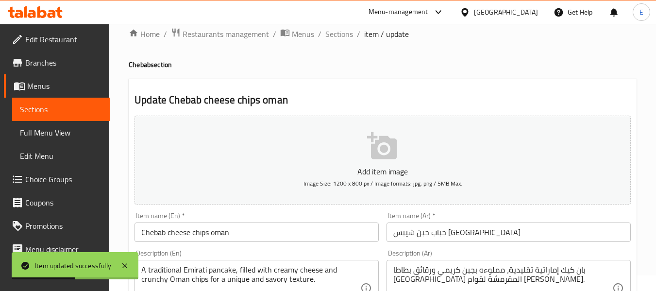
scroll to position [0, 0]
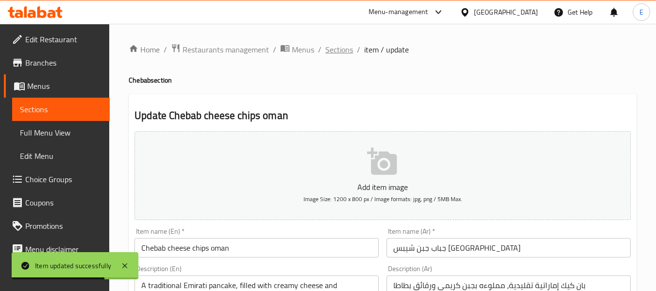
click at [334, 48] on span "Sections" at bounding box center [339, 50] width 28 height 12
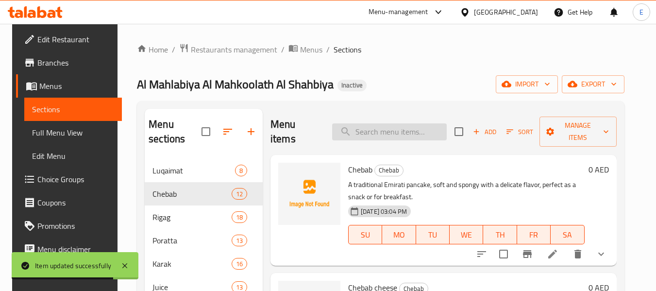
click at [385, 132] on input "search" at bounding box center [389, 131] width 115 height 17
paste input "Chebab cheese chips Amwaj"
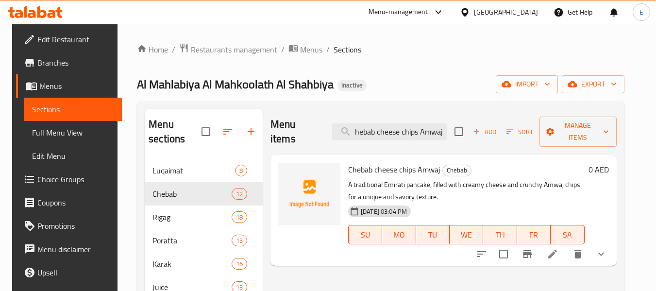
type input "Chebab cheese chips Amwaj"
click at [559, 248] on icon at bounding box center [553, 254] width 12 height 12
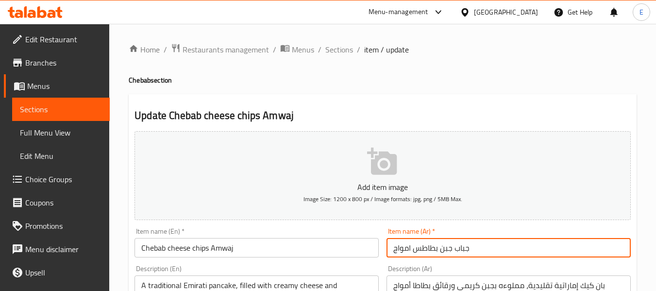
drag, startPoint x: 415, startPoint y: 250, endPoint x: 437, endPoint y: 250, distance: 22.3
click at [437, 250] on input "جباب جبن بطاطس امواج" at bounding box center [509, 247] width 244 height 19
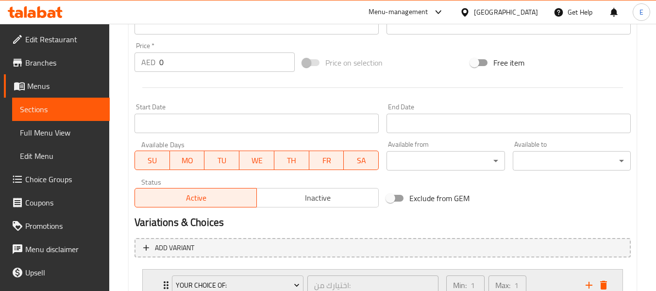
scroll to position [389, 0]
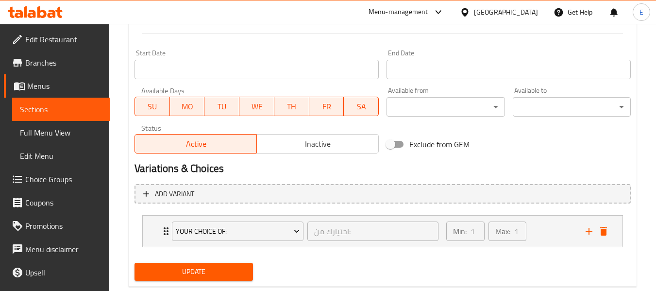
type input "جباب جبن شيبس امواج"
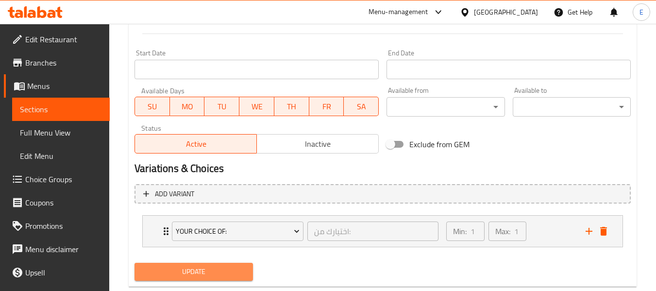
click at [230, 267] on span "Update" at bounding box center [193, 272] width 102 height 12
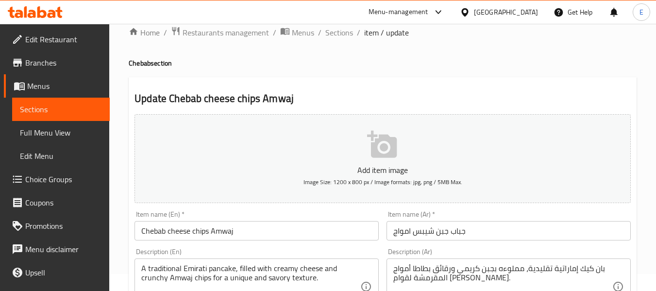
scroll to position [0, 0]
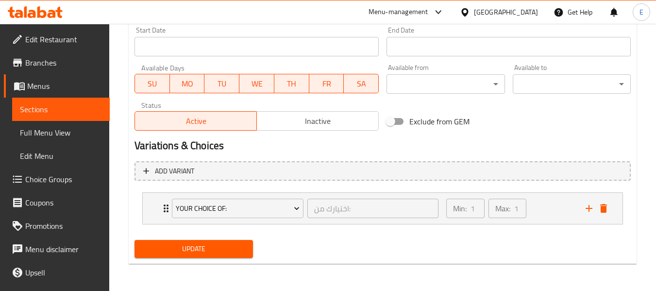
click at [241, 246] on span "Update" at bounding box center [193, 249] width 102 height 12
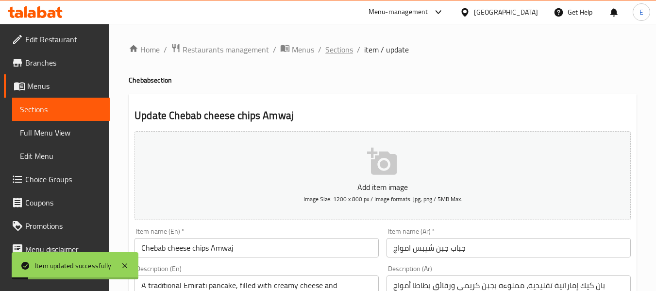
click at [341, 52] on span "Sections" at bounding box center [339, 50] width 28 height 12
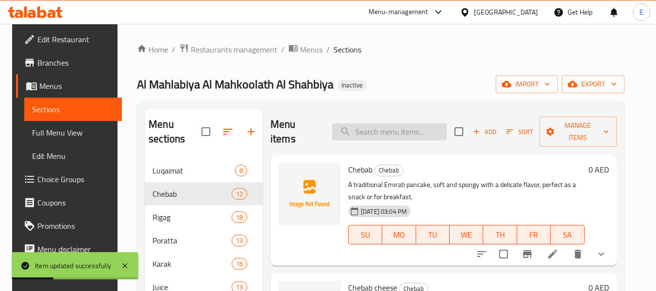
click at [397, 132] on input "search" at bounding box center [389, 131] width 115 height 17
paste input "Rigag egg cheese chips Dhakens"
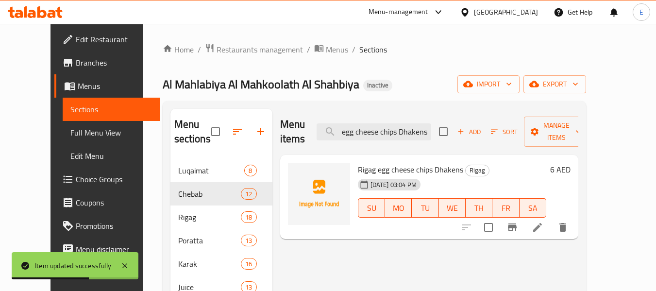
type input "Rigag egg cheese chips Dhakens"
click at [551, 219] on li at bounding box center [537, 227] width 27 height 17
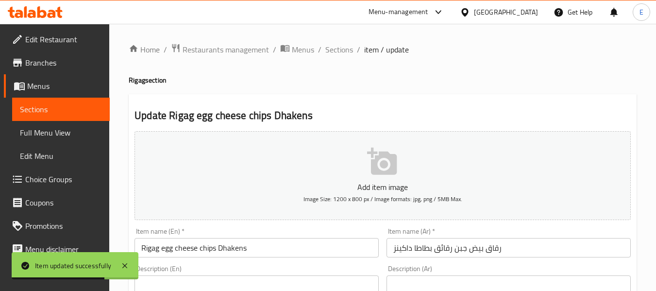
click at [262, 248] on input "Rigag egg cheese chips Dhakens" at bounding box center [257, 247] width 244 height 19
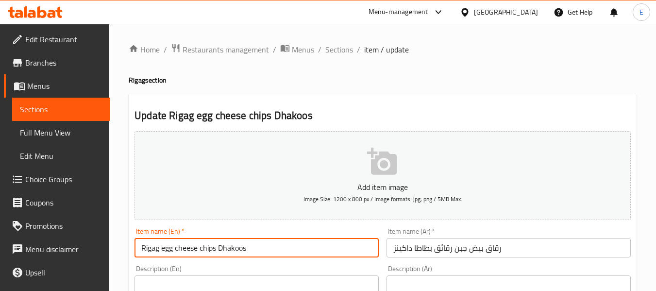
type input "Rigag egg cheese chips Dhakoos"
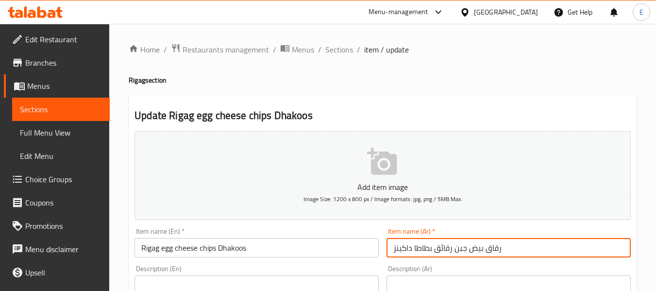
click at [410, 248] on input "رقاق بيض جبن رقائق بطاطا داكينز" at bounding box center [509, 247] width 244 height 19
drag, startPoint x: 407, startPoint y: 247, endPoint x: 386, endPoint y: 250, distance: 21.1
click at [386, 250] on div "Item name (Ar)   * رقاق بيض جبن رقائق بطاطا داكينز Item name (Ar) *" at bounding box center [509, 242] width 252 height 37
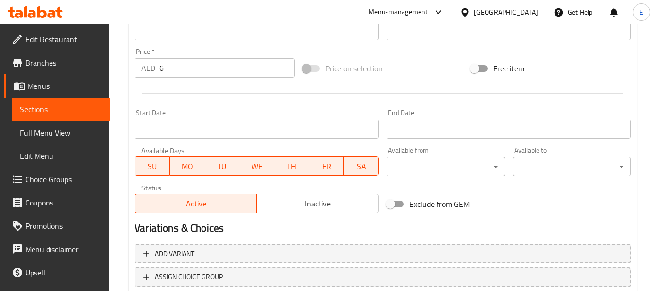
scroll to position [395, 0]
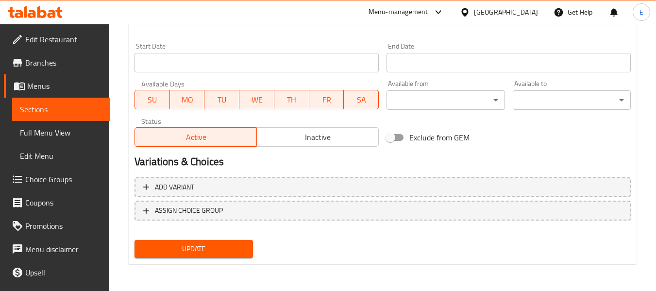
type input "رقاق بيض جبن رقائق بطاطا داقوس"
click at [230, 241] on button "Update" at bounding box center [194, 249] width 118 height 18
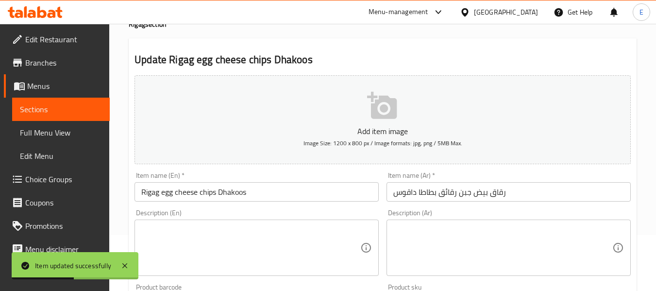
scroll to position [0, 0]
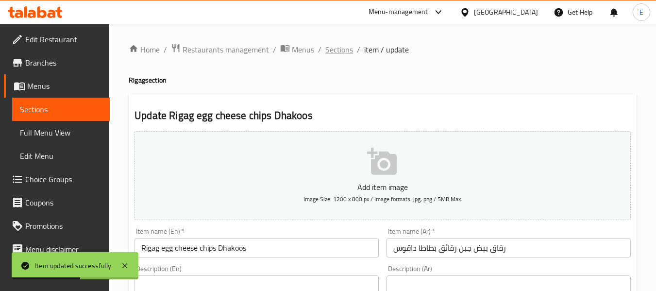
click at [332, 51] on span "Sections" at bounding box center [339, 50] width 28 height 12
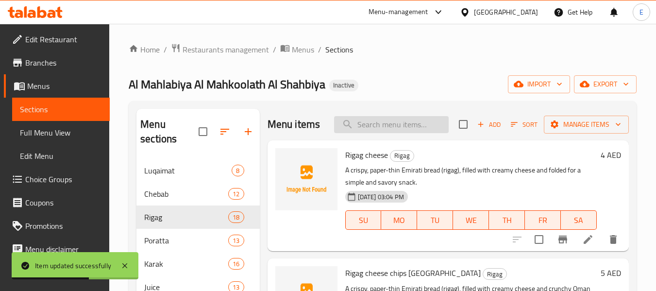
click at [410, 133] on input "search" at bounding box center [391, 124] width 115 height 17
paste input "Rigag mix honey"
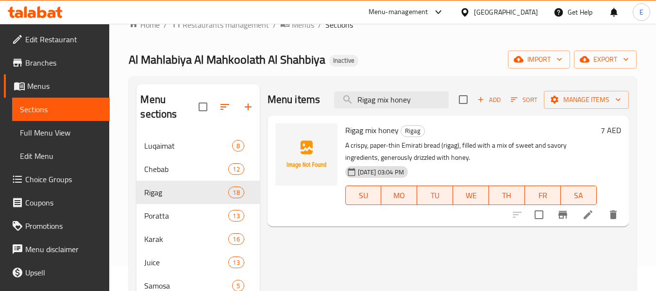
scroll to position [49, 0]
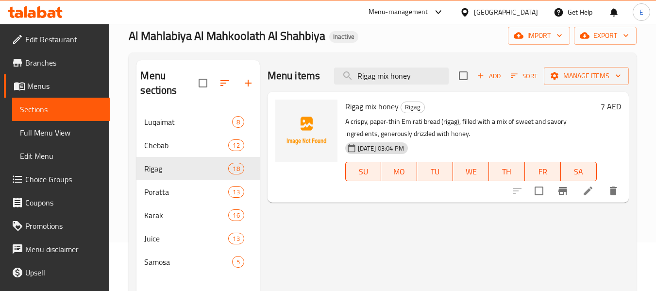
type input "Rigag mix honey"
click at [594, 186] on li at bounding box center [588, 190] width 27 height 17
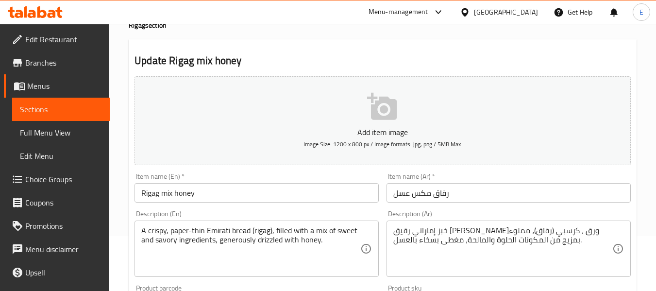
scroll to position [146, 0]
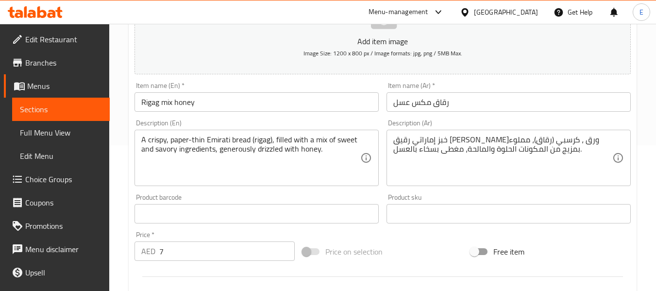
click at [495, 183] on div "خبز إماراتي رقيق كالورق ، كرسبي (رقاق)، مملوء بمزيج من المكونات الحلوة والمالحة…" at bounding box center [509, 158] width 244 height 56
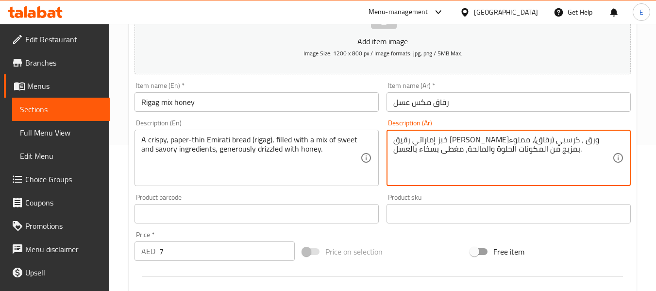
drag, startPoint x: 440, startPoint y: 151, endPoint x: 461, endPoint y: 152, distance: 21.4
click at [461, 152] on textarea "خبز إماراتي رقيق كالورق ، كرسبي (رقاق)، مملوء بمزيج من المكونات الحلوة والمالحة…" at bounding box center [502, 158] width 219 height 46
click at [546, 169] on textarea "خبز إماراتي رقيق كالورق ، كرسبي (رقاق)، مملوء بمزيج من المكونات الحلوة والمالحة…" at bounding box center [502, 158] width 219 height 46
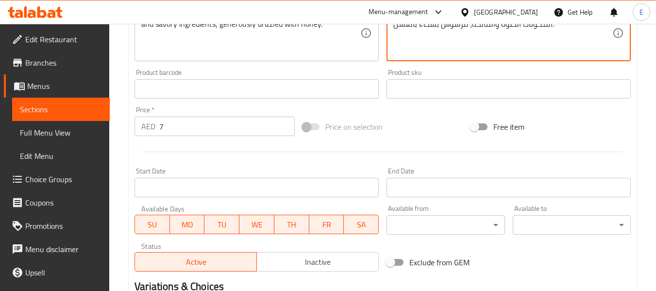
scroll to position [395, 0]
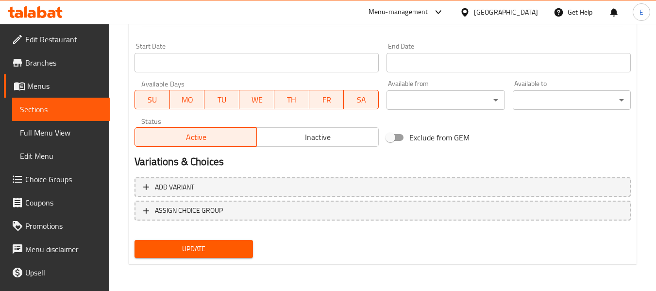
type textarea "خبز إماراتي رقيق كالورق ، كرسبي (رقاق)، مملوء بمزيج من المكونات الحلوة والمالحة…"
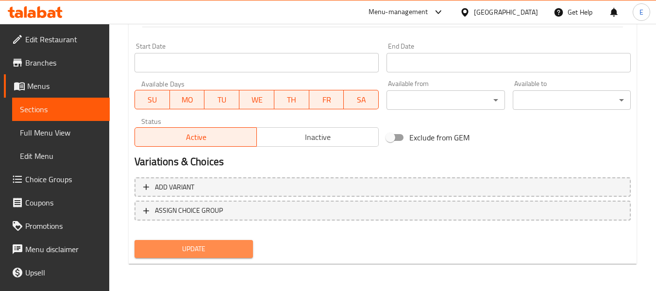
click at [232, 243] on span "Update" at bounding box center [193, 249] width 102 height 12
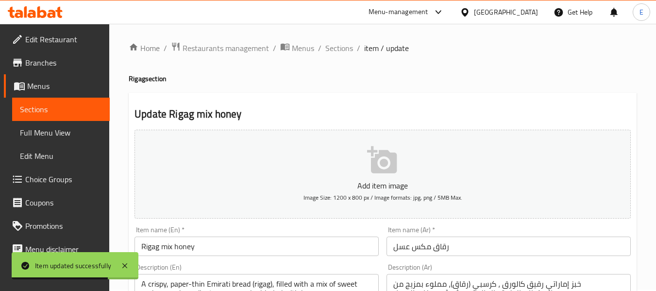
scroll to position [0, 0]
drag, startPoint x: 340, startPoint y: 53, endPoint x: 344, endPoint y: 69, distance: 16.4
click at [340, 53] on span "Sections" at bounding box center [339, 50] width 28 height 12
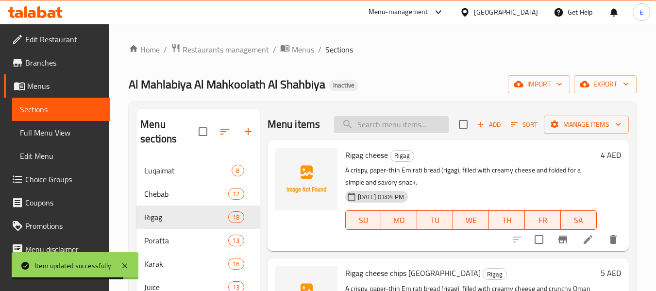
click at [362, 133] on input "search" at bounding box center [391, 124] width 115 height 17
paste input "Rigag chilli chicken"
type input "Rigag chilli chicken"
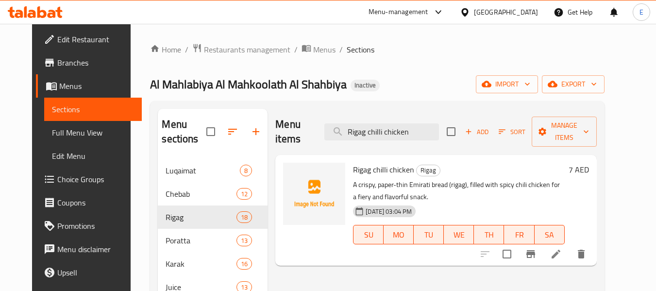
click at [560, 250] on icon at bounding box center [556, 254] width 9 height 9
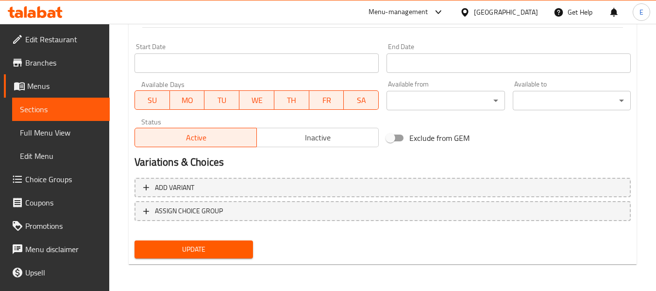
scroll to position [395, 0]
type textarea "خبز إماراتي رقيق [PERSON_NAME]ورق ، كرسبي (رقاق)، مملوء بـدجاج حار مع فلفل حار …"
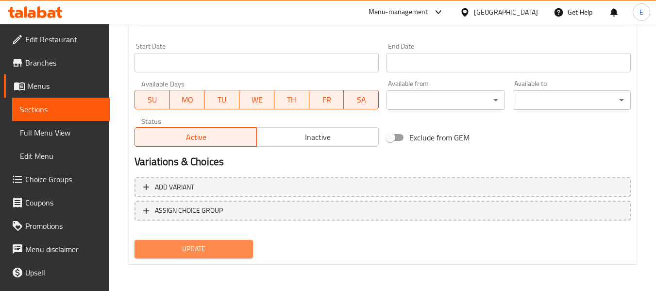
click at [237, 250] on span "Update" at bounding box center [193, 249] width 102 height 12
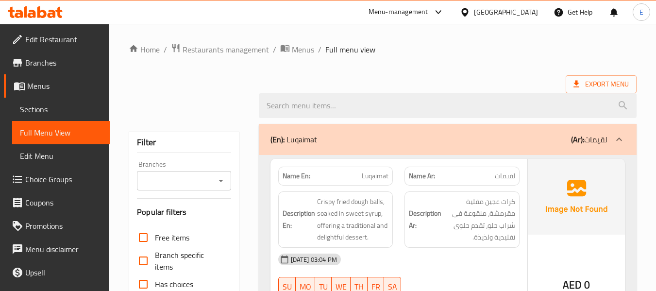
click at [451, 49] on ol "Home / Restaurants management / Menus / Full menu view" at bounding box center [383, 49] width 508 height 13
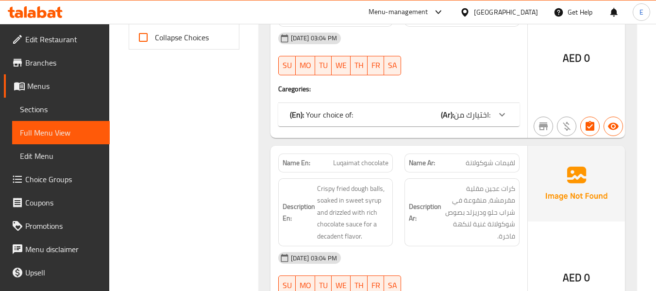
scroll to position [486, 0]
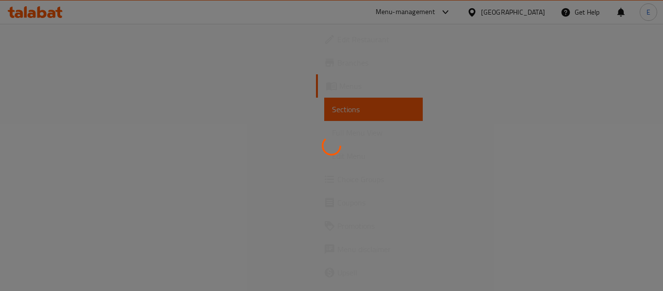
click at [313, 87] on div at bounding box center [331, 145] width 663 height 291
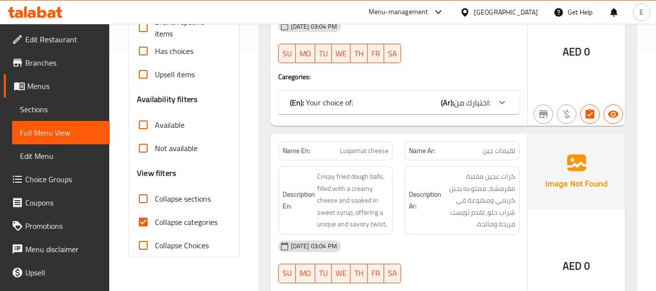
scroll to position [291, 0]
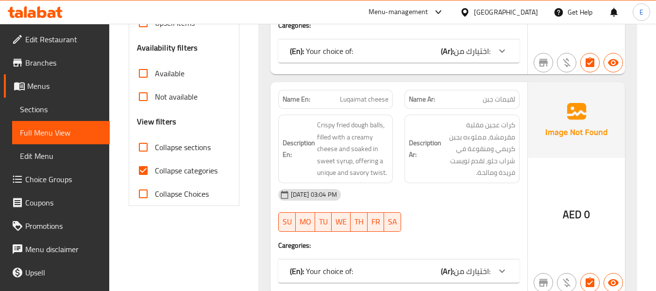
click at [142, 173] on input "Collapse categories" at bounding box center [143, 170] width 23 height 23
checkbox input "false"
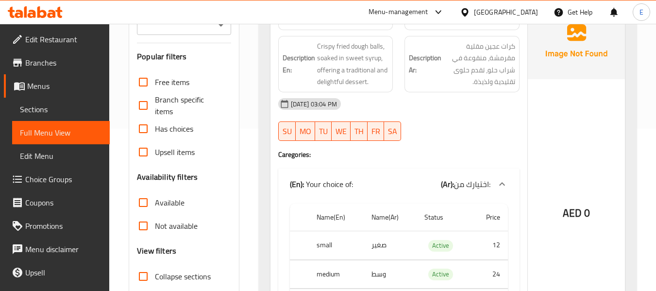
scroll to position [49, 0]
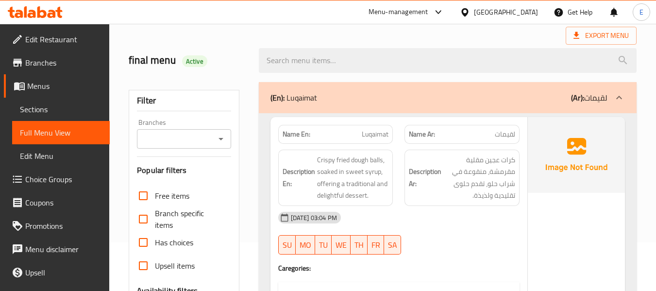
click at [526, 42] on div at bounding box center [448, 60] width 390 height 36
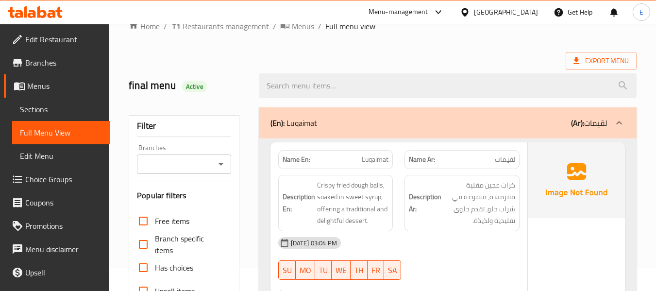
scroll to position [0, 0]
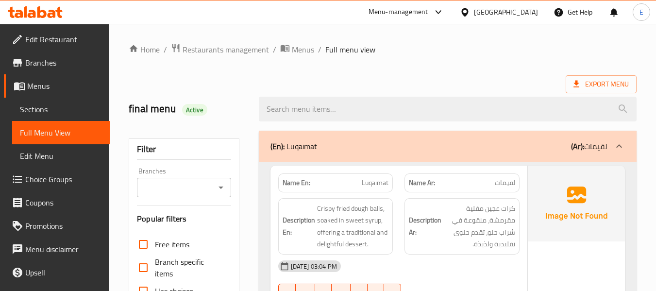
click at [457, 80] on div "Export Menu" at bounding box center [383, 84] width 508 height 18
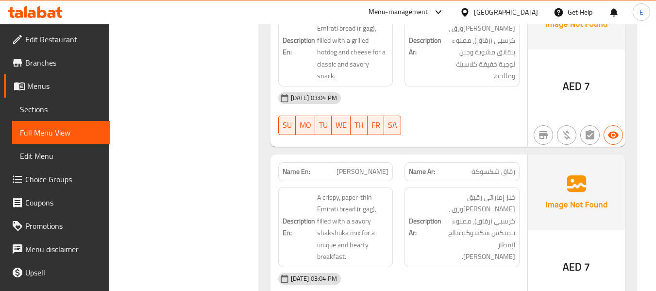
scroll to position [9296, 0]
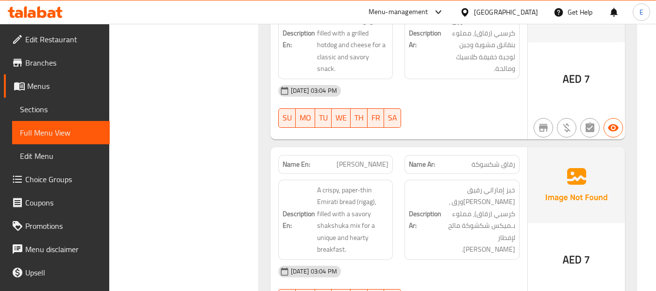
click at [356, 155] on div "Name En: Rigag Shaksoka" at bounding box center [335, 164] width 115 height 19
copy span "[PERSON_NAME]"
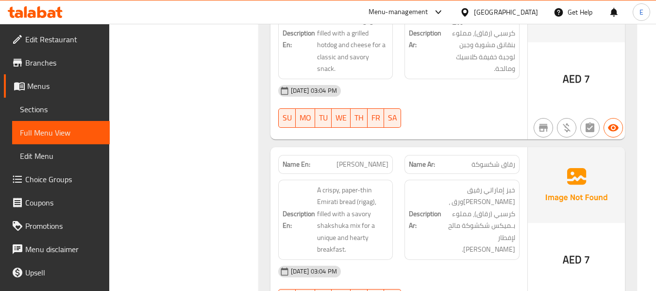
click at [488, 159] on span "رقاق شكسوكة" at bounding box center [494, 164] width 44 height 10
click at [348, 155] on div "Name En: Rigag Shaksoka" at bounding box center [335, 164] width 115 height 19
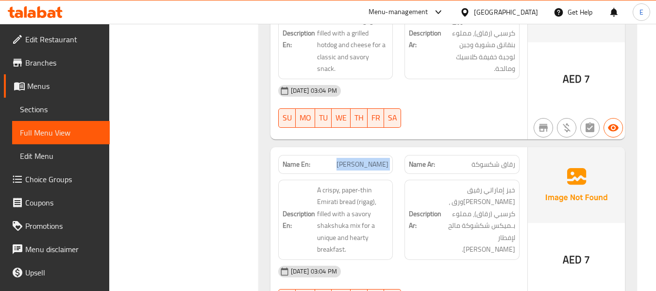
click at [348, 155] on div "Name En: Rigag Shaksoka" at bounding box center [335, 164] width 115 height 19
copy span "Rigag Shaksoka"
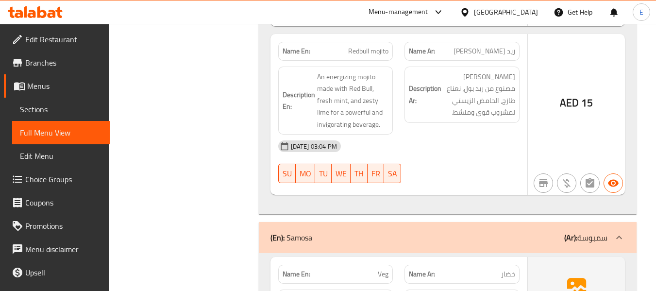
scroll to position [18698, 0]
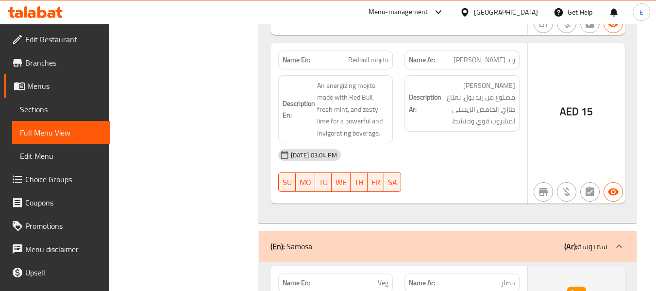
click at [384, 278] on span "Veg" at bounding box center [383, 283] width 11 height 10
copy span "Veg"
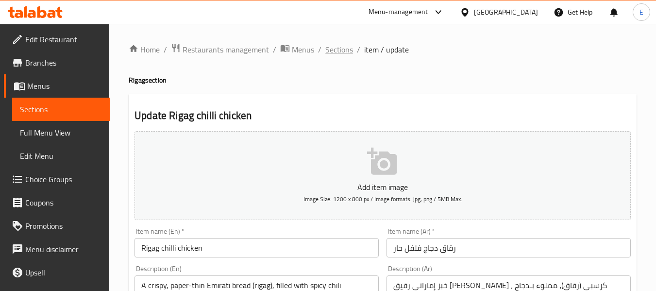
click at [339, 45] on span "Sections" at bounding box center [339, 50] width 28 height 12
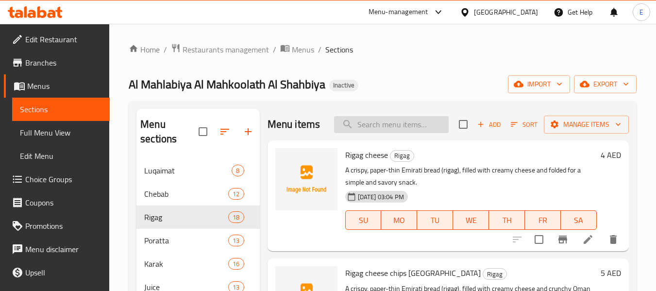
click at [404, 133] on input "search" at bounding box center [391, 124] width 115 height 17
paste input "[PERSON_NAME]"
type input "[PERSON_NAME]"
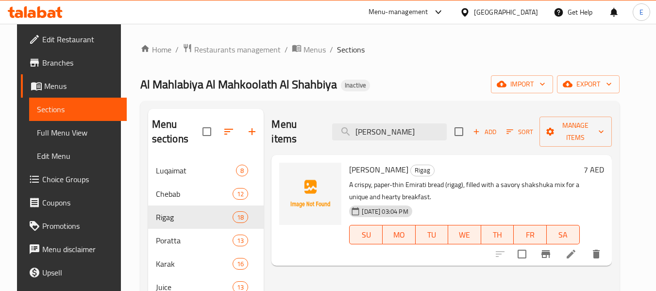
click at [577, 248] on icon at bounding box center [571, 254] width 12 height 12
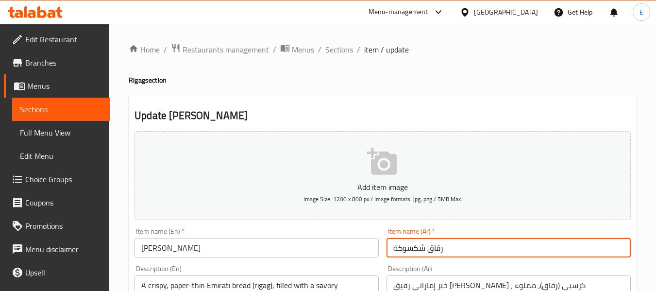
click at [409, 251] on input "رقاق شكسوكة" at bounding box center [509, 247] width 244 height 19
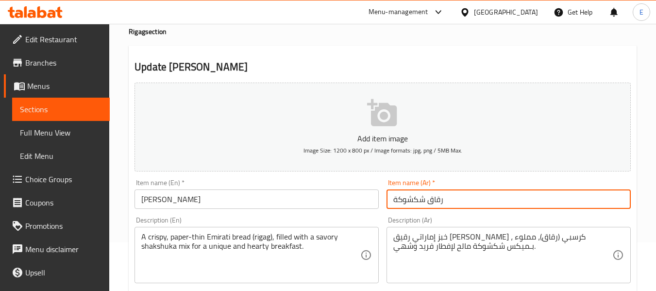
type input "رقاق شكشوكة"
click at [210, 201] on input "[PERSON_NAME]" at bounding box center [257, 198] width 244 height 19
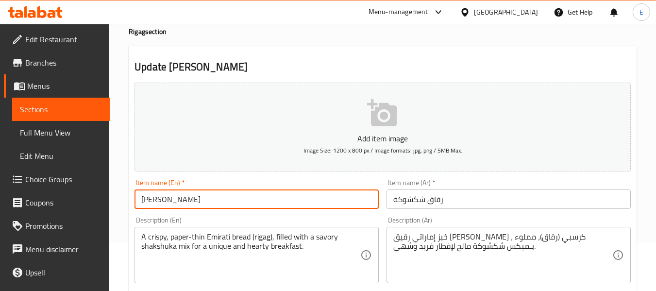
click at [181, 201] on input "[PERSON_NAME]" at bounding box center [257, 198] width 244 height 19
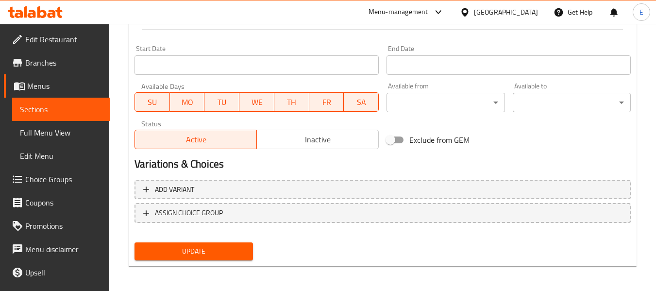
scroll to position [395, 0]
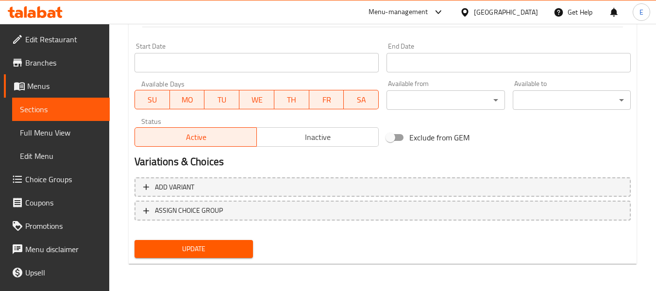
type input "[PERSON_NAME]"
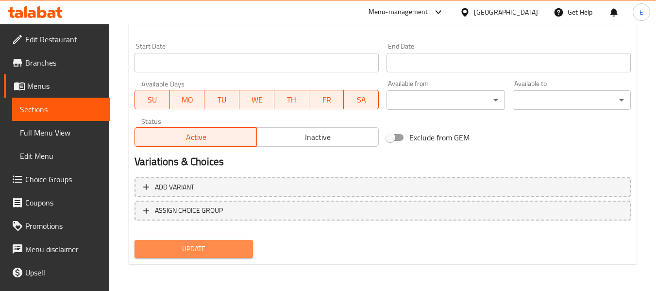
click at [227, 246] on span "Update" at bounding box center [193, 249] width 102 height 12
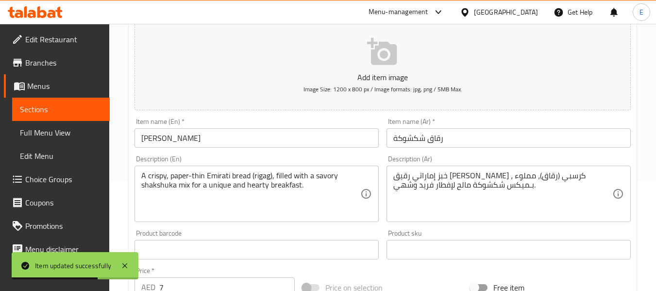
scroll to position [7, 0]
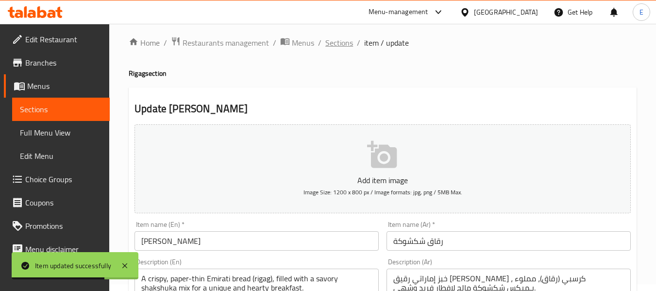
click at [345, 49] on span "Sections" at bounding box center [339, 43] width 28 height 12
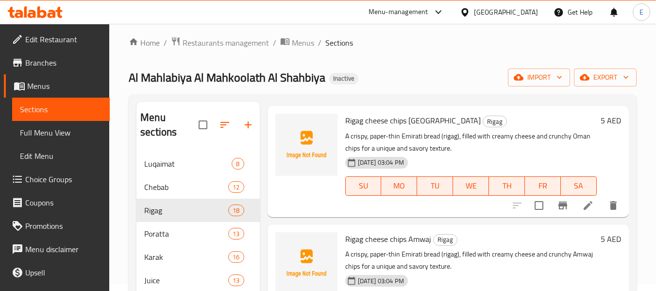
scroll to position [194, 0]
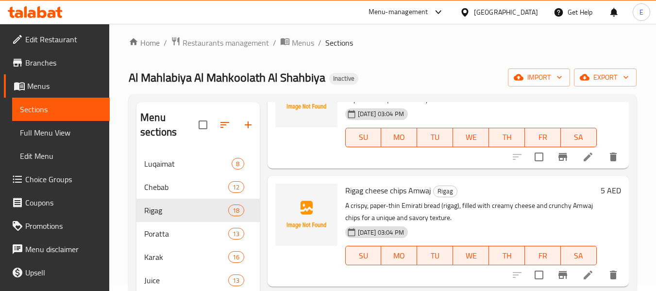
click at [584, 119] on div "[DATE] 03:04 PM SU MO TU WE TH FR SA" at bounding box center [470, 130] width 259 height 52
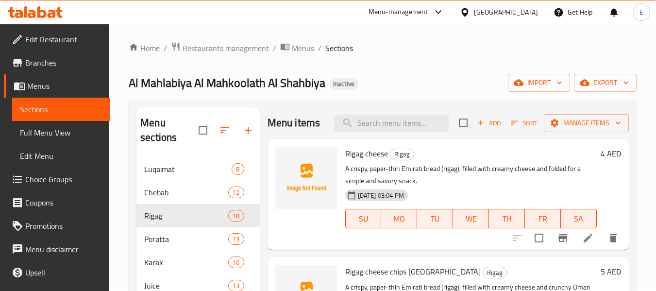
scroll to position [0, 0]
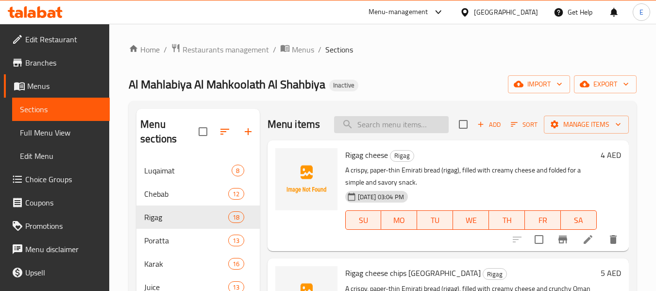
click at [392, 133] on input "search" at bounding box center [391, 124] width 115 height 17
paste input "Poratta Egg cheese Dakous"
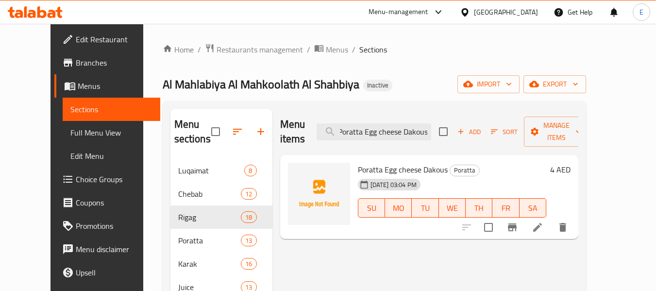
type input "Poratta Egg cheese Dakous"
click at [543, 221] on icon at bounding box center [538, 227] width 12 height 12
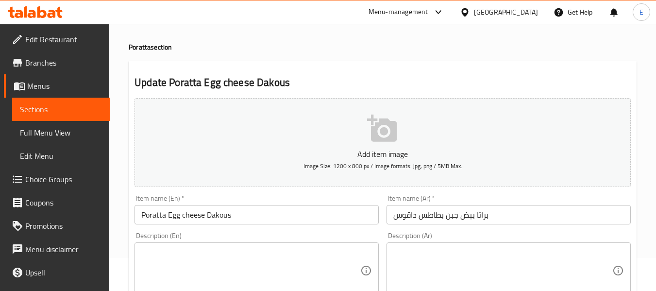
scroll to position [49, 0]
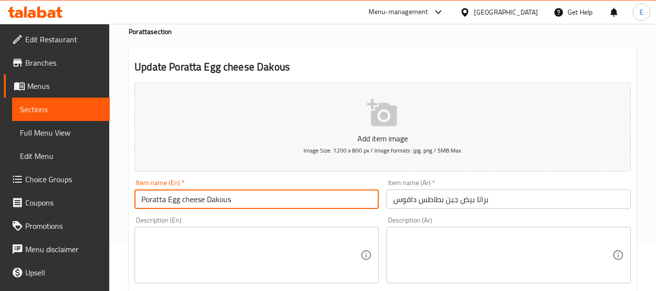
click at [204, 203] on input "Poratta Egg cheese Dakous" at bounding box center [257, 198] width 244 height 19
type input "Poratta Egg cheeseChips Dakous"
click at [441, 201] on input "براتا بيض جبن بطاطس داقوس" at bounding box center [509, 198] width 244 height 19
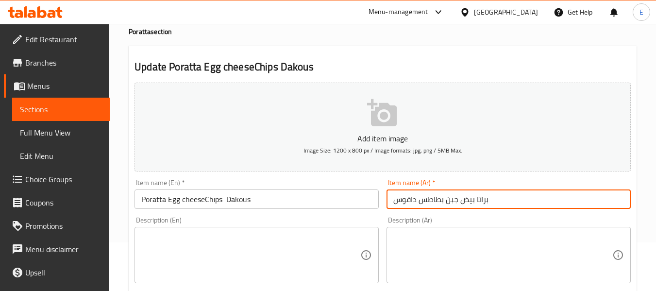
click at [441, 201] on input "براتا بيض جبن بطاطس داقوس" at bounding box center [509, 198] width 244 height 19
type input "براتا بيض جبن شيبس داقوس"
click at [205, 200] on input "Poratta Egg cheeseChips Dakous" at bounding box center [257, 198] width 244 height 19
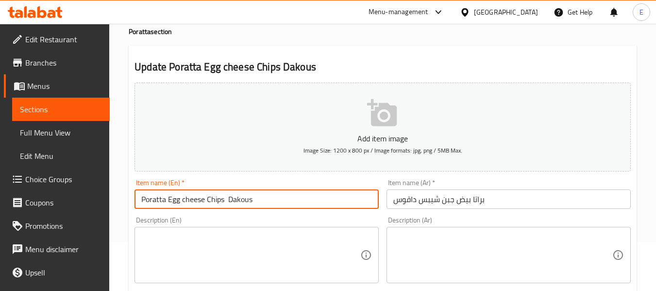
click at [228, 199] on input "Poratta Egg cheese Chips Dakous" at bounding box center [257, 198] width 244 height 19
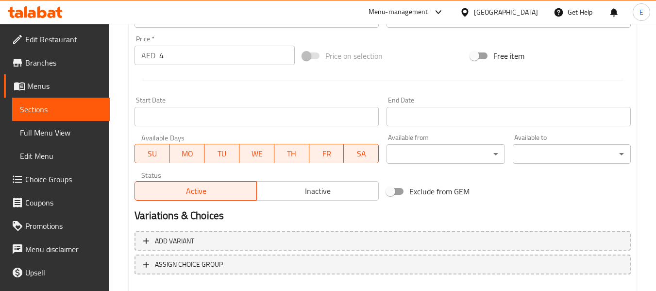
scroll to position [395, 0]
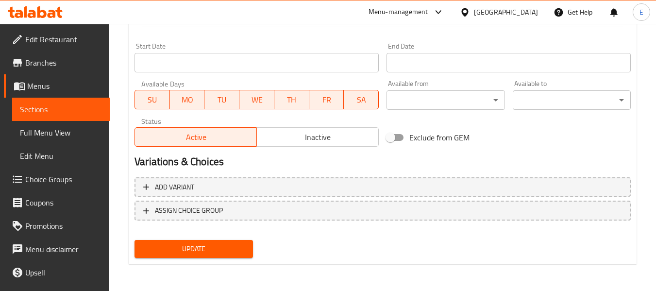
type input "Poratta Egg cheese Chips Dakous"
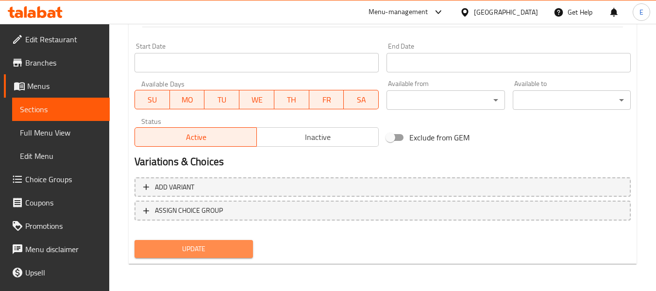
click at [188, 251] on span "Update" at bounding box center [193, 249] width 102 height 12
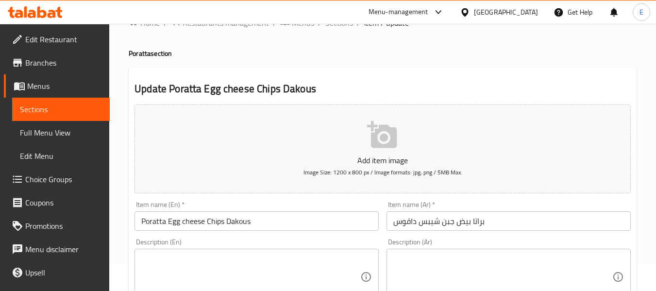
scroll to position [0, 0]
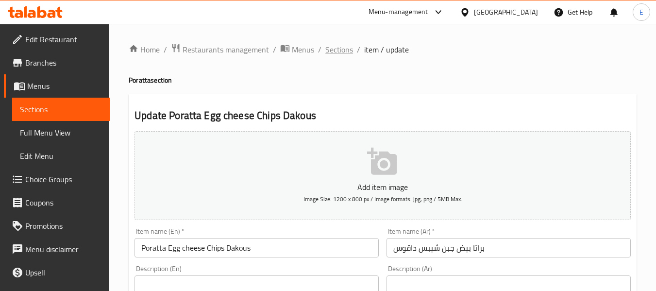
click at [338, 55] on span "Sections" at bounding box center [339, 50] width 28 height 12
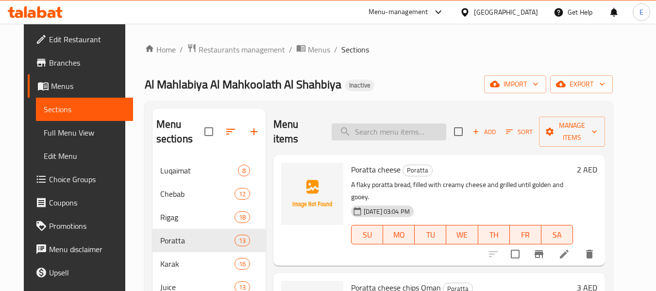
click at [375, 133] on input "search" at bounding box center [389, 131] width 115 height 17
paste input "Samosa mix (sauce)"
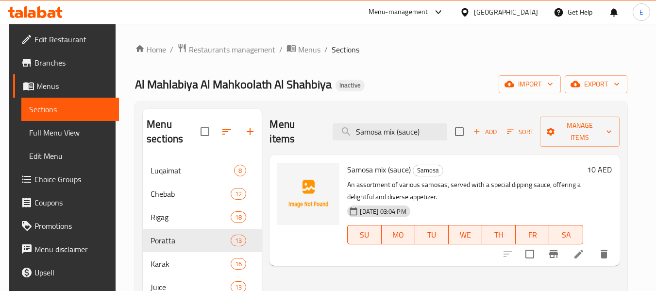
type input "Samosa mix (sauce)"
click at [583, 246] on li at bounding box center [578, 253] width 27 height 17
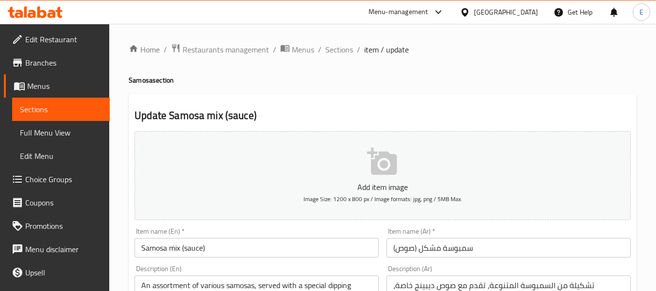
click at [229, 249] on input "Samosa mix (sauce)" at bounding box center [257, 247] width 244 height 19
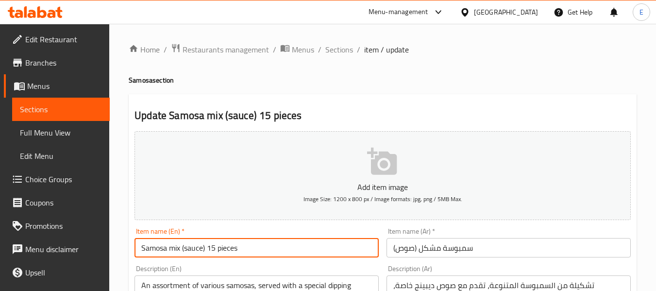
type input "Samosa mix (sauce) 15 pieces"
click at [524, 249] on input "سمبوسة مشكل (صوص)" at bounding box center [509, 247] width 244 height 19
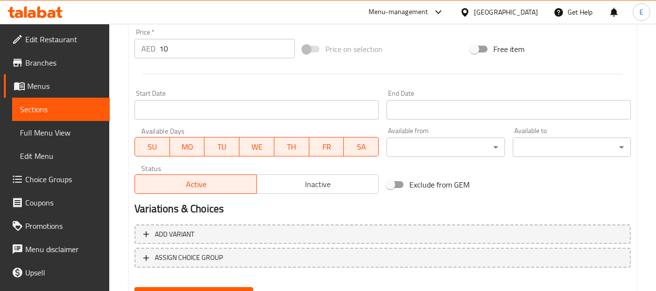
scroll to position [395, 0]
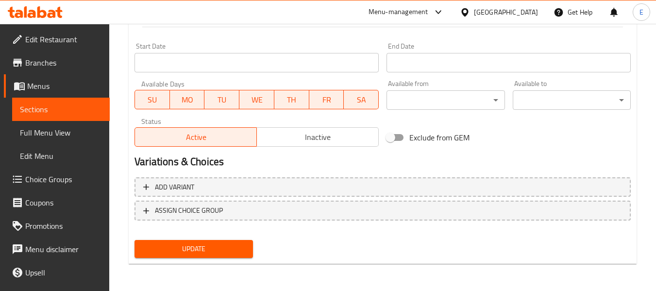
type input "سمبوسة مشكل (صوص) 15 قطعة"
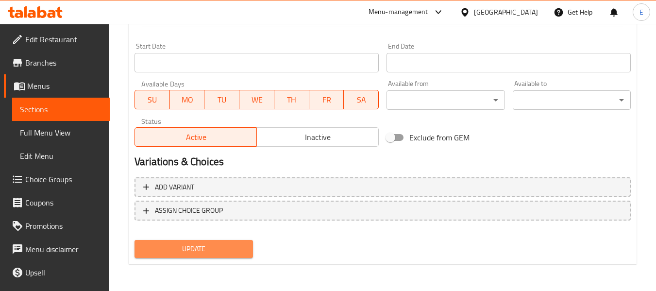
click at [225, 254] on span "Update" at bounding box center [193, 249] width 102 height 12
click at [225, 254] on div at bounding box center [328, 145] width 656 height 291
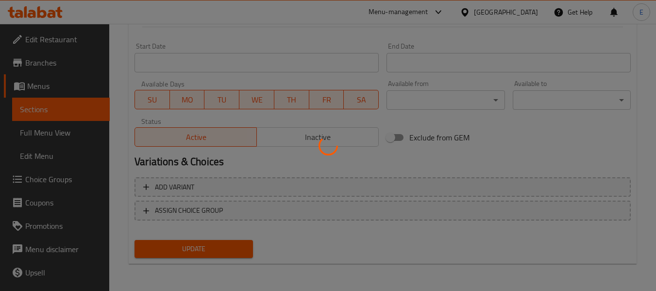
click at [225, 254] on div at bounding box center [328, 145] width 656 height 291
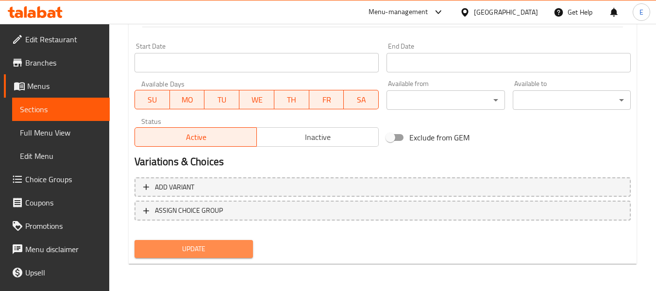
click at [244, 245] on span "Update" at bounding box center [193, 249] width 102 height 12
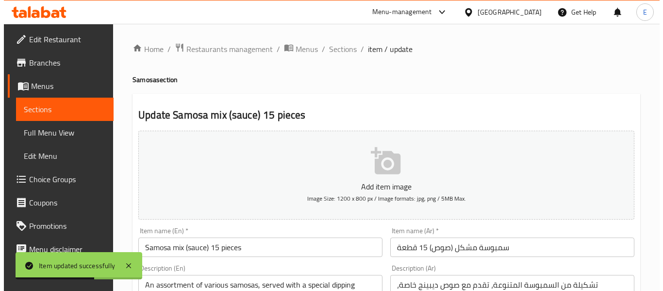
scroll to position [0, 0]
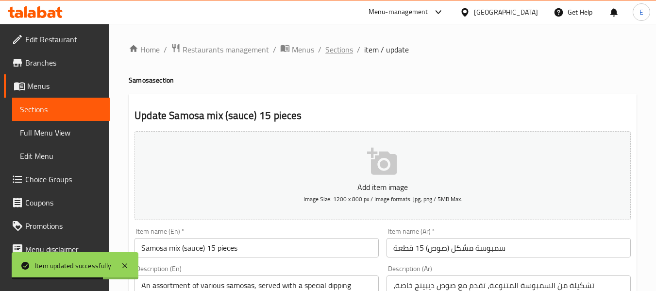
click at [344, 51] on span "Sections" at bounding box center [339, 50] width 28 height 12
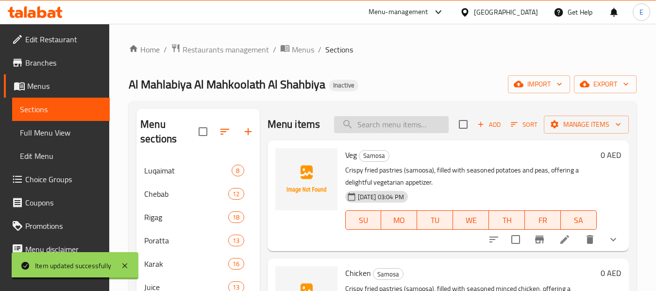
click at [361, 128] on input "search" at bounding box center [391, 124] width 115 height 17
paste input "Veg"
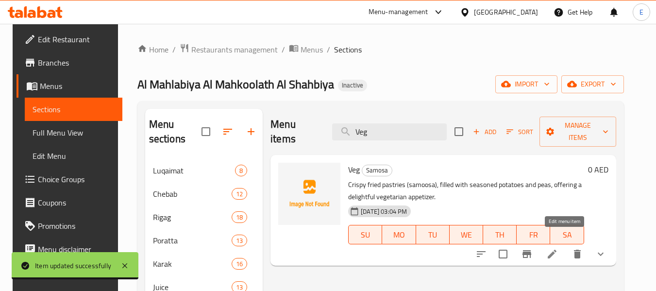
type input "Veg"
click at [557, 250] on icon at bounding box center [552, 254] width 9 height 9
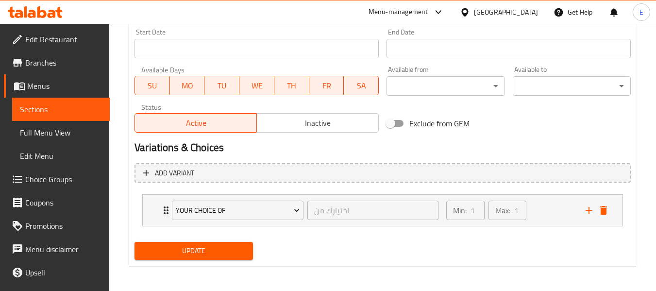
scroll to position [411, 0]
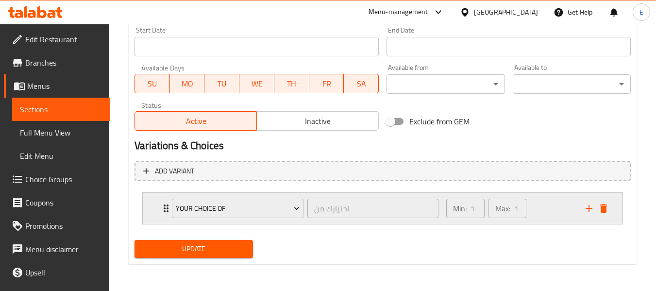
click at [166, 210] on div "Your Choice Of اختيارك من ​" at bounding box center [305, 208] width 278 height 31
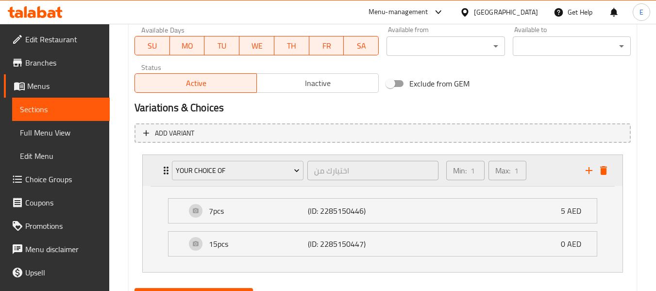
scroll to position [460, 0]
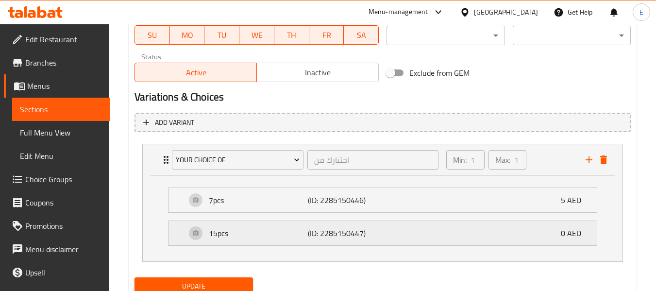
click at [263, 229] on p "15pcs" at bounding box center [258, 233] width 99 height 12
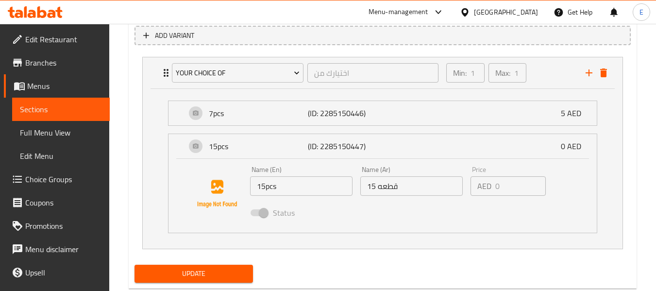
scroll to position [557, 0]
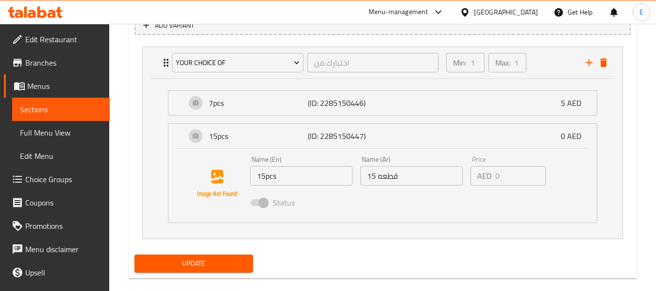
click at [47, 178] on span "Choice Groups" at bounding box center [63, 179] width 77 height 12
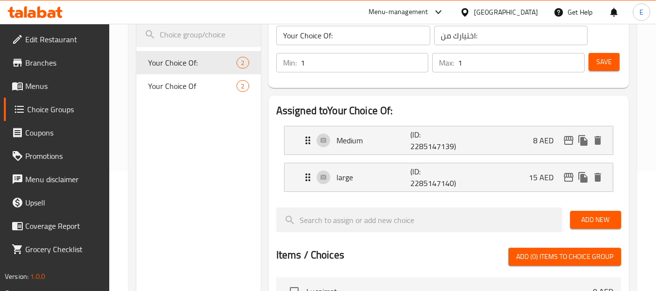
scroll to position [89, 0]
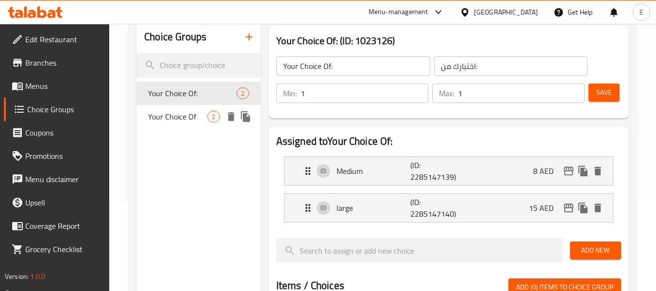
click at [210, 124] on div "Your Choice Of 2" at bounding box center [198, 116] width 124 height 23
type input "Your Choice Of"
type input "اختيارك من"
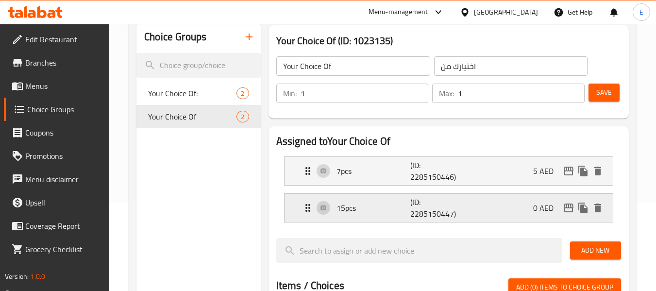
click at [384, 213] on p "15pcs" at bounding box center [374, 208] width 74 height 12
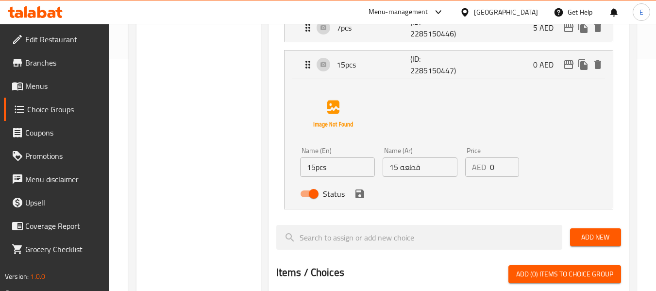
scroll to position [235, 0]
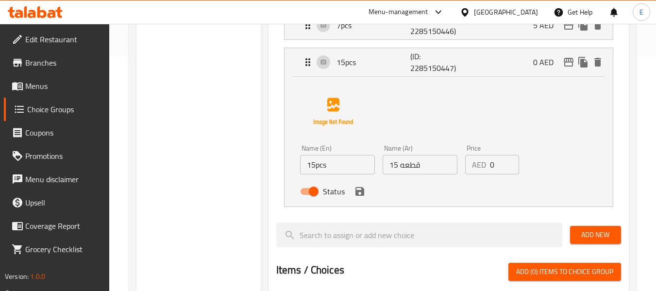
click at [498, 168] on input "0" at bounding box center [505, 164] width 30 height 19
click at [359, 194] on icon "save" at bounding box center [360, 192] width 12 height 12
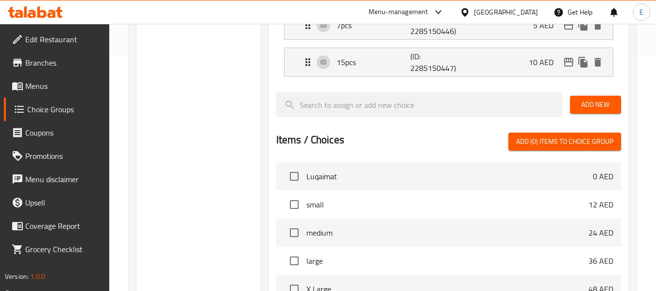
type input "10"
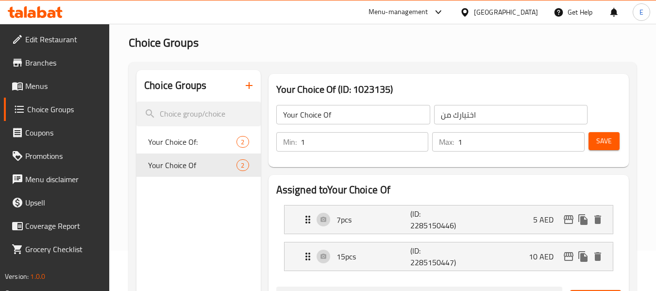
scroll to position [0, 0]
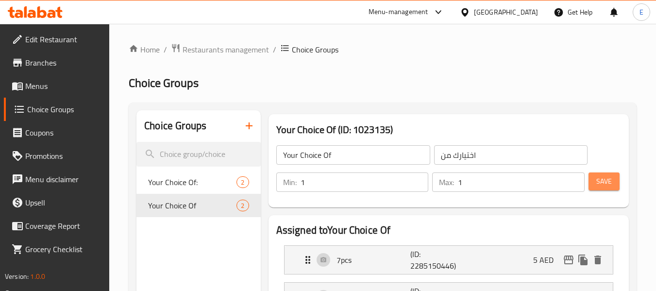
click at [612, 180] on button "Save" at bounding box center [604, 181] width 31 height 18
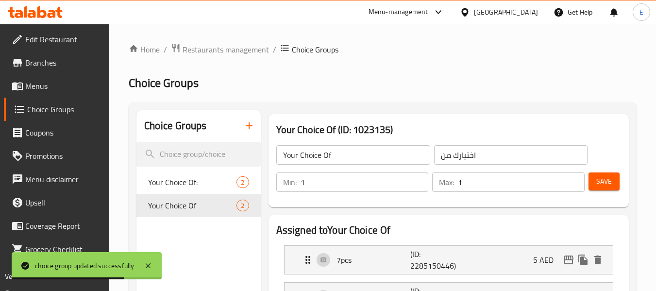
scroll to position [49, 0]
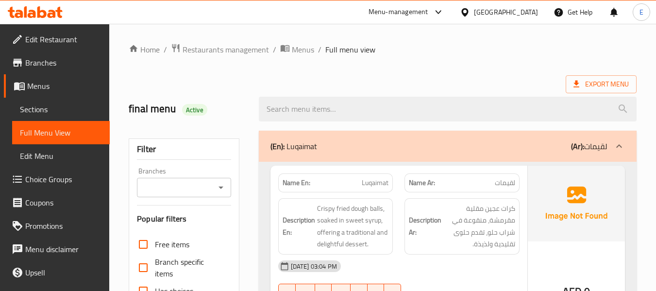
click at [451, 83] on div "Export Menu" at bounding box center [383, 84] width 508 height 18
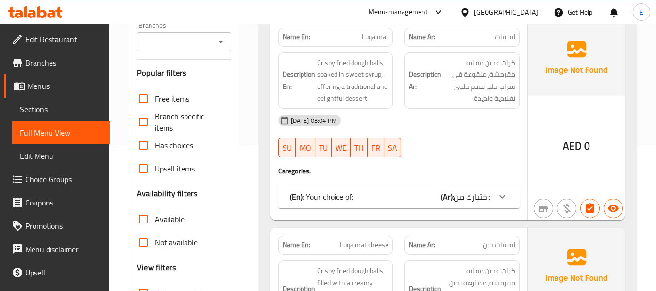
scroll to position [194, 0]
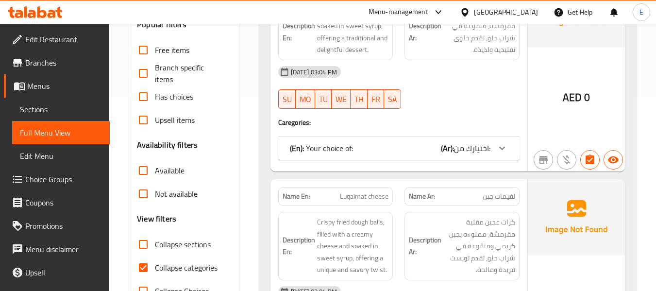
click at [138, 270] on input "Collapse categories" at bounding box center [143, 267] width 23 height 23
checkbox input "false"
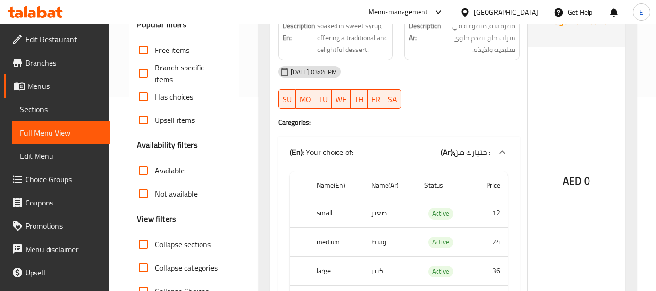
scroll to position [0, 0]
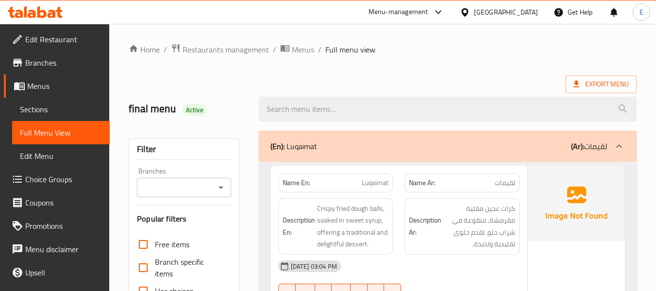
click at [491, 79] on div "Export Menu" at bounding box center [383, 84] width 508 height 18
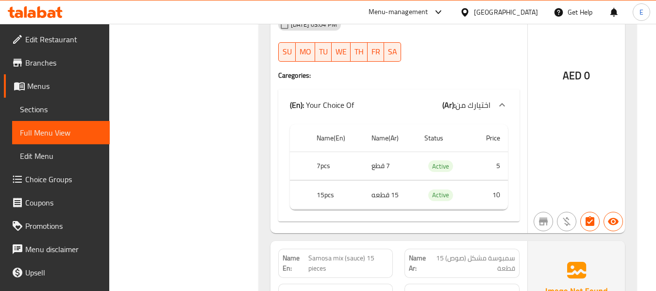
scroll to position [8680, 0]
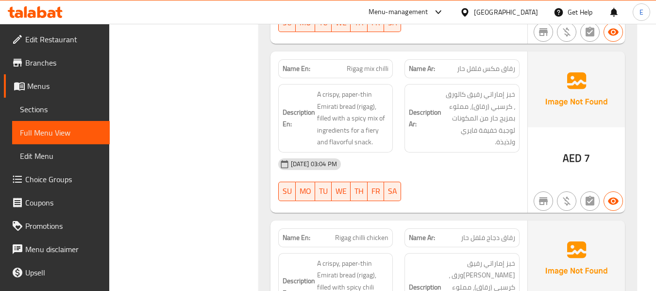
click at [369, 233] on span "Rigag chilli chicken" at bounding box center [361, 238] width 53 height 10
copy span "Rigag chilli chicken"
click at [287, 176] on div "SU MO TU WE TH FR SA" at bounding box center [335, 191] width 127 height 31
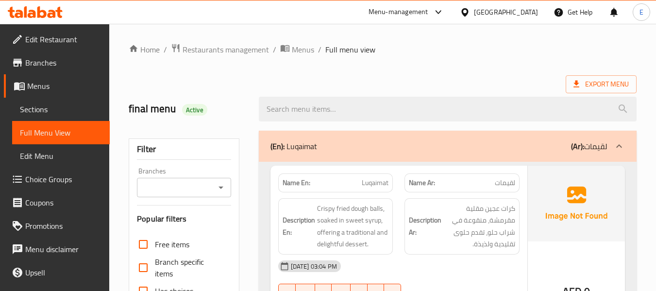
click at [53, 103] on span "Sections" at bounding box center [61, 109] width 82 height 12
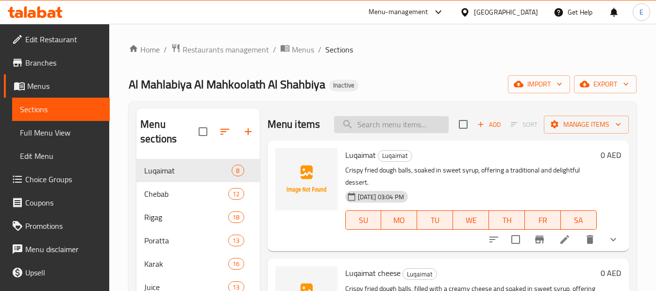
click at [401, 124] on input "search" at bounding box center [391, 124] width 115 height 17
paste input "Rigag chilli chicken"
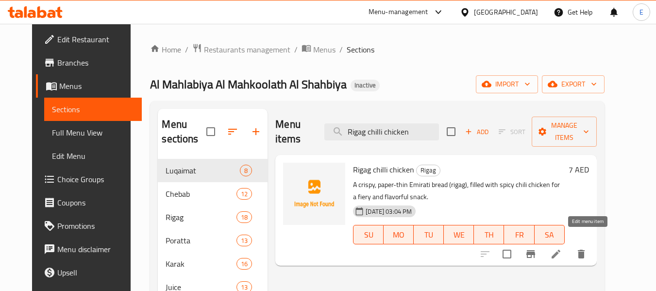
type input "Rigag chilli chicken"
click at [560, 250] on icon at bounding box center [556, 254] width 9 height 9
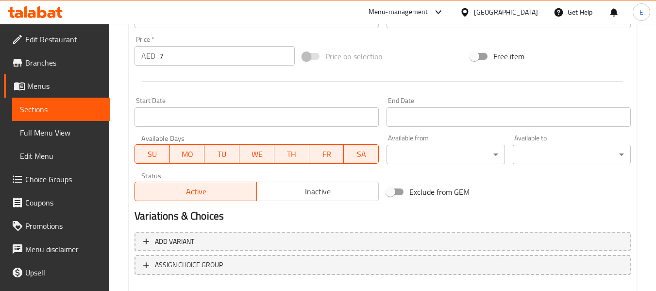
scroll to position [395, 0]
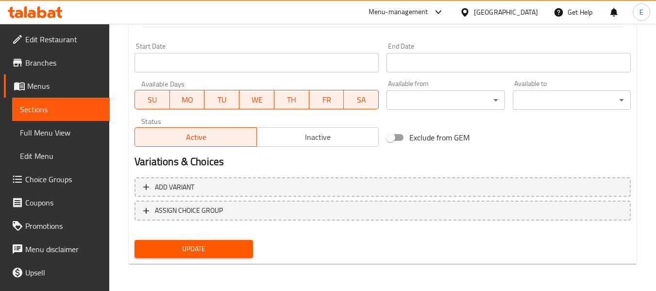
click at [234, 250] on span "Update" at bounding box center [193, 249] width 102 height 12
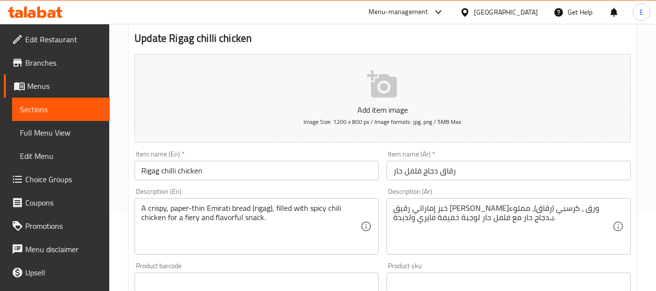
scroll to position [0, 0]
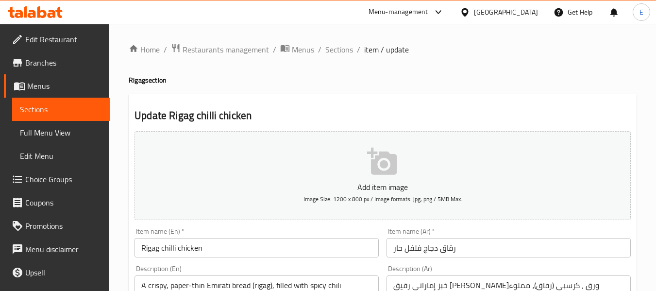
click at [338, 52] on span "Sections" at bounding box center [339, 50] width 28 height 12
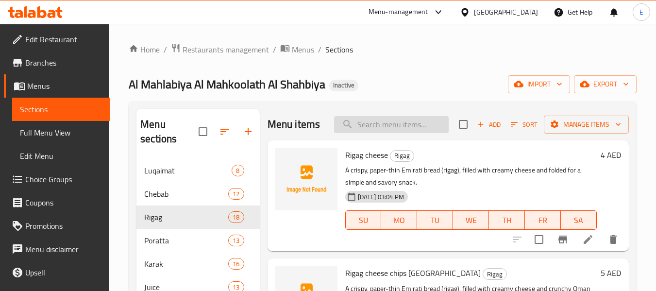
click at [415, 131] on input "search" at bounding box center [391, 124] width 115 height 17
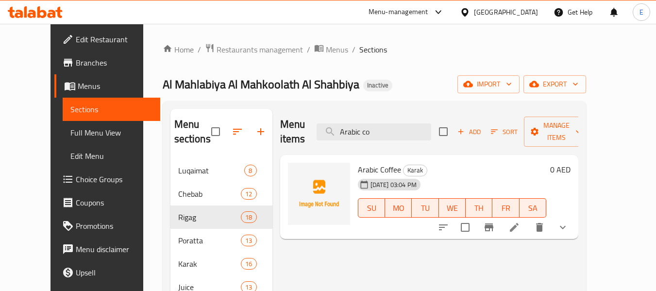
type input "Arabic co"
click at [520, 221] on icon at bounding box center [514, 227] width 12 height 12
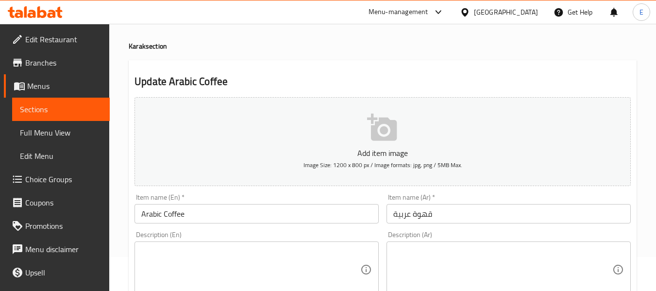
scroll to position [49, 0]
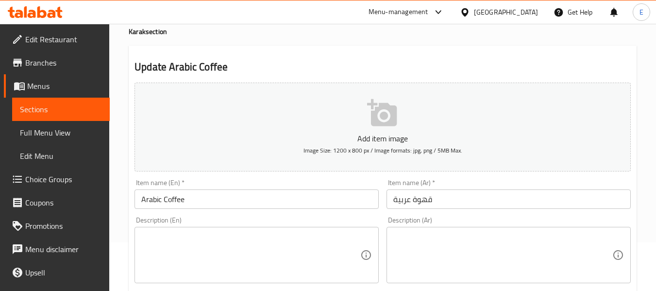
click at [237, 234] on textarea at bounding box center [250, 255] width 219 height 46
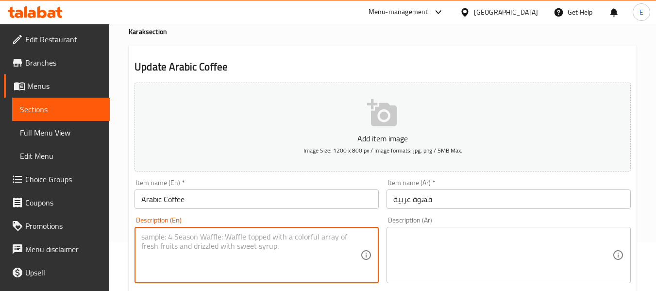
paste textarea "Arabic coffee, Arabic coffee beans, Water, Cardamom"
type textarea "Arabic coffee, Arabic coffee beans, Water, Cardamom"
click at [414, 243] on textarea at bounding box center [502, 255] width 219 height 46
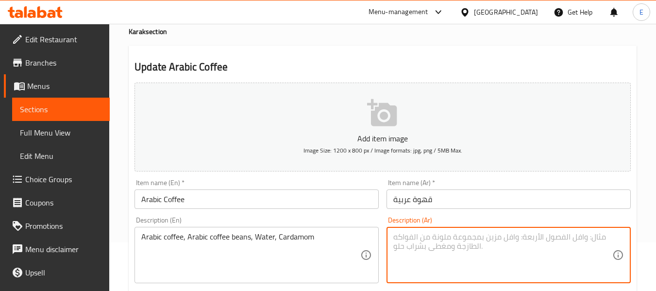
paste textarea "قهوة عربية، حبوب قهوة عربية، ماء، هيل"
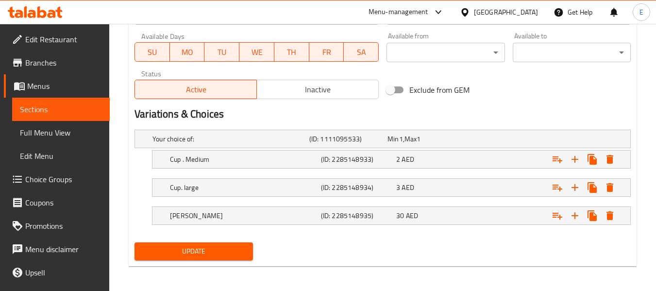
scroll to position [445, 0]
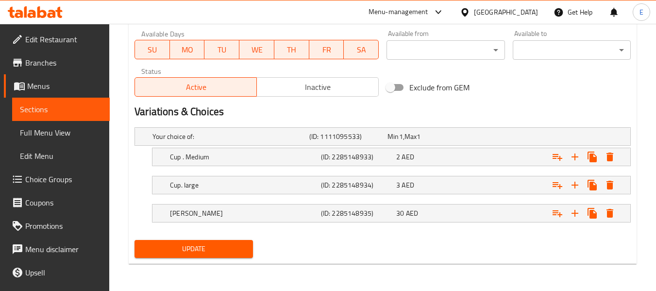
type textarea "قهوة عربية، حبوب قهوة عربية، ماء، هيل"
click at [234, 252] on span "Update" at bounding box center [193, 249] width 102 height 12
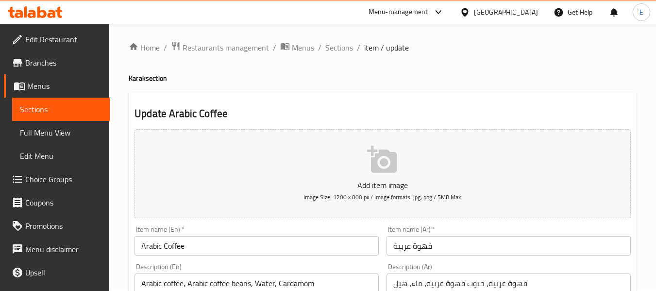
scroll to position [0, 0]
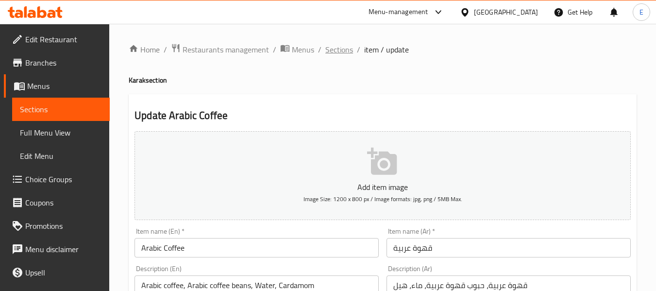
click at [340, 55] on span "Sections" at bounding box center [339, 50] width 28 height 12
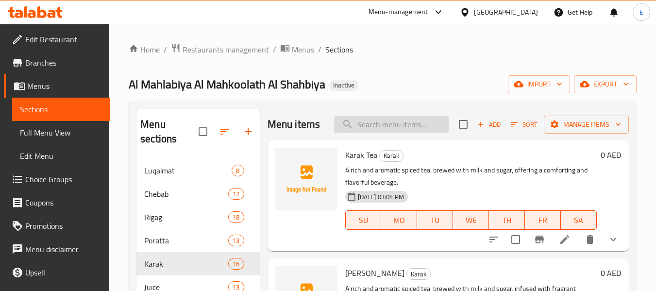
click at [371, 128] on input "search" at bounding box center [391, 124] width 115 height 17
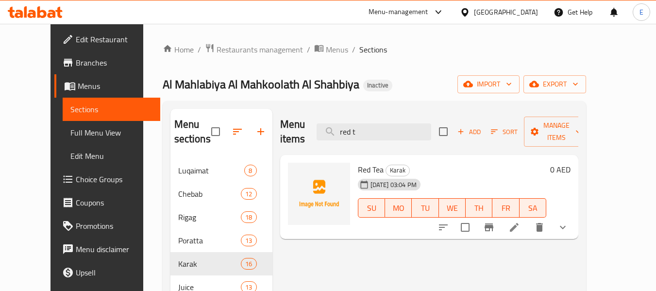
type input "red t"
click at [520, 221] on icon at bounding box center [514, 227] width 12 height 12
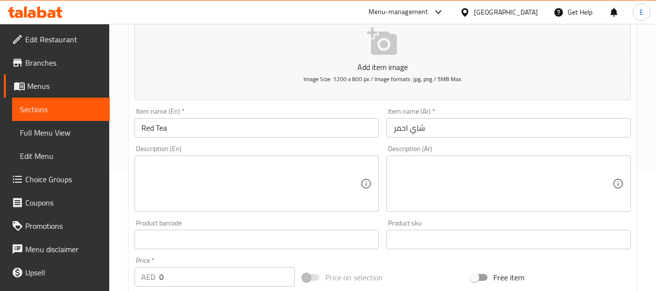
scroll to position [146, 0]
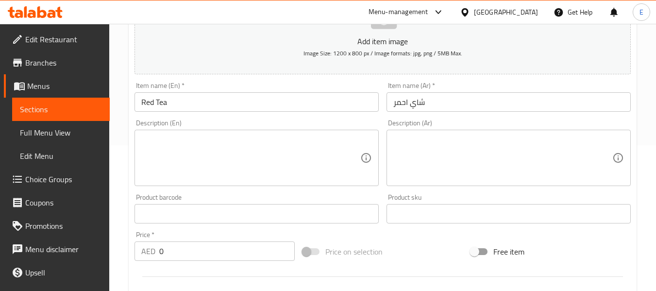
click at [299, 145] on textarea at bounding box center [250, 158] width 219 height 46
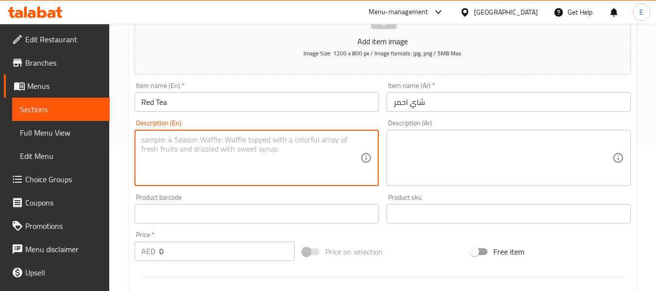
paste textarea "Red tea, Water, Sugar"
type textarea "Red tea, Water, Sugar"
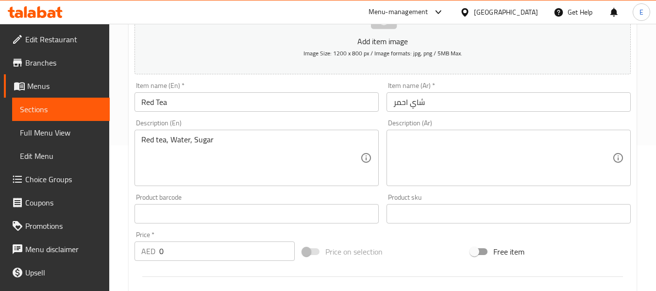
click at [506, 144] on textarea at bounding box center [502, 158] width 219 height 46
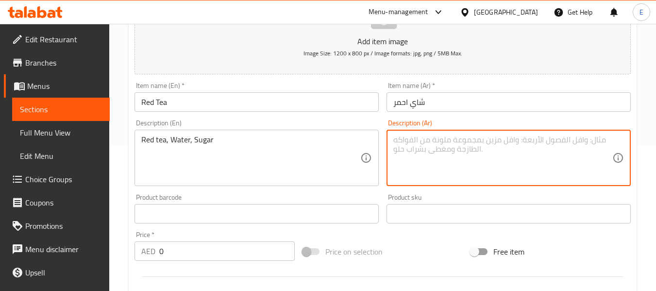
paste textarea "شاي أحمر، ماء، سكر"
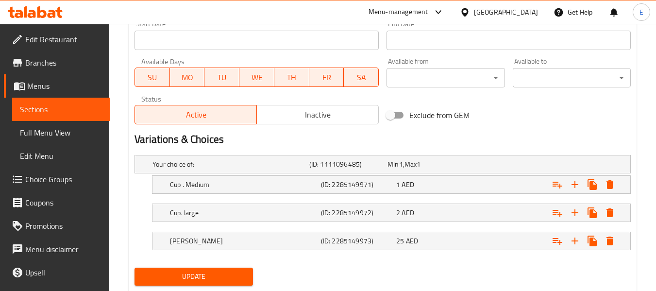
scroll to position [445, 0]
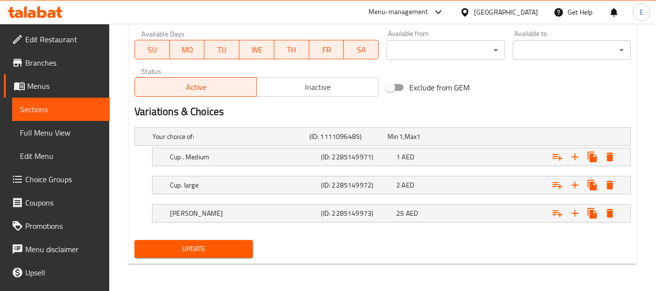
type textarea "شاي أحمر، ماء، سكر"
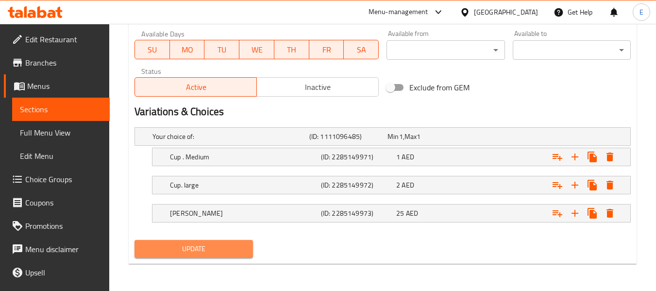
click at [228, 246] on span "Update" at bounding box center [193, 249] width 102 height 12
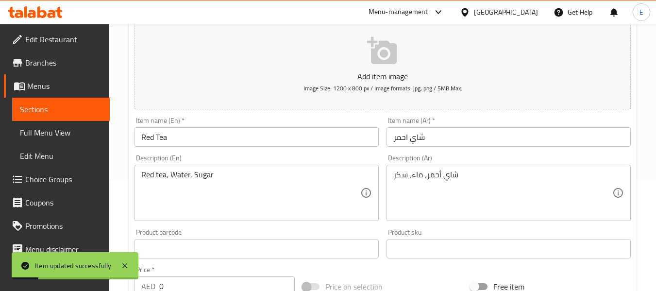
scroll to position [8, 0]
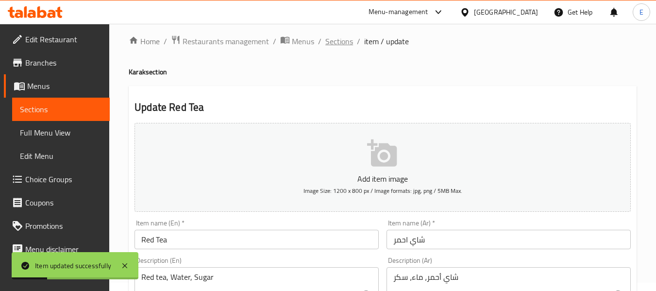
click at [335, 46] on span "Sections" at bounding box center [339, 41] width 28 height 12
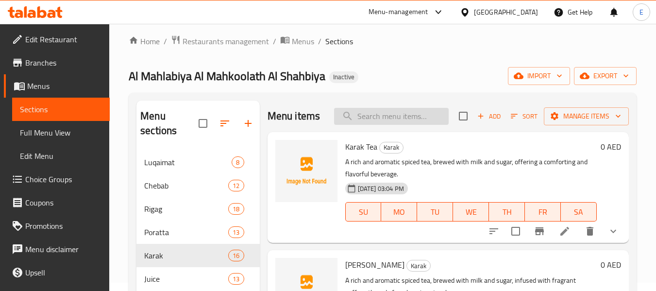
click at [402, 125] on input "search" at bounding box center [391, 116] width 115 height 17
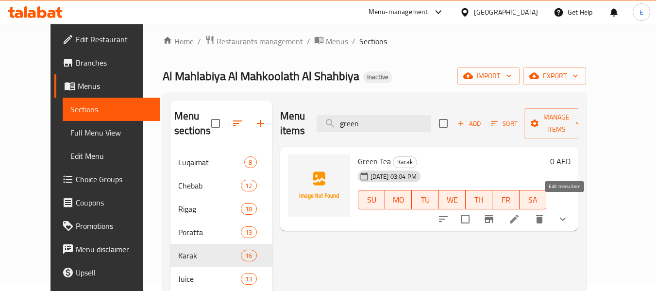
type input "green"
click at [520, 213] on icon at bounding box center [514, 219] width 12 height 12
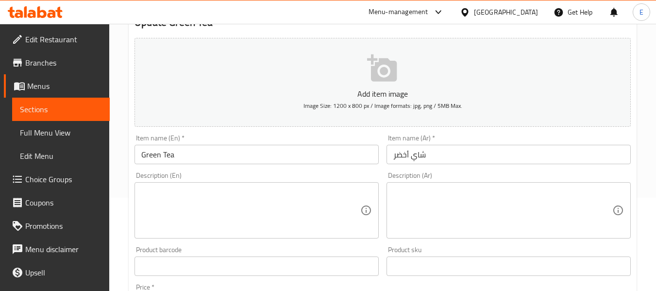
scroll to position [97, 0]
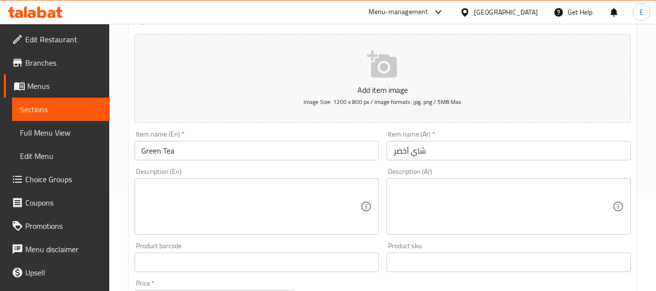
click at [274, 192] on textarea at bounding box center [250, 207] width 219 height 46
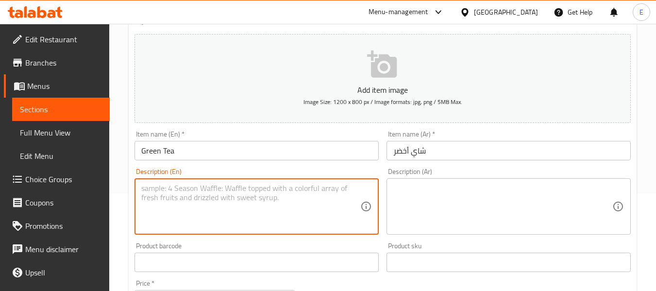
paste textarea "green tea, Water, sugar"
type textarea "green tea, Water, sugar"
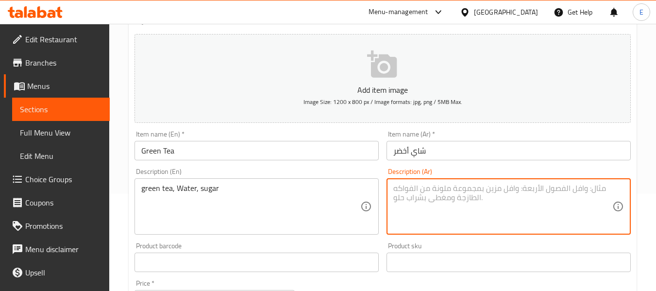
click at [544, 194] on textarea at bounding box center [502, 207] width 219 height 46
paste textarea "شاي أخضر، ماء، سكر"
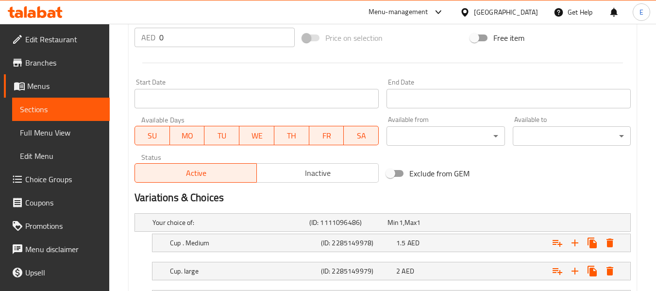
scroll to position [445, 0]
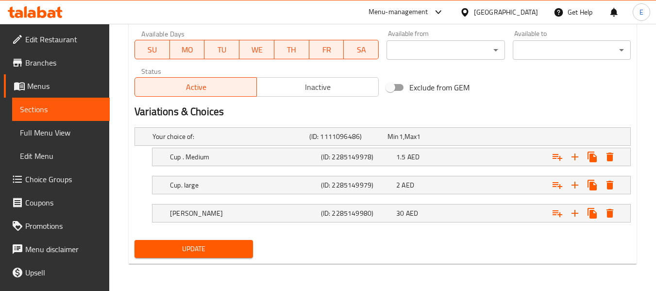
type textarea "شاي أخضر، ماء، سكر"
click at [205, 253] on span "Update" at bounding box center [193, 249] width 102 height 12
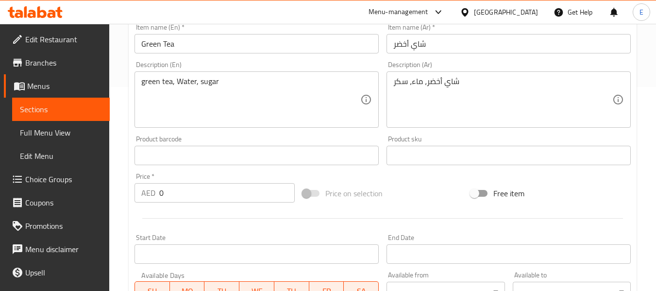
scroll to position [203, 0]
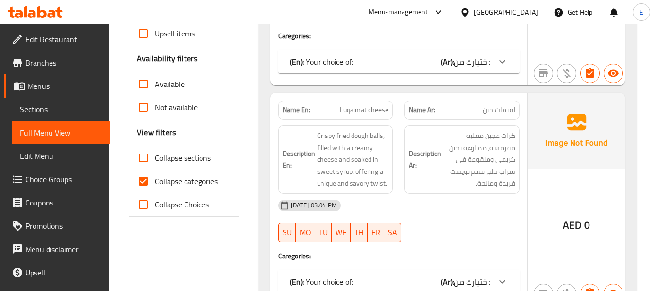
scroll to position [291, 0]
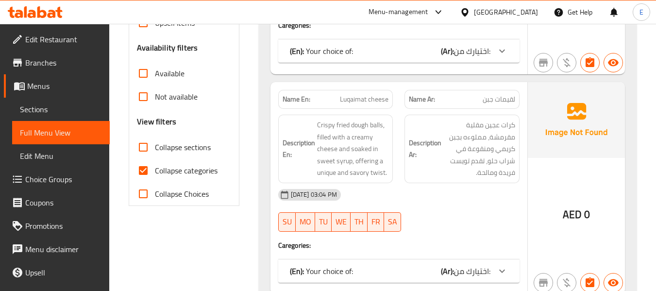
drag, startPoint x: 149, startPoint y: 171, endPoint x: 296, endPoint y: 157, distance: 147.8
click at [149, 171] on input "Collapse categories" at bounding box center [143, 170] width 23 height 23
checkbox input "false"
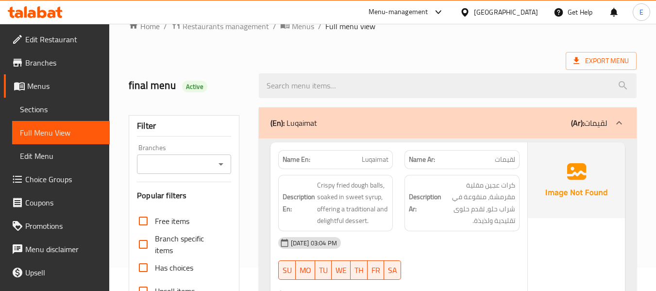
scroll to position [0, 0]
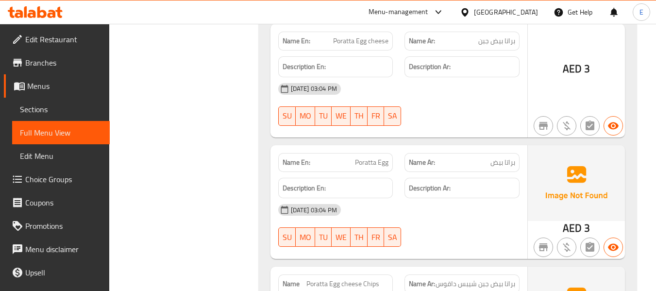
click at [353, 279] on span "Poratta Egg cheese Chips Dakous" at bounding box center [347, 289] width 83 height 20
click at [476, 274] on div "Name Ar: براتا بيض جبن شيبس داقوس" at bounding box center [462, 283] width 115 height 19
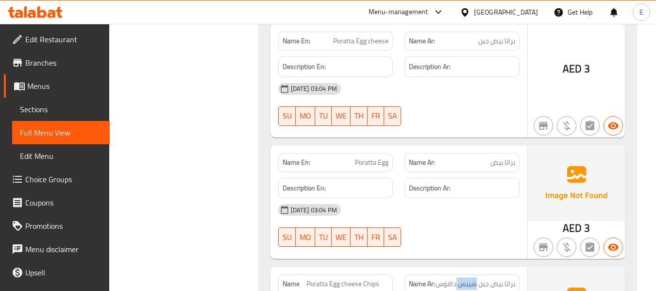
click at [476, 274] on div "Name Ar: براتا بيض جبن شيبس داقوس" at bounding box center [462, 283] width 115 height 19
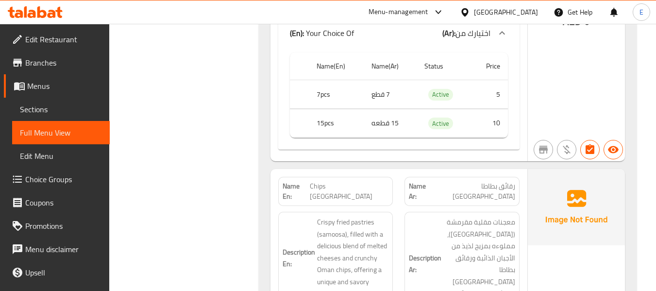
scroll to position [19806, 0]
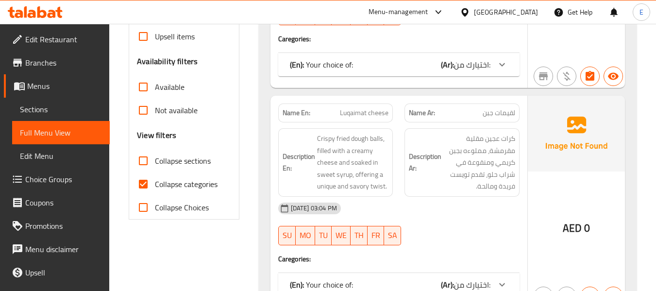
scroll to position [291, 0]
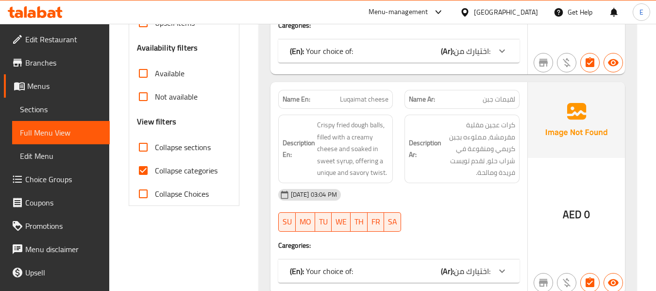
click at [143, 169] on input "Collapse categories" at bounding box center [143, 170] width 23 height 23
checkbox input "false"
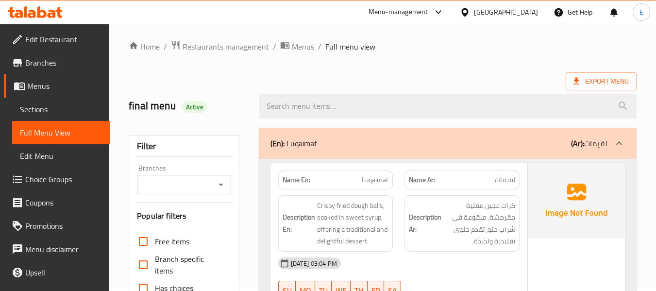
scroll to position [0, 0]
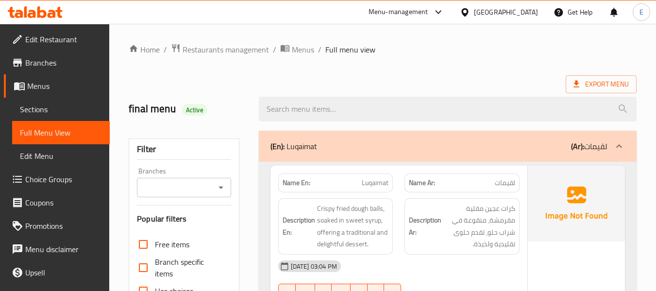
click at [593, 82] on span "Export Menu" at bounding box center [601, 84] width 55 height 12
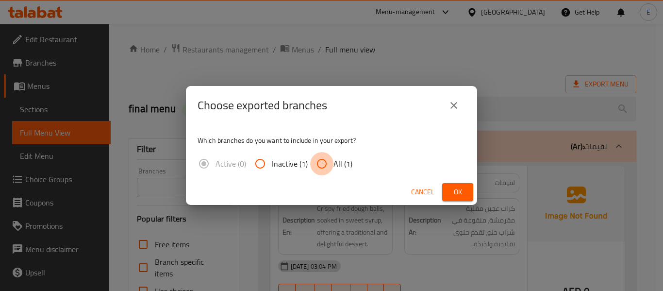
click at [330, 168] on input "All (1)" at bounding box center [321, 163] width 23 height 23
radio input "true"
click at [466, 194] on button "Ok" at bounding box center [457, 192] width 31 height 18
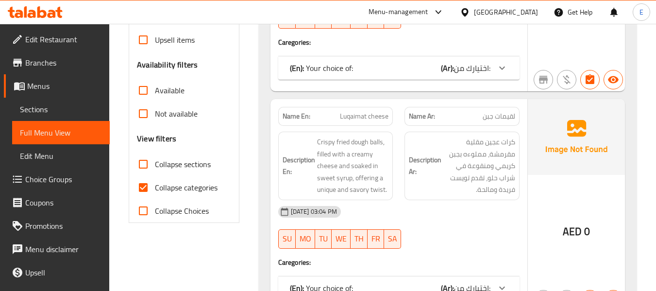
scroll to position [291, 0]
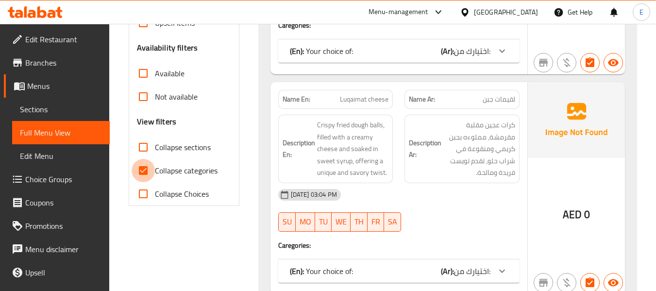
click at [144, 170] on input "Collapse categories" at bounding box center [143, 170] width 23 height 23
checkbox input "false"
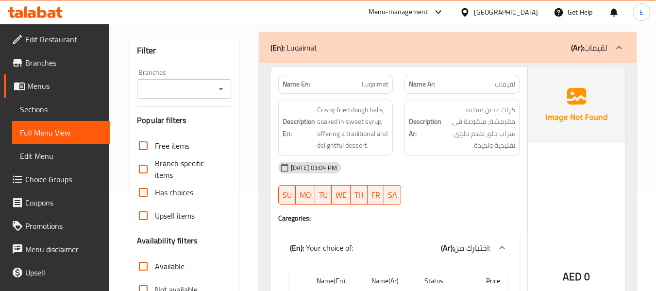
scroll to position [0, 0]
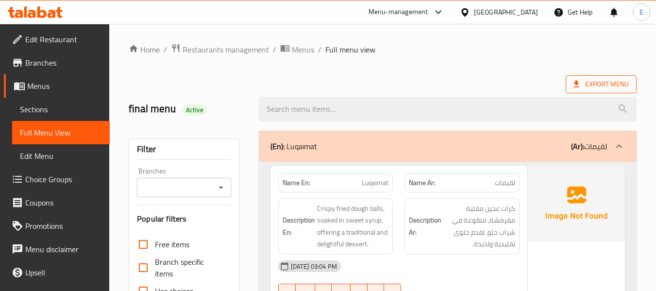
click at [584, 91] on span "Export Menu" at bounding box center [601, 84] width 71 height 18
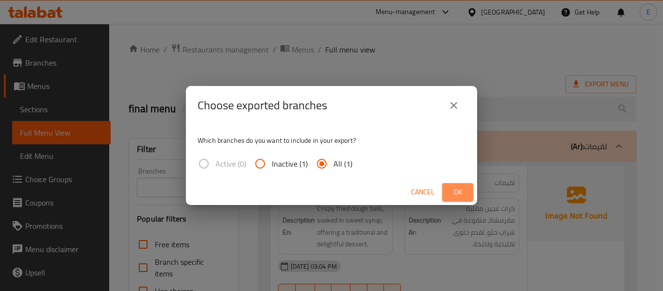
click at [462, 187] on span "Ok" at bounding box center [458, 192] width 16 height 12
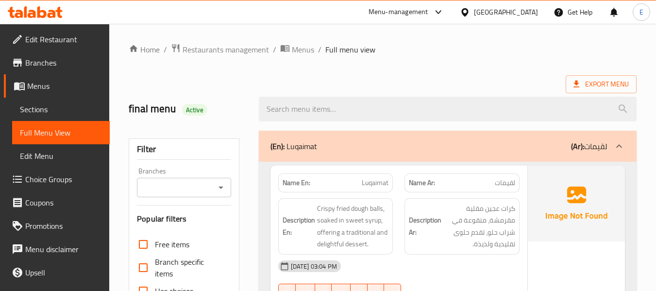
click at [487, 81] on div "Export Menu" at bounding box center [383, 84] width 508 height 18
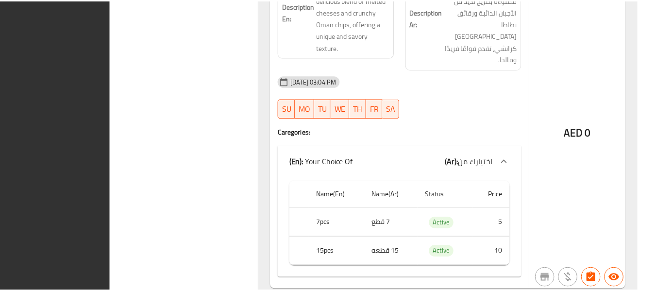
scroll to position [19958, 0]
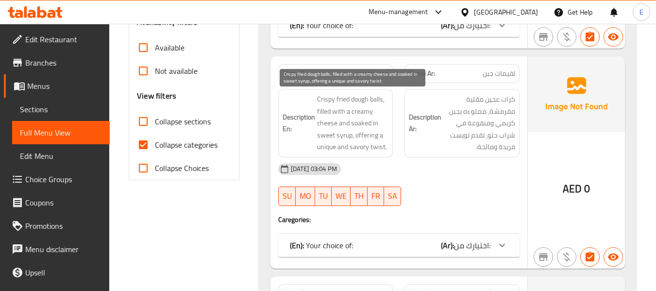
scroll to position [340, 0]
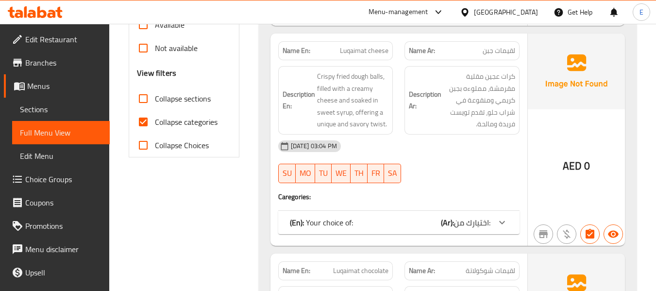
click at [146, 126] on input "Collapse categories" at bounding box center [143, 121] width 23 height 23
checkbox input "false"
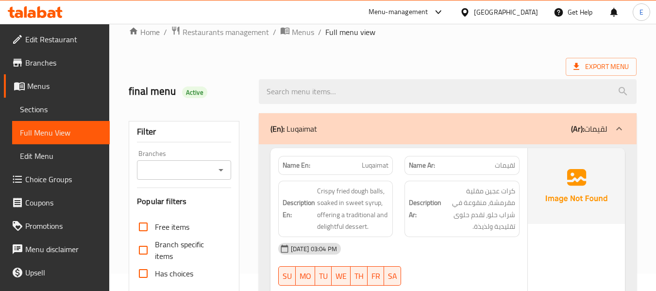
scroll to position [0, 0]
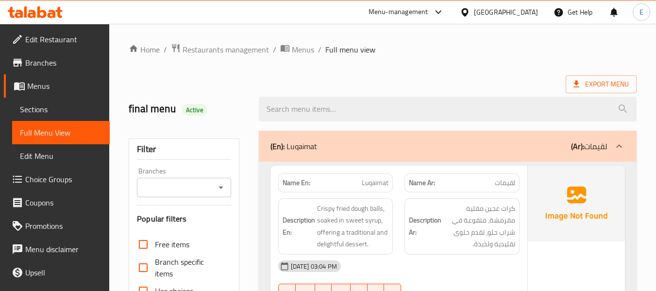
click at [467, 85] on div "Export Menu" at bounding box center [383, 84] width 508 height 18
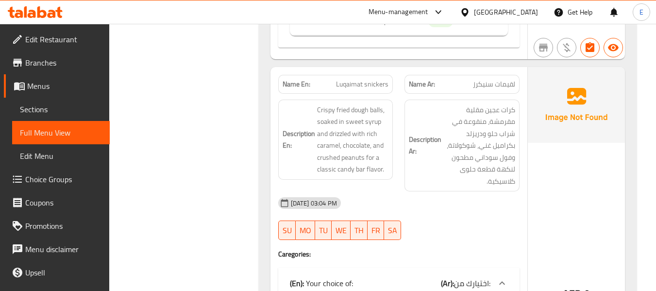
scroll to position [12251, 0]
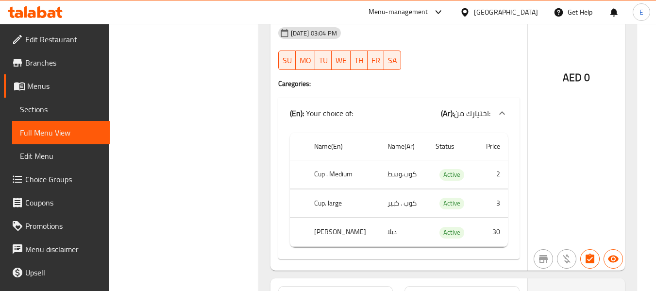
drag, startPoint x: 314, startPoint y: 166, endPoint x: 403, endPoint y: 18, distance: 172.6
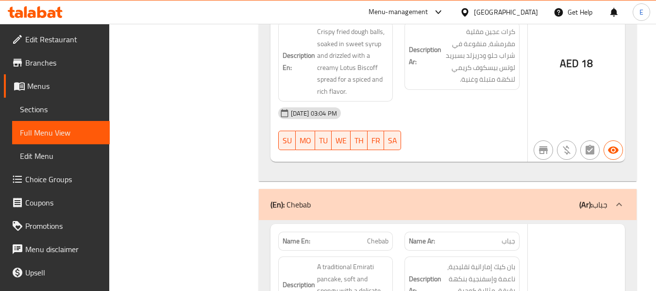
scroll to position [0, 0]
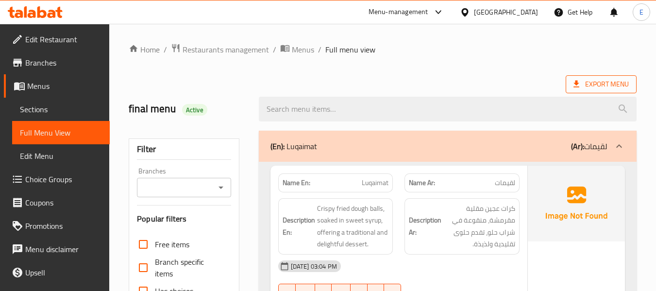
click at [590, 85] on span "Export Menu" at bounding box center [601, 84] width 55 height 12
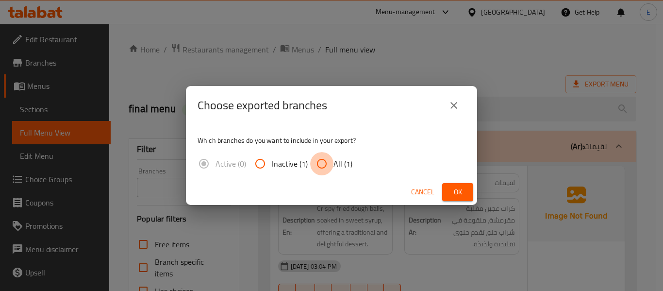
click at [331, 162] on input "All (1)" at bounding box center [321, 163] width 23 height 23
radio input "true"
click at [459, 193] on span "Ok" at bounding box center [458, 192] width 16 height 12
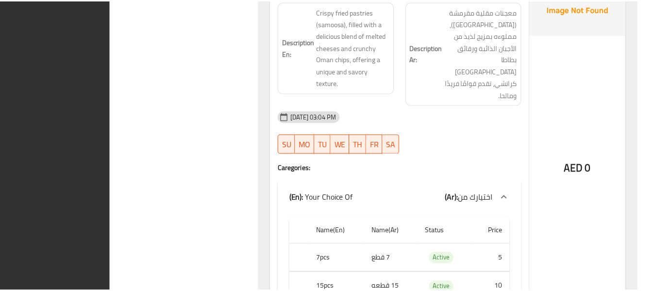
scroll to position [19994, 0]
